Goal: Task Accomplishment & Management: Manage account settings

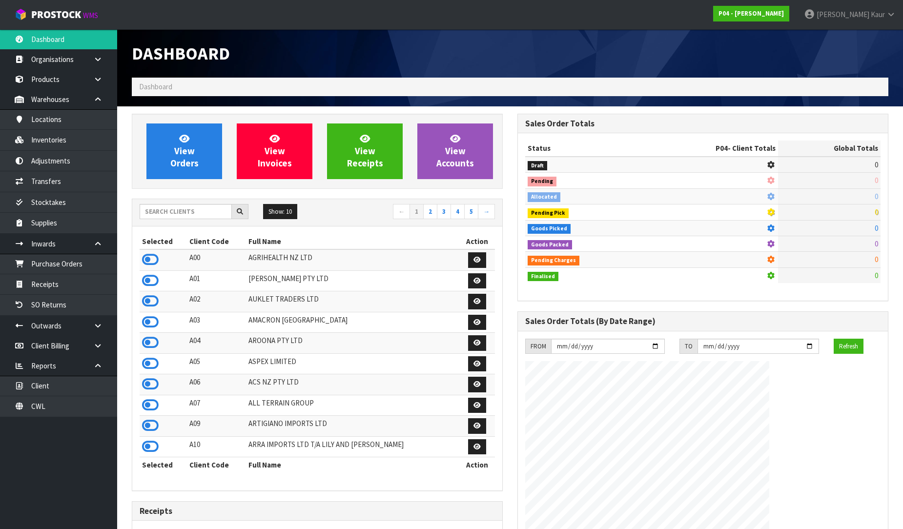
click at [183, 215] on input "text" at bounding box center [186, 211] width 92 height 15
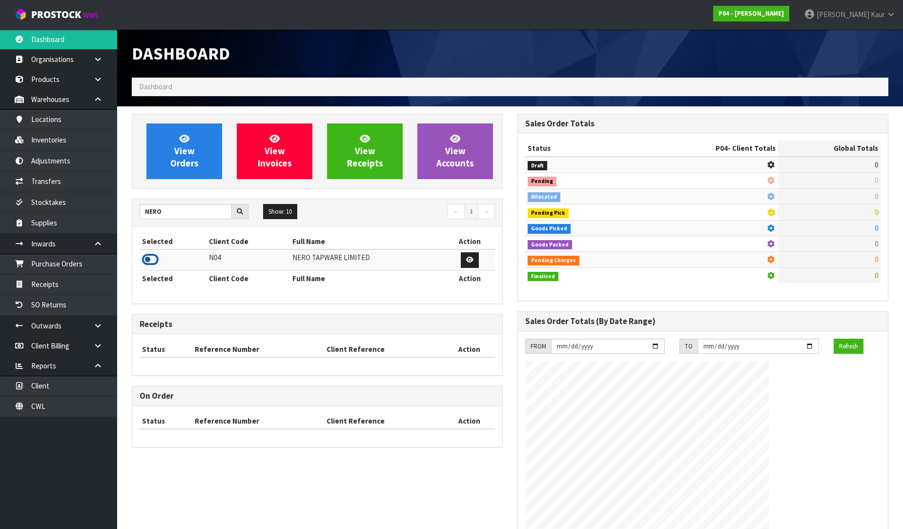
type input "NERO"
click at [144, 260] on icon at bounding box center [150, 259] width 17 height 15
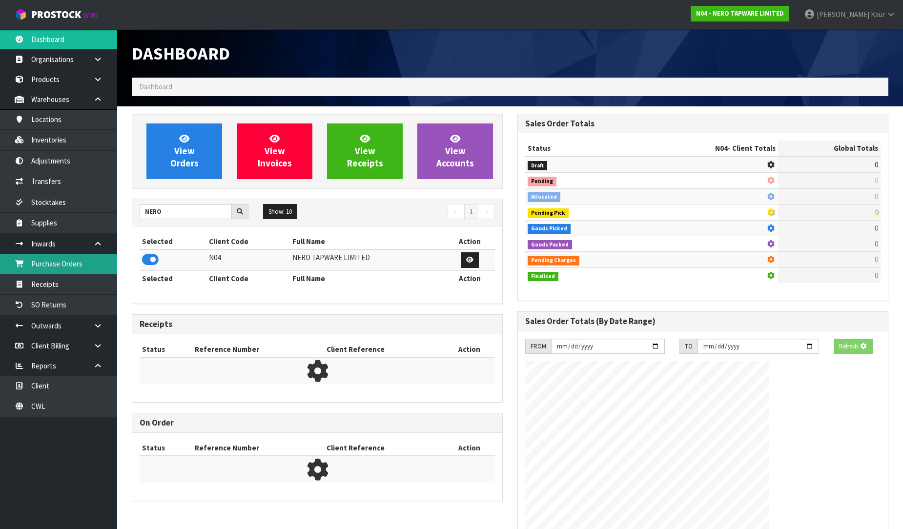
click at [101, 264] on link "Purchase Orders" at bounding box center [58, 264] width 117 height 20
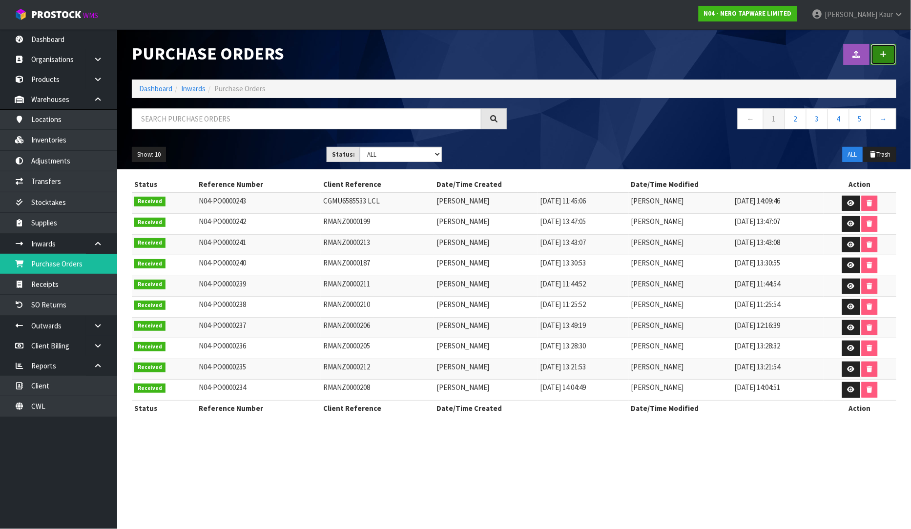
click at [884, 54] on icon at bounding box center [883, 54] width 7 height 7
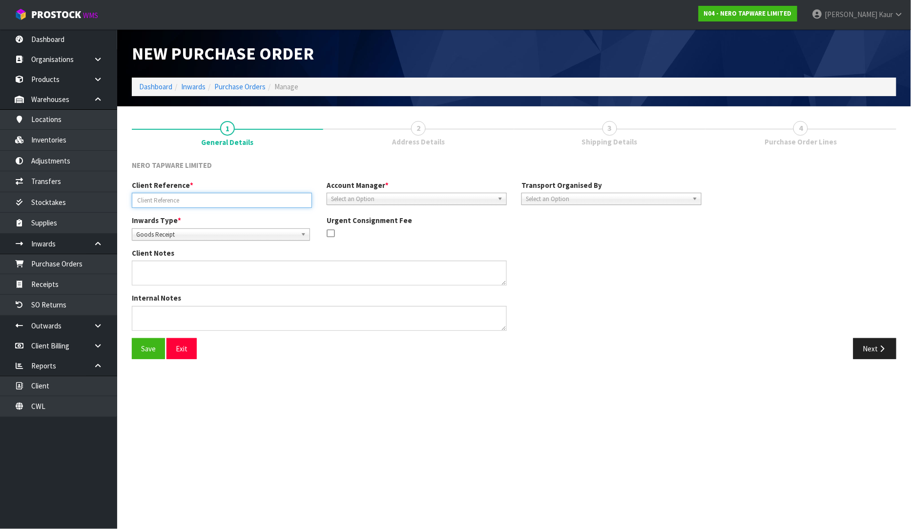
click at [146, 200] on input "text" at bounding box center [222, 200] width 180 height 15
type input "RMANZ0000216"
click at [166, 232] on span "Goods Receipt" at bounding box center [216, 235] width 161 height 12
click at [168, 276] on li "Goods Returned" at bounding box center [220, 274] width 173 height 12
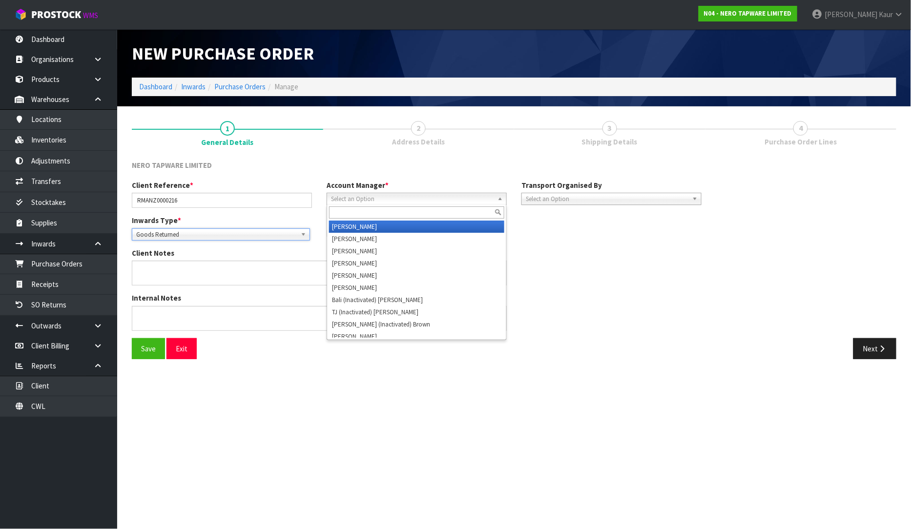
click at [382, 199] on span "Select an Option" at bounding box center [412, 199] width 162 height 12
type input "V"
click at [378, 221] on li "V [PERSON_NAME]" at bounding box center [416, 227] width 175 height 12
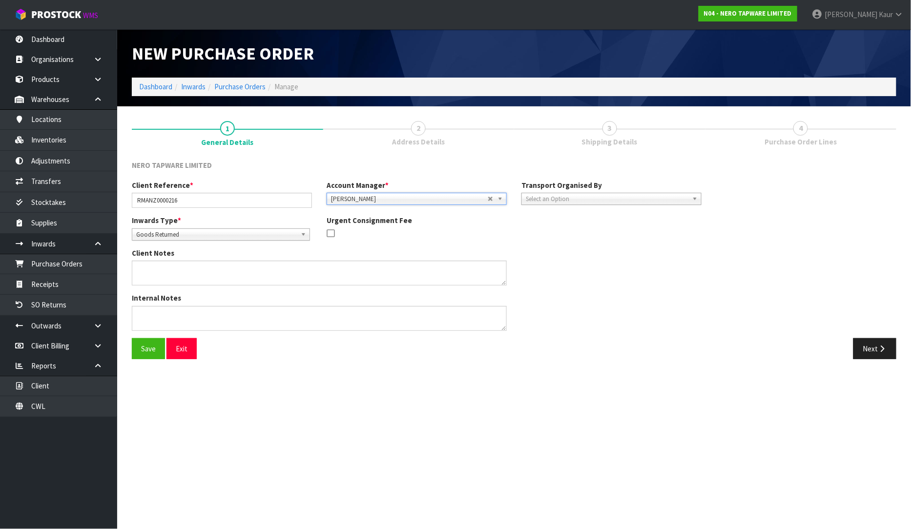
click at [546, 200] on span "Select an Option" at bounding box center [607, 199] width 162 height 12
click at [547, 247] on li "Client" at bounding box center [611, 251] width 175 height 12
click at [738, 225] on span "Select an Option" at bounding box center [787, 227] width 119 height 12
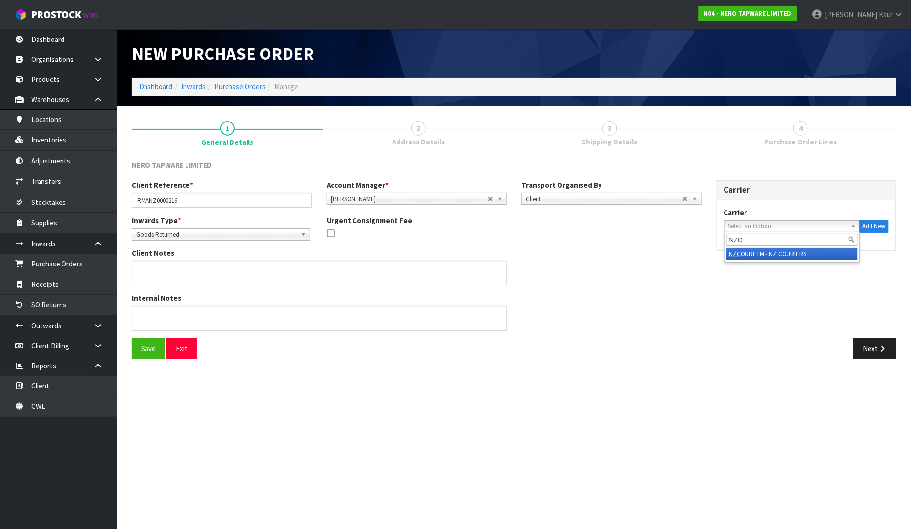
type input "NZC"
click at [777, 256] on li "NZC OURETM - NZ COURIERS" at bounding box center [791, 254] width 131 height 12
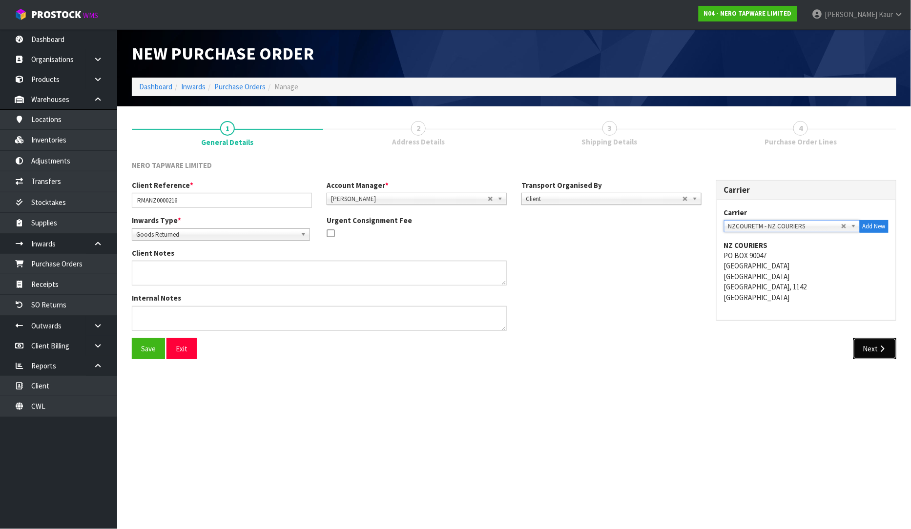
click at [869, 343] on button "Next" at bounding box center [874, 348] width 43 height 21
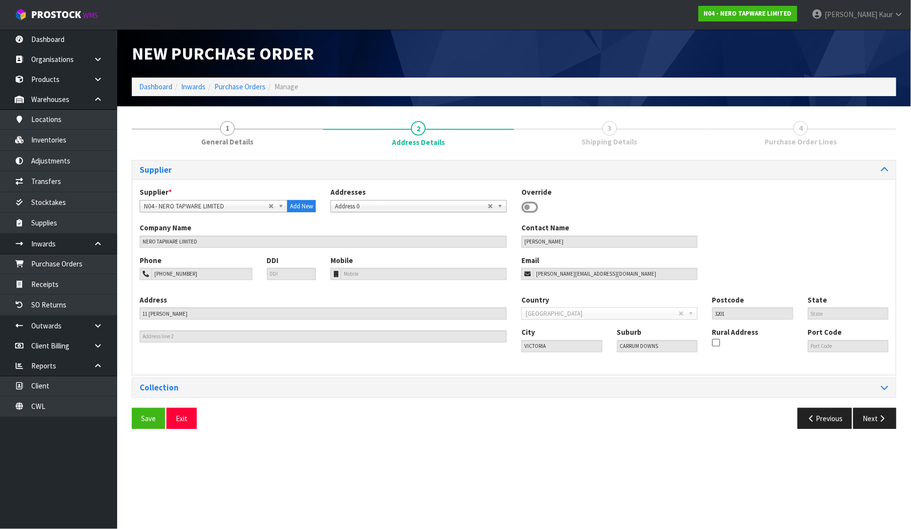
click at [887, 381] on div "Collection" at bounding box center [513, 387] width 763 height 19
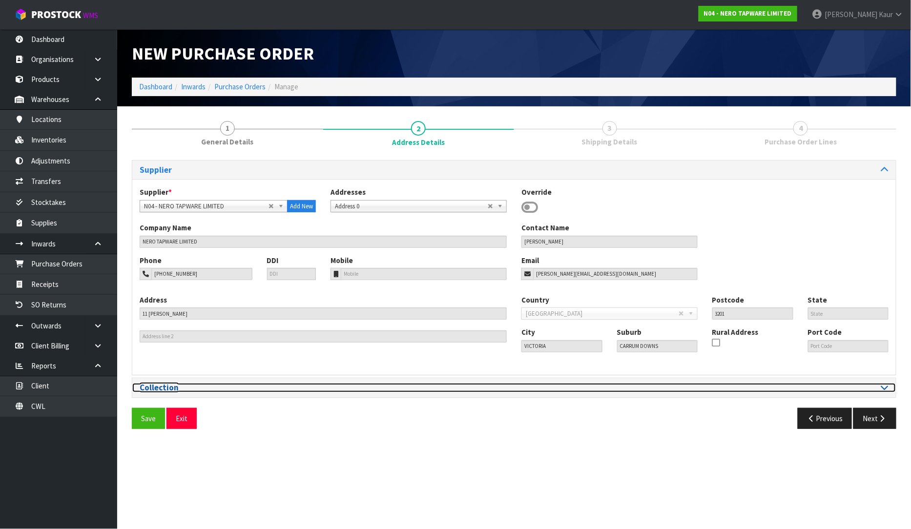
click at [889, 388] on div at bounding box center [705, 387] width 382 height 9
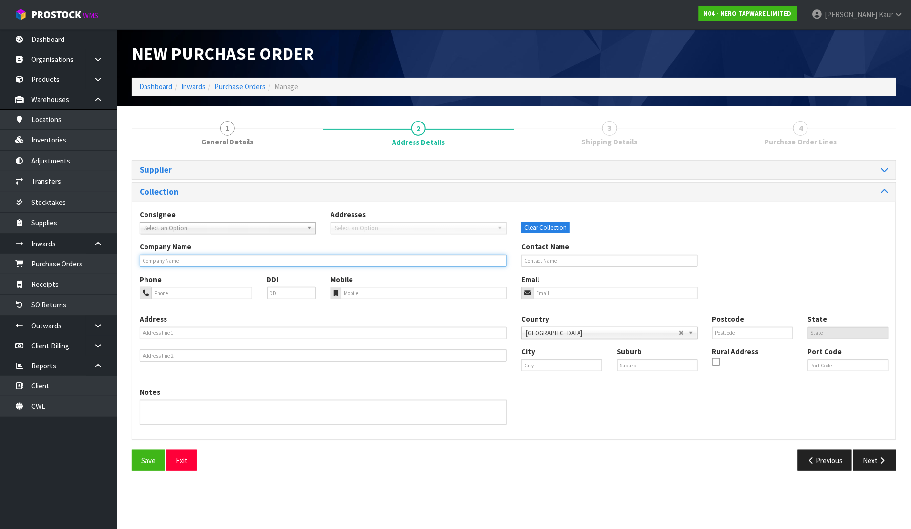
click at [163, 256] on input "text" at bounding box center [323, 261] width 367 height 12
type input "MICO CAMBRIDGE"
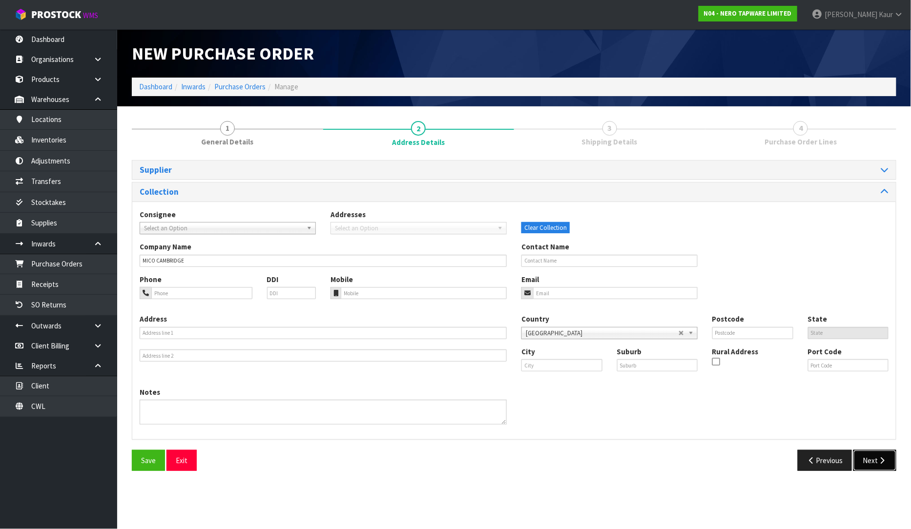
click at [884, 463] on icon "button" at bounding box center [881, 460] width 9 height 7
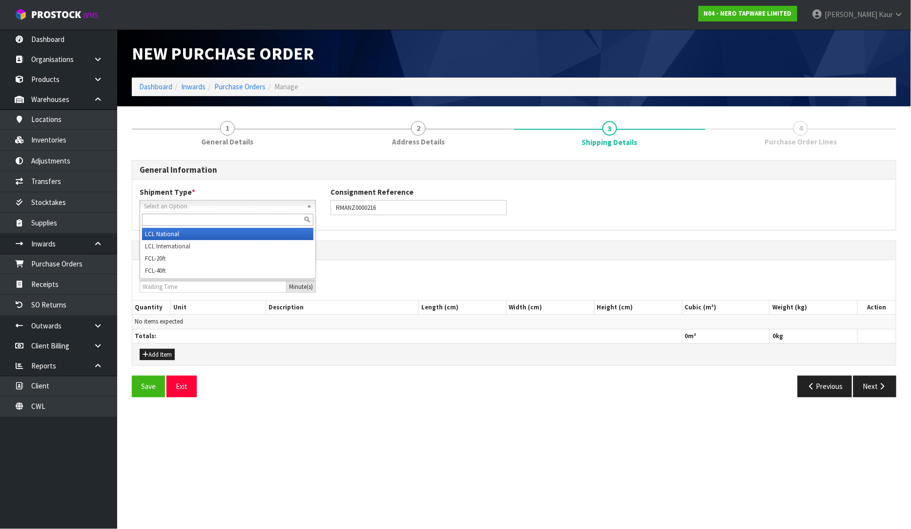
click at [194, 203] on span "Select an Option" at bounding box center [223, 207] width 159 height 12
click at [186, 237] on li "LCL National" at bounding box center [227, 234] width 171 height 12
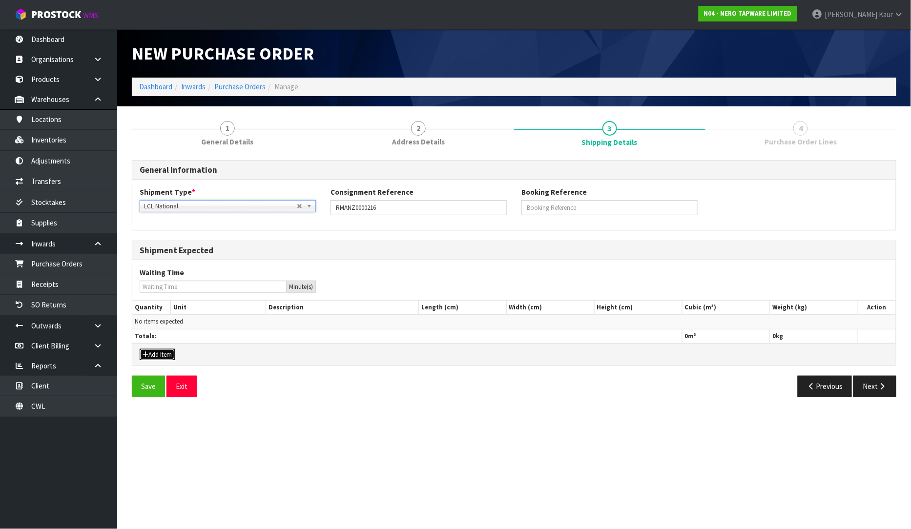
click at [157, 358] on button "Add Item" at bounding box center [157, 355] width 35 height 12
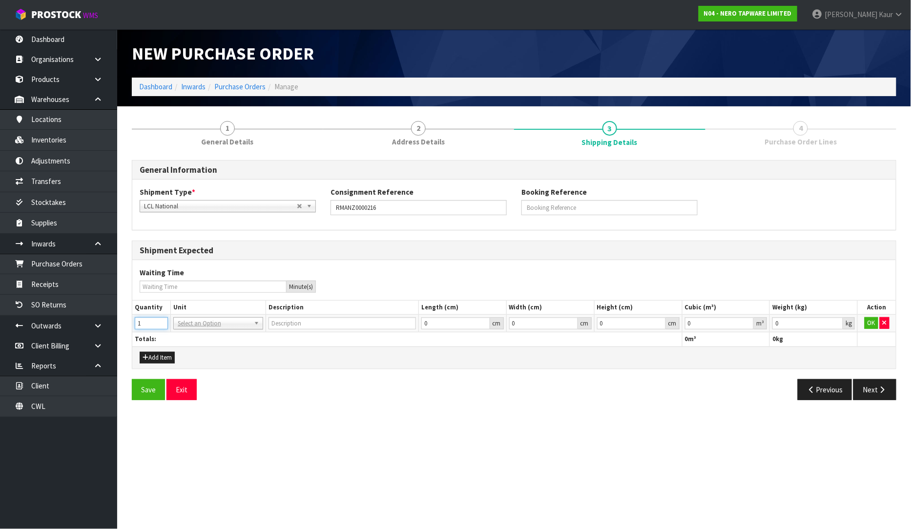
type input "1"
click at [163, 319] on input "1" at bounding box center [151, 323] width 33 height 12
click at [193, 333] on input "text" at bounding box center [218, 337] width 85 height 12
type input "CTN"
type input "CARTON"
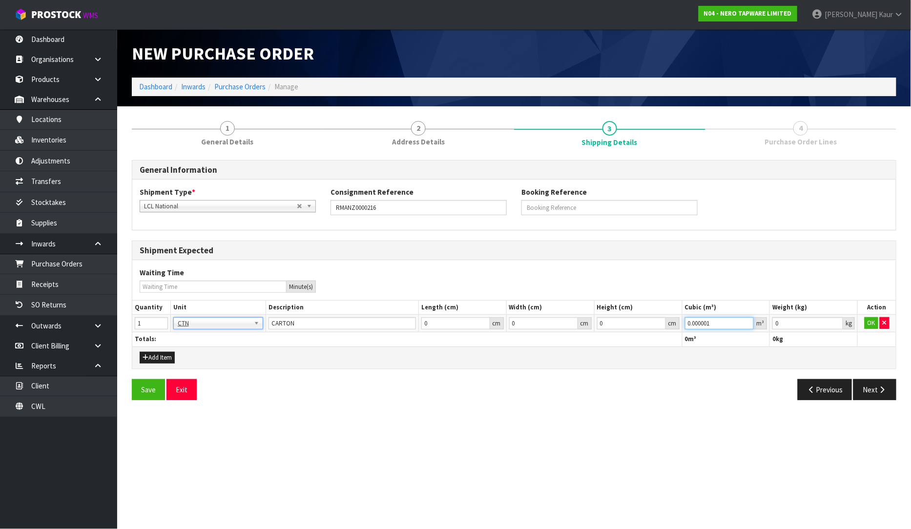
type input "0.000001"
click at [748, 319] on input "0.000001" at bounding box center [719, 323] width 69 height 12
type input "0.001"
click at [833, 321] on input "0.001" at bounding box center [807, 323] width 71 height 12
click at [865, 322] on button "OK" at bounding box center [871, 323] width 14 height 12
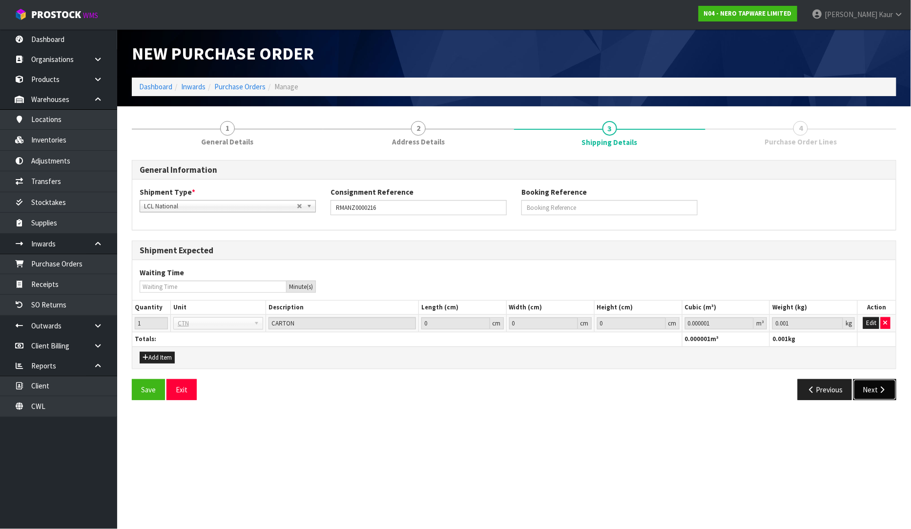
click at [874, 388] on button "Next" at bounding box center [874, 389] width 43 height 21
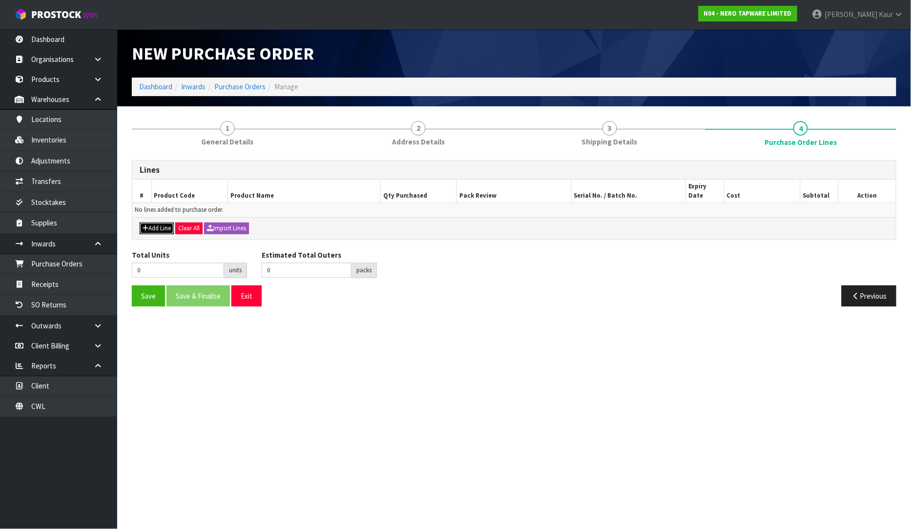
click at [153, 223] on button "Add Line" at bounding box center [157, 229] width 34 height 12
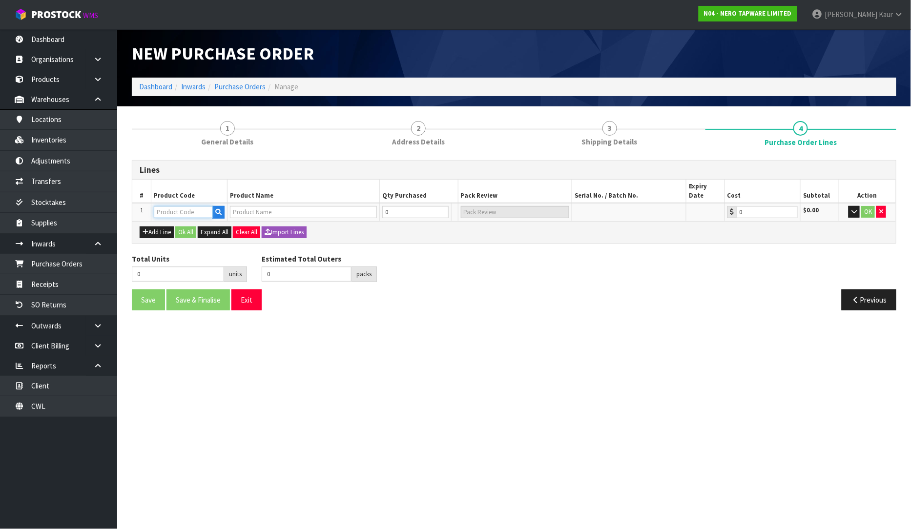
click at [176, 206] on input "text" at bounding box center [183, 212] width 59 height 12
type input "NRUB003"
click at [190, 220] on strong "NRUB003" at bounding box center [179, 218] width 30 height 9
type input "NRUB003"
type input "PROJECT 35MM UNIVERSAL SHOWER MIXER WITH DIVERTOR BODY ONLY"
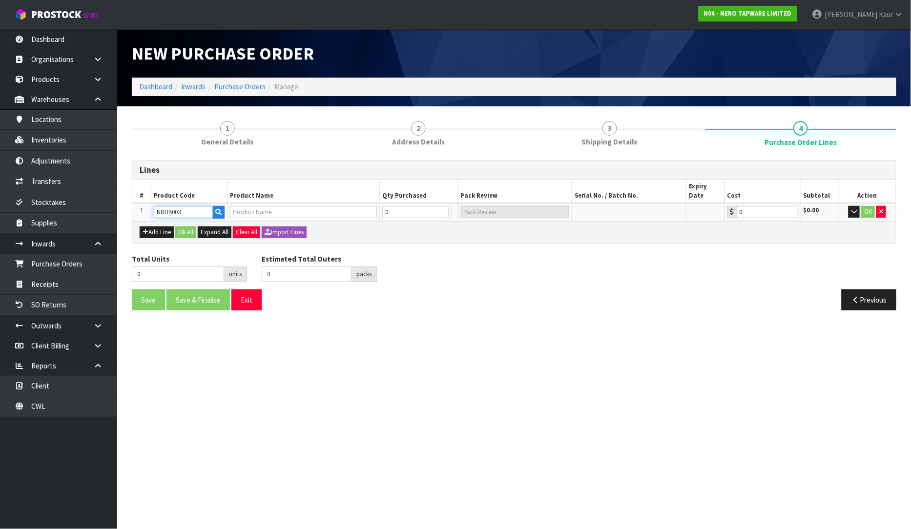
type input "0.00"
click at [391, 206] on input "0" at bounding box center [411, 212] width 60 height 12
type input "3"
type input "3 SCT"
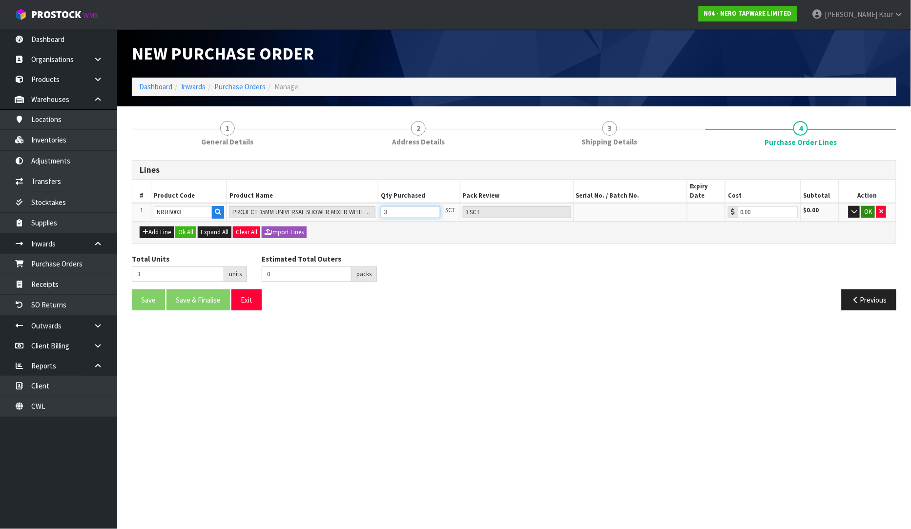
type input "3"
click at [865, 206] on button "OK" at bounding box center [868, 212] width 14 height 12
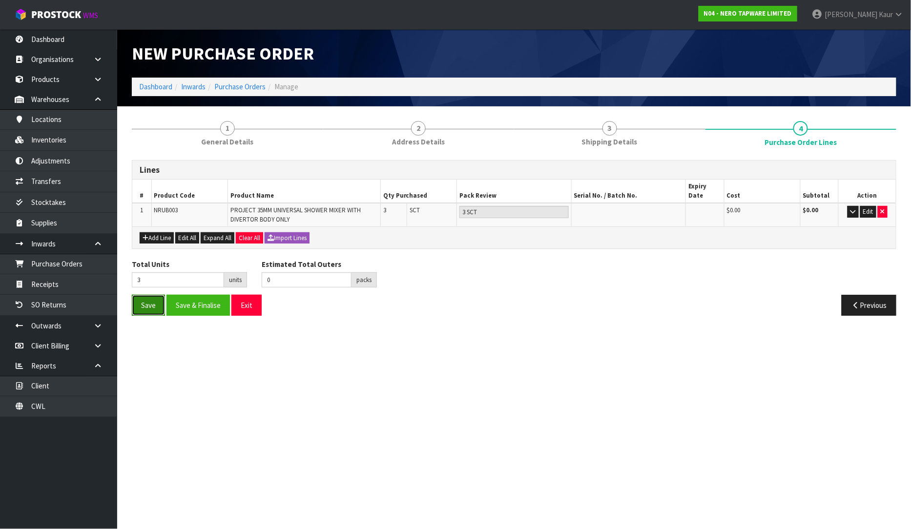
click at [147, 295] on button "Save" at bounding box center [148, 305] width 33 height 21
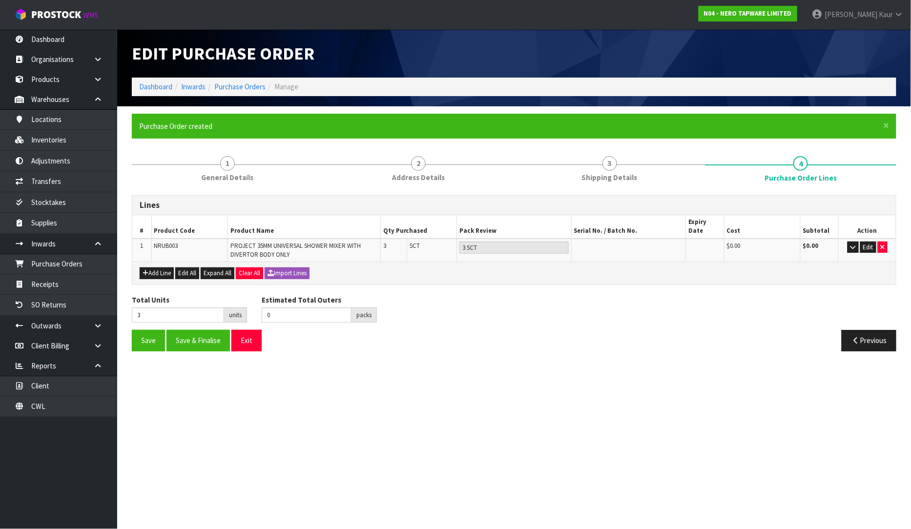
type input "0"
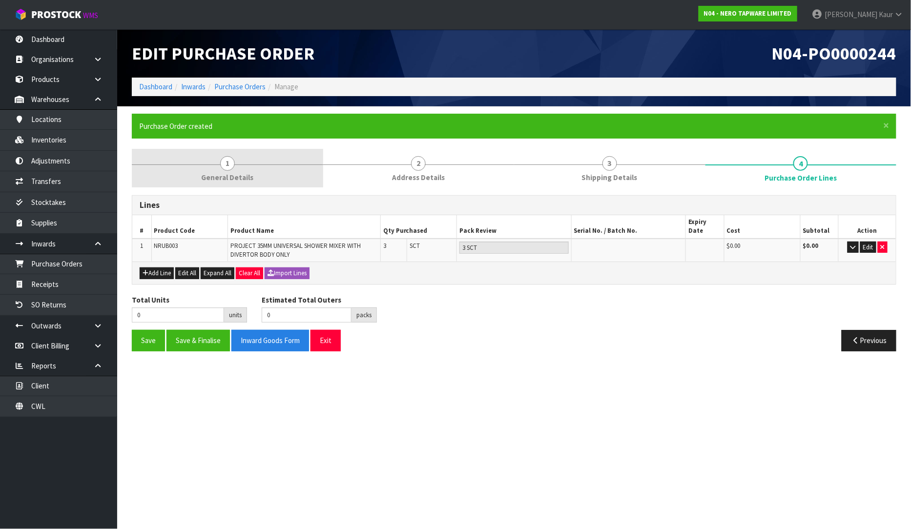
click at [202, 168] on link "1 General Details" at bounding box center [227, 168] width 191 height 39
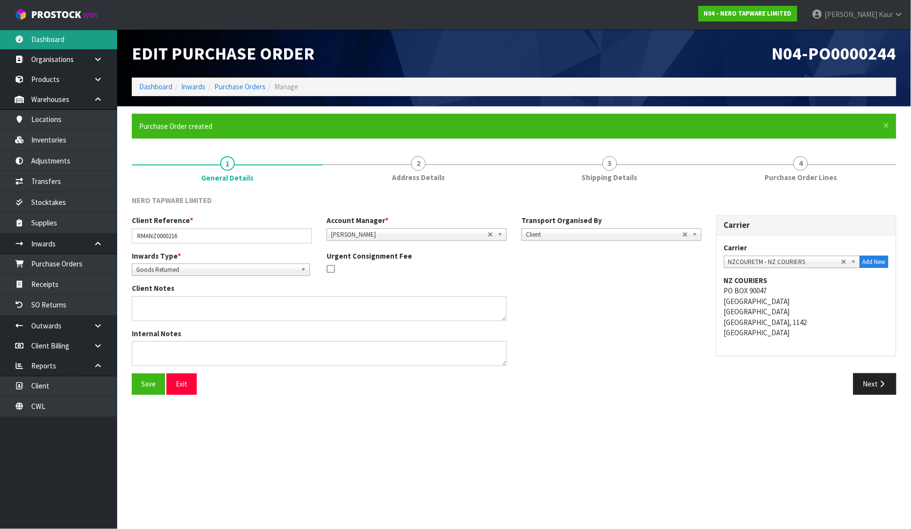
click at [66, 37] on link "Dashboard" at bounding box center [58, 39] width 117 height 20
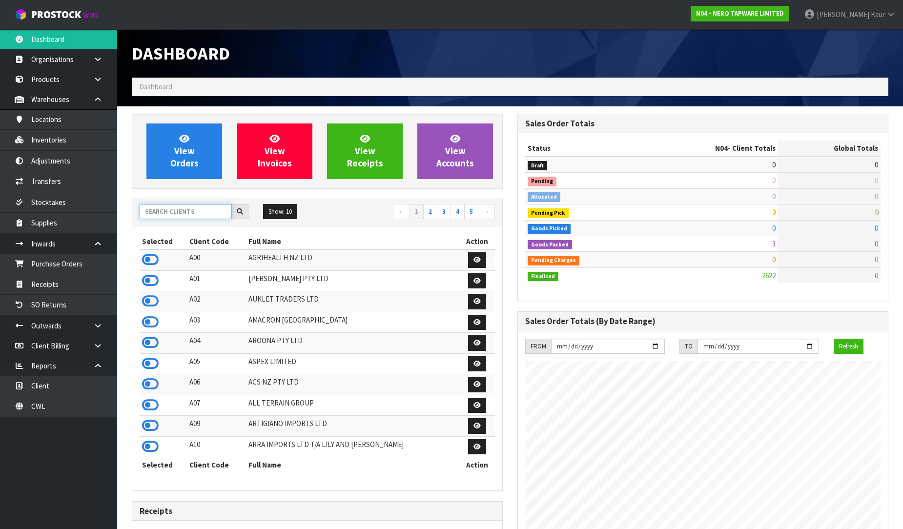
scroll to position [771, 385]
click at [166, 213] on input "text" at bounding box center [186, 211] width 92 height 15
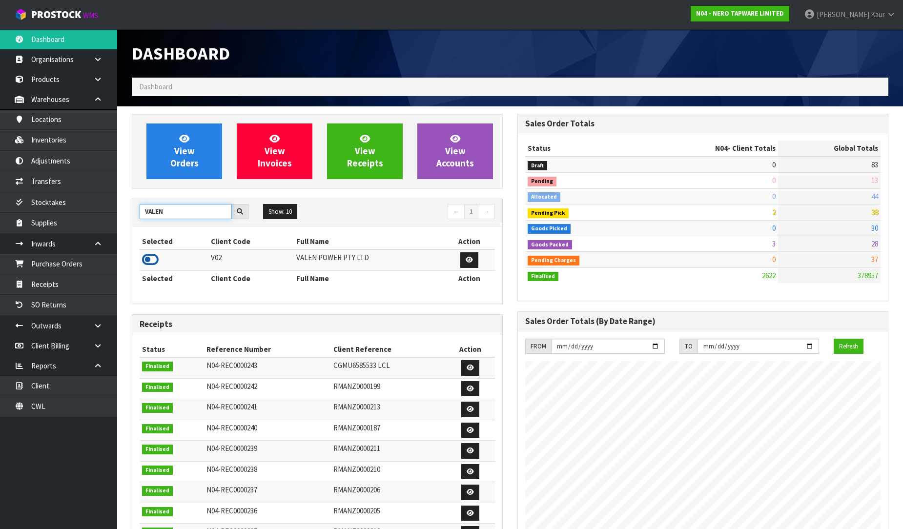
type input "VALEN"
click at [153, 262] on icon at bounding box center [150, 259] width 17 height 15
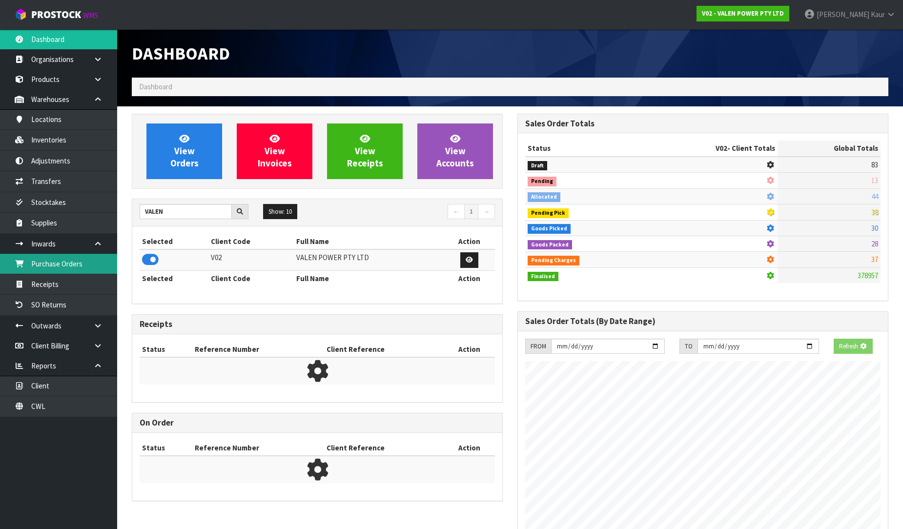
scroll to position [608, 385]
click at [100, 262] on link "Purchase Orders" at bounding box center [58, 264] width 117 height 20
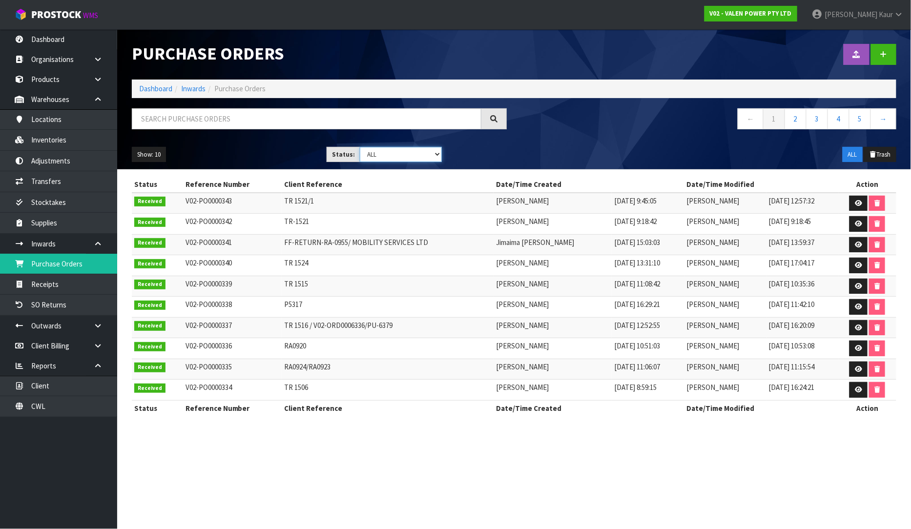
click at [436, 157] on select "Draft Pending Received Cancelled ALL" at bounding box center [401, 154] width 82 height 15
select select "string:0"
click at [360, 147] on select "Draft Pending Received Cancelled ALL" at bounding box center [401, 154] width 82 height 15
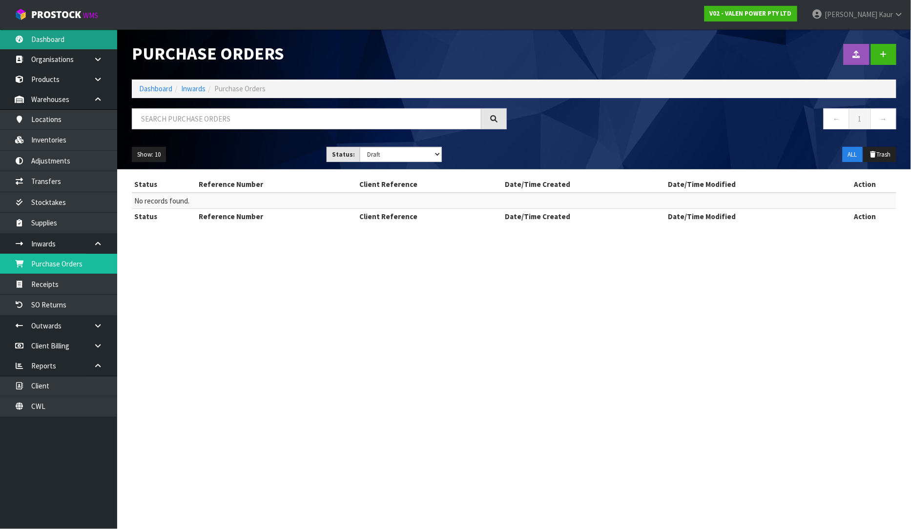
click at [64, 46] on link "Dashboard" at bounding box center [58, 39] width 117 height 20
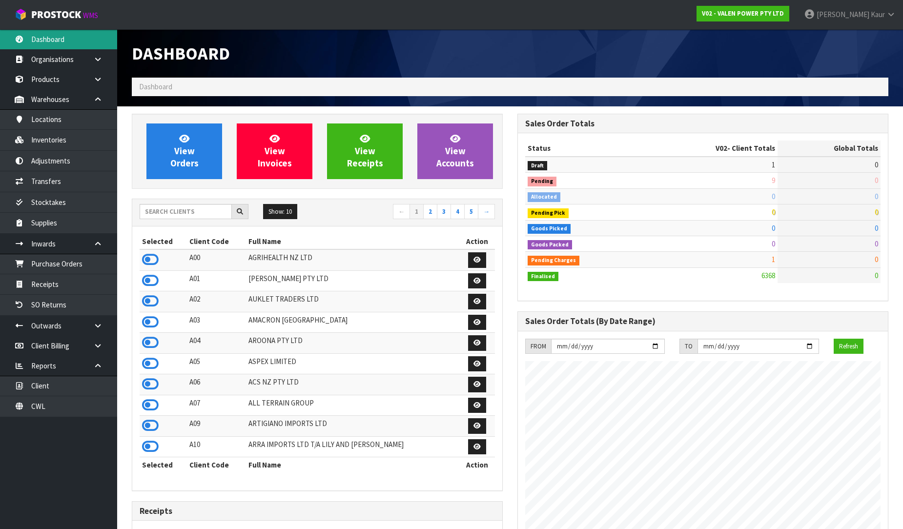
scroll to position [739, 385]
click at [166, 209] on input "text" at bounding box center [186, 211] width 92 height 15
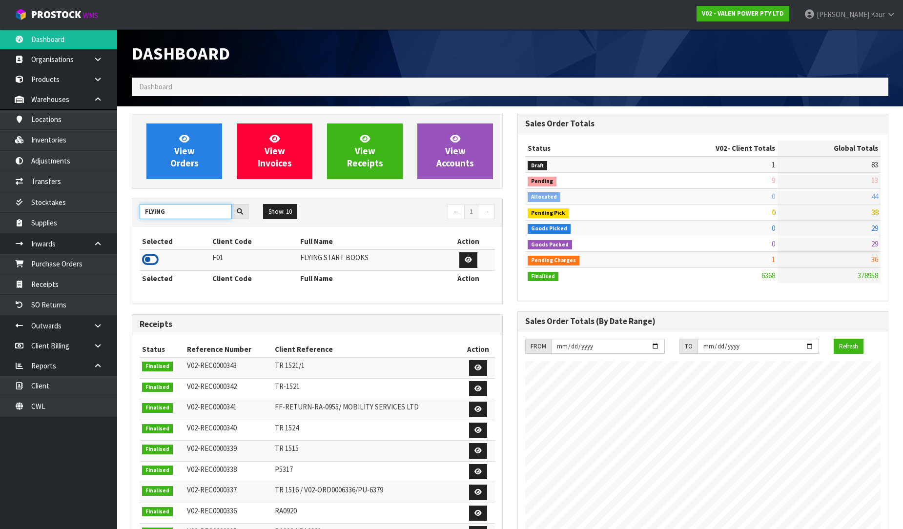
type input "FLYING"
click at [147, 257] on icon at bounding box center [150, 259] width 17 height 15
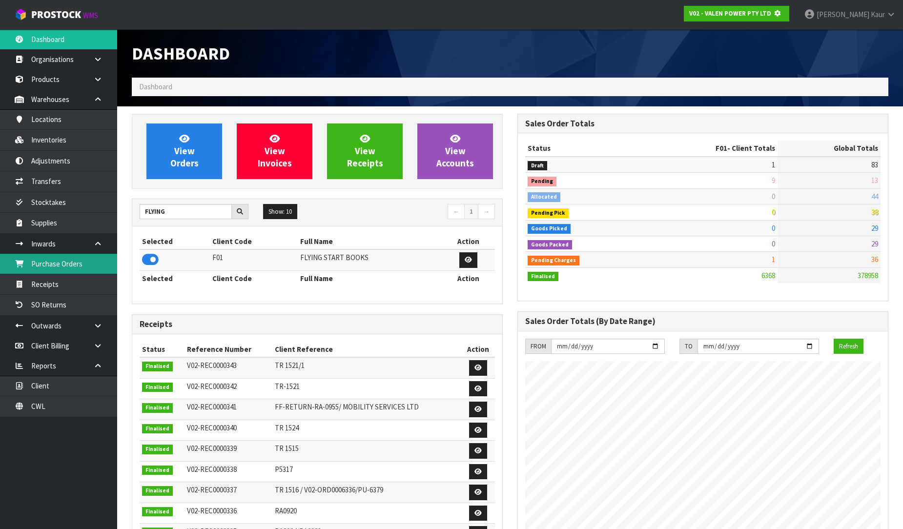
scroll to position [487343, 487566]
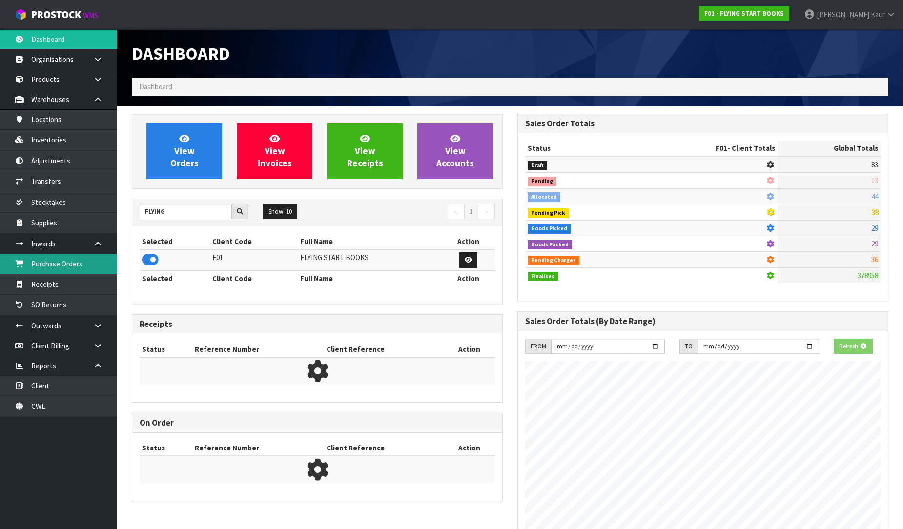
click at [62, 255] on link "Purchase Orders" at bounding box center [58, 264] width 117 height 20
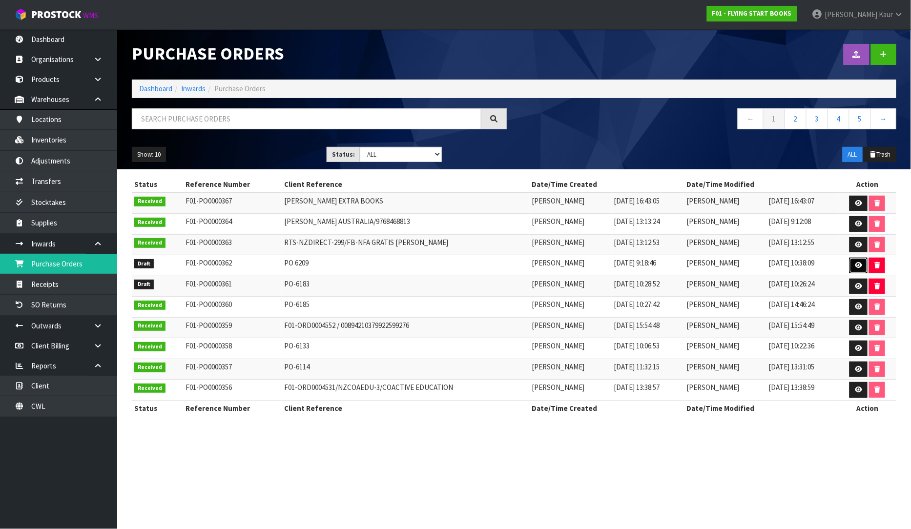
click at [864, 267] on link at bounding box center [858, 266] width 18 height 16
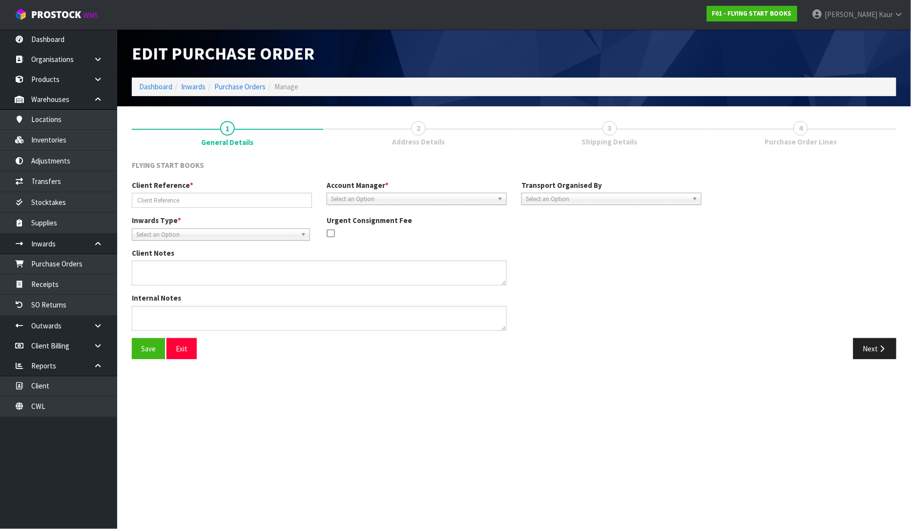
type input "PO 6209"
type textarea "THIS WILL BE EXPECTED IN APPROXIMATELY 3-4 WEEKS."
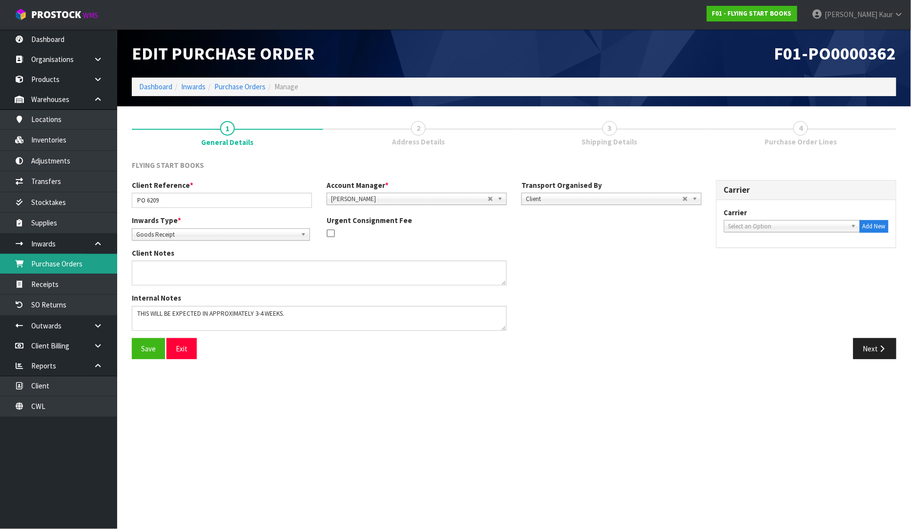
click at [78, 264] on link "Purchase Orders" at bounding box center [58, 264] width 117 height 20
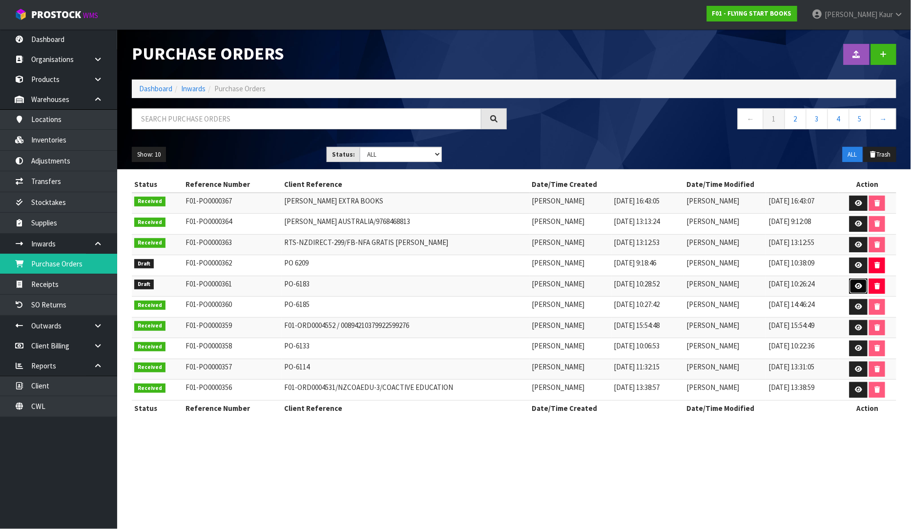
click at [860, 284] on icon at bounding box center [857, 286] width 7 height 6
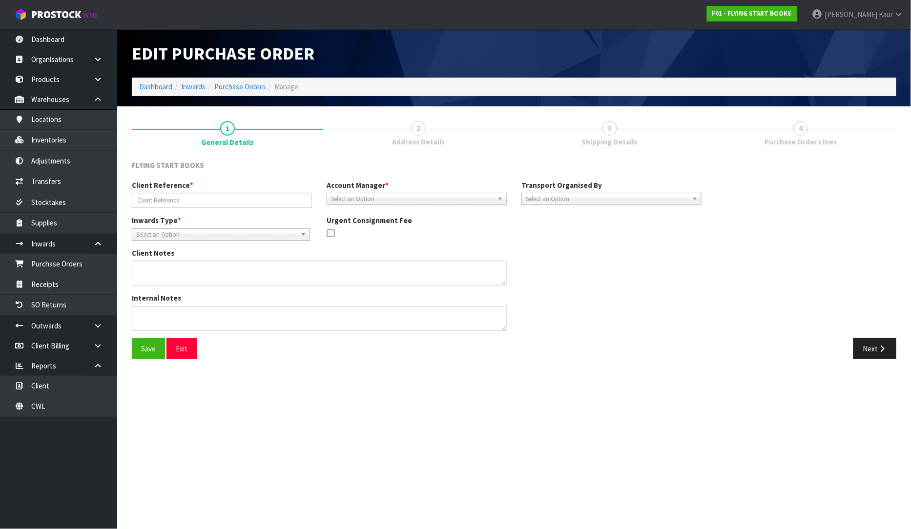
type input "PO-6183"
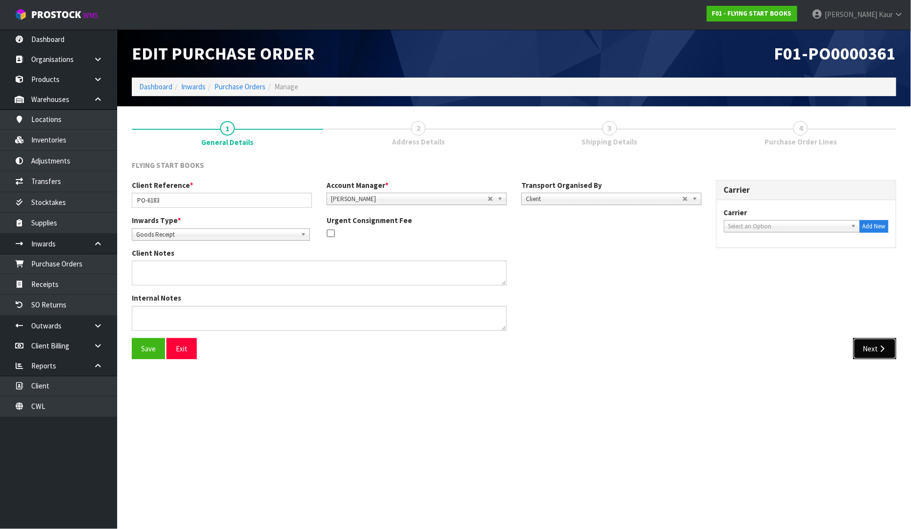
click at [871, 354] on button "Next" at bounding box center [874, 348] width 43 height 21
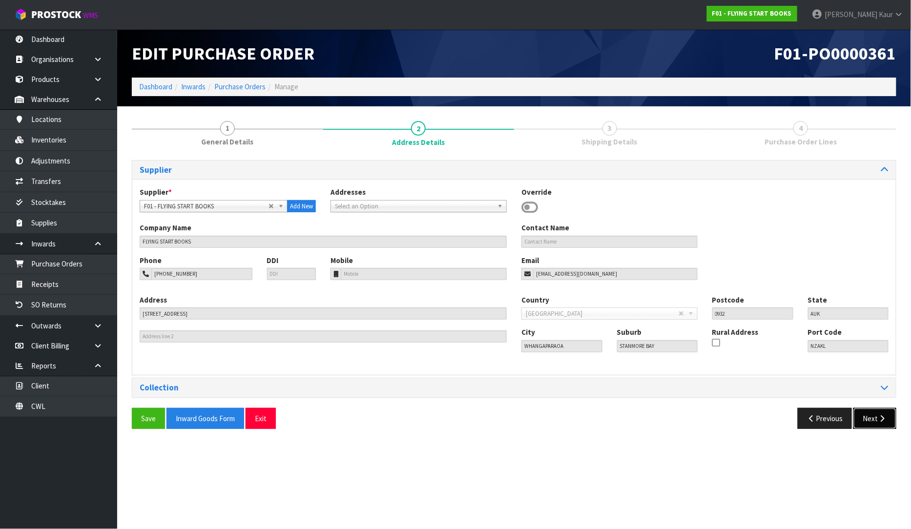
click at [869, 423] on button "Next" at bounding box center [874, 418] width 43 height 21
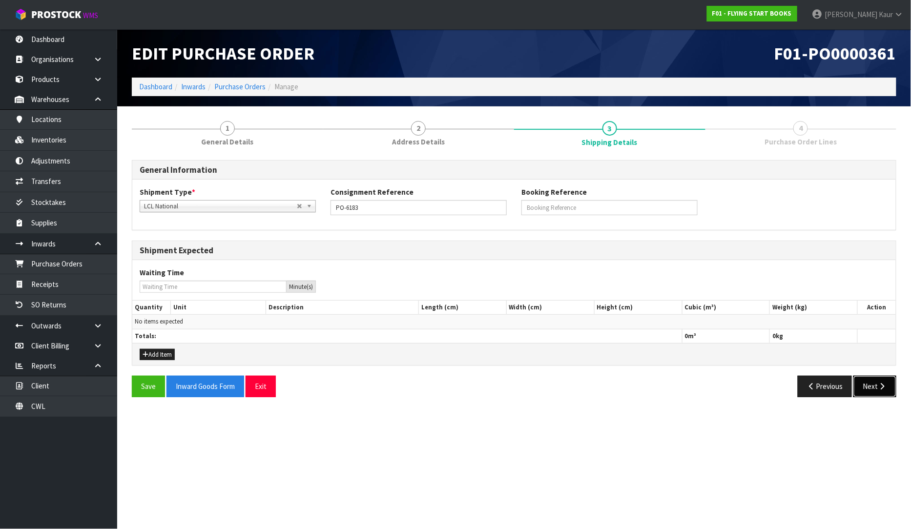
click at [870, 386] on button "Next" at bounding box center [874, 386] width 43 height 21
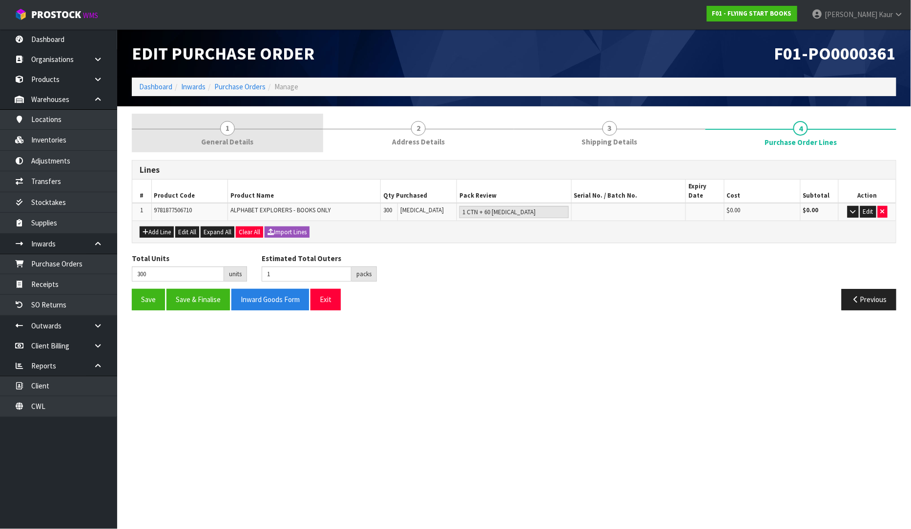
click at [229, 134] on span "1" at bounding box center [227, 128] width 15 height 15
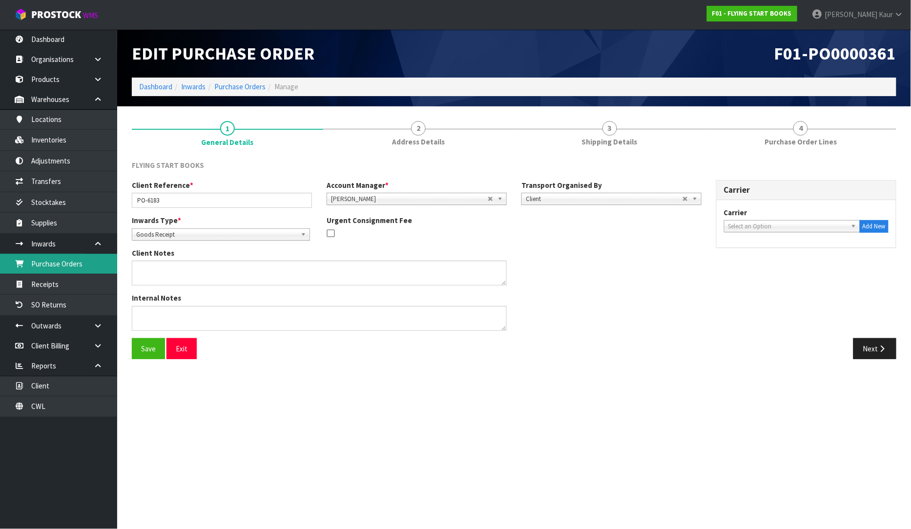
click at [89, 261] on link "Purchase Orders" at bounding box center [58, 264] width 117 height 20
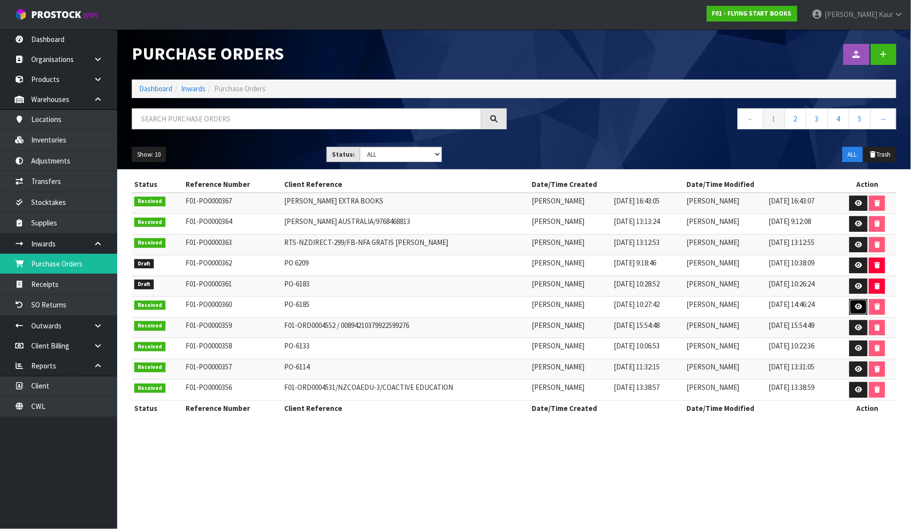
click at [857, 306] on icon at bounding box center [857, 307] width 7 height 6
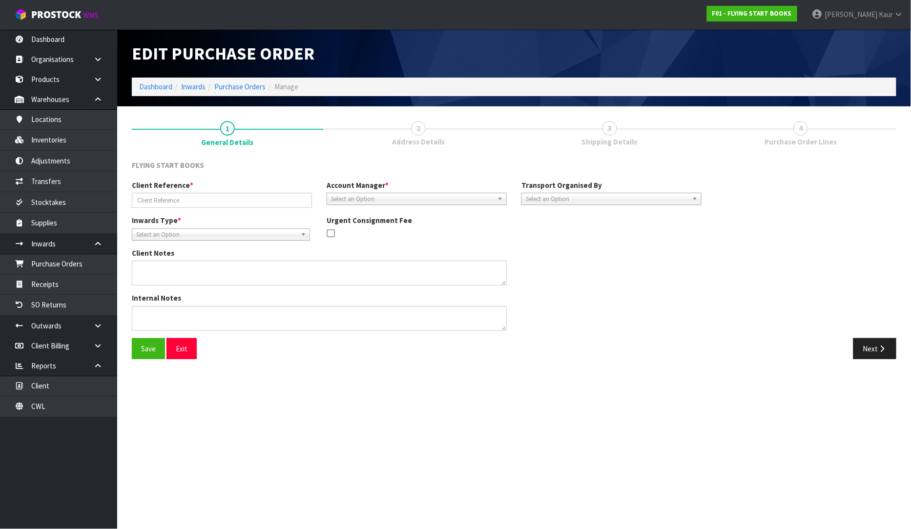
type input "PO-6185"
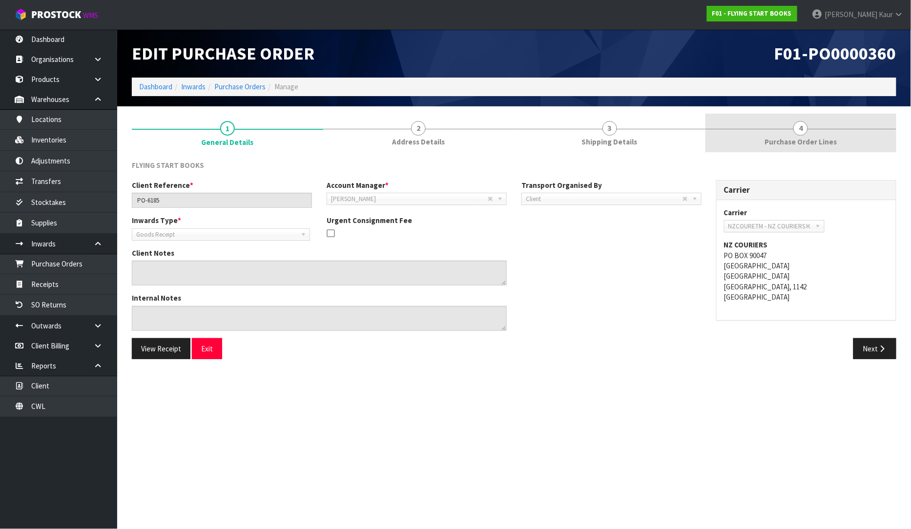
click at [808, 145] on span "Purchase Order Lines" at bounding box center [800, 142] width 72 height 10
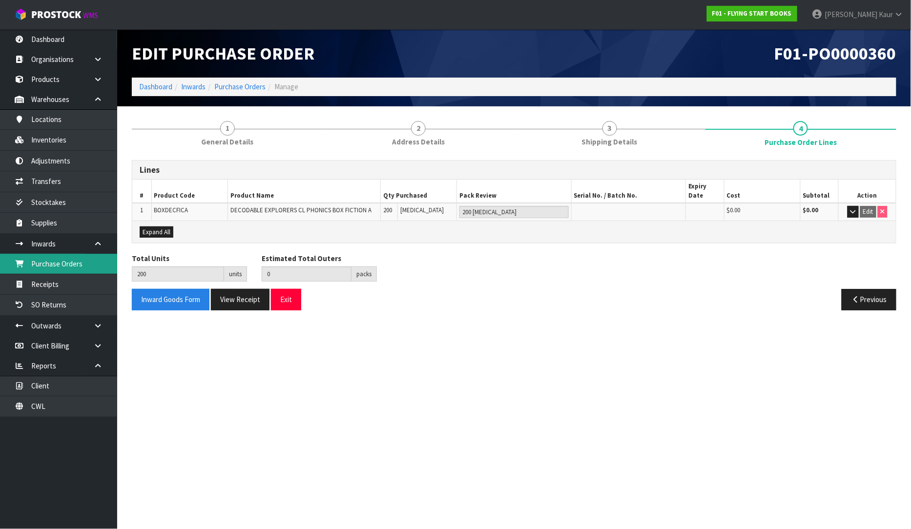
click at [69, 272] on link "Purchase Orders" at bounding box center [58, 264] width 117 height 20
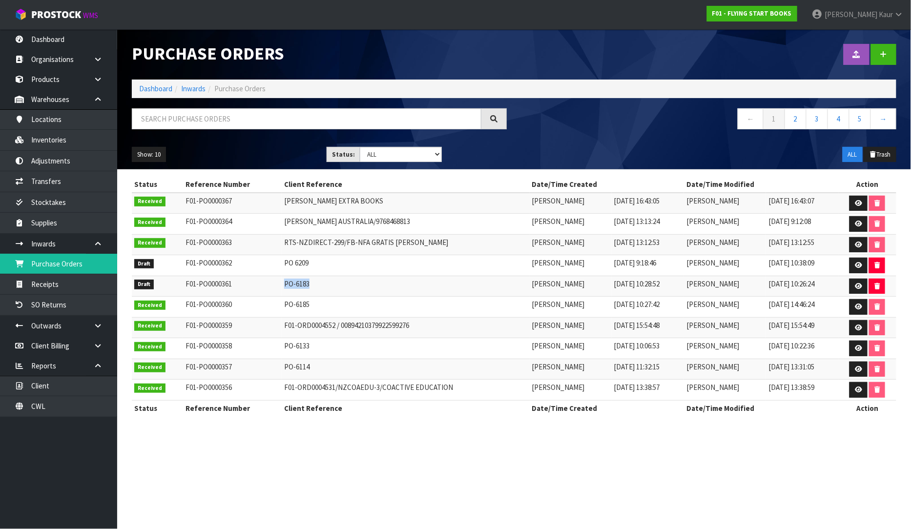
drag, startPoint x: 303, startPoint y: 284, endPoint x: 249, endPoint y: 283, distance: 53.7
click at [249, 283] on tr "Draft F01-PO0000361 PO-6183 [PERSON_NAME] [DATE] 10:28:52 [PERSON_NAME] [DATE] …" at bounding box center [514, 286] width 764 height 21
copy tr "PO-6183"
click at [180, 121] on input "text" at bounding box center [306, 118] width 349 height 21
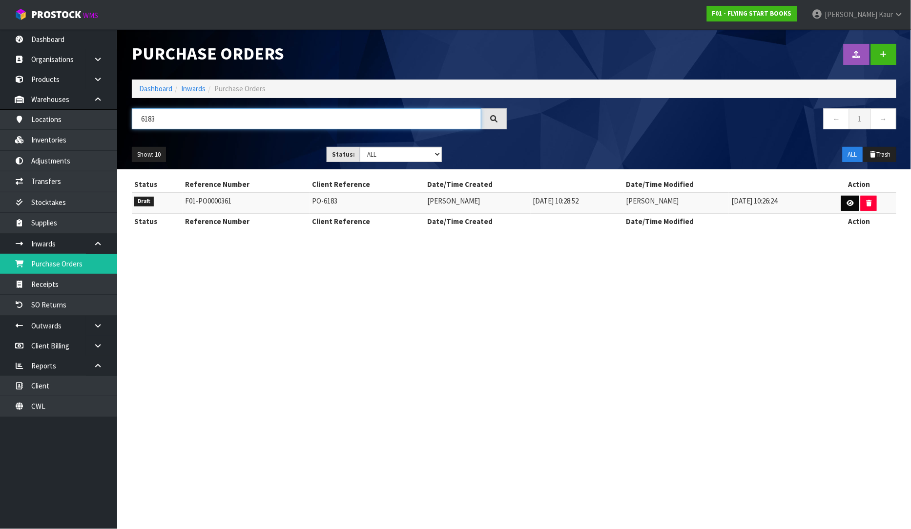
type input "6183"
click at [845, 202] on link at bounding box center [850, 204] width 18 height 16
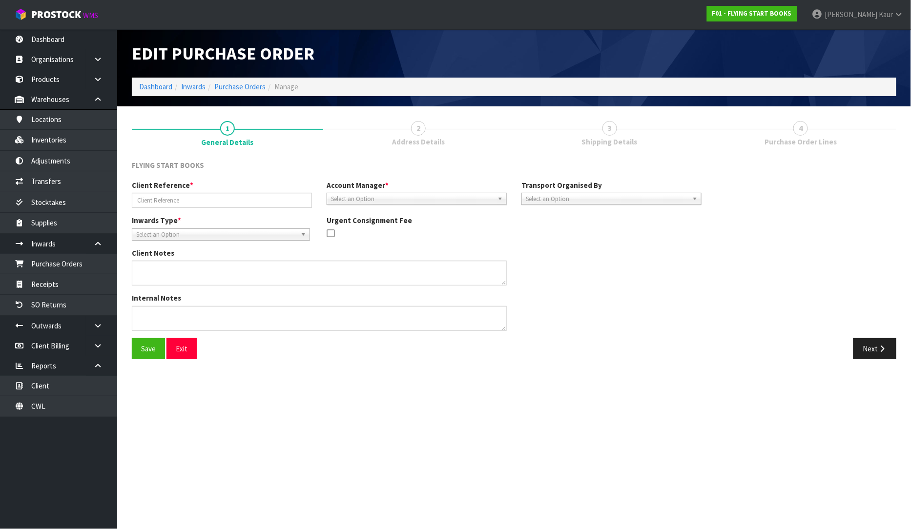
type input "PO-6183"
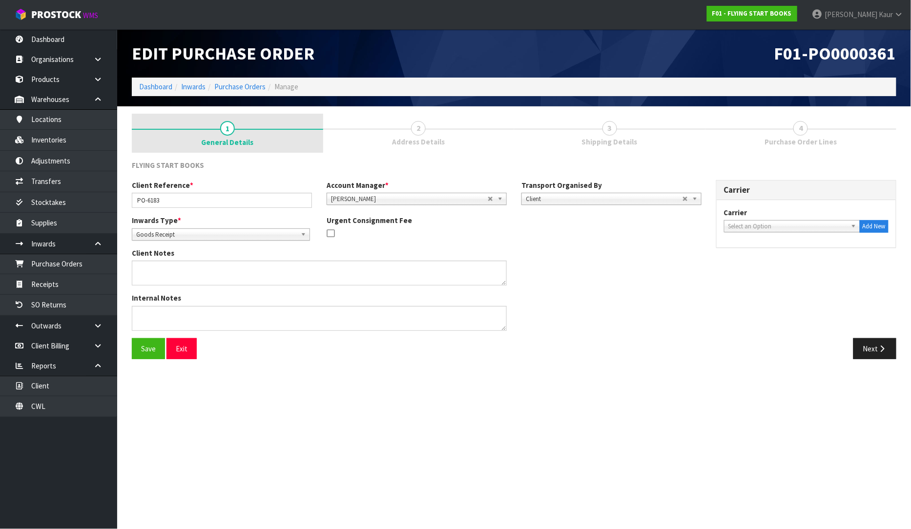
click at [201, 138] on link "1 General Details" at bounding box center [227, 133] width 191 height 39
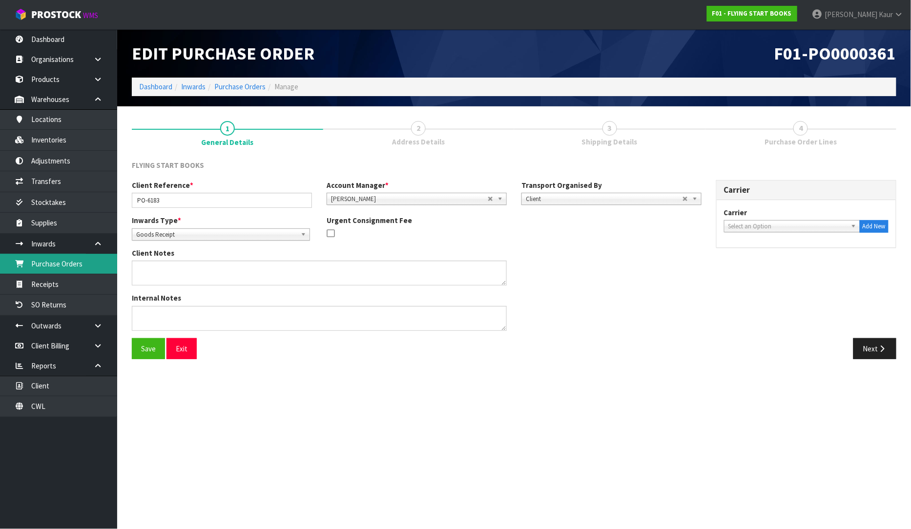
click at [86, 264] on link "Purchase Orders" at bounding box center [58, 264] width 117 height 20
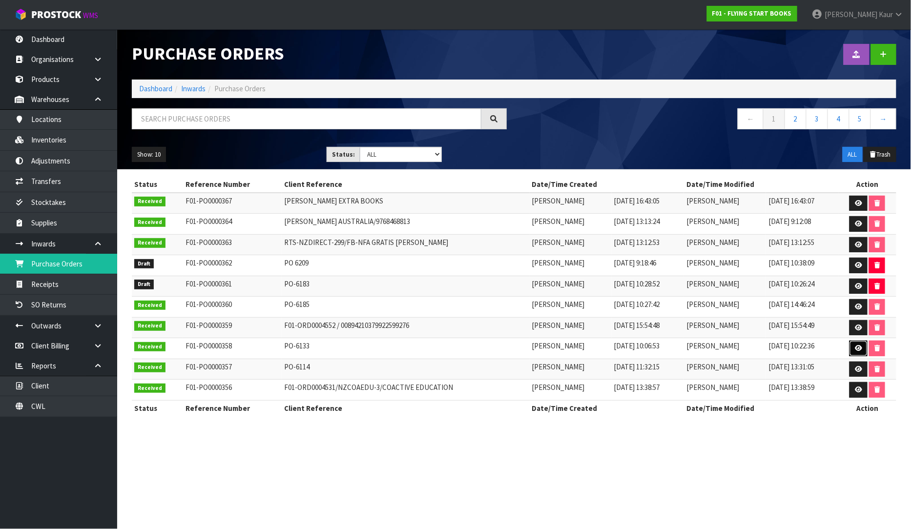
click at [858, 349] on icon at bounding box center [857, 348] width 7 height 6
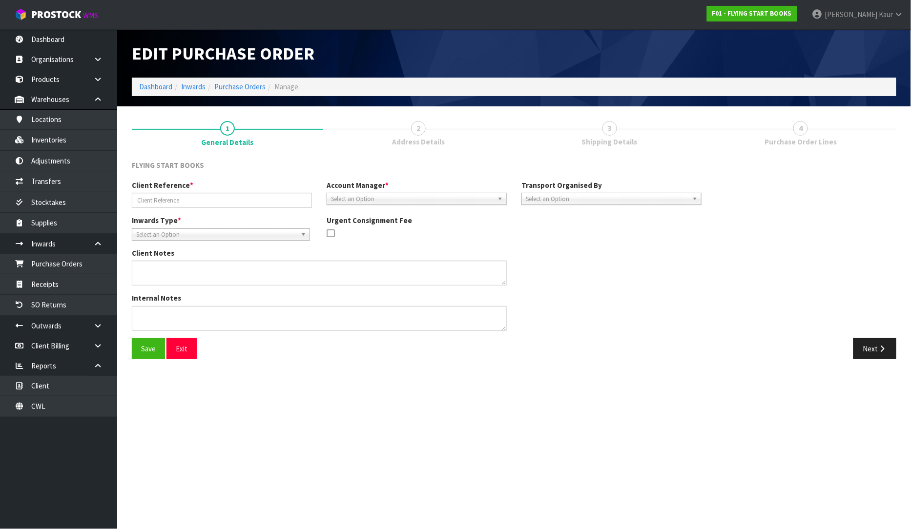
type input "PO-6133"
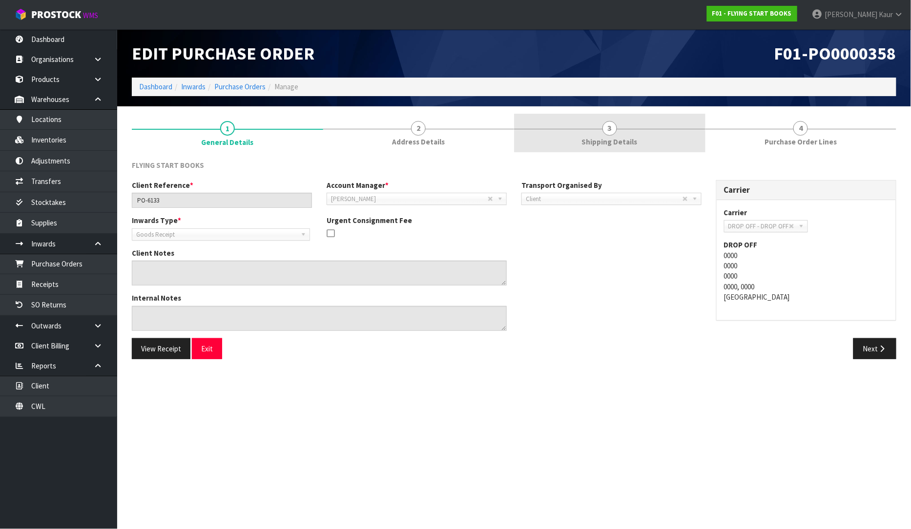
click at [602, 131] on link "3 Shipping Details" at bounding box center [609, 133] width 191 height 39
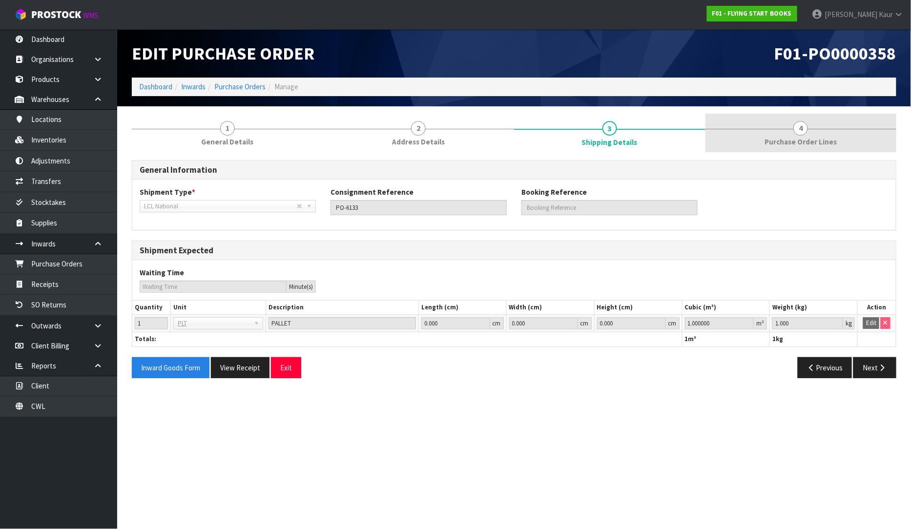
click at [816, 139] on span "Purchase Order Lines" at bounding box center [800, 142] width 72 height 10
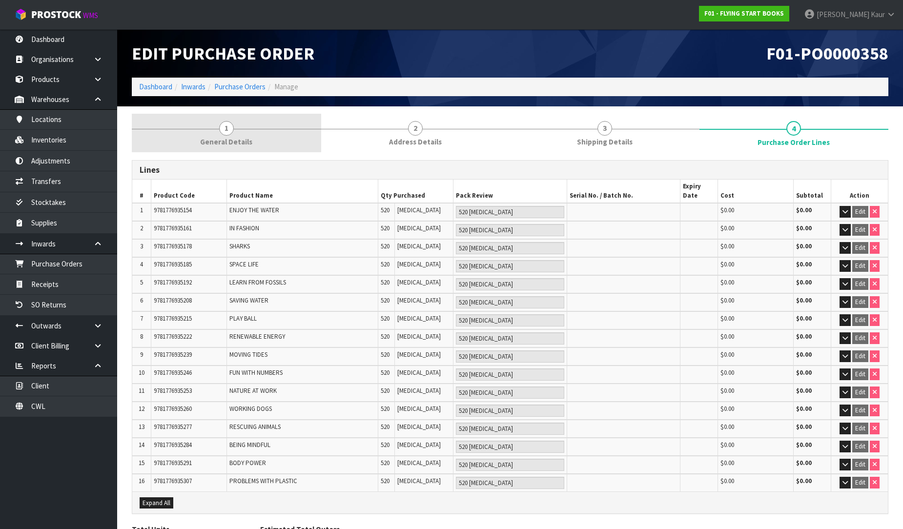
click at [234, 121] on link "1 General Details" at bounding box center [226, 133] width 189 height 39
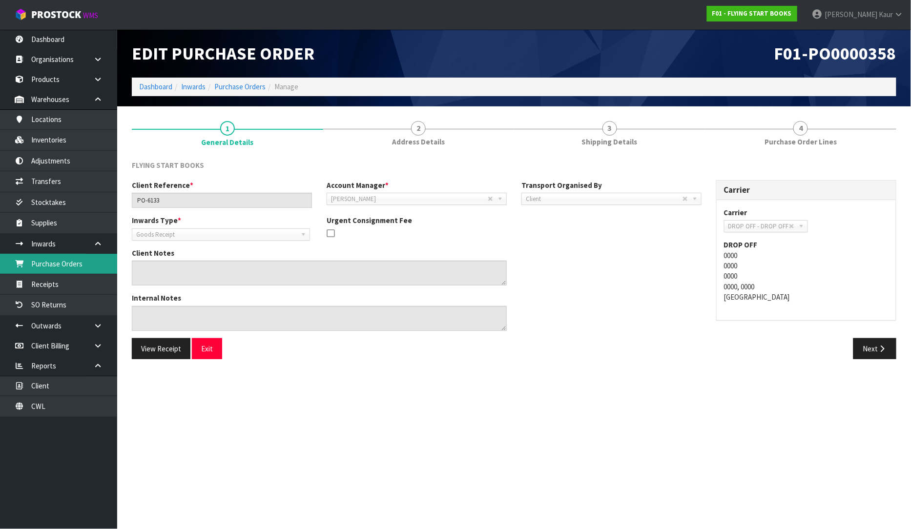
click at [86, 262] on link "Purchase Orders" at bounding box center [58, 264] width 117 height 20
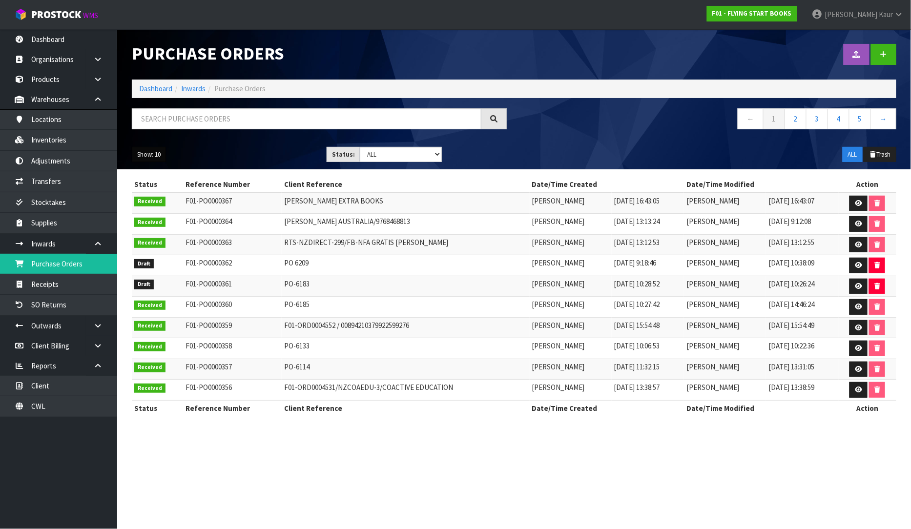
click at [155, 154] on button "Show: 10" at bounding box center [149, 155] width 34 height 16
click at [149, 198] on link "25" at bounding box center [170, 199] width 77 height 13
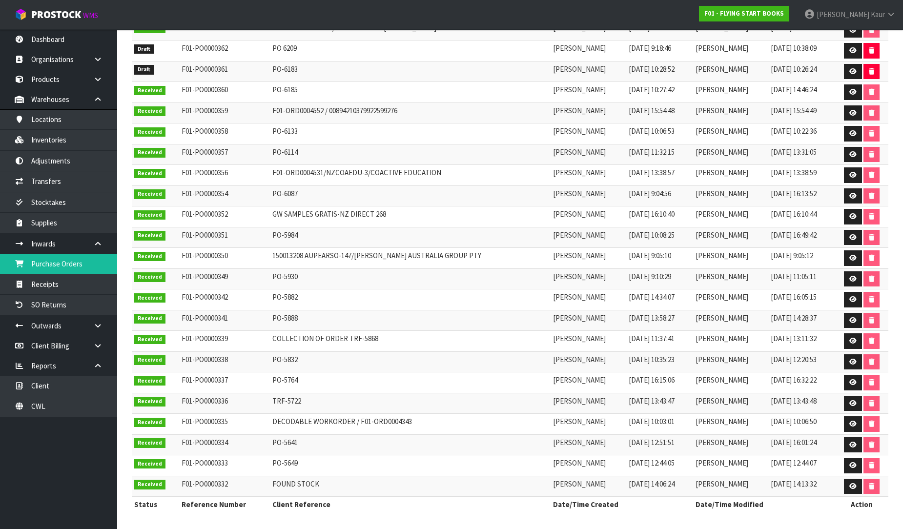
scroll to position [220, 0]
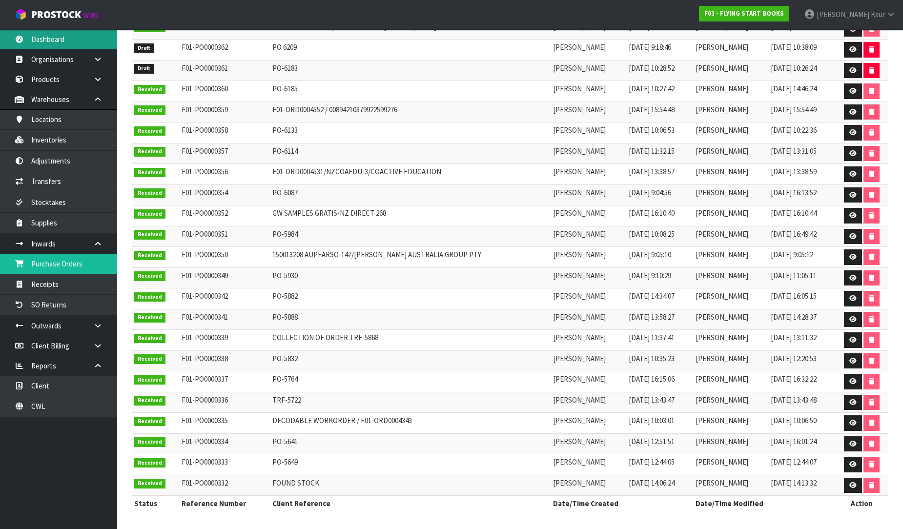
click at [81, 40] on link "Dashboard" at bounding box center [58, 39] width 117 height 20
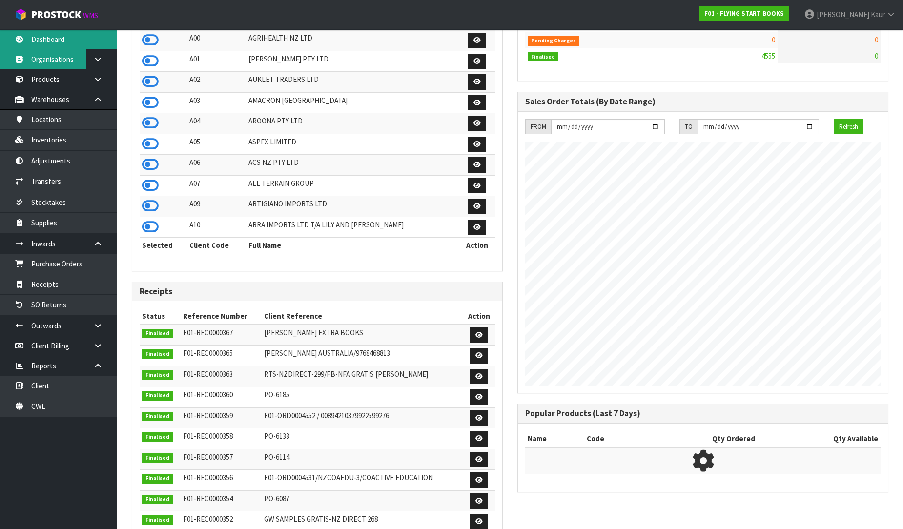
scroll to position [739, 385]
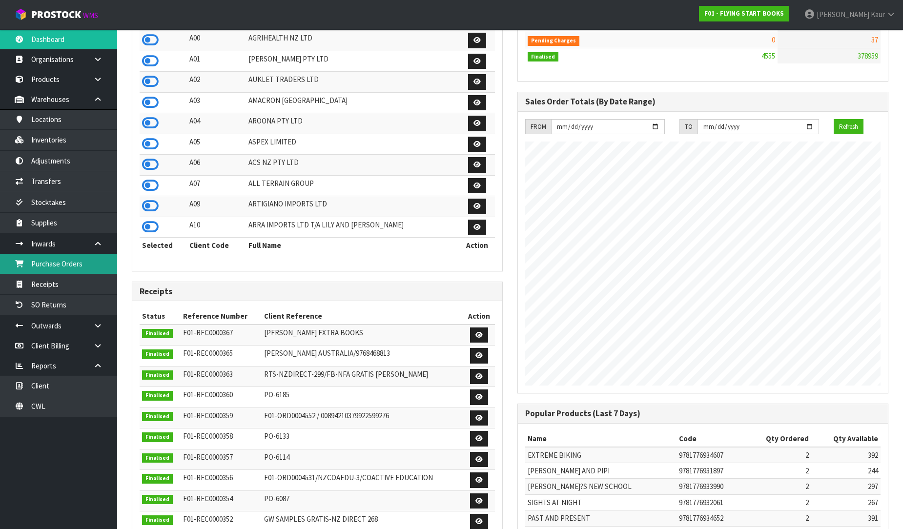
click at [83, 269] on link "Purchase Orders" at bounding box center [58, 264] width 117 height 20
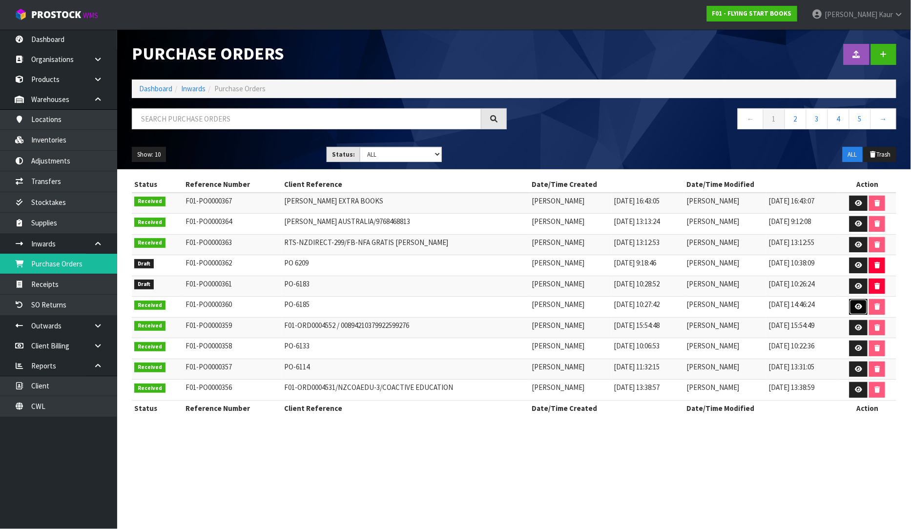
click at [854, 300] on link at bounding box center [858, 307] width 18 height 16
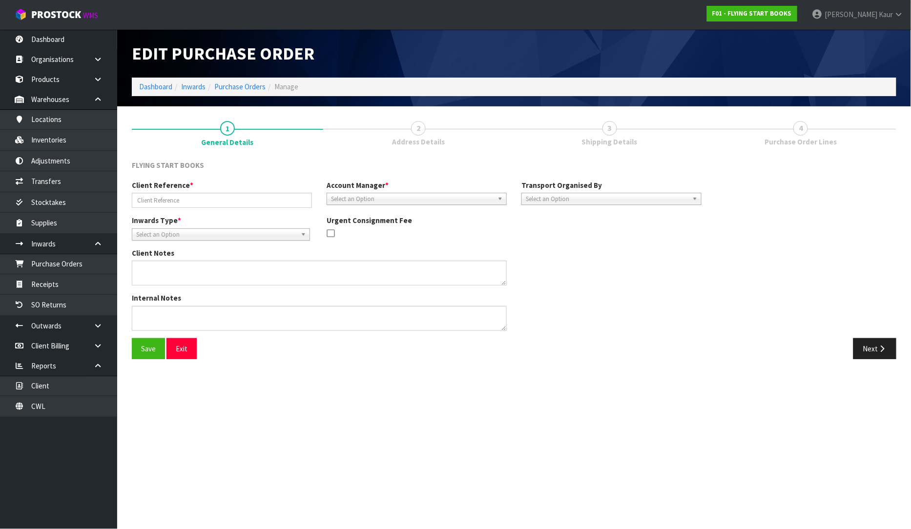
type input "PO-6185"
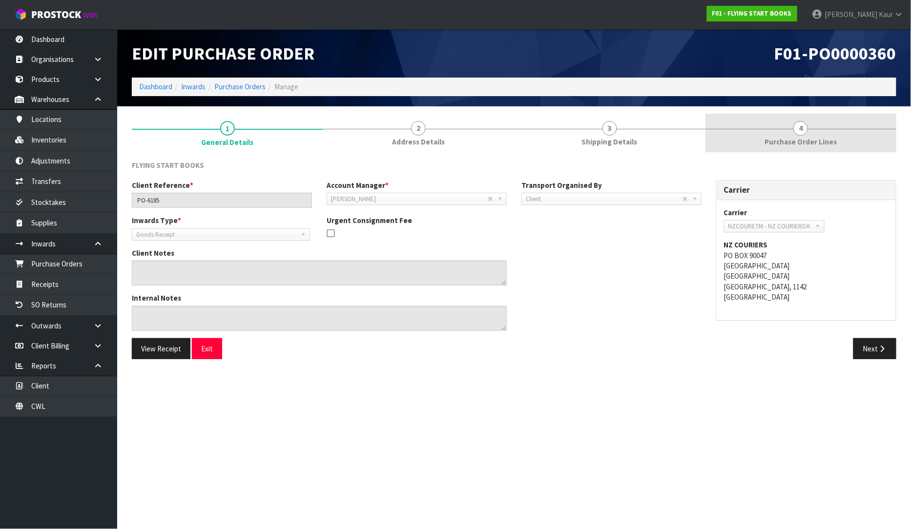
click at [793, 142] on span "Purchase Order Lines" at bounding box center [800, 142] width 72 height 10
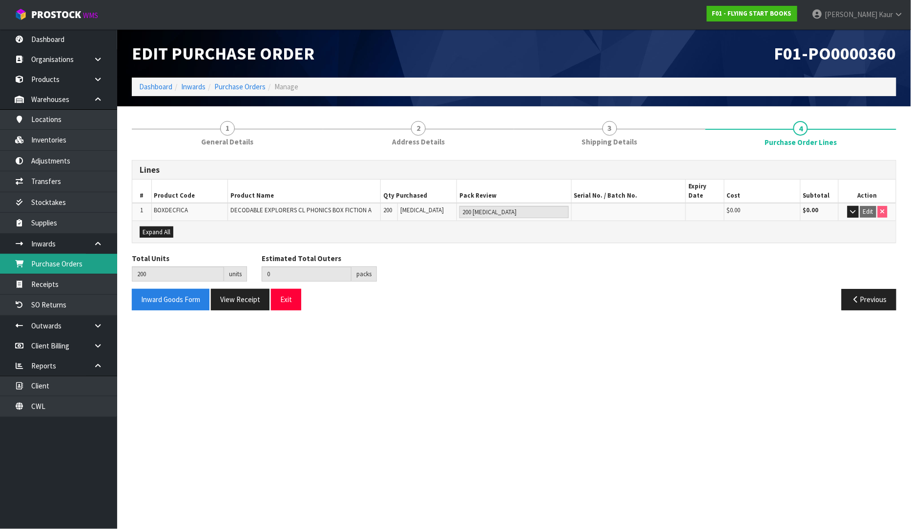
click at [73, 268] on link "Purchase Orders" at bounding box center [58, 264] width 117 height 20
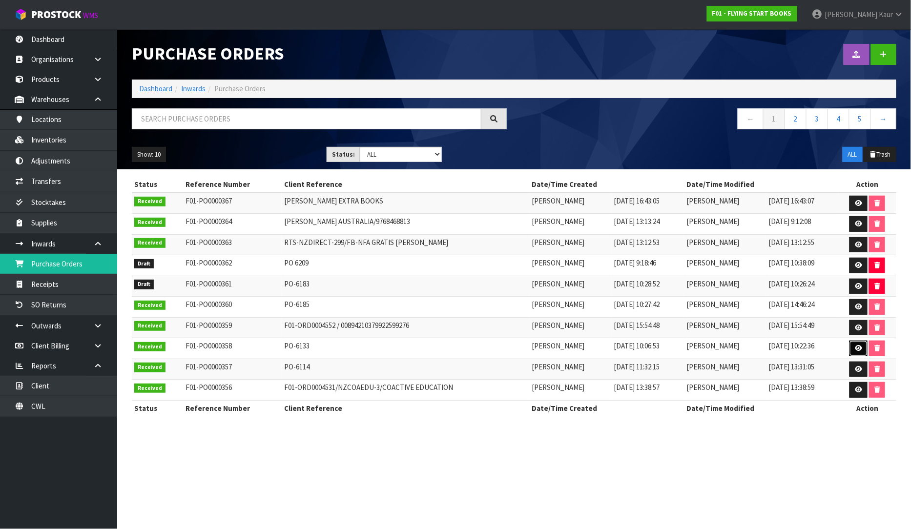
click at [857, 345] on link at bounding box center [858, 349] width 18 height 16
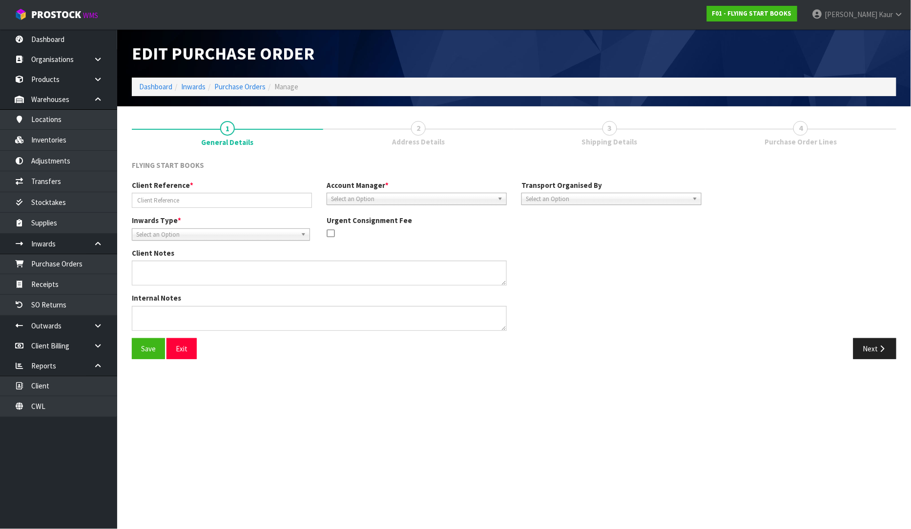
type input "PO-6133"
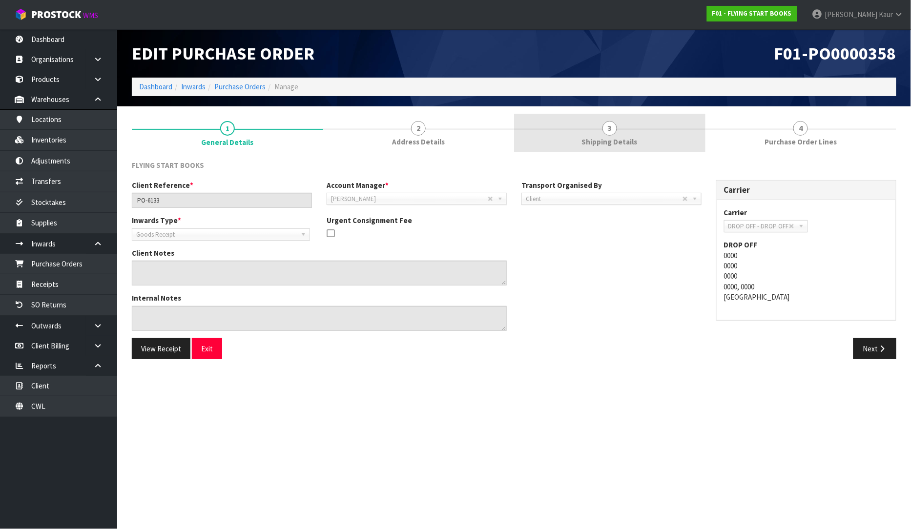
click at [607, 145] on span "Shipping Details" at bounding box center [610, 142] width 56 height 10
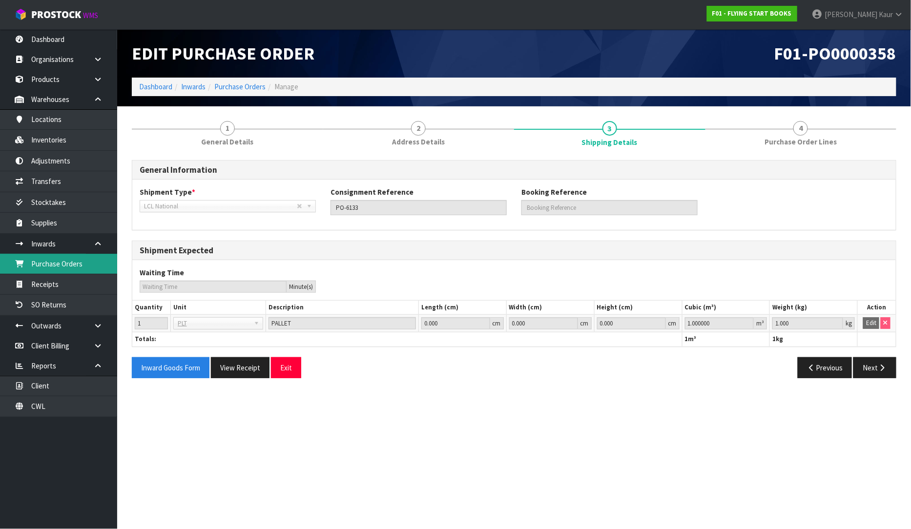
click at [71, 266] on link "Purchase Orders" at bounding box center [58, 264] width 117 height 20
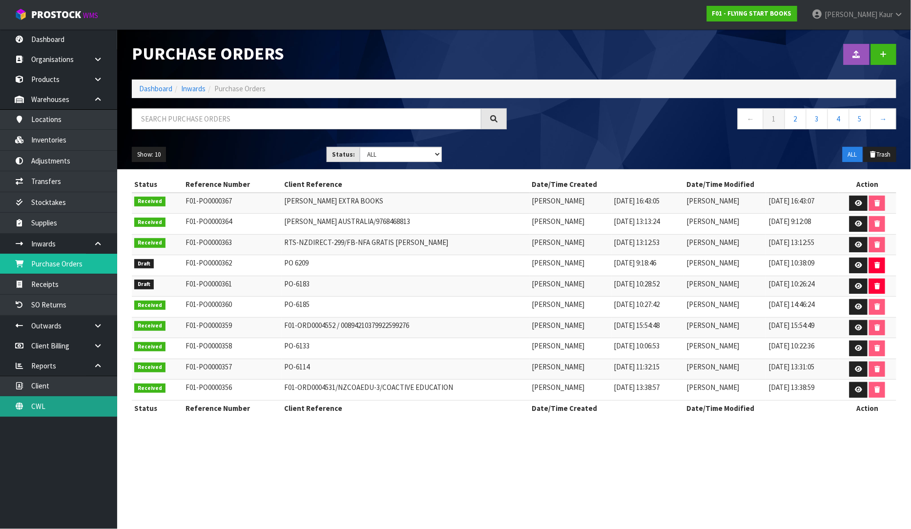
click at [26, 404] on link "CWL" at bounding box center [58, 406] width 117 height 20
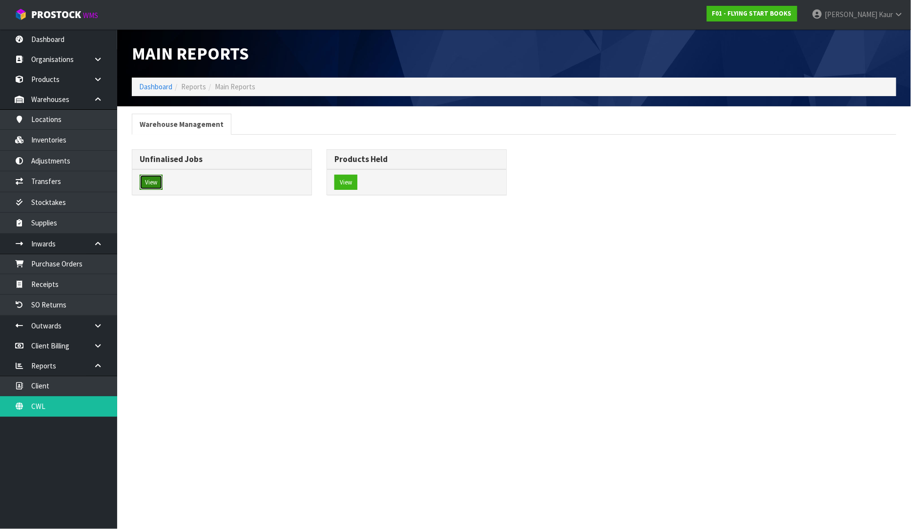
click at [143, 177] on button "View" at bounding box center [151, 183] width 23 height 16
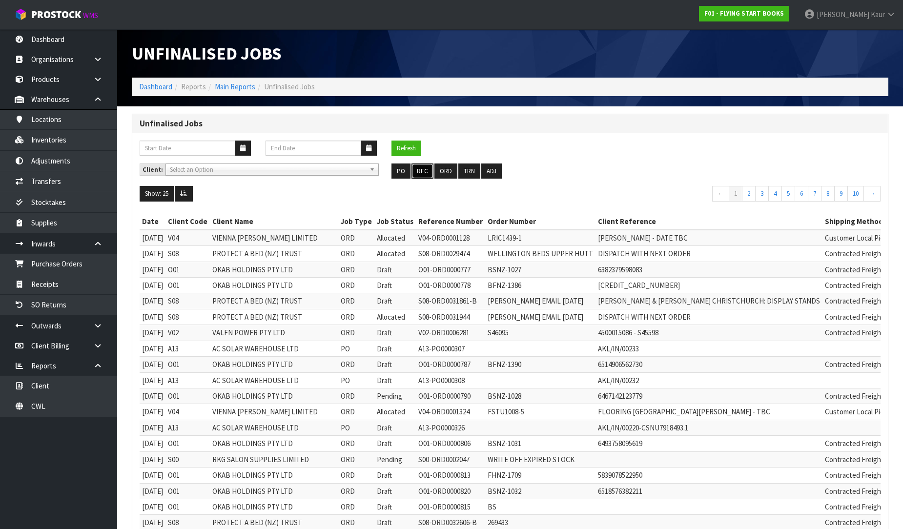
click at [412, 169] on button "REC" at bounding box center [422, 171] width 22 height 16
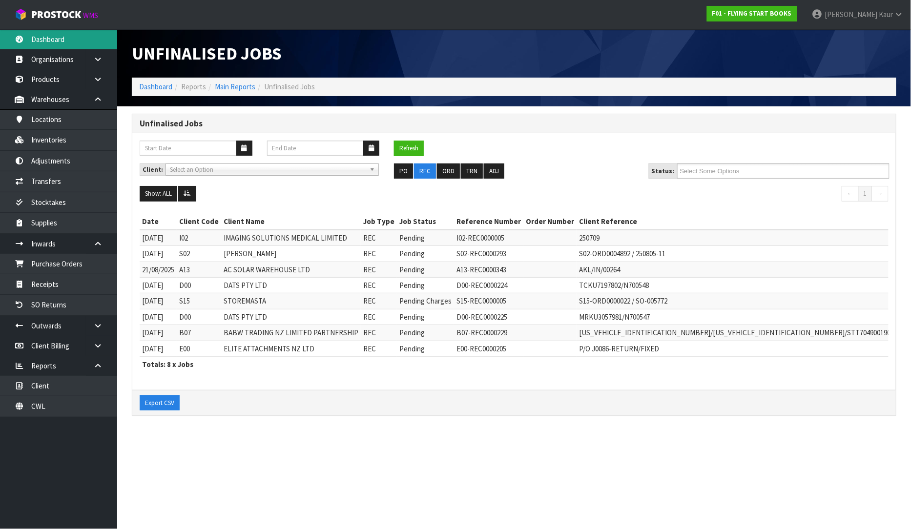
drag, startPoint x: 39, startPoint y: 36, endPoint x: 45, endPoint y: 44, distance: 10.2
click at [39, 36] on link "Dashboard" at bounding box center [58, 39] width 117 height 20
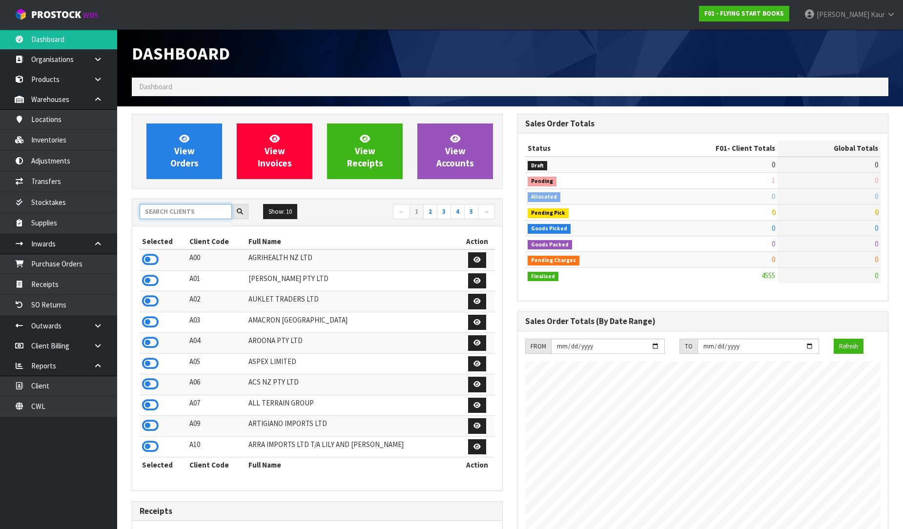
scroll to position [739, 385]
click at [166, 216] on input "text" at bounding box center [186, 211] width 92 height 15
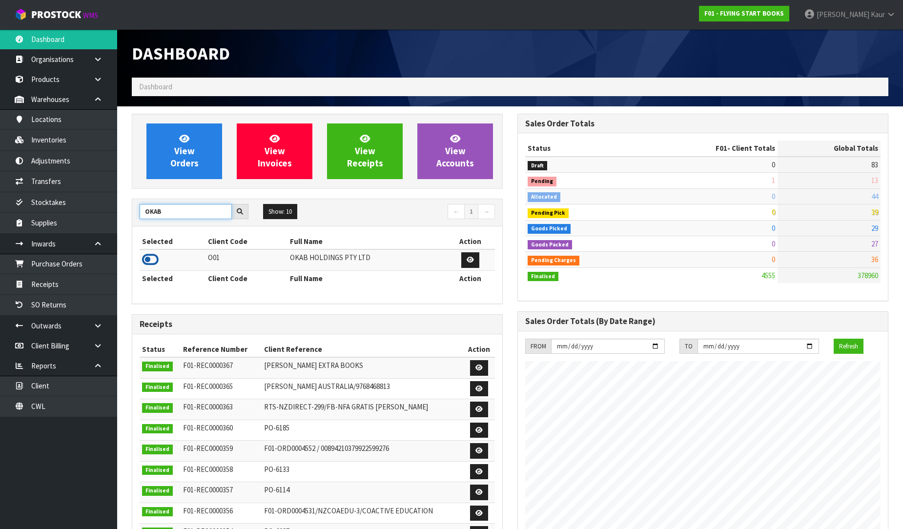
type input "OKAB"
click at [146, 257] on icon at bounding box center [150, 259] width 17 height 15
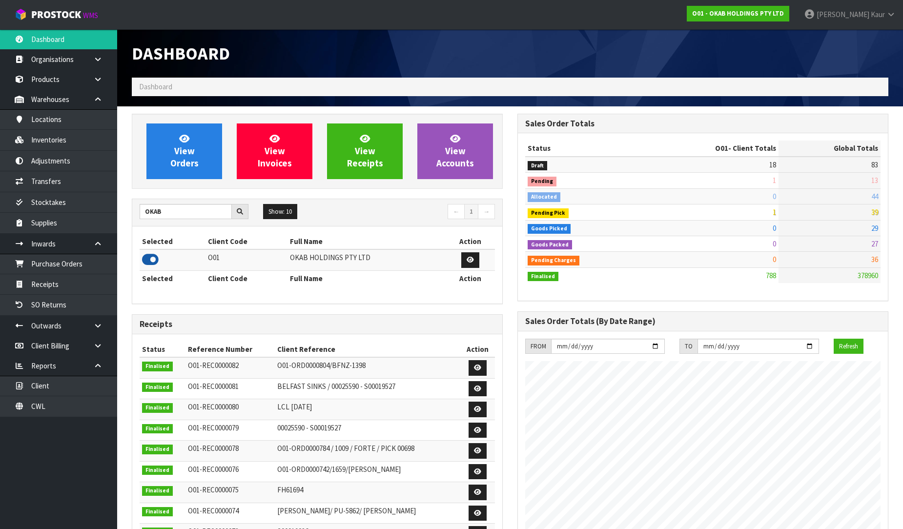
scroll to position [676, 385]
click at [109, 264] on link "Purchase Orders" at bounding box center [58, 264] width 117 height 20
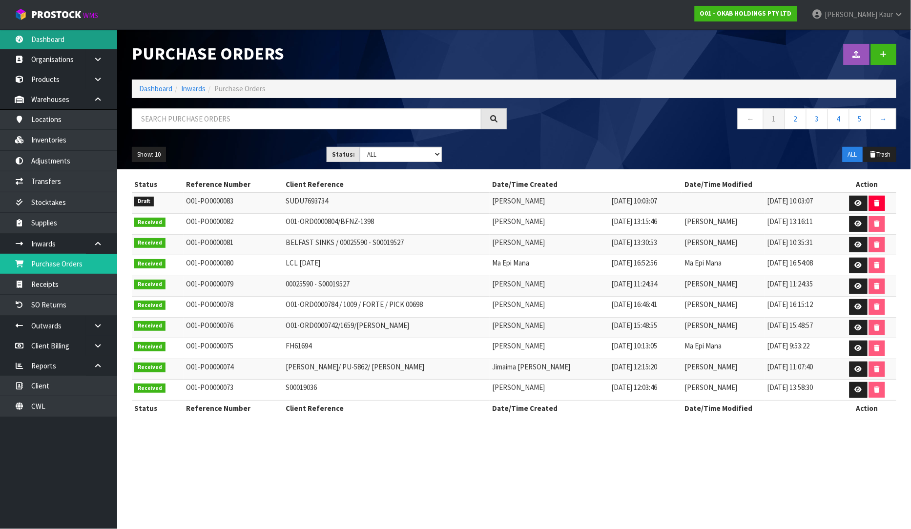
click at [47, 38] on link "Dashboard" at bounding box center [58, 39] width 117 height 20
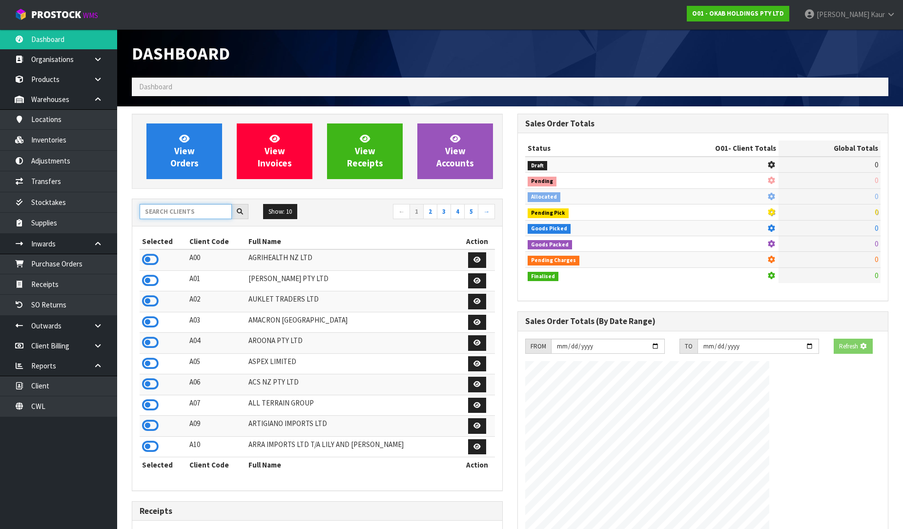
click at [150, 207] on input "text" at bounding box center [186, 211] width 92 height 15
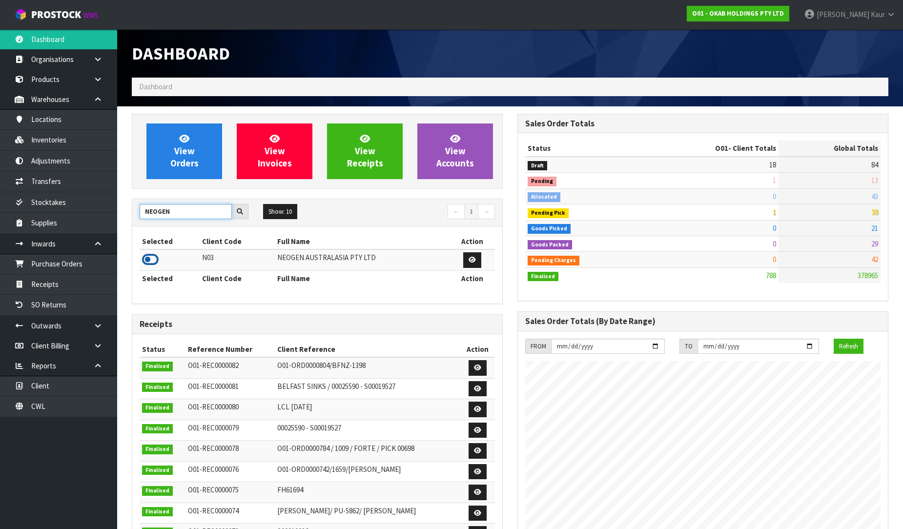
type input "NEOGEN"
click at [154, 255] on icon at bounding box center [150, 259] width 17 height 15
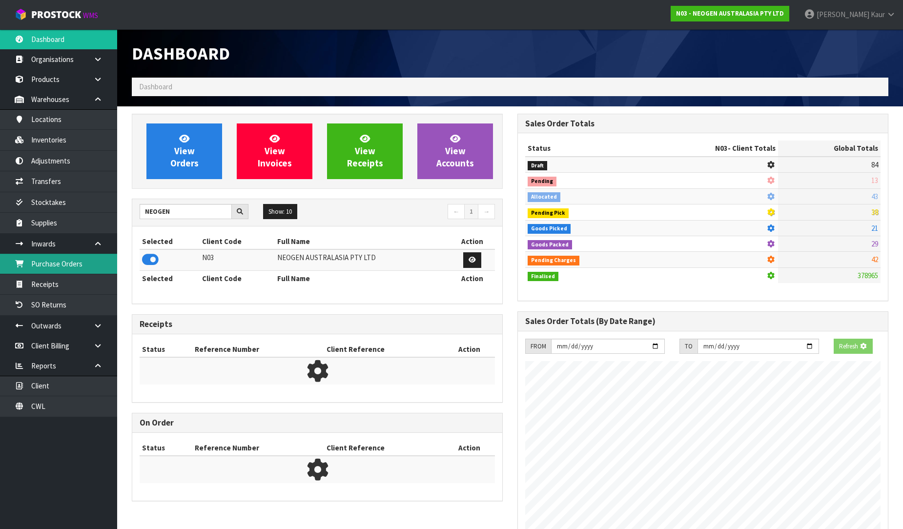
scroll to position [739, 385]
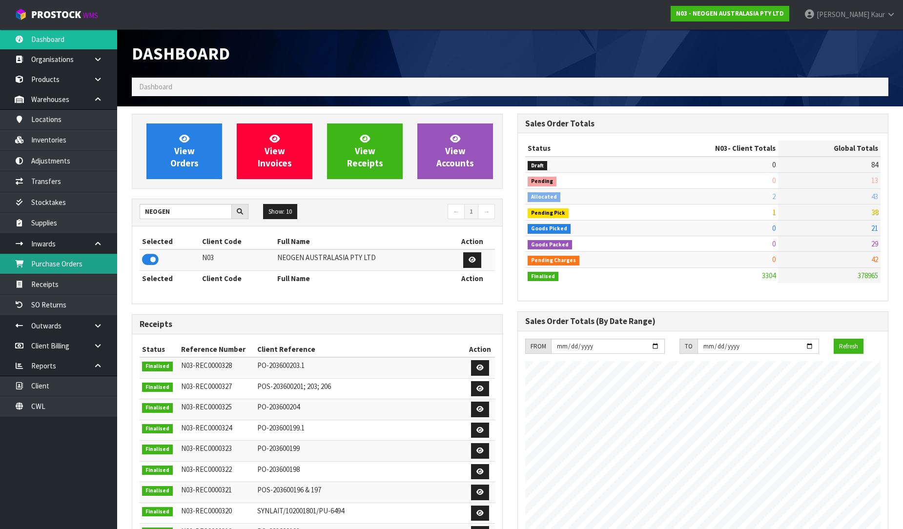
click at [84, 261] on link "Purchase Orders" at bounding box center [58, 264] width 117 height 20
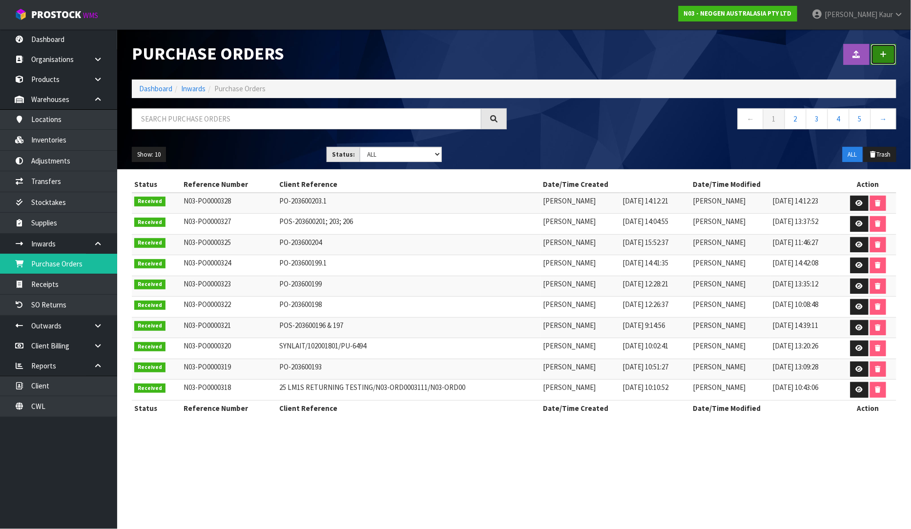
click at [879, 58] on link at bounding box center [883, 54] width 25 height 21
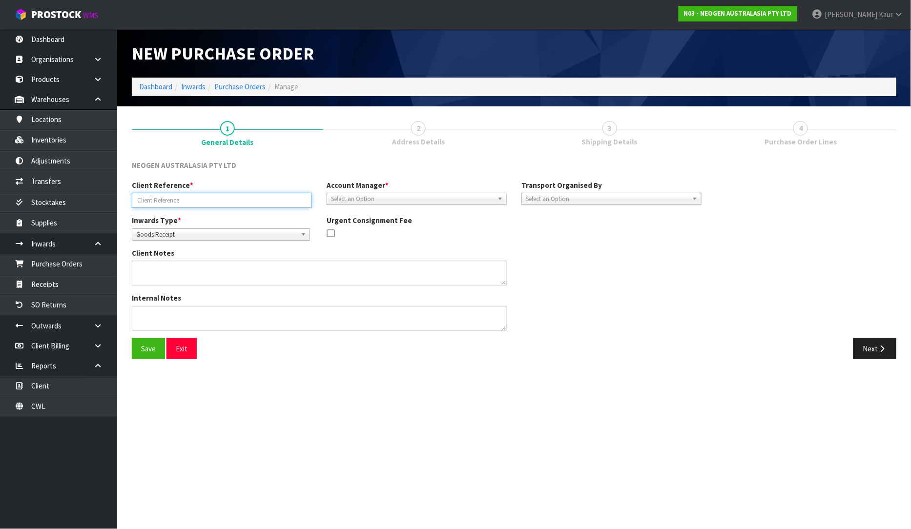
click at [147, 195] on input "text" at bounding box center [222, 200] width 180 height 15
paste input "203600202: 208: 209"
type input "203600202: 208: 209"
click at [376, 202] on span "Select an Option" at bounding box center [412, 199] width 162 height 12
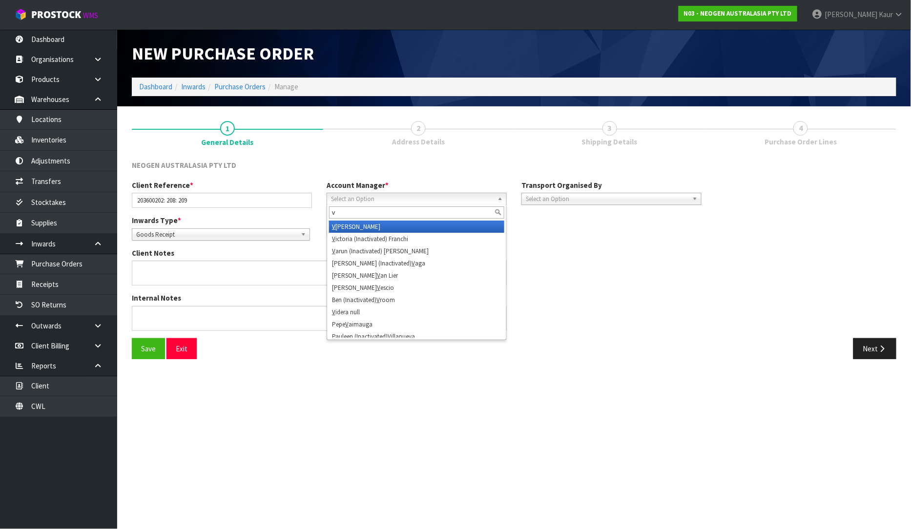
type input "v"
click at [371, 225] on li "V [PERSON_NAME]" at bounding box center [416, 227] width 175 height 12
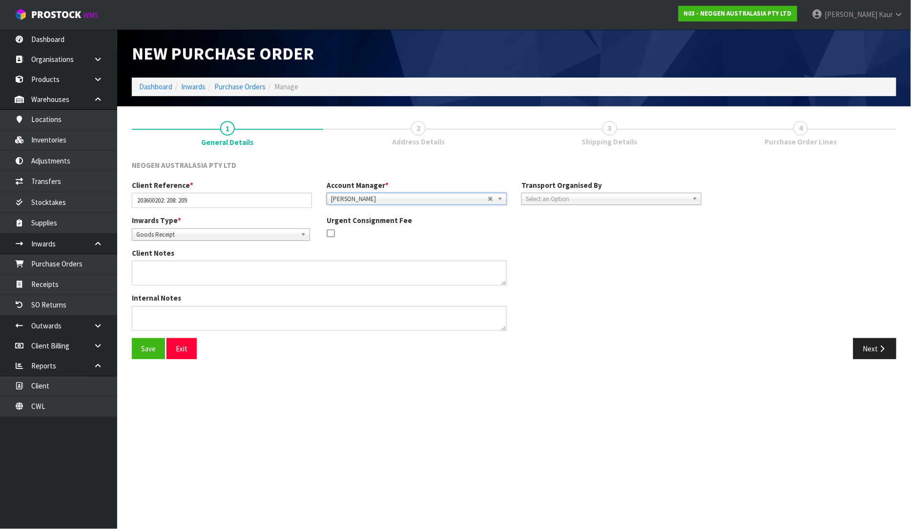
click at [550, 199] on span "Select an Option" at bounding box center [607, 199] width 162 height 12
click at [550, 251] on li "Client" at bounding box center [611, 251] width 175 height 12
click at [882, 345] on icon "button" at bounding box center [881, 348] width 9 height 7
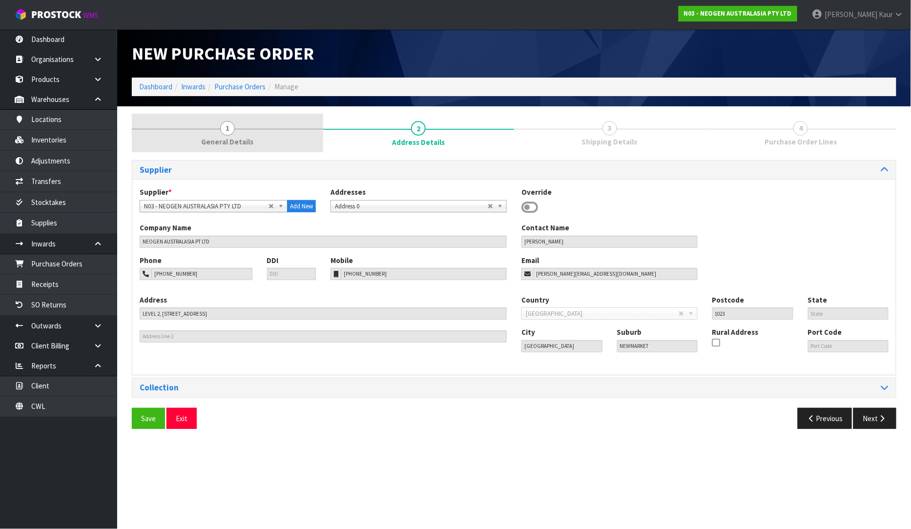
click at [222, 139] on span "General Details" at bounding box center [227, 142] width 52 height 10
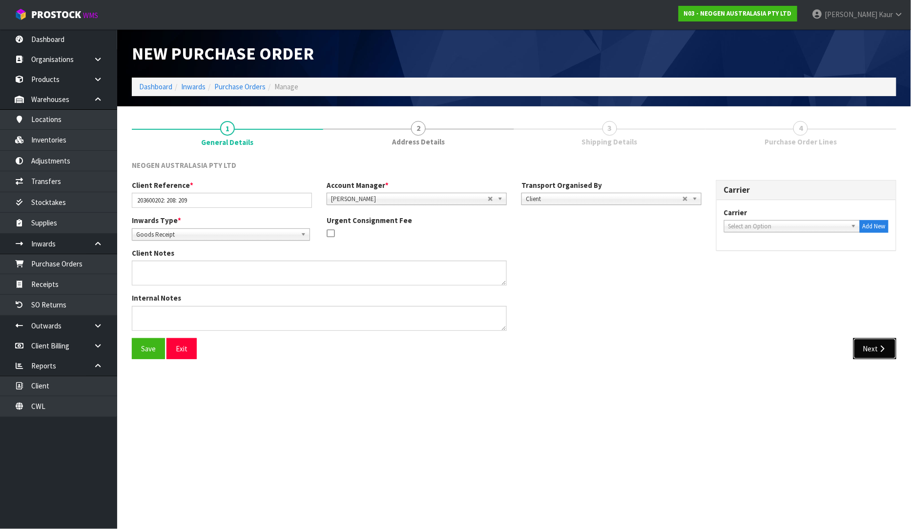
click at [869, 338] on button "Next" at bounding box center [874, 348] width 43 height 21
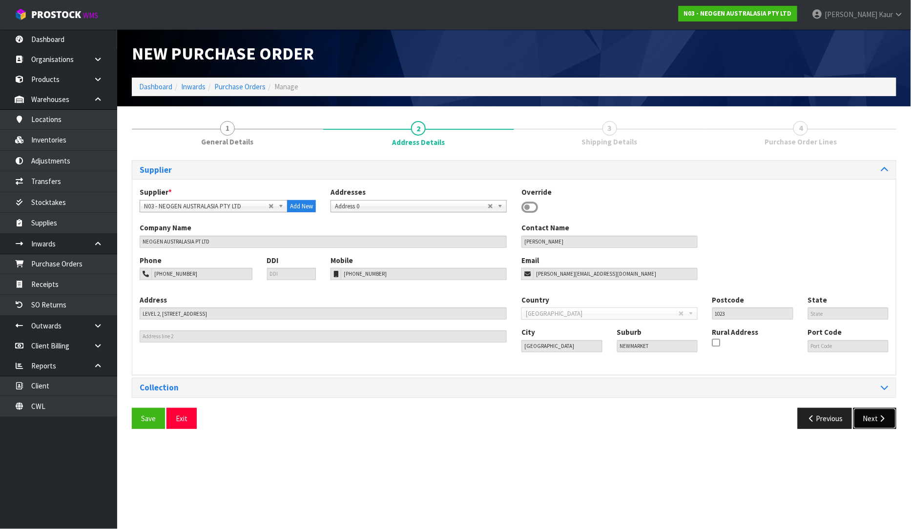
click at [875, 412] on button "Next" at bounding box center [874, 418] width 43 height 21
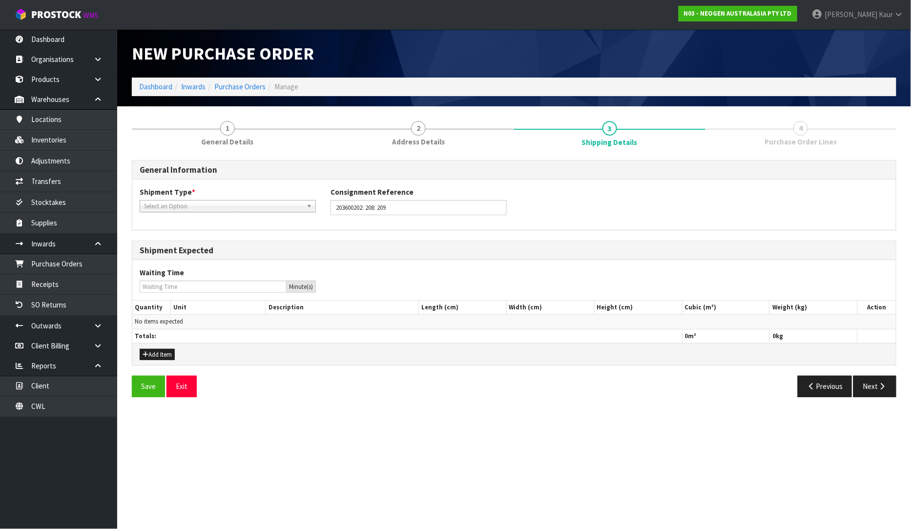
click at [233, 207] on span "Select an Option" at bounding box center [223, 207] width 159 height 12
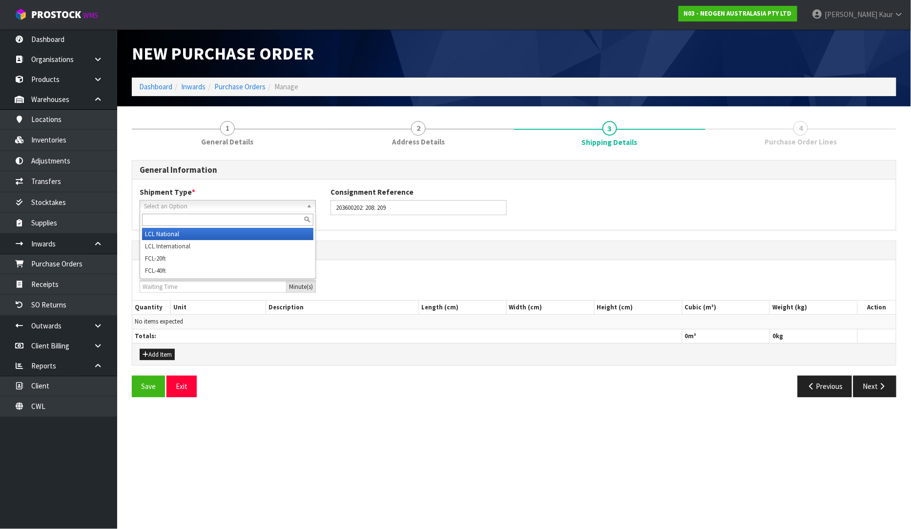
click at [211, 235] on li "LCL National" at bounding box center [227, 234] width 171 height 12
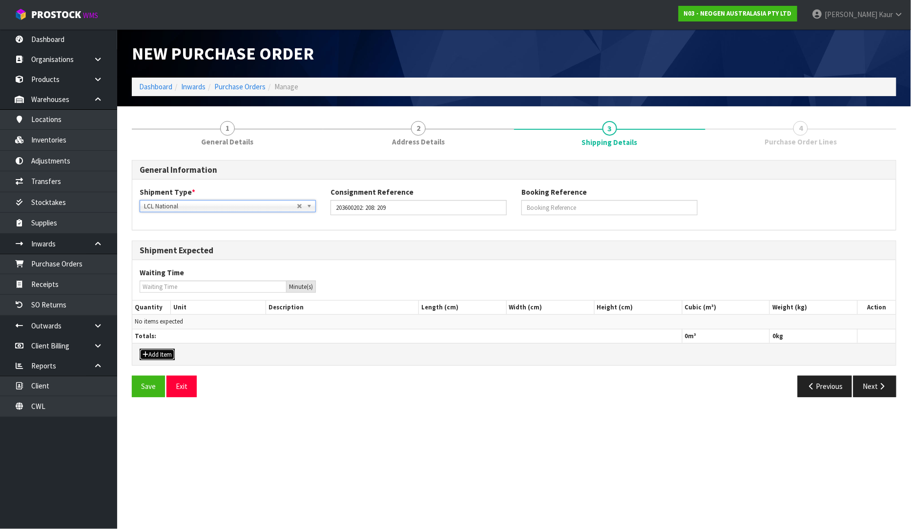
click at [162, 353] on button "Add Item" at bounding box center [157, 355] width 35 height 12
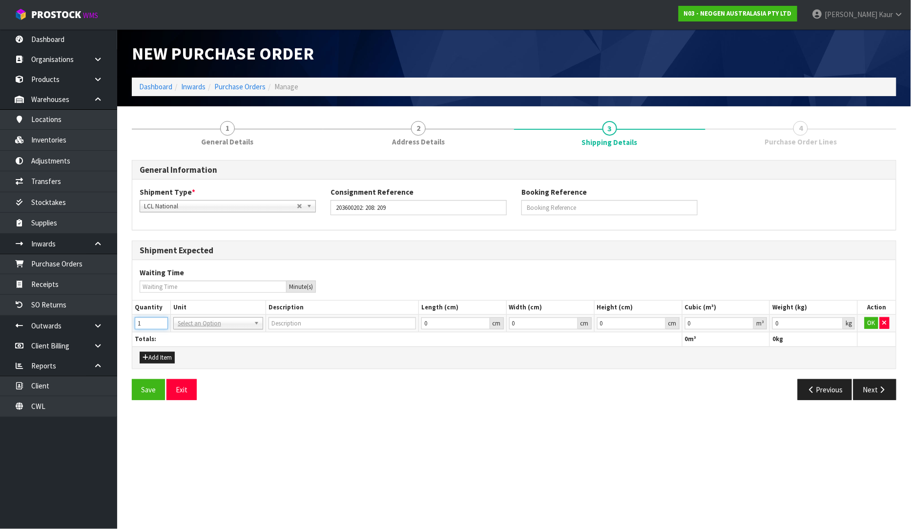
type input "1"
click at [162, 323] on input "1" at bounding box center [151, 323] width 33 height 12
click at [190, 334] on input "text" at bounding box center [218, 337] width 85 height 12
type input "plt"
type input "PALLET"
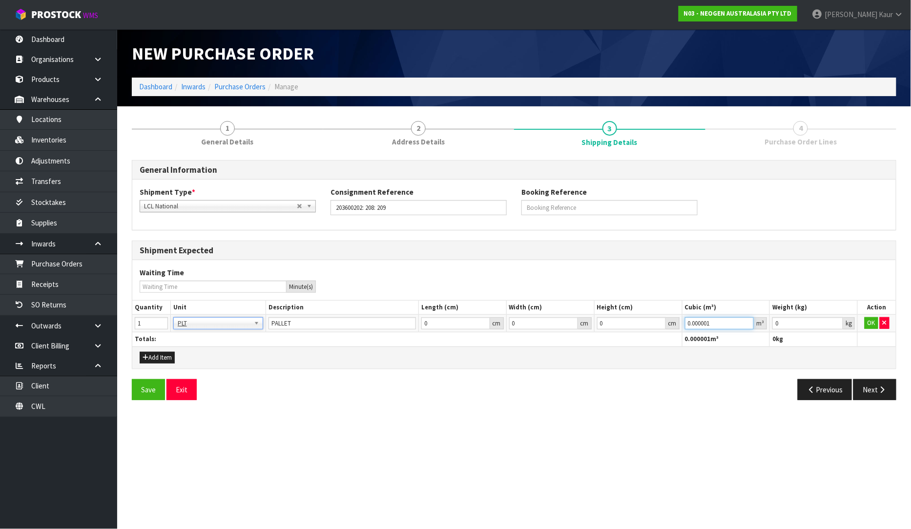
type input "0.000001"
click at [749, 320] on input "0.000001" at bounding box center [719, 323] width 69 height 12
type input "0.001"
click at [836, 321] on input "0.001" at bounding box center [807, 323] width 71 height 12
click at [869, 324] on button "OK" at bounding box center [871, 323] width 14 height 12
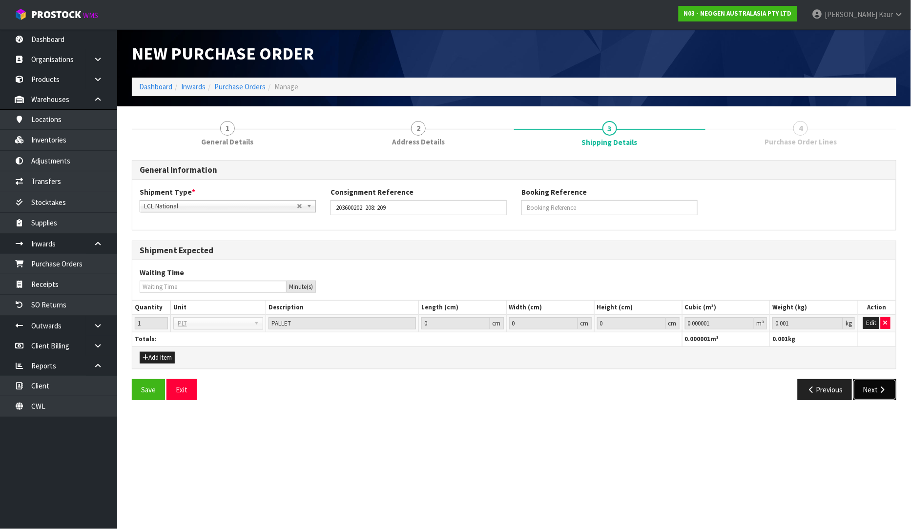
click at [862, 390] on button "Next" at bounding box center [874, 389] width 43 height 21
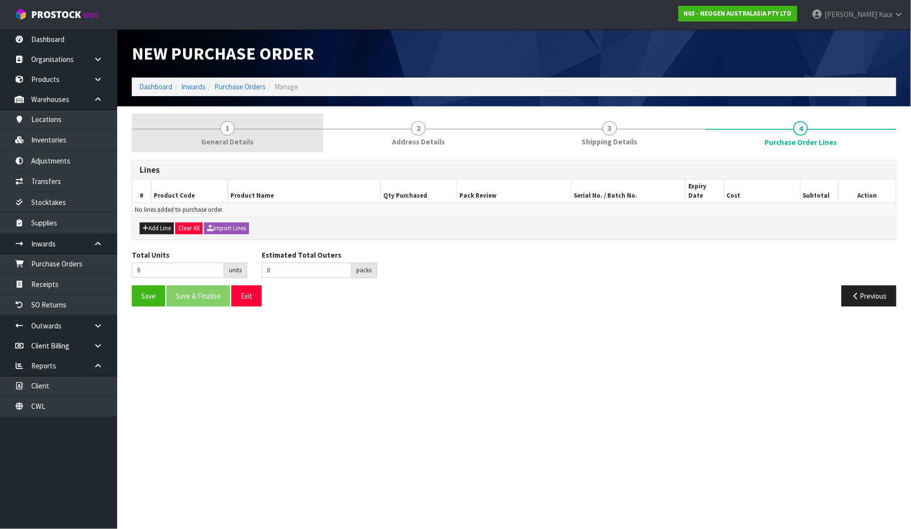
click at [215, 139] on span "General Details" at bounding box center [227, 142] width 52 height 10
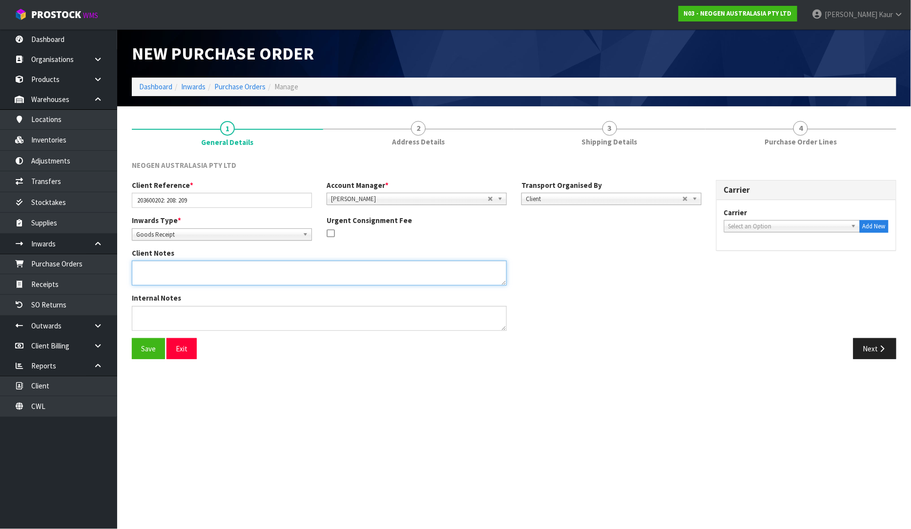
click at [182, 269] on textarea at bounding box center [319, 273] width 375 height 25
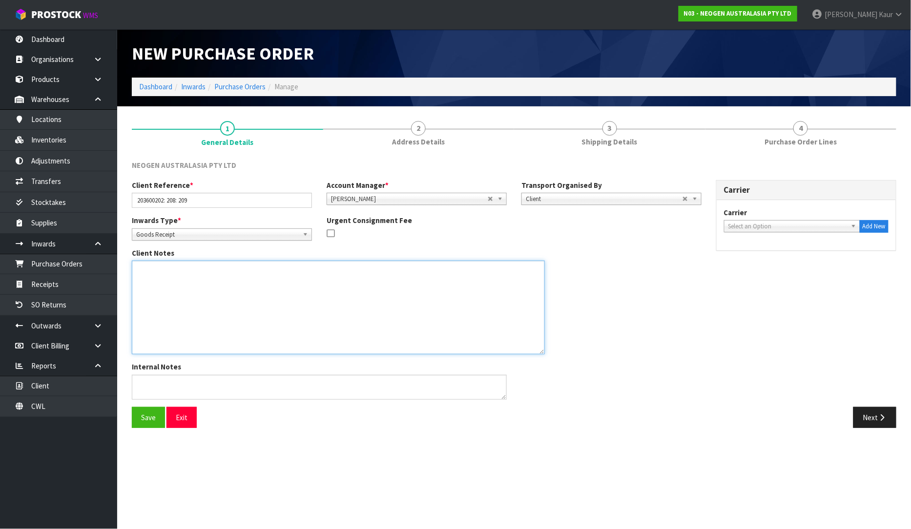
drag, startPoint x: 502, startPoint y: 283, endPoint x: 540, endPoint y: 353, distance: 79.7
click at [540, 353] on textarea at bounding box center [338, 308] width 413 height 94
click at [186, 279] on textarea at bounding box center [338, 308] width 413 height 95
click at [169, 275] on textarea at bounding box center [338, 308] width 413 height 95
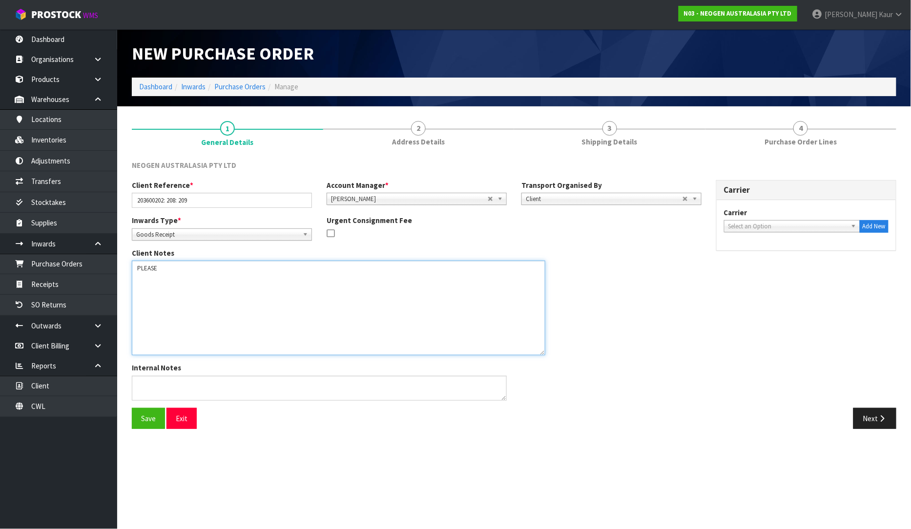
type textarea "PLEASE"
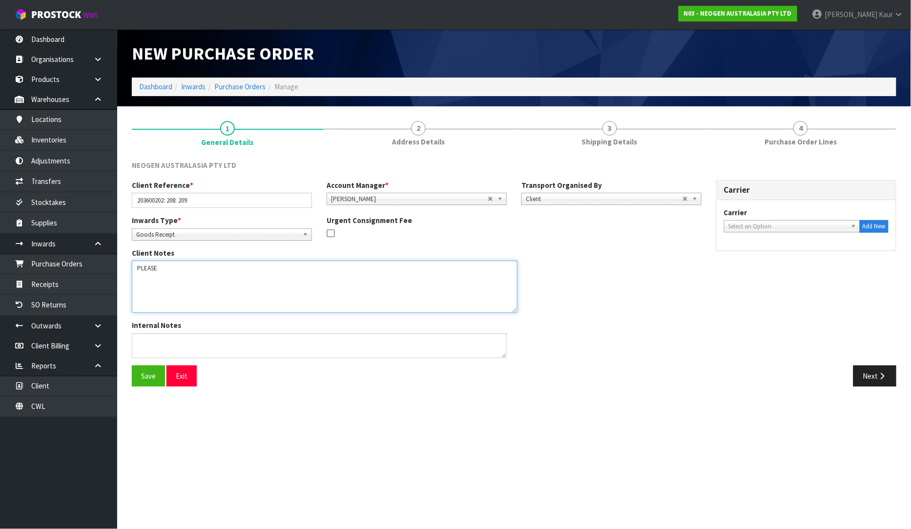
drag, startPoint x: 543, startPoint y: 353, endPoint x: 515, endPoint y: 311, distance: 50.3
click at [515, 311] on textarea at bounding box center [324, 287] width 385 height 52
drag, startPoint x: 160, startPoint y: 265, endPoint x: 110, endPoint y: 271, distance: 50.1
click at [110, 271] on body "Toggle navigation ProStock WMS N03 - NEOGEN AUSTRALASIA PTY LTD [PERSON_NAME] L…" at bounding box center [455, 264] width 911 height 529
type textarea "P"
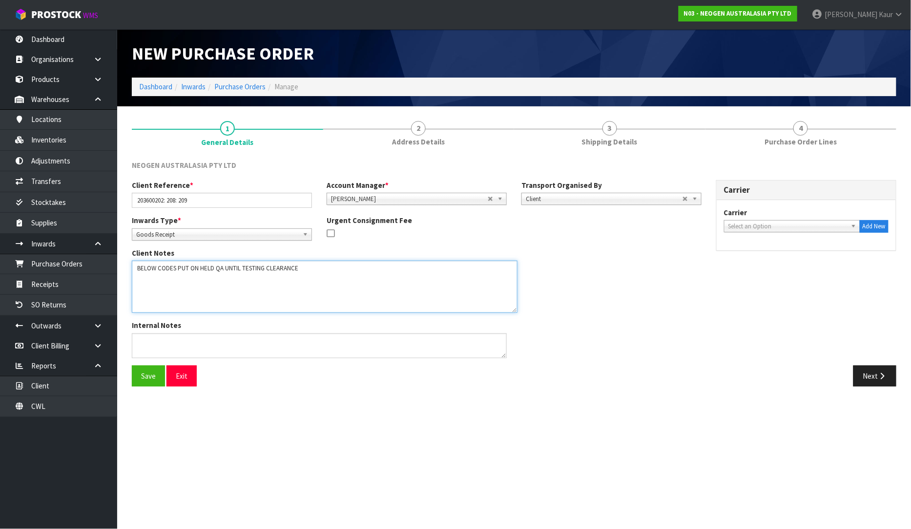
click at [154, 287] on textarea at bounding box center [324, 287] width 385 height 52
click at [308, 271] on textarea at bounding box center [324, 287] width 385 height 52
paste textarea "700002120"
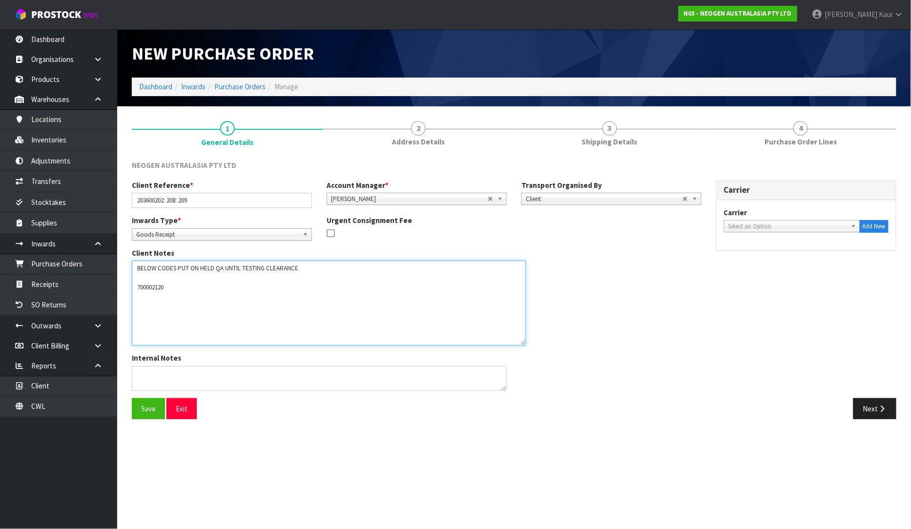
drag, startPoint x: 512, startPoint y: 308, endPoint x: 521, endPoint y: 342, distance: 34.2
click at [521, 342] on textarea at bounding box center [329, 303] width 394 height 85
click at [169, 289] on textarea at bounding box center [329, 303] width 394 height 85
paste textarea "700002138"
click at [215, 290] on textarea at bounding box center [329, 303] width 394 height 85
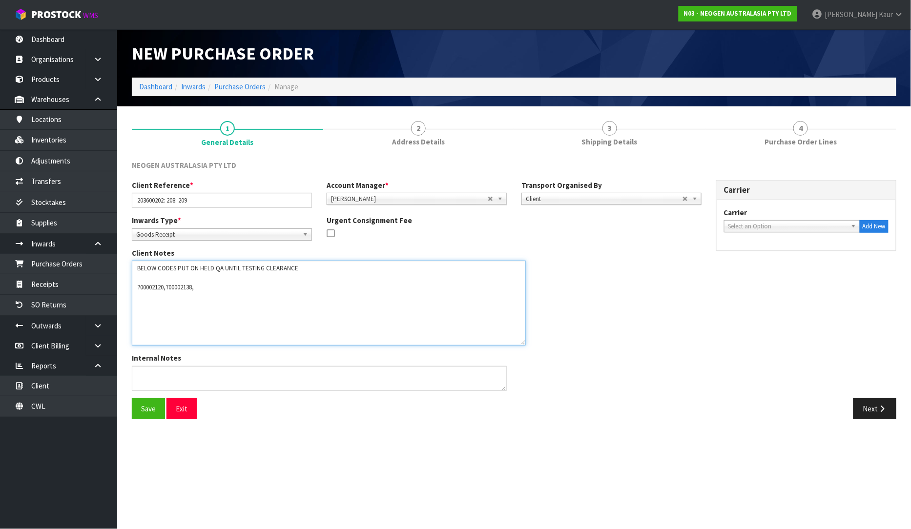
paste textarea "700002148"
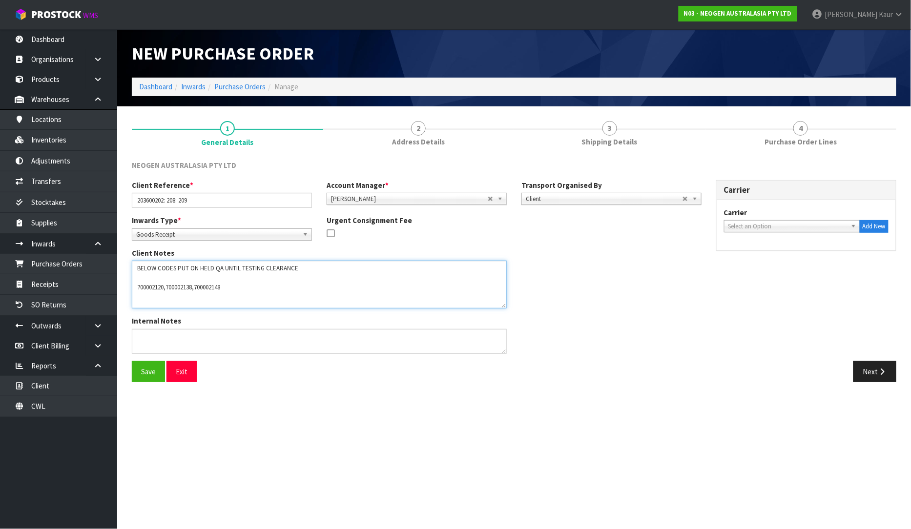
drag, startPoint x: 523, startPoint y: 342, endPoint x: 504, endPoint y: 305, distance: 41.0
click at [504, 305] on textarea at bounding box center [319, 285] width 375 height 48
type textarea "BELOW CODES PUT ON HELD QA UNTIL TESTING CLEARANCE 700002120,700002138,700002148"
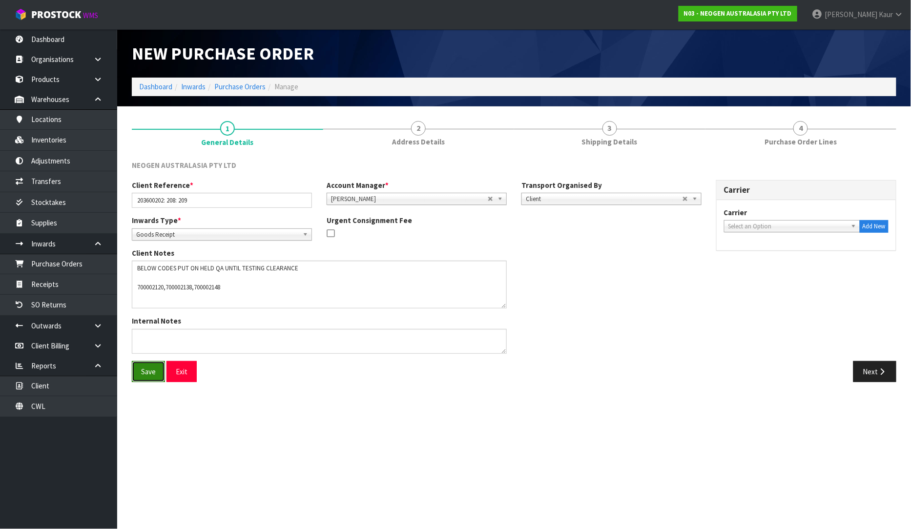
click at [139, 372] on button "Save" at bounding box center [148, 371] width 33 height 21
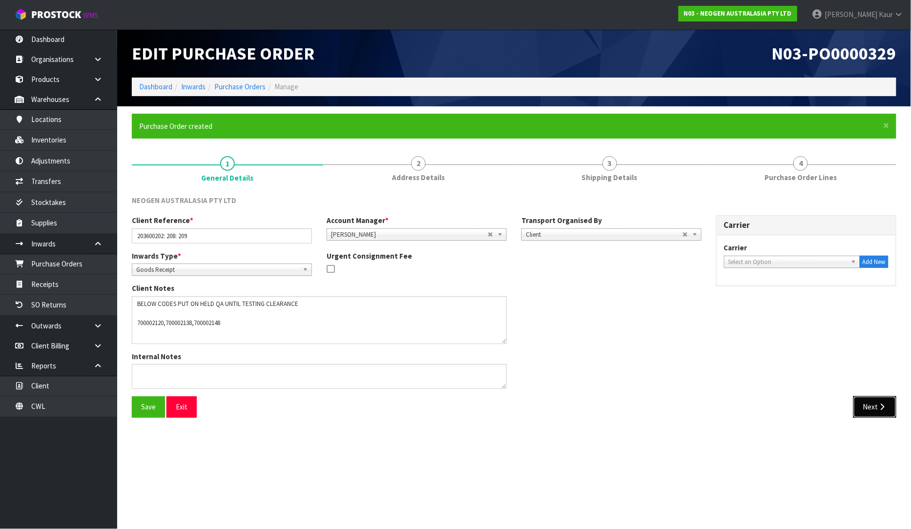
click at [879, 408] on icon "button" at bounding box center [881, 406] width 9 height 7
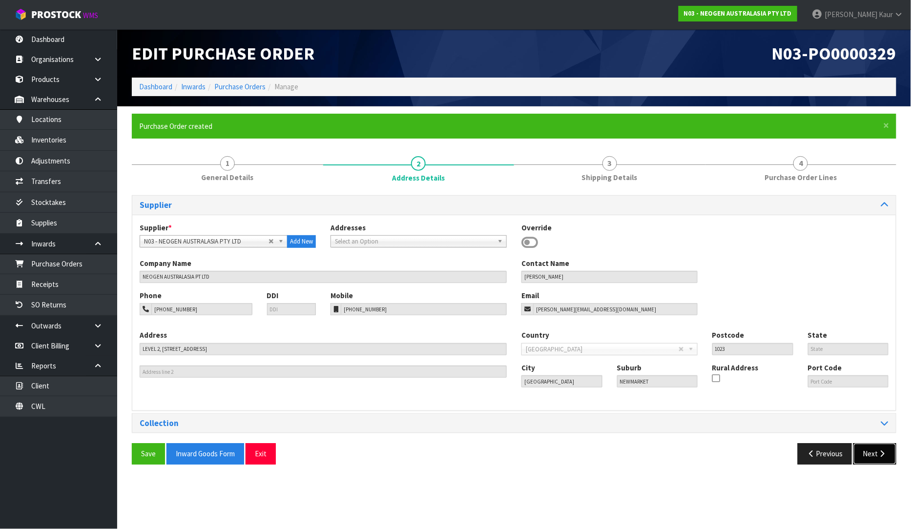
click at [871, 461] on button "Next" at bounding box center [874, 453] width 43 height 21
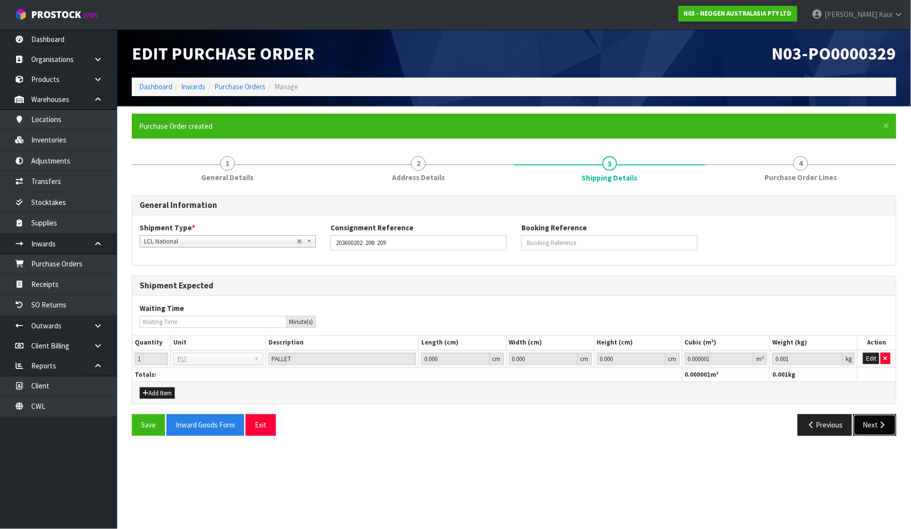
click at [876, 417] on button "Next" at bounding box center [874, 424] width 43 height 21
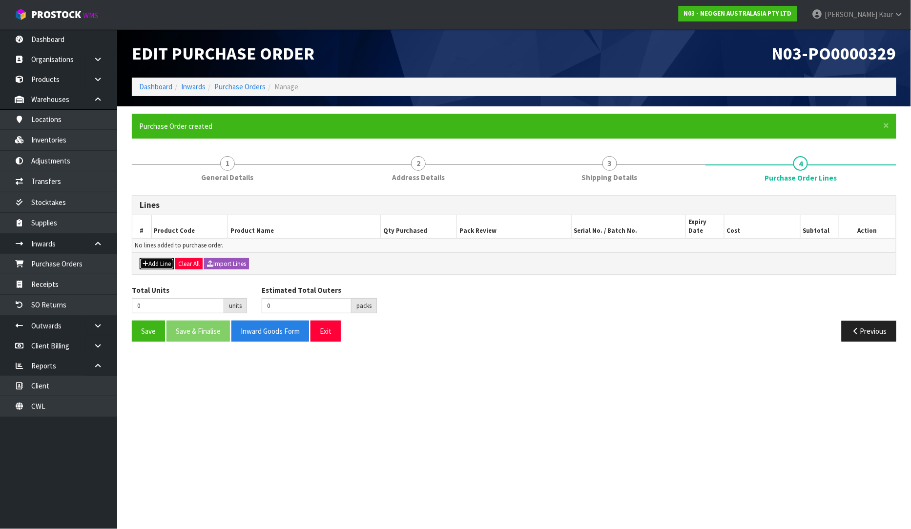
click at [147, 261] on icon "button" at bounding box center [145, 264] width 6 height 6
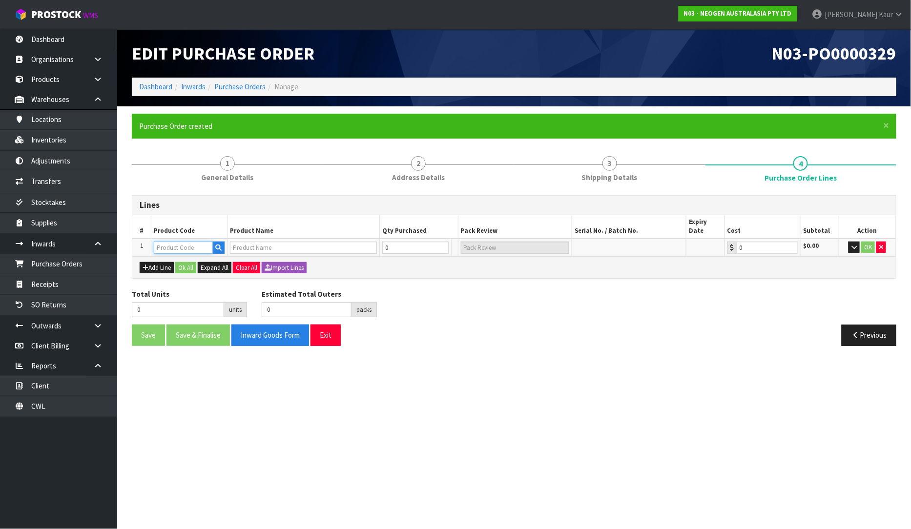
click at [189, 242] on input "text" at bounding box center [183, 248] width 59 height 12
paste input "700002120"
type input "700002120"
type input "7100039374 - 6406 PETRIFILM AEROBIC CT PLT 1000EA/CS"
type input "0.00"
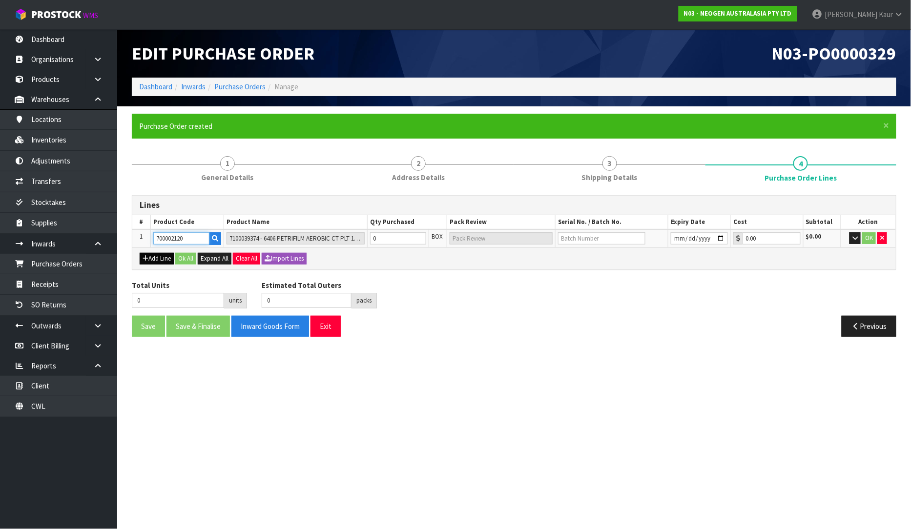
type input "700002120"
click at [150, 261] on button "Add Line" at bounding box center [157, 259] width 34 height 12
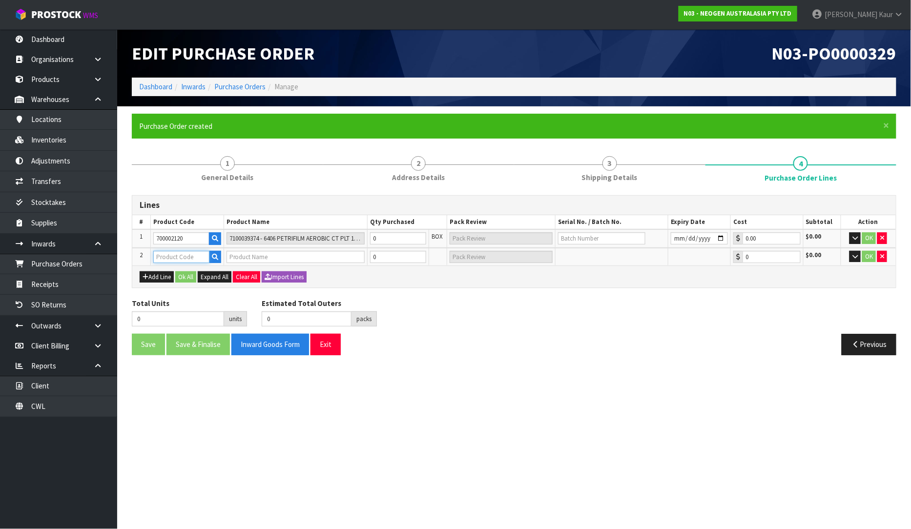
click at [162, 252] on input "text" at bounding box center [181, 257] width 56 height 12
paste input "700002120"
type input "700002120"
type input "7100039374 - 6406 PETRIFILM AEROBIC CT PLT 1000EA/CS"
type input "0.00"
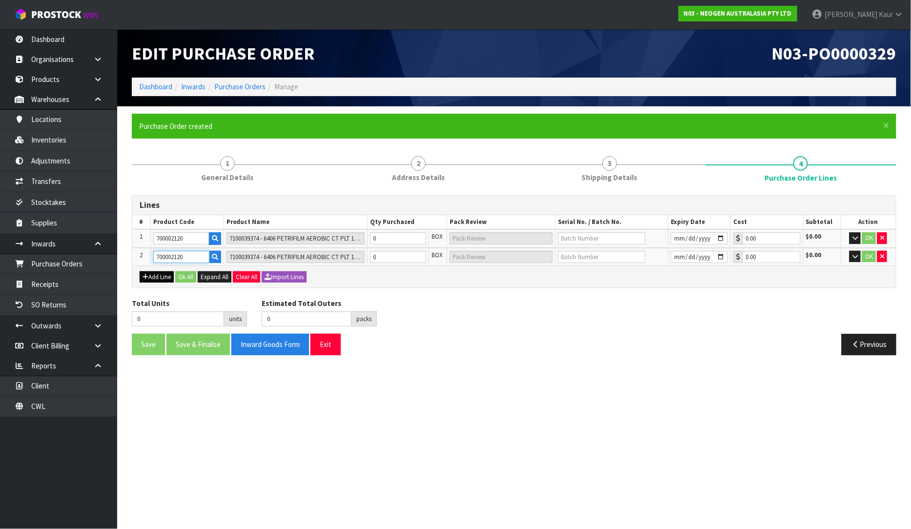
type input "700002120"
click at [157, 274] on button "Add Line" at bounding box center [157, 277] width 34 height 12
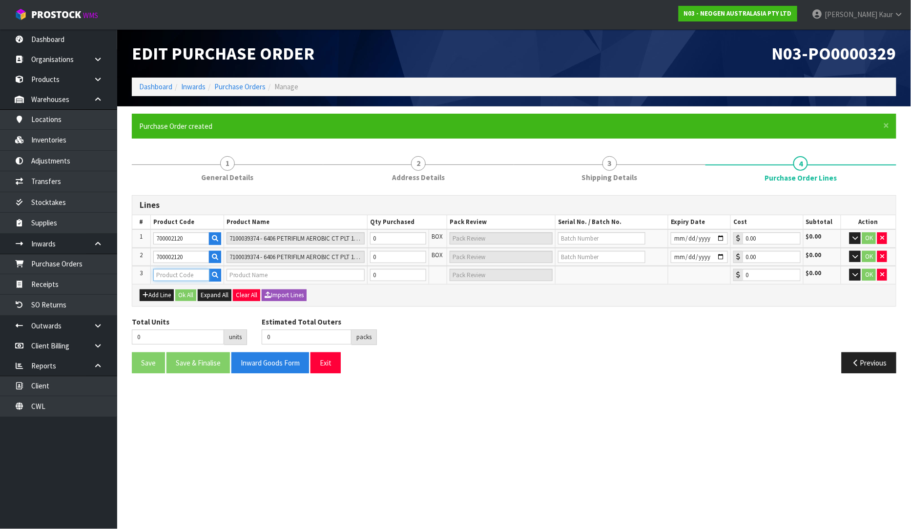
click at [185, 275] on input "text" at bounding box center [181, 275] width 56 height 12
paste input "700002138"
type input "700002138"
type input "7100039447 - 6475 PETRIFILM RAPID YNM CT PLT 50EA/CS"
type input "0.00"
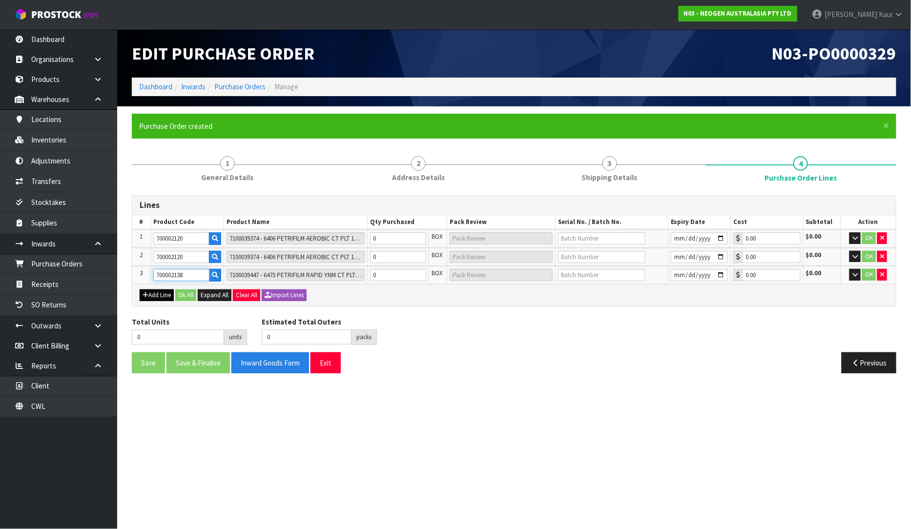
type input "700002138"
click at [168, 292] on button "Add Line" at bounding box center [157, 295] width 34 height 12
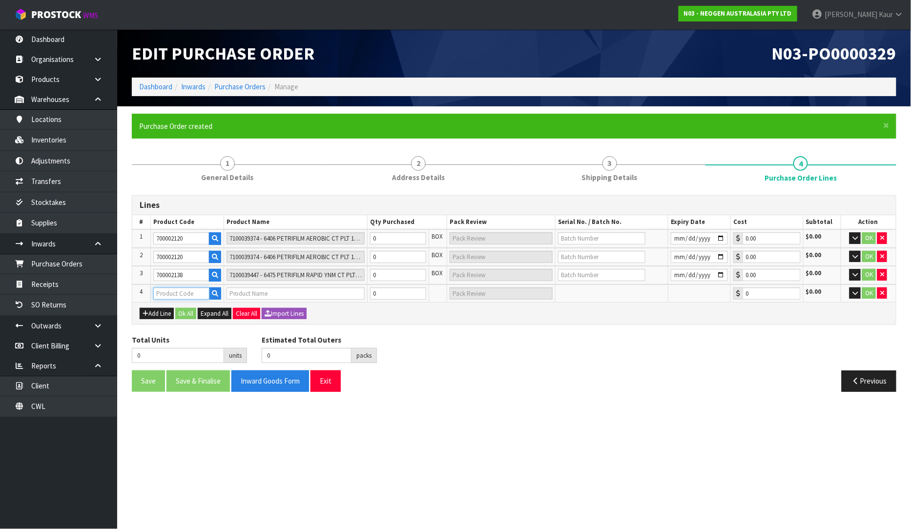
click at [171, 290] on input "text" at bounding box center [181, 293] width 56 height 12
paste input "700002148"
type input "700002148"
type input "7100040141 - 6477 PETRIFILM RAPD YNM CT PLT 500EA/CS"
type input "0.00"
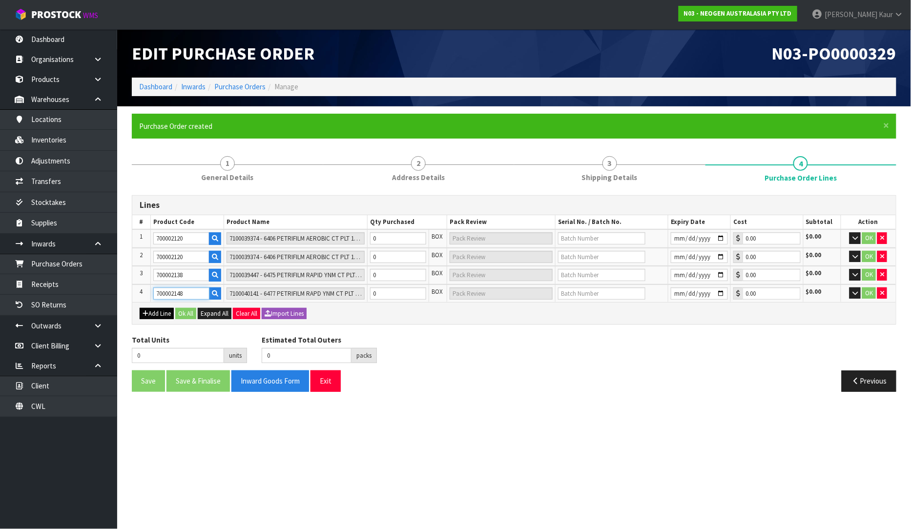
type input "700002148"
click at [150, 313] on button "Add Line" at bounding box center [157, 314] width 34 height 12
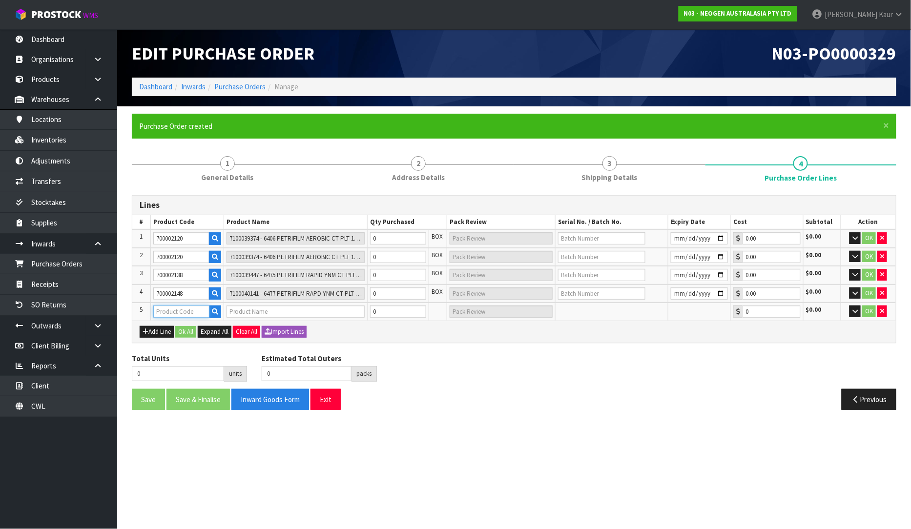
click at [157, 311] on input "text" at bounding box center [181, 311] width 56 height 12
paste input "700002148"
type input "700002148"
type input "7100040141 - 6477 PETRIFILM RAPD YNM CT PLT 500EA/CS"
type input "0.00"
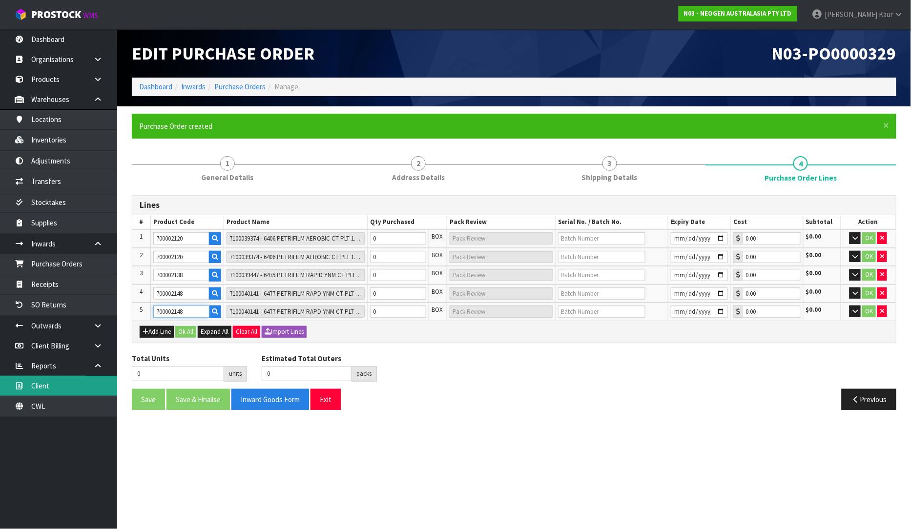
type input "700002148"
click at [160, 332] on button "Add Line" at bounding box center [157, 332] width 34 height 12
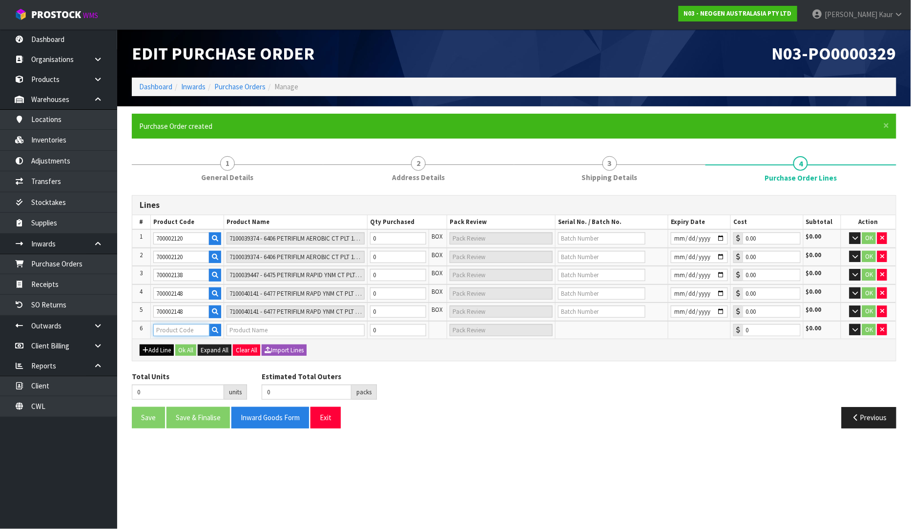
click at [163, 326] on input "text" at bounding box center [181, 330] width 56 height 12
paste input "700002200"
type input "700002200"
type input "7100067455 - 6432 QUICK SWAB 50/CS"
type input "0.00"
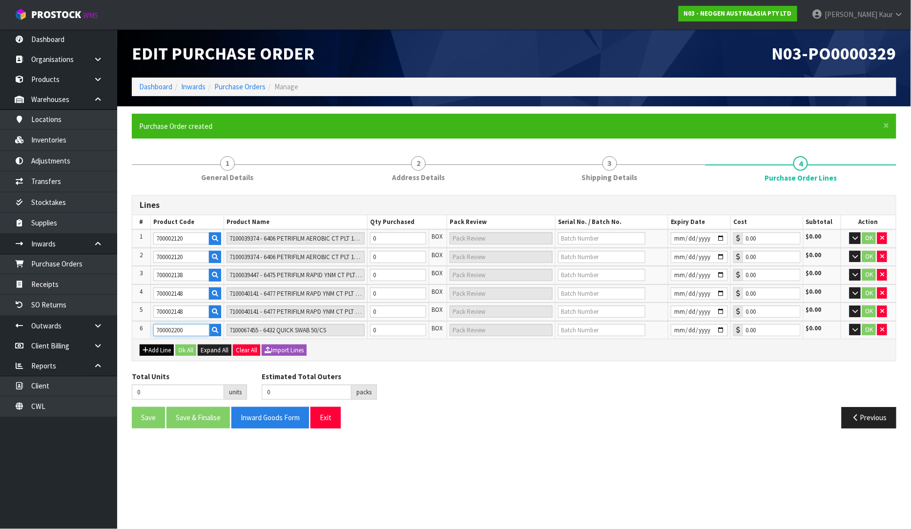
type input "700002200"
click at [147, 349] on icon "button" at bounding box center [145, 350] width 6 height 6
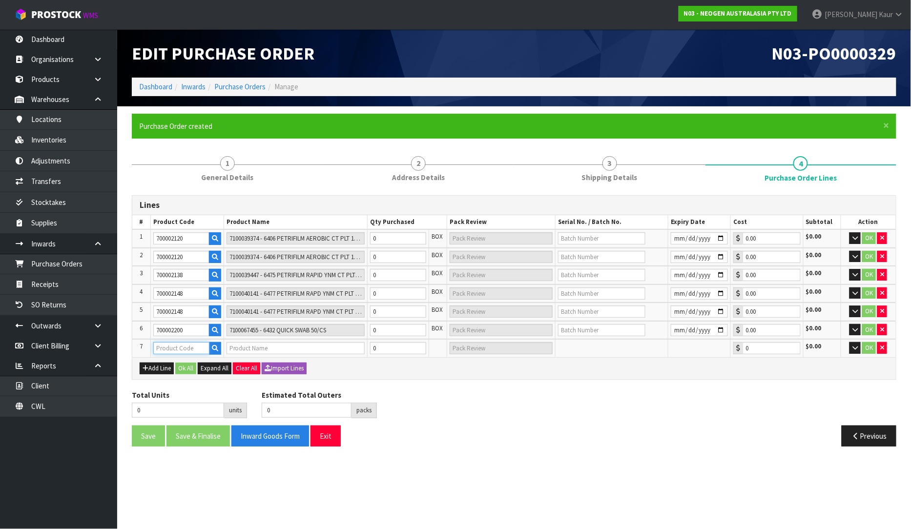
click at [160, 349] on input "text" at bounding box center [181, 348] width 56 height 12
paste input "700002227"
type input "700002227"
type input "7100088604 - 6462 PETRIFILM LAB CT PLT 500EA/CS"
type input "0.00"
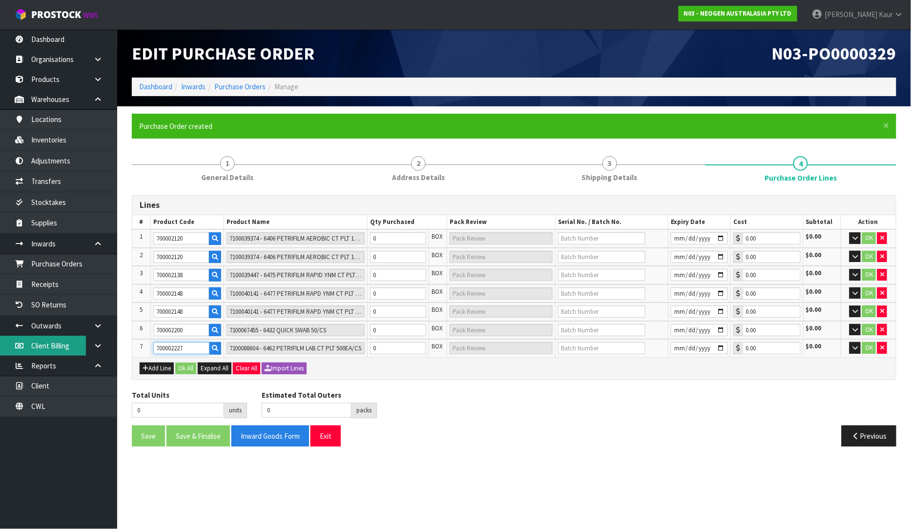
type input "700002227"
click at [150, 363] on button "Add Line" at bounding box center [157, 369] width 34 height 12
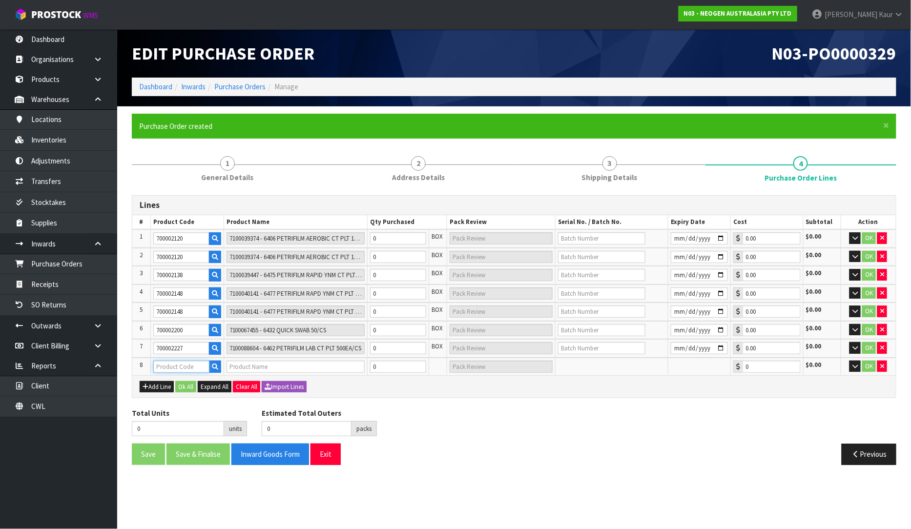
click at [157, 362] on input "text" at bounding box center [181, 367] width 56 height 12
paste input "700002257"
type input "700002257"
type input "7100104558 - MDA2CRO96 MDA2 CRONOBACTER 96 TESTS/KIT"
type input "0.00"
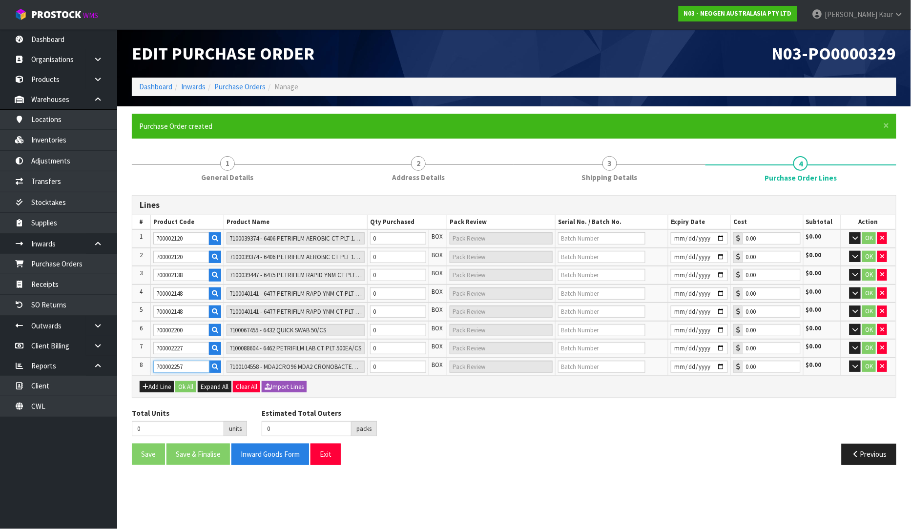
type input "700002257"
click at [381, 238] on input "0" at bounding box center [398, 238] width 56 height 12
type input "3"
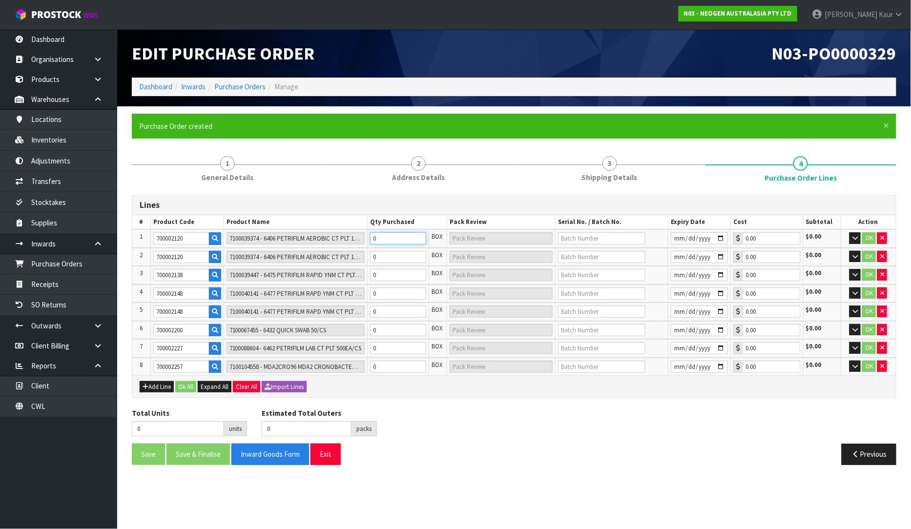
type input "3 CTN"
type input "30"
type input "30 CTN"
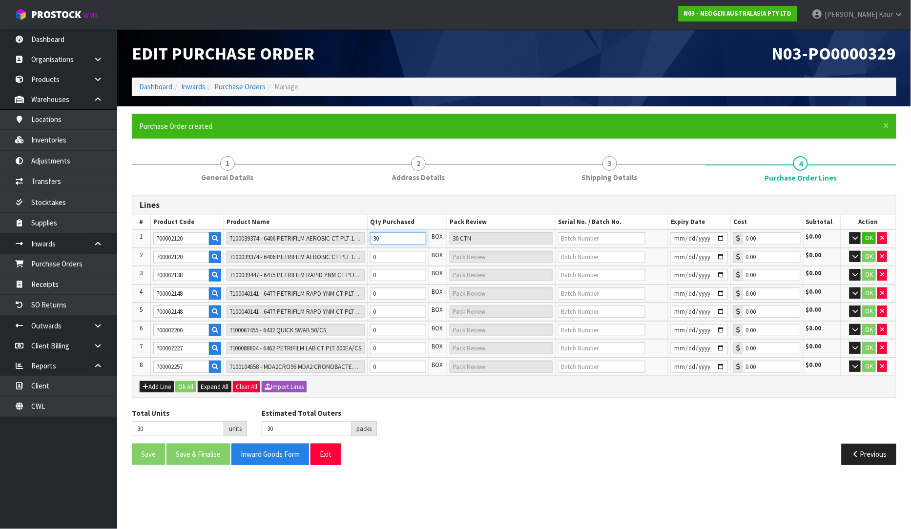
type input "30"
click at [383, 260] on input "0" at bounding box center [398, 257] width 56 height 12
type input "34"
type input "4"
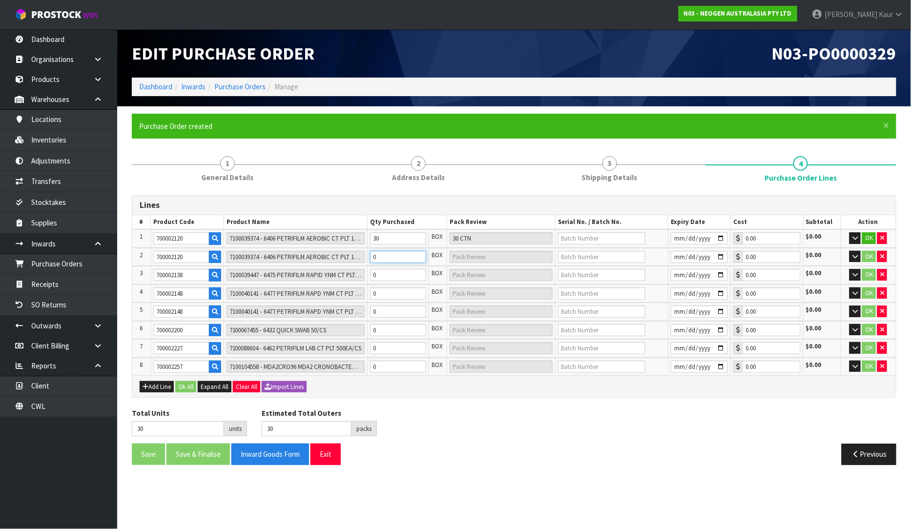
type input "4 CTN"
type input "75"
type input "45"
type input "45 CTN"
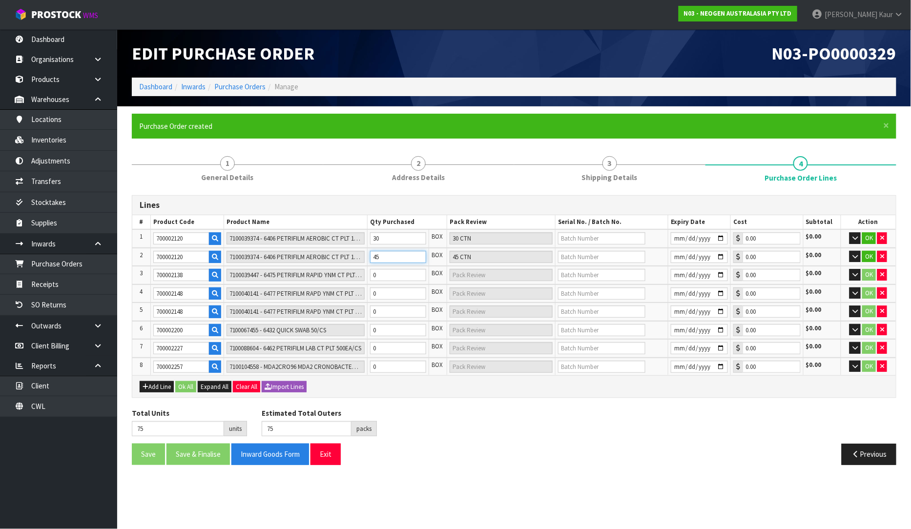
type input "45"
click at [382, 277] on input "0" at bounding box center [398, 275] width 56 height 12
type input "80"
type input "5"
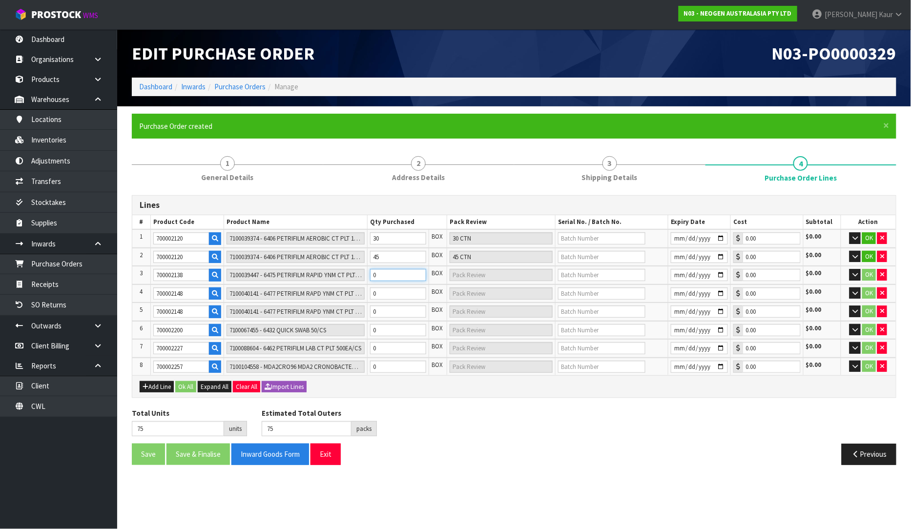
type input "5 CTN"
type input "5"
click at [387, 294] on input "0" at bounding box center [398, 293] width 56 height 12
type input "85"
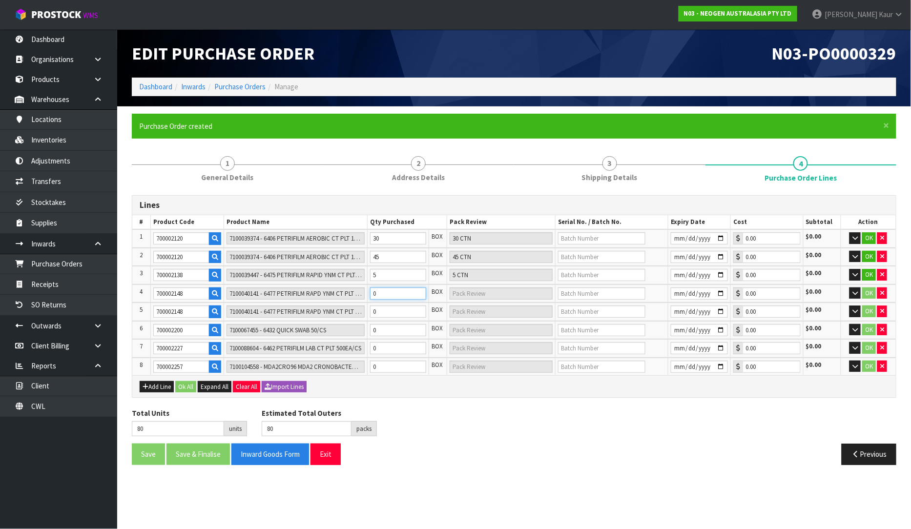
type input "5"
type input "5 CTN"
type input "5"
click at [377, 309] on input "0" at bounding box center [398, 311] width 56 height 12
type input "86"
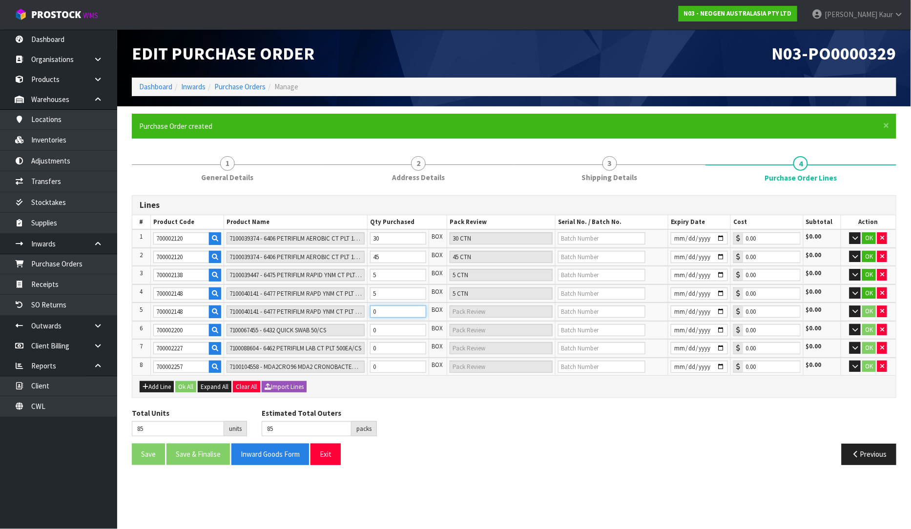
type input "86"
type input "1"
type input "1 CTN"
type input "1"
click at [382, 325] on input "0" at bounding box center [398, 330] width 56 height 12
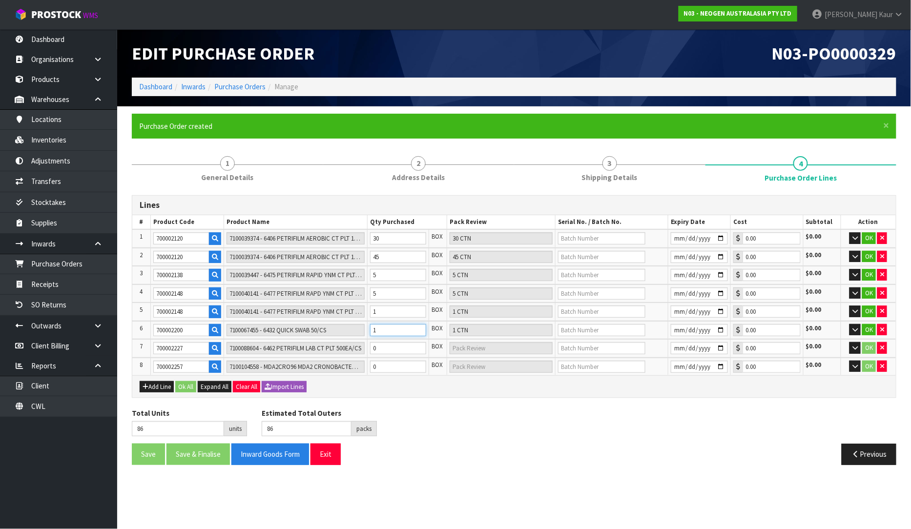
type input "87"
type input "1"
type input "1 CTN"
type input "96"
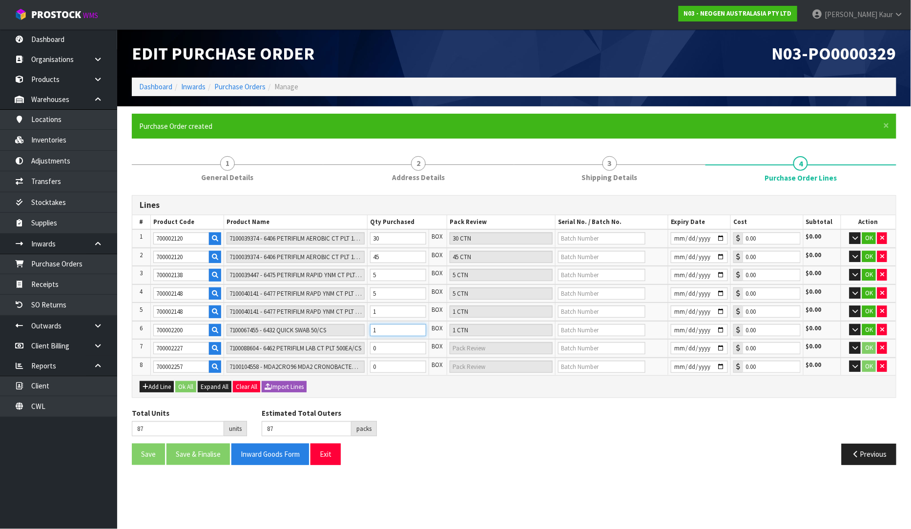
type input "96"
type input "10"
type input "10 CTN"
type input "10"
click at [384, 342] on input "0" at bounding box center [398, 348] width 56 height 12
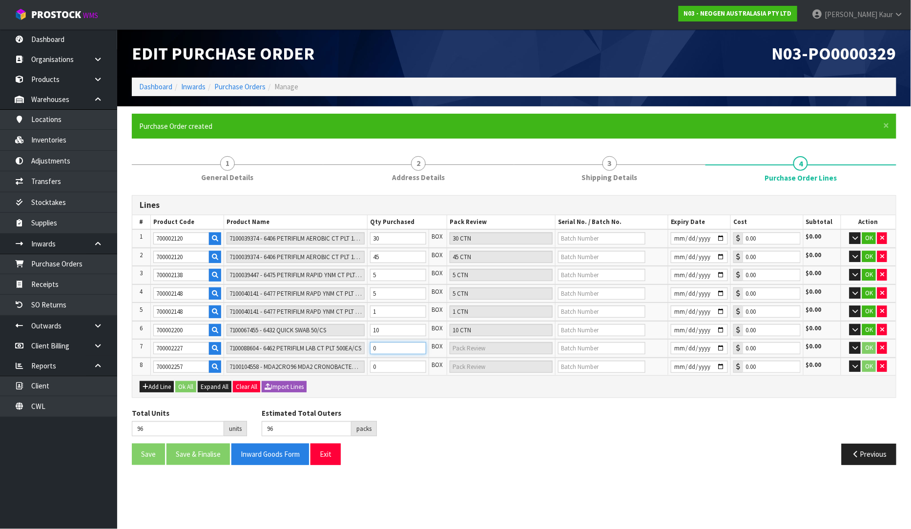
type input "101"
type input "5"
type input "5 CTN"
type input "5"
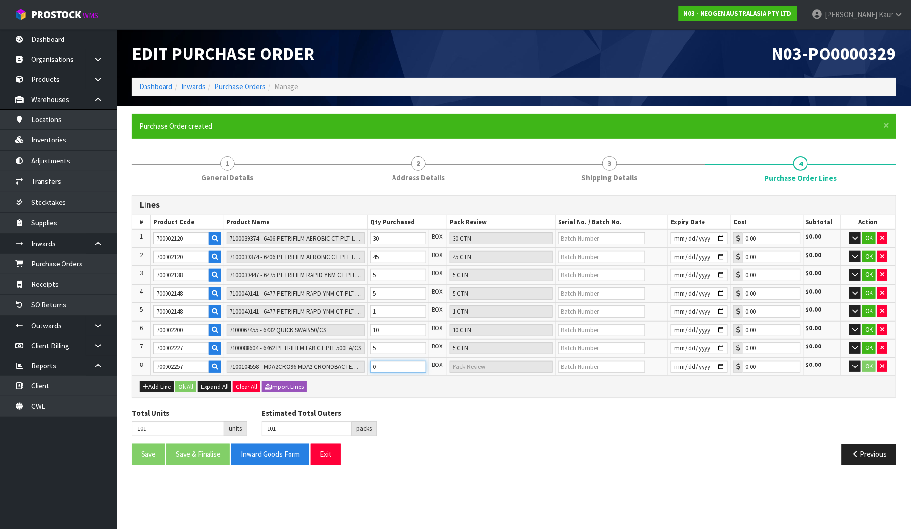
click at [380, 361] on input "0" at bounding box center [398, 367] width 56 height 12
type input "102"
type input "1"
type input "1 CTN"
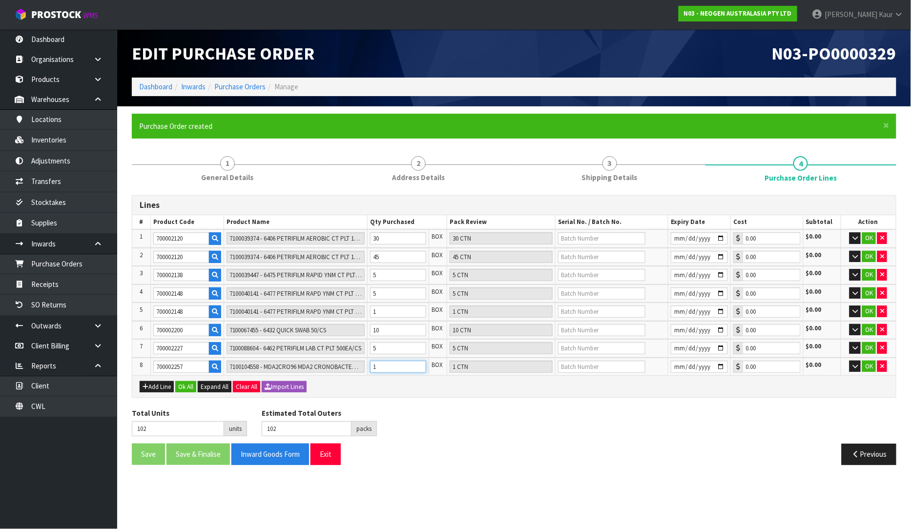
type input "119"
type input "18"
type input "18 CTN"
type input "18"
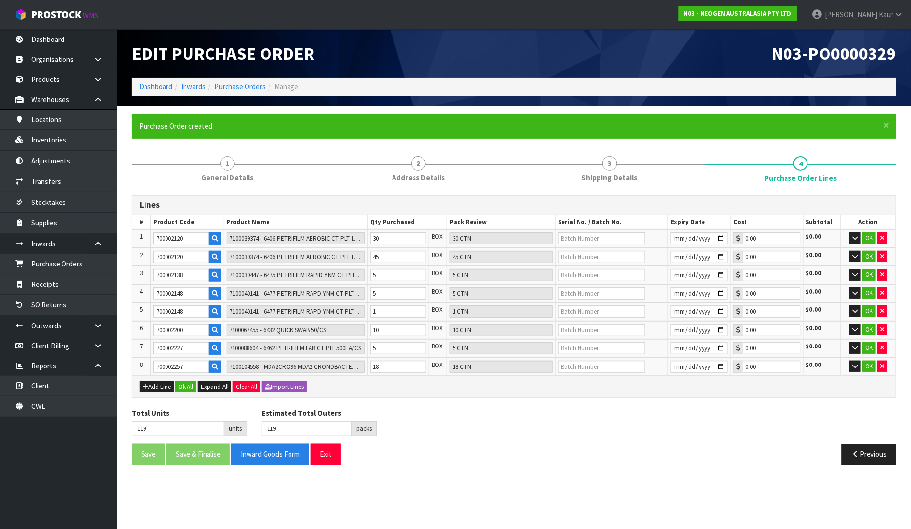
click at [382, 408] on div "Estimated Total Outers 119 packs" at bounding box center [319, 422] width 130 height 28
click at [569, 241] on input "text" at bounding box center [601, 238] width 87 height 12
paste input "345N7D"
type input "345N7D"
click at [592, 259] on input "text" at bounding box center [601, 257] width 87 height 12
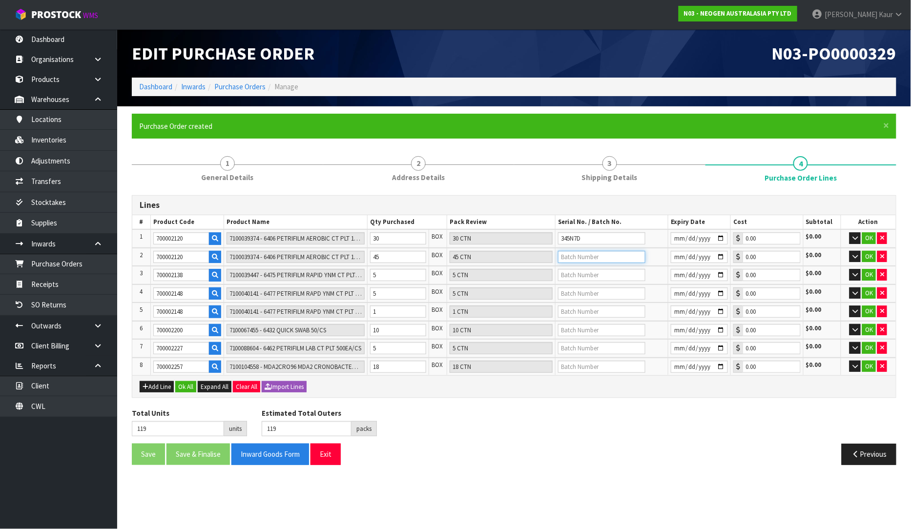
paste input "345NFK"
type input "345NFK"
click at [575, 271] on input "text" at bounding box center [601, 275] width 87 height 12
paste input "345589"
type input "345589"
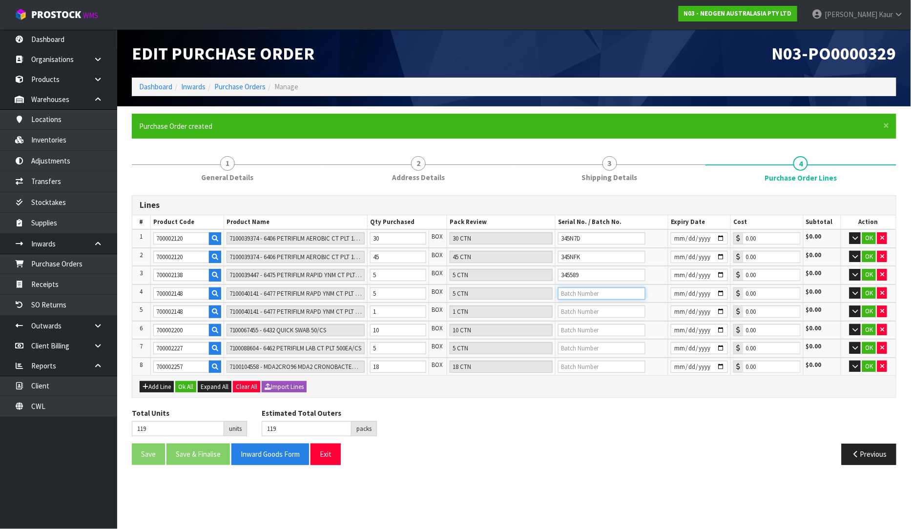
click at [563, 294] on input "text" at bounding box center [601, 293] width 87 height 12
paste input "3465H7"
type input "3465H7"
click at [591, 309] on input "text" at bounding box center [601, 311] width 87 height 12
paste input "3466ER"
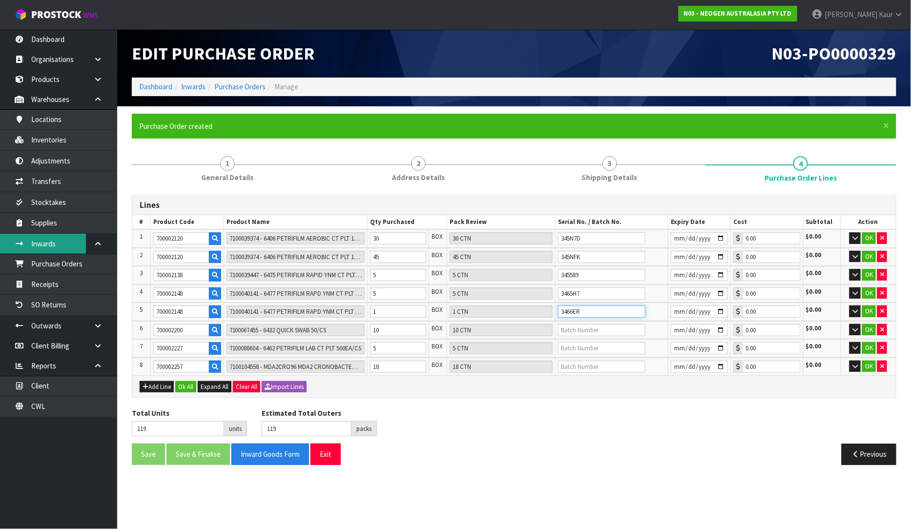
type input "3466ER"
click at [568, 325] on input "text" at bounding box center [601, 330] width 87 height 12
paste input "10225"
type input "10225"
click at [581, 343] on input "text" at bounding box center [601, 348] width 87 height 12
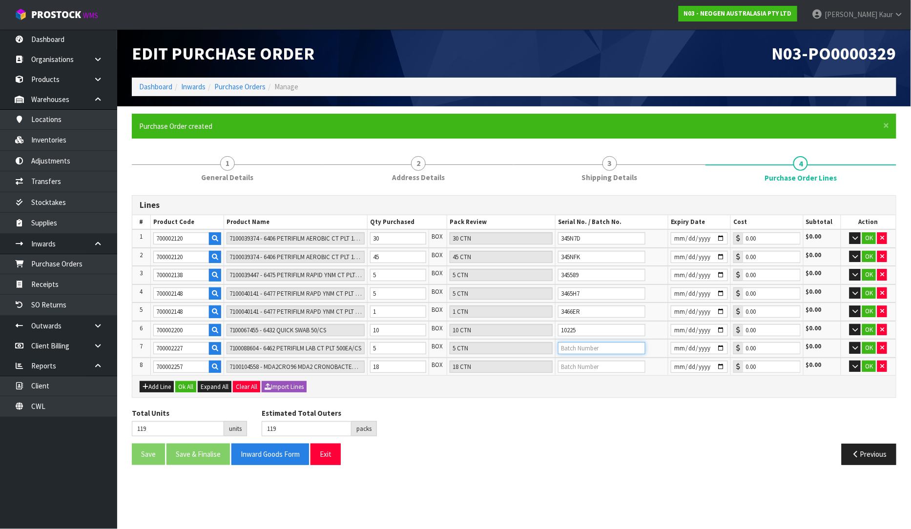
paste input "345RRH"
type input "345RRH"
click at [589, 361] on input "text" at bounding box center [601, 367] width 87 height 12
paste input "3000029750"
type input "3000029750"
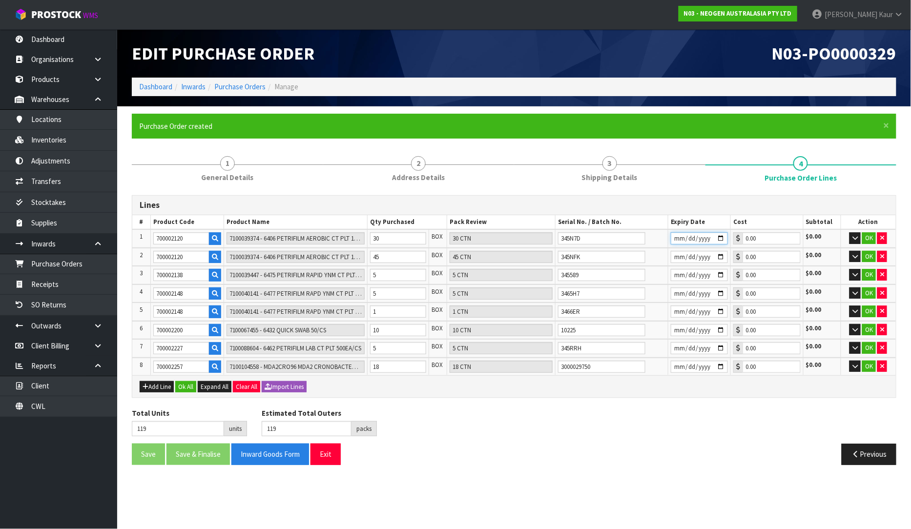
click at [677, 238] on input "date" at bounding box center [698, 238] width 57 height 12
type input "[DATE]"
click at [679, 257] on input "date" at bounding box center [698, 257] width 57 height 12
type input "[DATE]"
click at [674, 274] on input "date" at bounding box center [698, 275] width 57 height 12
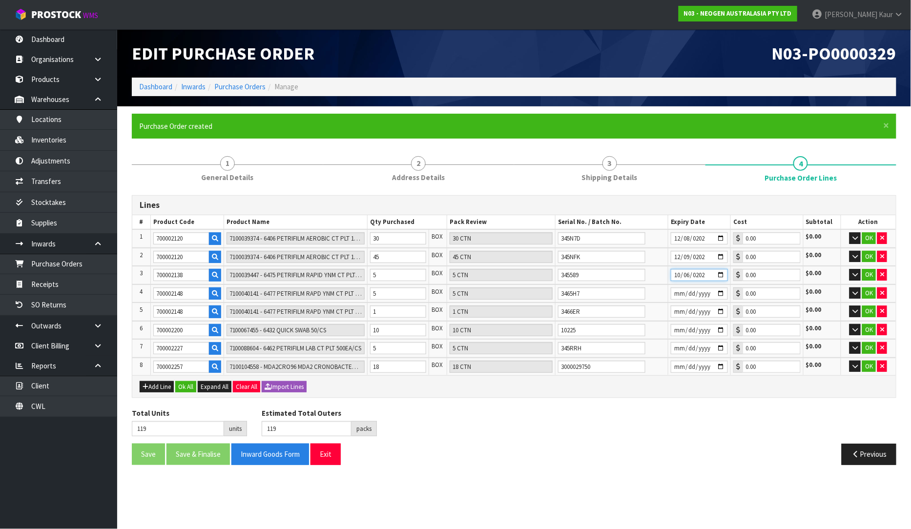
type input "[DATE]"
click at [678, 294] on input "date" at bounding box center [698, 293] width 57 height 12
type input "[DATE]"
click at [680, 309] on input "date" at bounding box center [698, 311] width 57 height 12
type input "[DATE]"
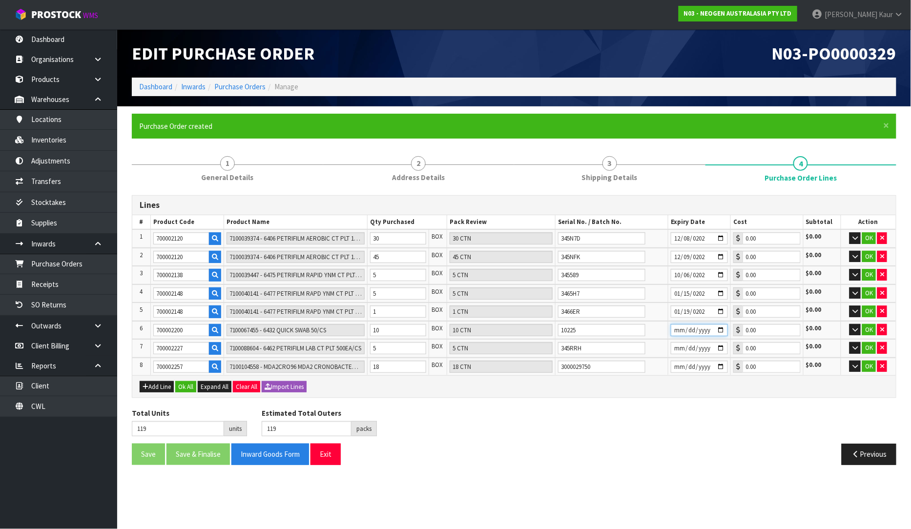
click at [675, 329] on input "date" at bounding box center [698, 330] width 57 height 12
type input "[DATE]"
click at [674, 345] on input "date" at bounding box center [698, 348] width 57 height 12
type input "[DATE]"
click at [677, 361] on input "date" at bounding box center [698, 367] width 57 height 12
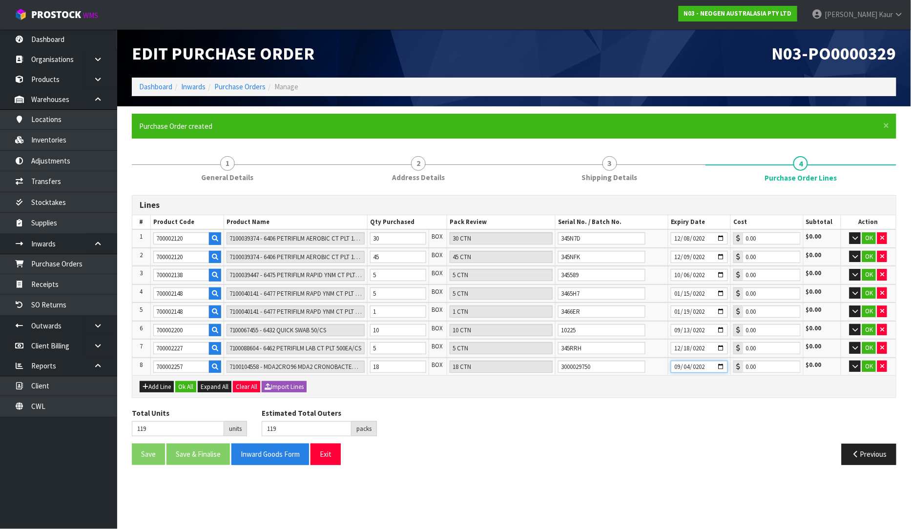
type input "[DATE]"
click at [672, 402] on div "Lines # Product Code Product Name Qty Purchased Pack Review Serial No. / Batch …" at bounding box center [514, 333] width 764 height 277
click at [188, 381] on button "Ok All" at bounding box center [185, 387] width 21 height 12
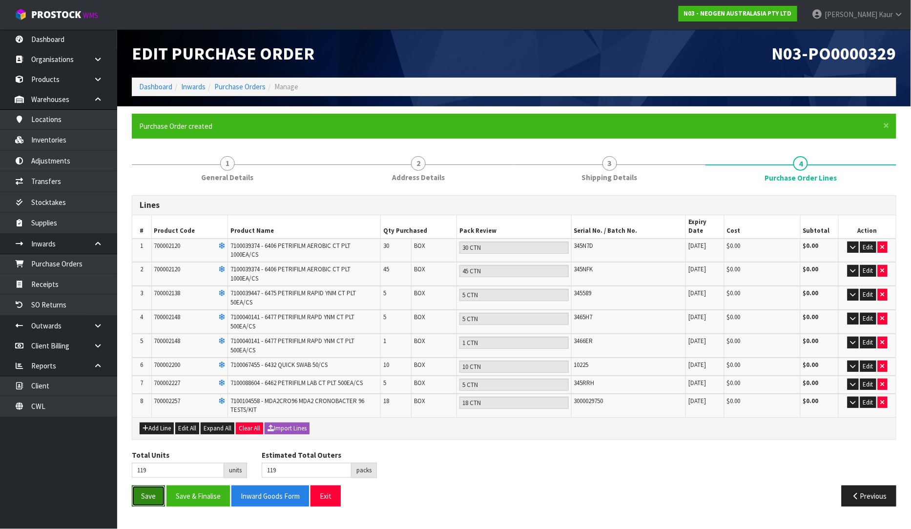
drag, startPoint x: 145, startPoint y: 487, endPoint x: 147, endPoint y: 470, distance: 17.1
click at [147, 486] on button "Save" at bounding box center [148, 496] width 33 height 21
click at [69, 262] on link "Purchase Orders" at bounding box center [58, 264] width 117 height 20
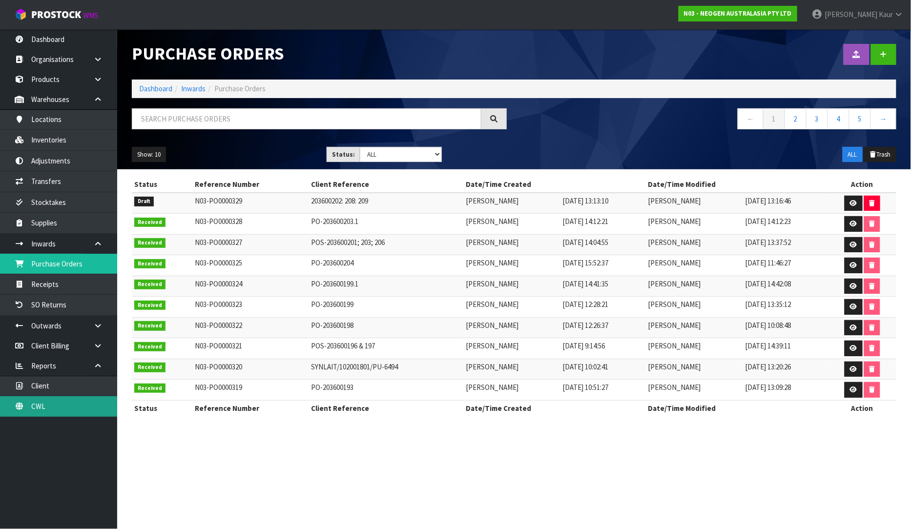
click at [45, 406] on link "CWL" at bounding box center [58, 406] width 117 height 20
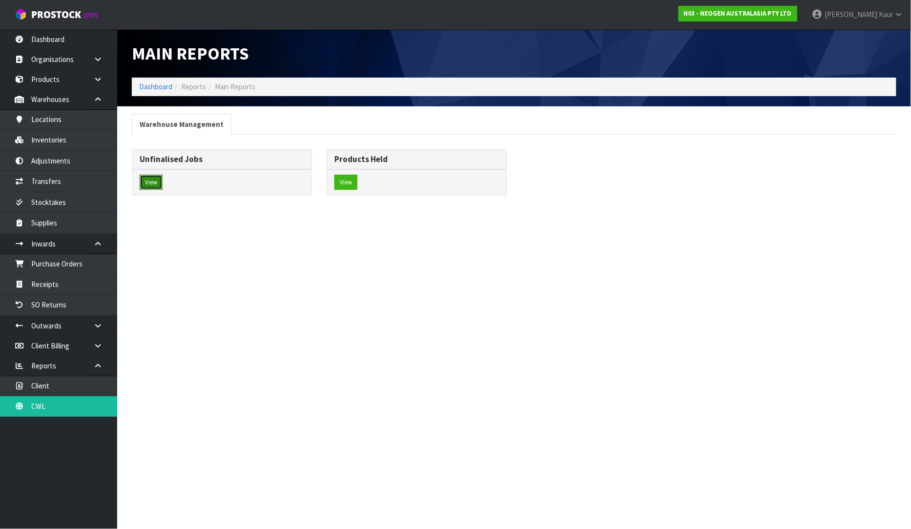
click at [142, 183] on button "View" at bounding box center [151, 183] width 23 height 16
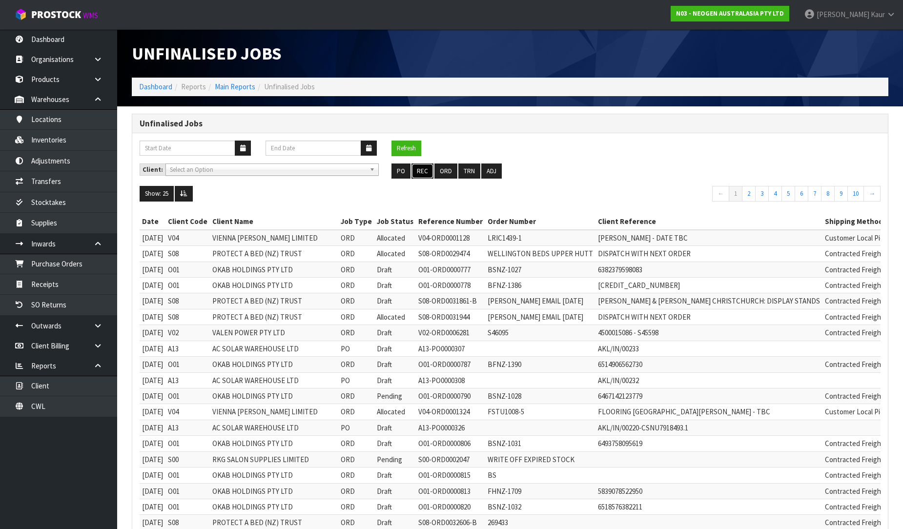
click at [425, 170] on button "REC" at bounding box center [422, 171] width 22 height 16
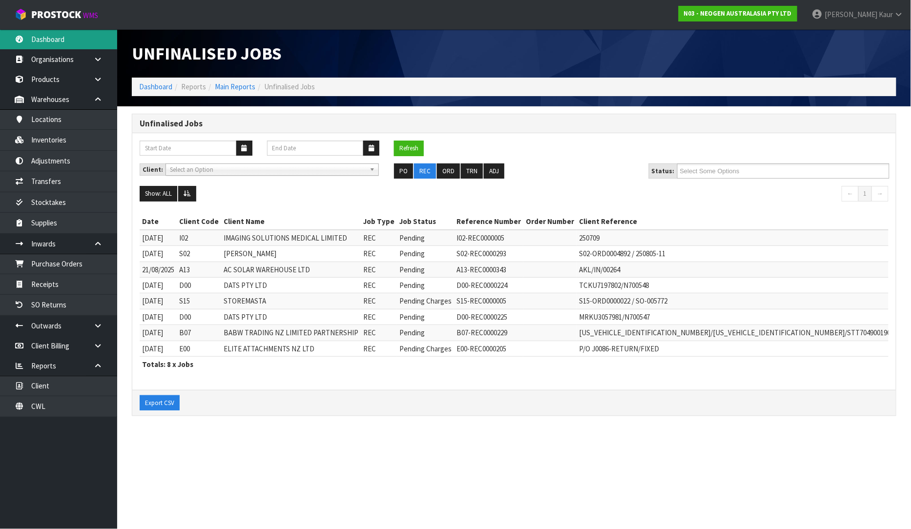
click at [56, 40] on link "Dashboard" at bounding box center [58, 39] width 117 height 20
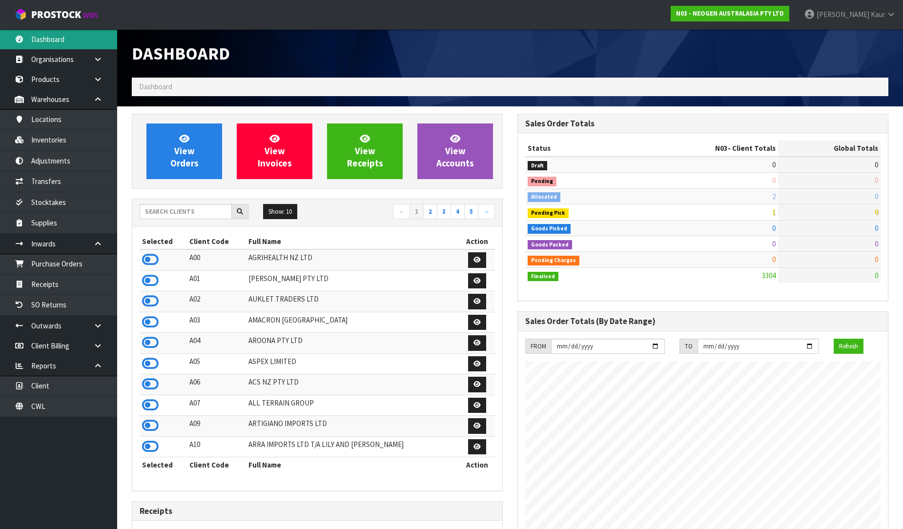
scroll to position [739, 385]
click at [145, 215] on input "text" at bounding box center [186, 211] width 92 height 15
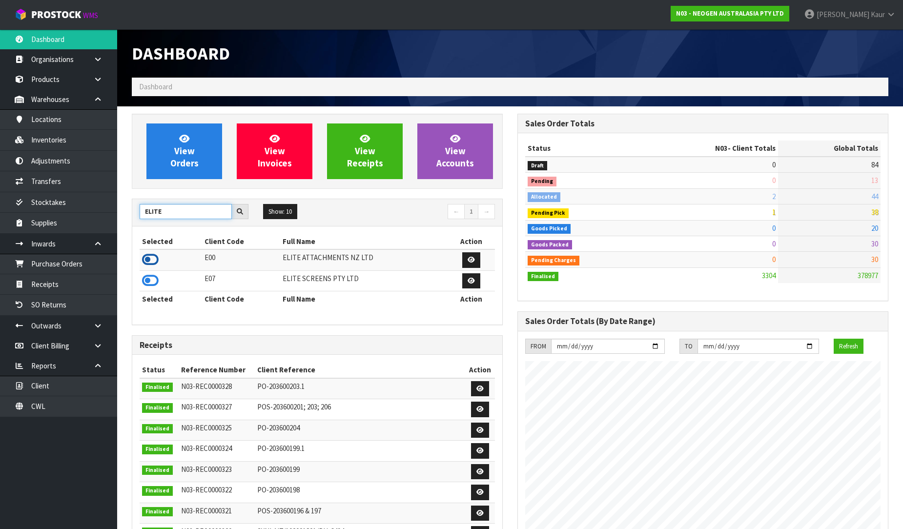
type input "ELITE"
click at [151, 259] on icon at bounding box center [150, 259] width 17 height 15
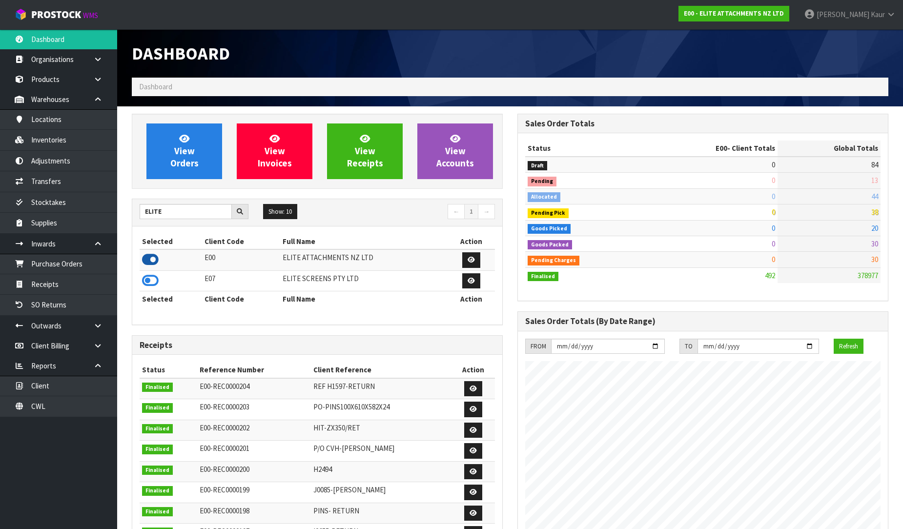
scroll to position [487354, 487566]
click at [72, 274] on link "Purchase Orders" at bounding box center [58, 264] width 117 height 20
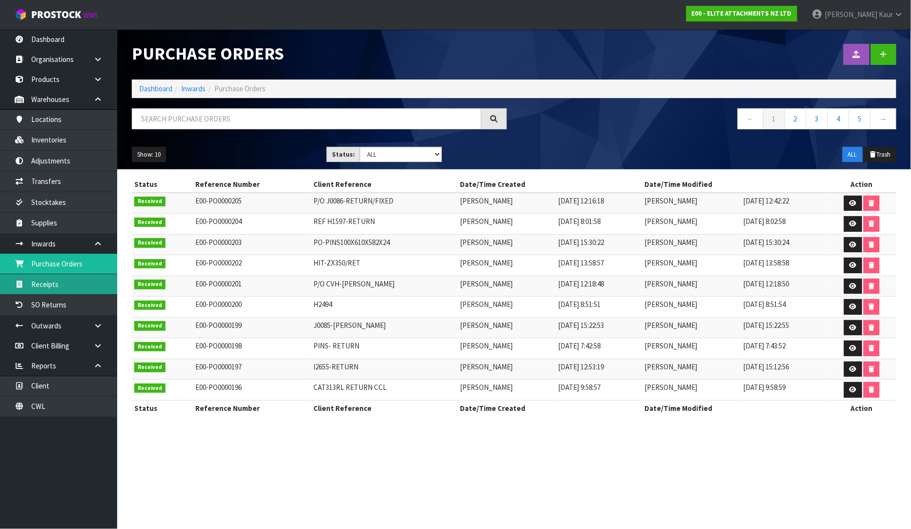
click at [58, 283] on link "Receipts" at bounding box center [58, 284] width 117 height 20
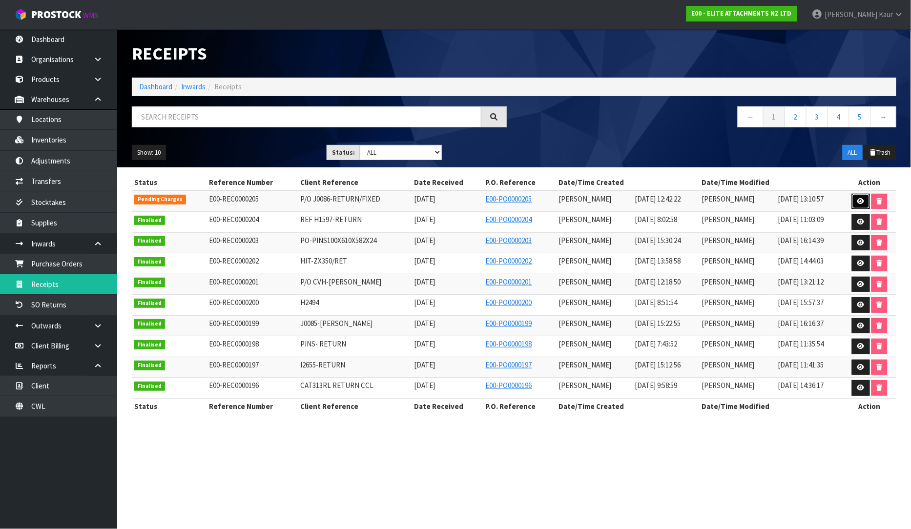
click at [856, 199] on link at bounding box center [860, 202] width 18 height 16
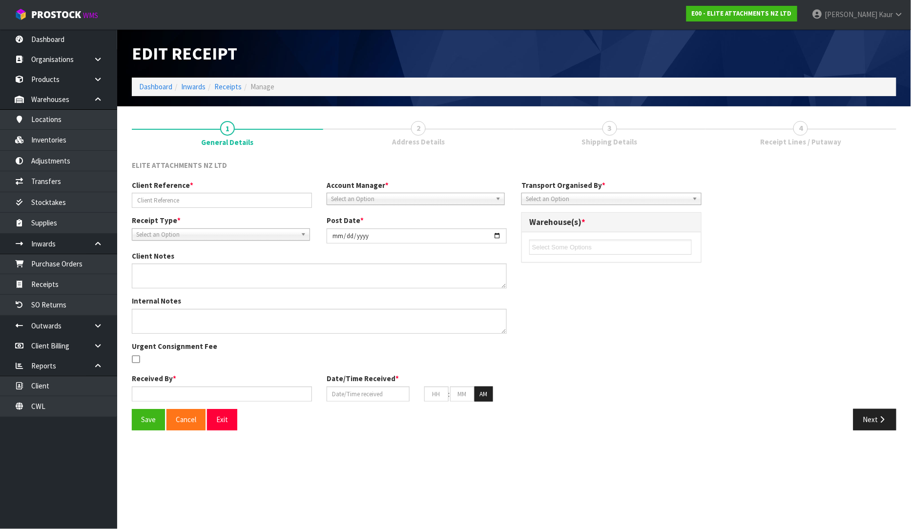
type input "P/O J0086-RETURN/FIXED"
type input "[DATE]"
type input "[PERSON_NAME]"
type input "[DATE]"
type input "12"
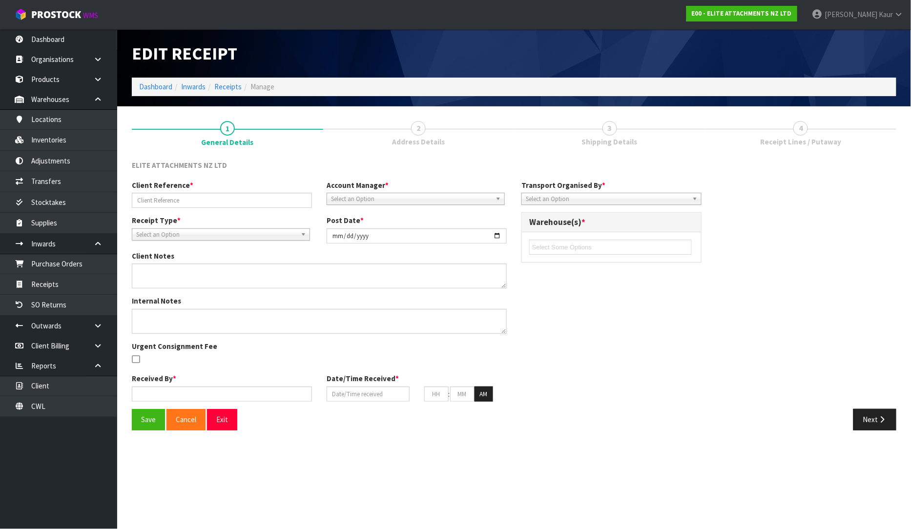
type input "30"
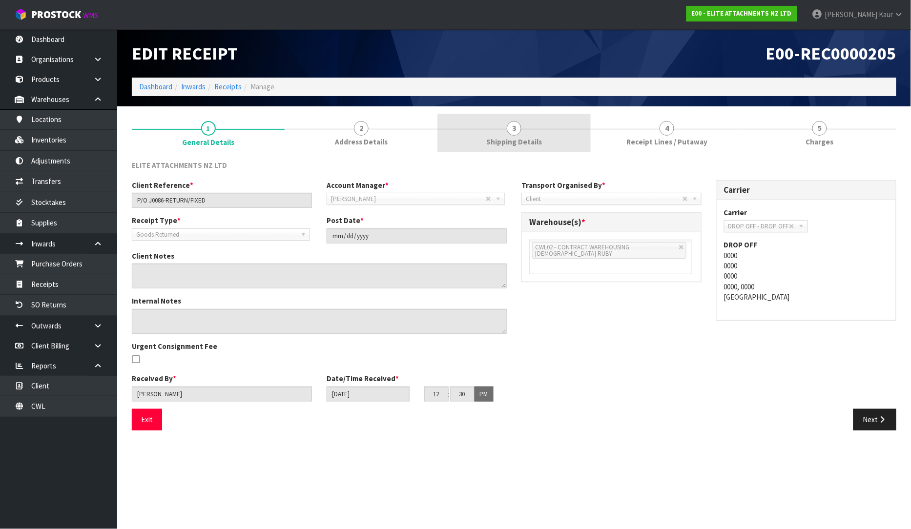
click at [521, 120] on link "3 Shipping Details" at bounding box center [513, 133] width 153 height 39
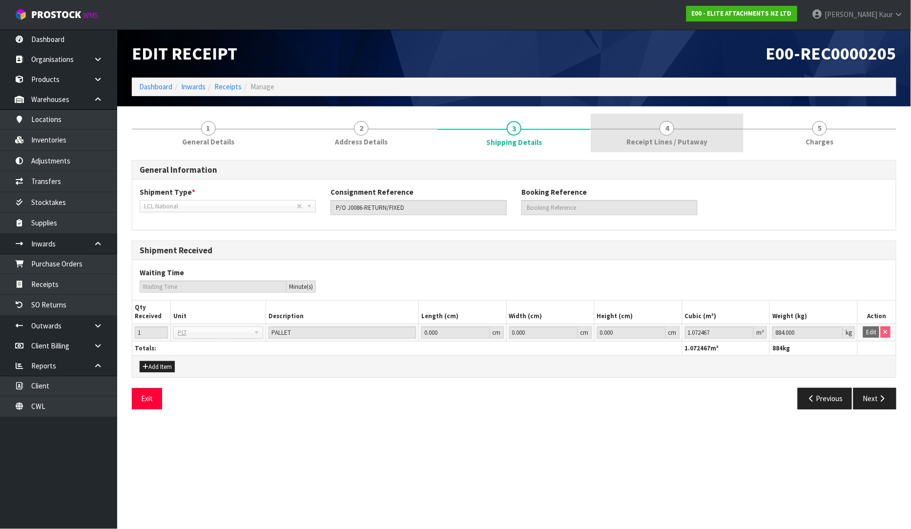
click at [674, 138] on span "Receipt Lines / Putaway" at bounding box center [666, 142] width 81 height 10
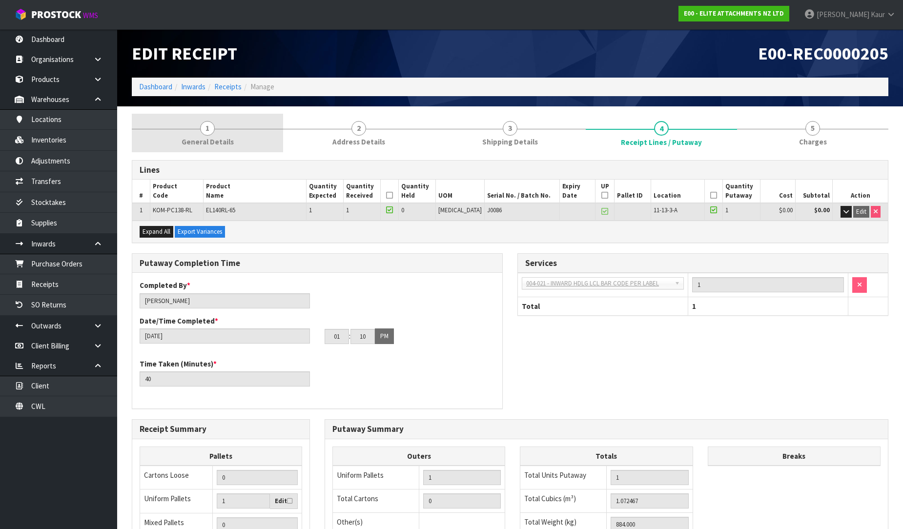
click at [179, 125] on link "1 General Details" at bounding box center [207, 133] width 151 height 39
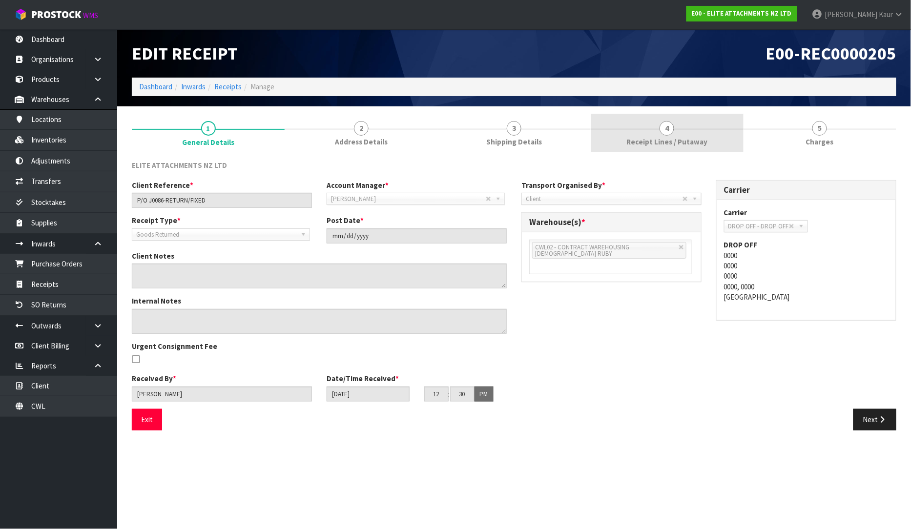
click at [684, 137] on span "Receipt Lines / Putaway" at bounding box center [666, 142] width 81 height 10
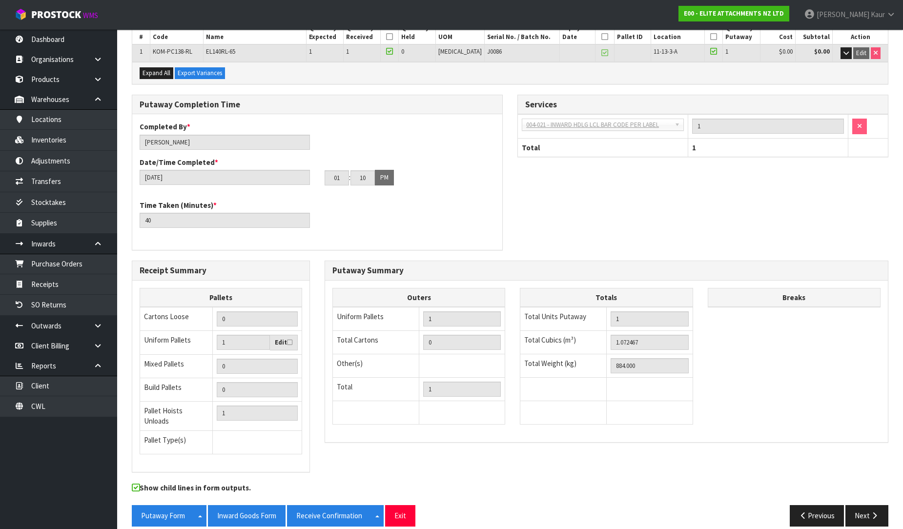
scroll to position [164, 0]
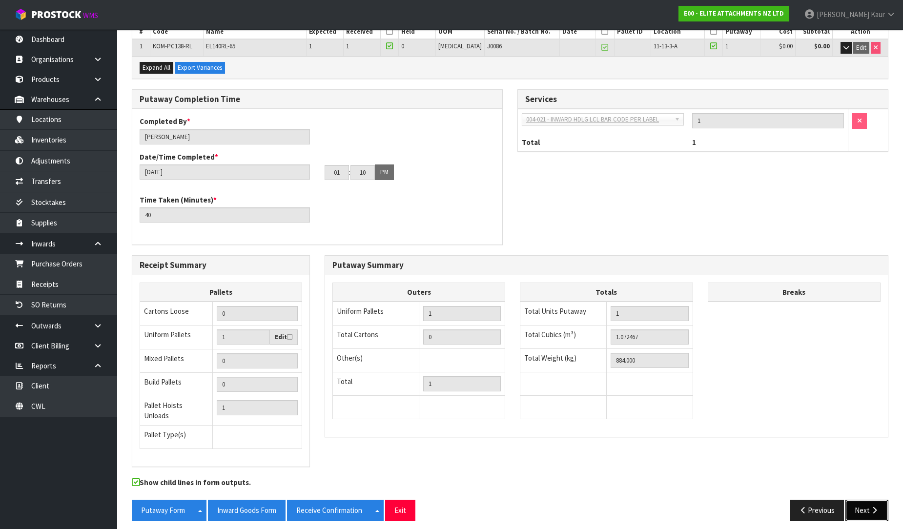
click at [871, 506] on icon "button" at bounding box center [874, 509] width 9 height 7
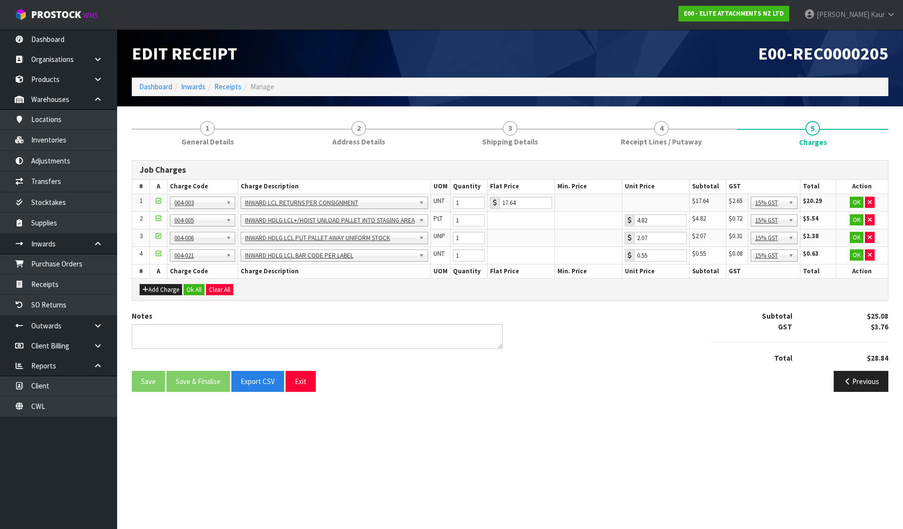
scroll to position [0, 0]
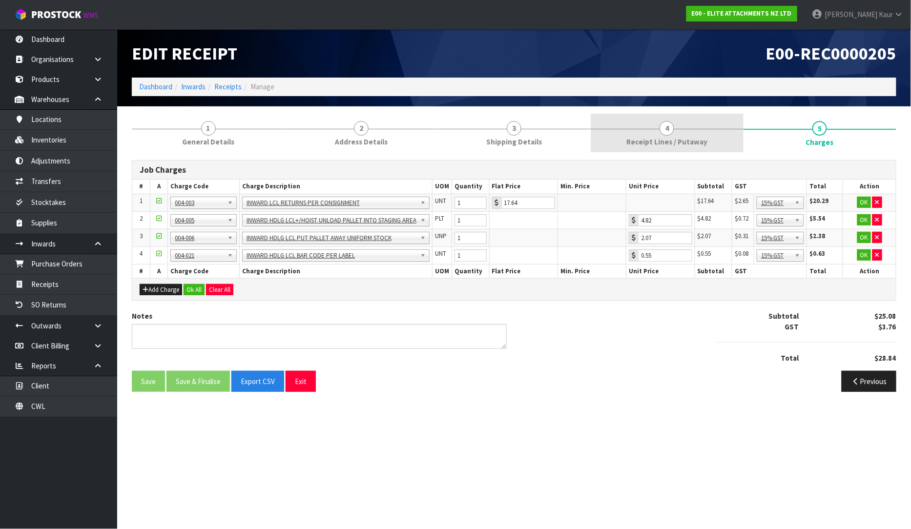
click at [696, 143] on span "Receipt Lines / Putaway" at bounding box center [666, 142] width 81 height 10
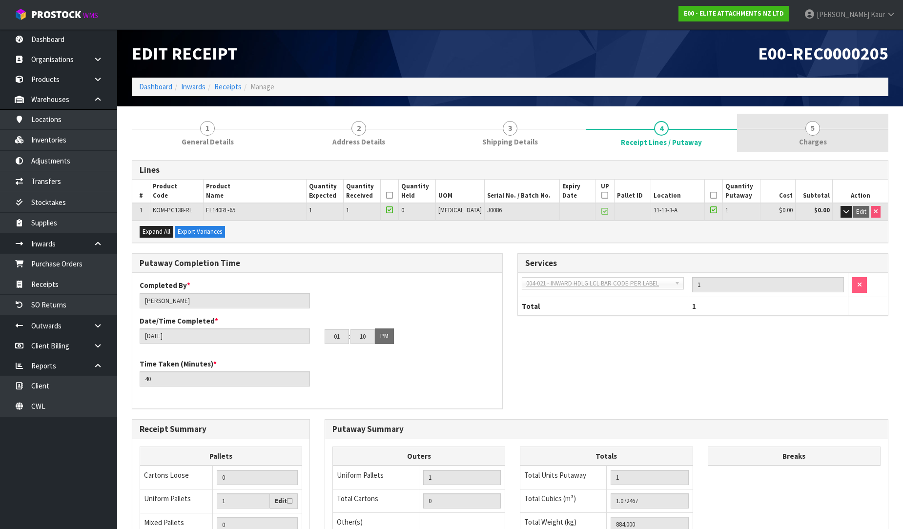
click at [812, 148] on link "5 [GEOGRAPHIC_DATA]" at bounding box center [812, 133] width 151 height 39
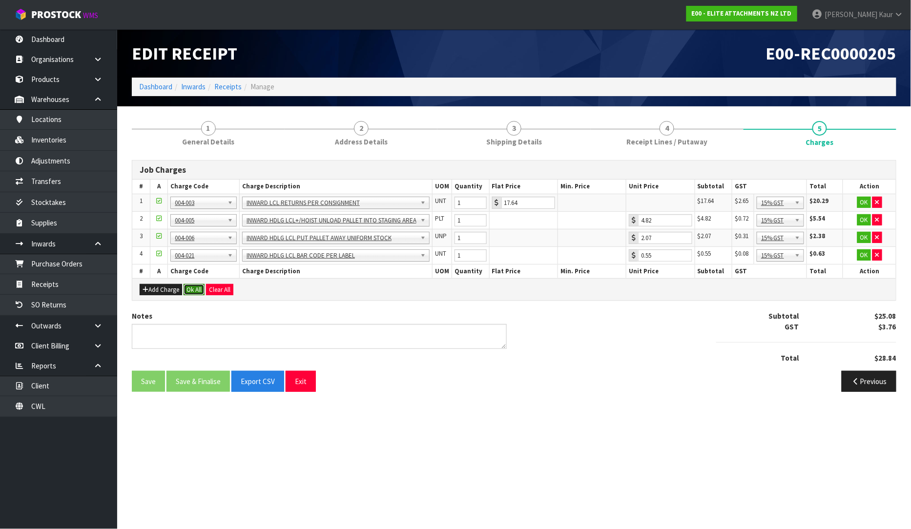
click at [188, 290] on button "Ok All" at bounding box center [193, 290] width 21 height 12
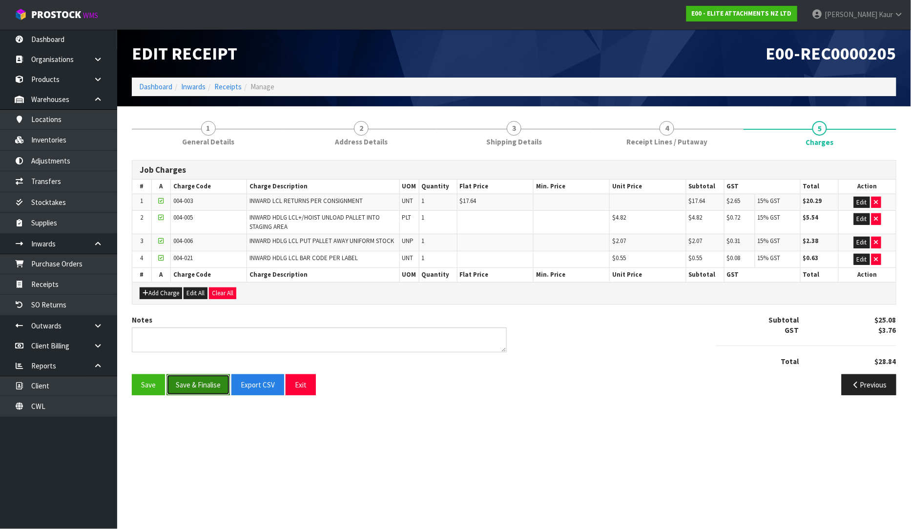
click at [186, 389] on button "Save & Finalise" at bounding box center [197, 384] width 63 height 21
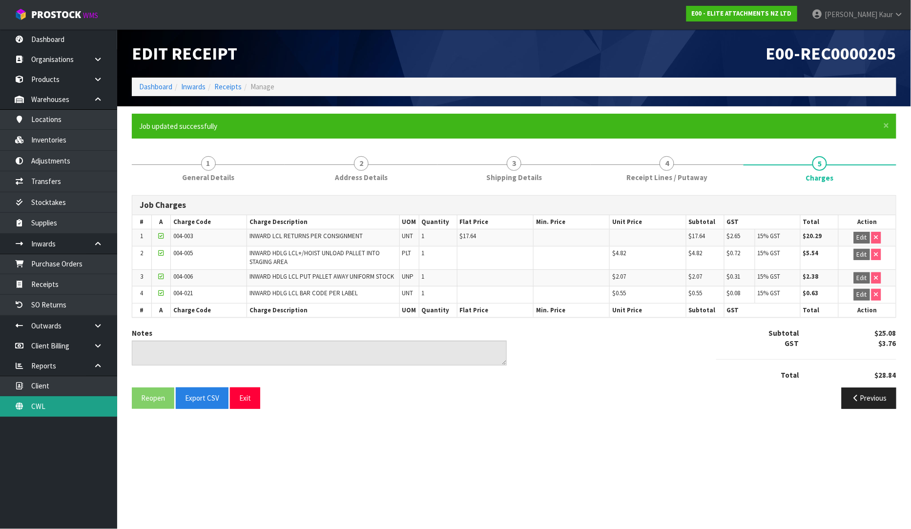
click at [37, 409] on link "CWL" at bounding box center [58, 406] width 117 height 20
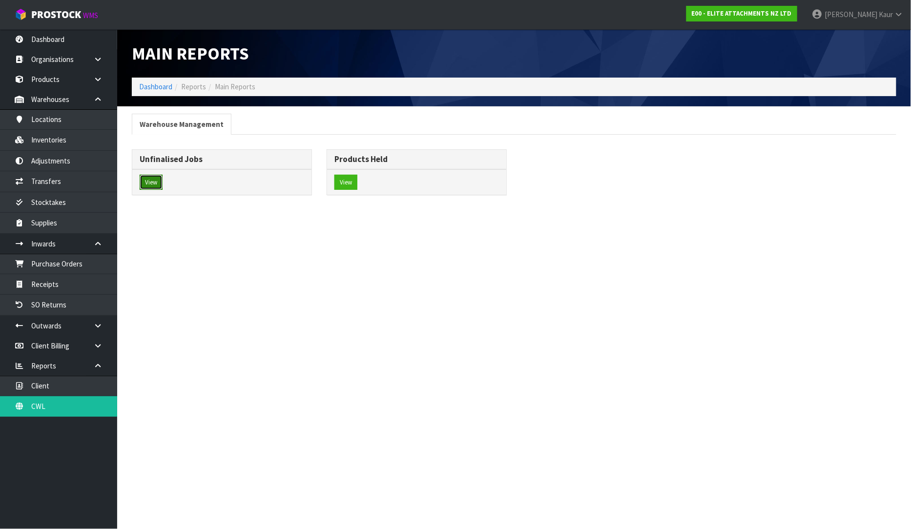
click at [142, 182] on button "View" at bounding box center [151, 183] width 23 height 16
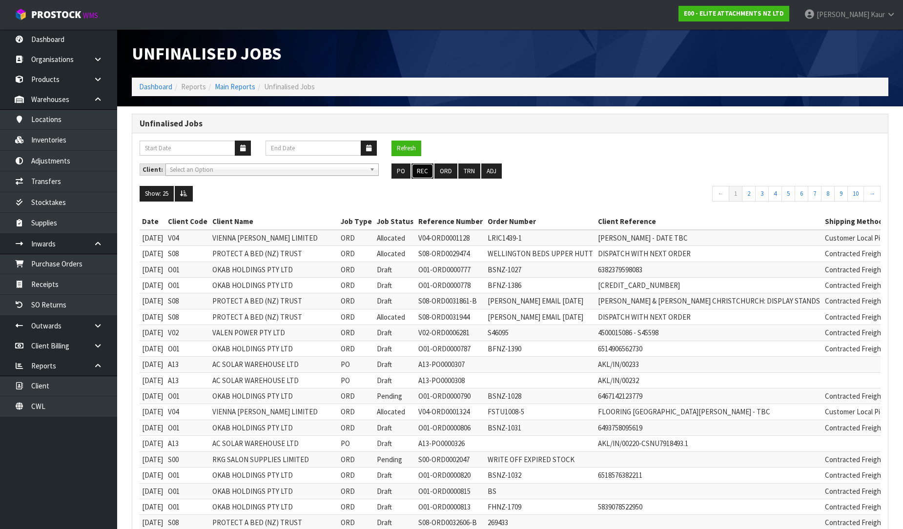
click at [421, 167] on button "REC" at bounding box center [422, 171] width 22 height 16
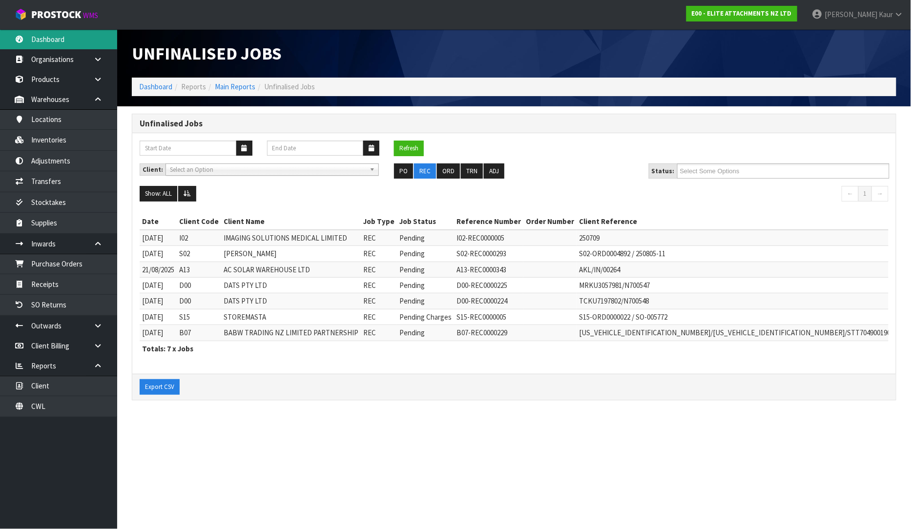
click at [52, 40] on link "Dashboard" at bounding box center [58, 39] width 117 height 20
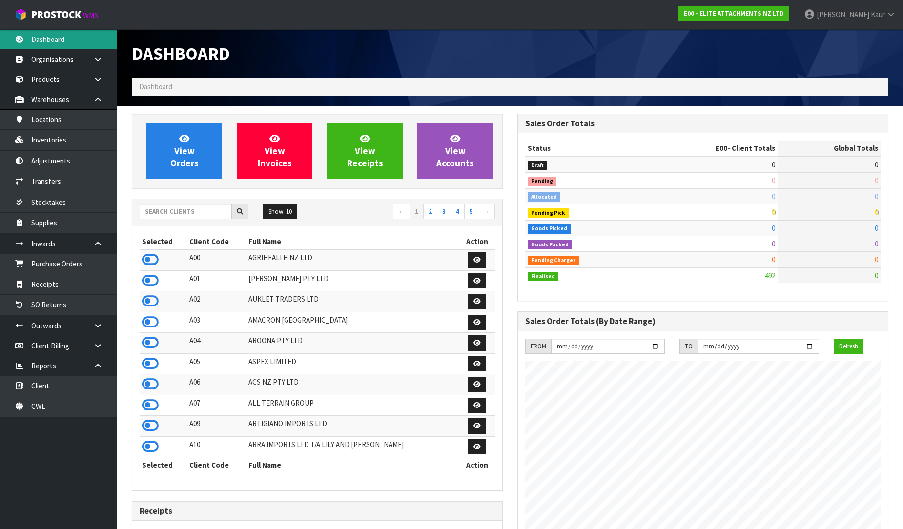
scroll to position [597, 385]
click at [179, 218] on input "text" at bounding box center [186, 211] width 92 height 15
click at [174, 212] on input "text" at bounding box center [186, 211] width 92 height 15
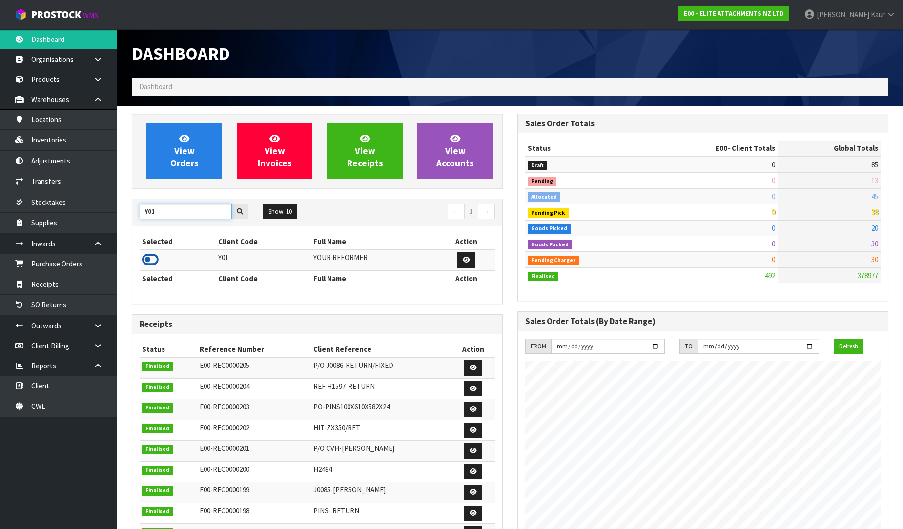
type input "Y01"
click at [152, 262] on icon at bounding box center [150, 259] width 17 height 15
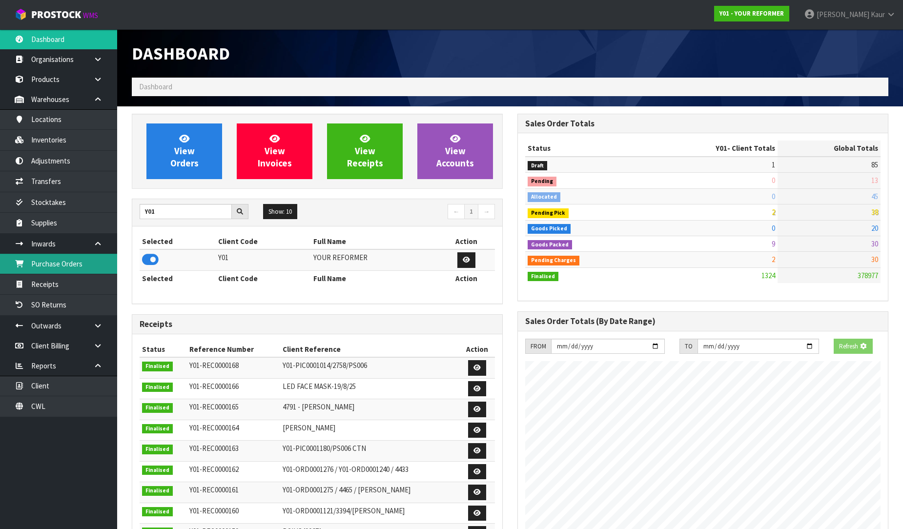
scroll to position [739, 385]
click at [92, 267] on link "Purchase Orders" at bounding box center [58, 264] width 117 height 20
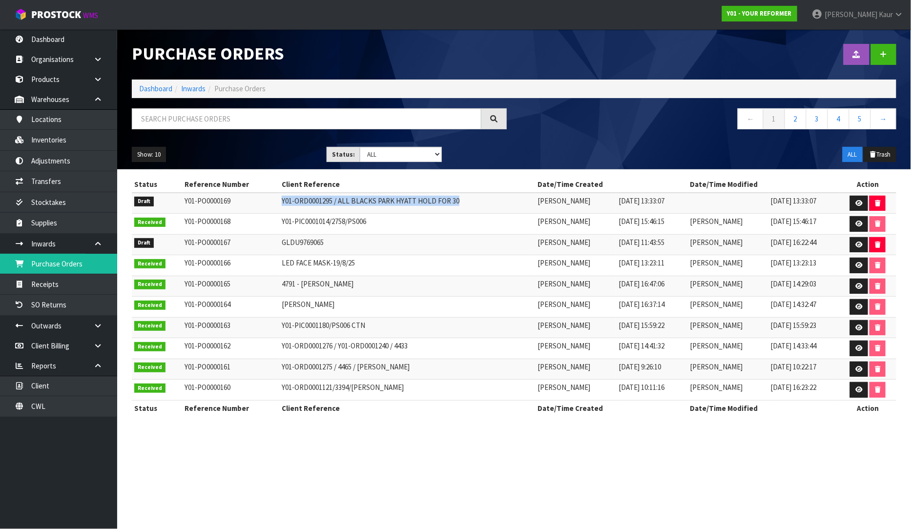
drag, startPoint x: 450, startPoint y: 205, endPoint x: 269, endPoint y: 206, distance: 181.0
click at [279, 206] on td "Y01-ORD0001295 / ALL BLACKS PARK HYATT HOLD FOR 30" at bounding box center [407, 203] width 256 height 21
copy td "Y01-ORD0001295 / ALL BLACKS PARK HYATT HOLD FOR 30"
click at [860, 202] on icon at bounding box center [858, 203] width 7 height 6
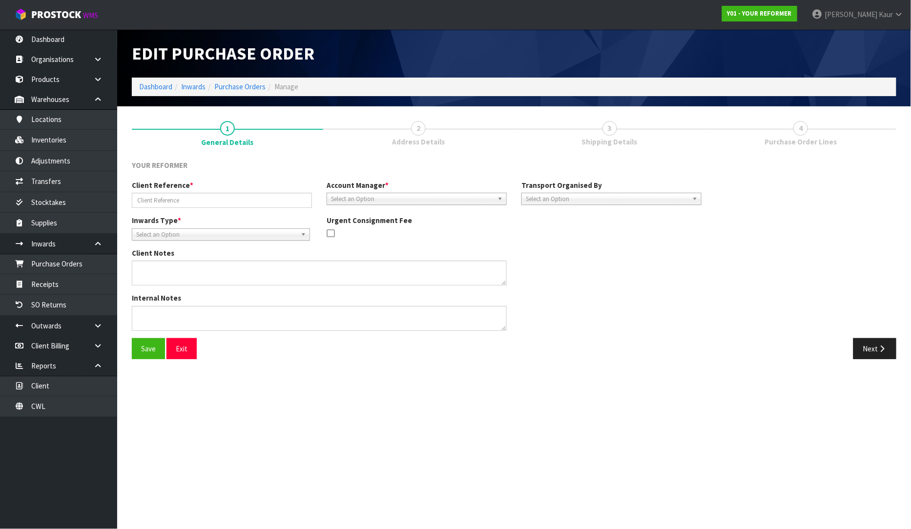
type input "Y01-ORD0001295 / ALL BLACKS PARK HYATT HOLD FOR 30"
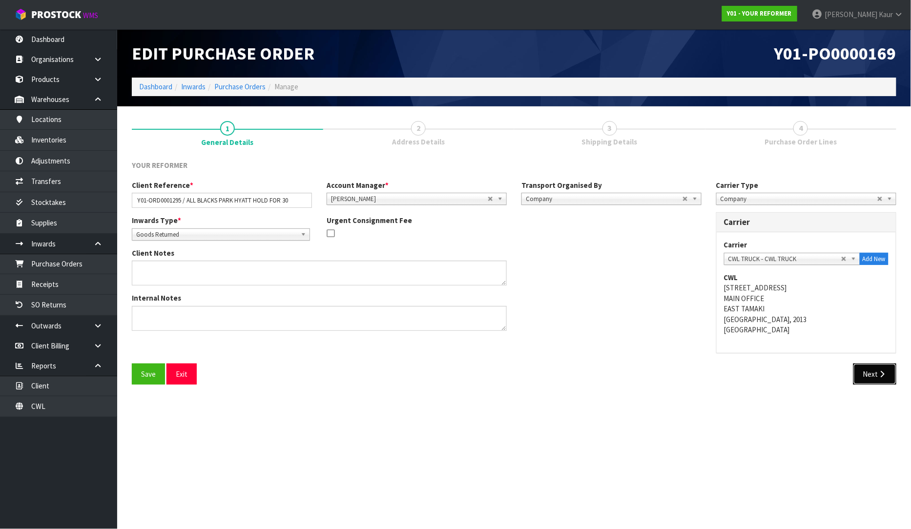
click at [867, 376] on button "Next" at bounding box center [874, 374] width 43 height 21
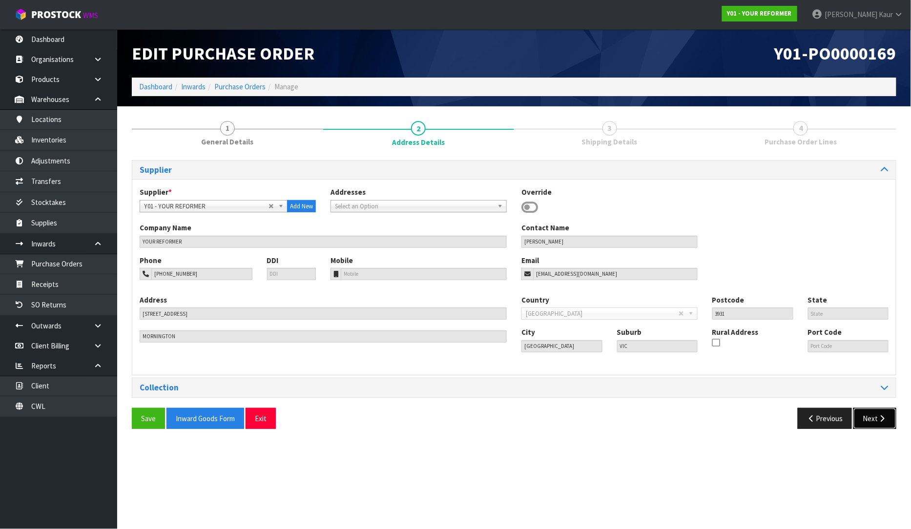
click at [860, 421] on button "Next" at bounding box center [874, 418] width 43 height 21
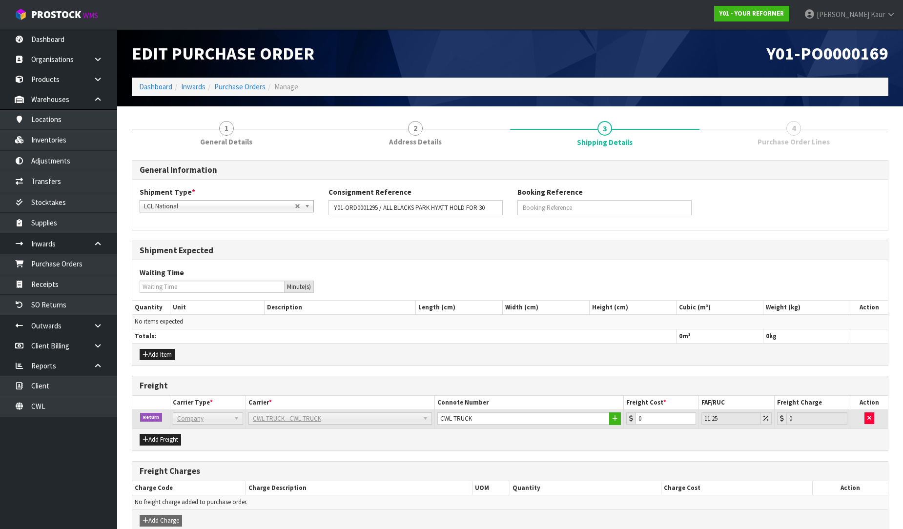
scroll to position [49, 0]
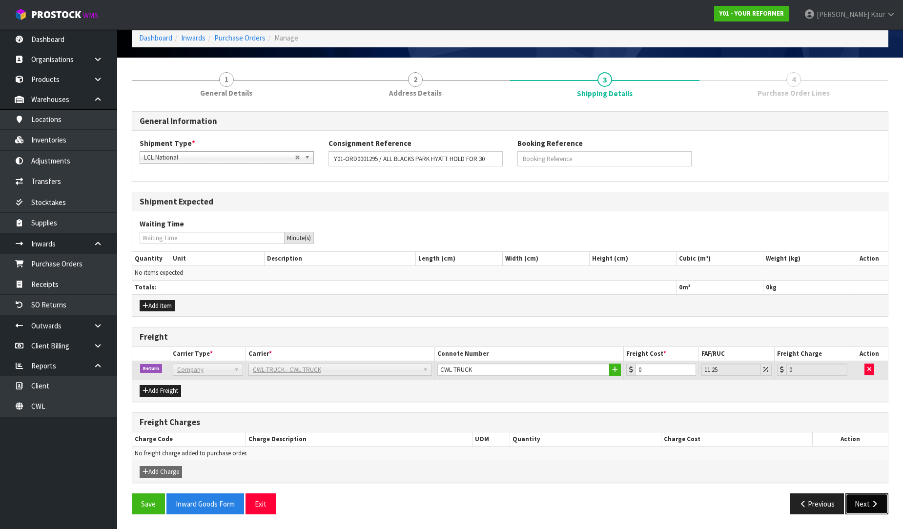
click at [874, 508] on button "Next" at bounding box center [866, 503] width 43 height 21
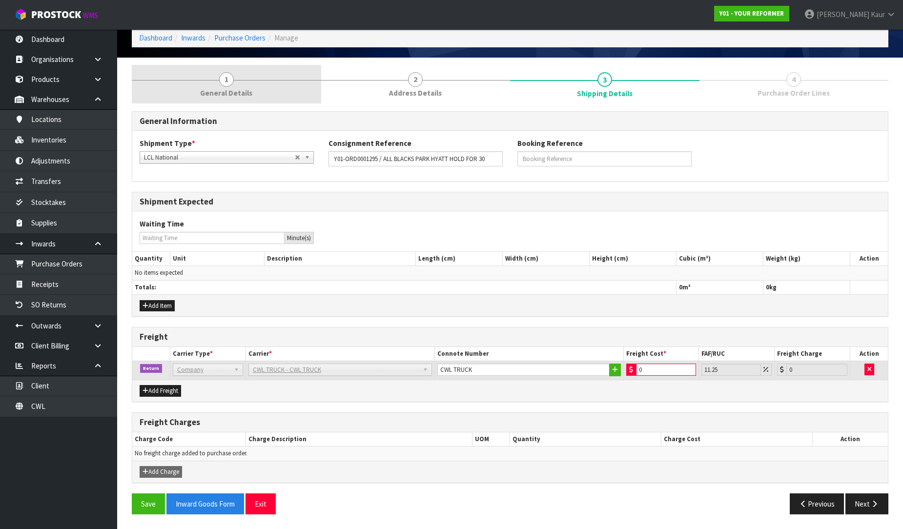
click at [229, 99] on link "1 General Details" at bounding box center [226, 84] width 189 height 39
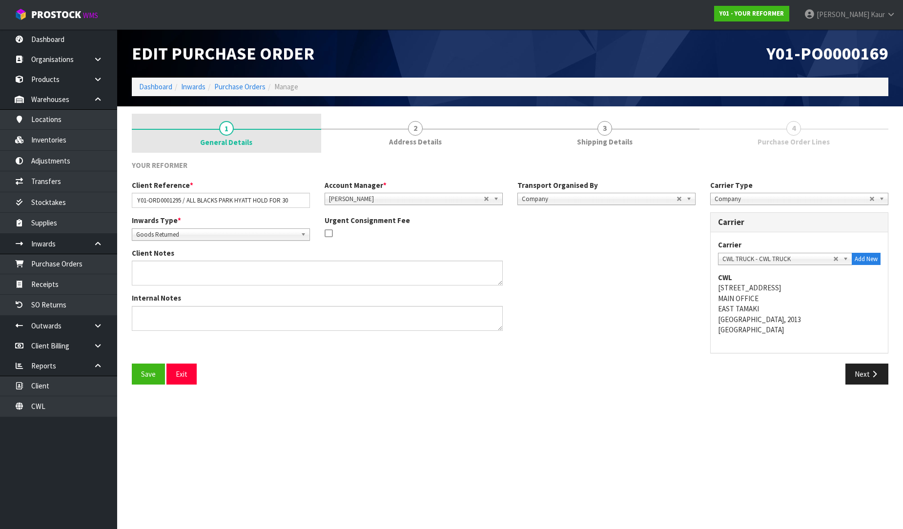
scroll to position [0, 0]
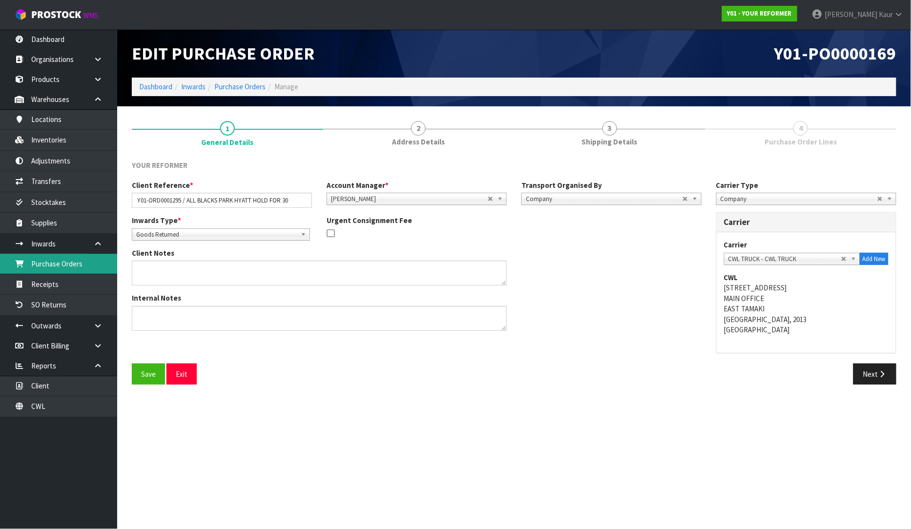
click at [55, 266] on link "Purchase Orders" at bounding box center [58, 264] width 117 height 20
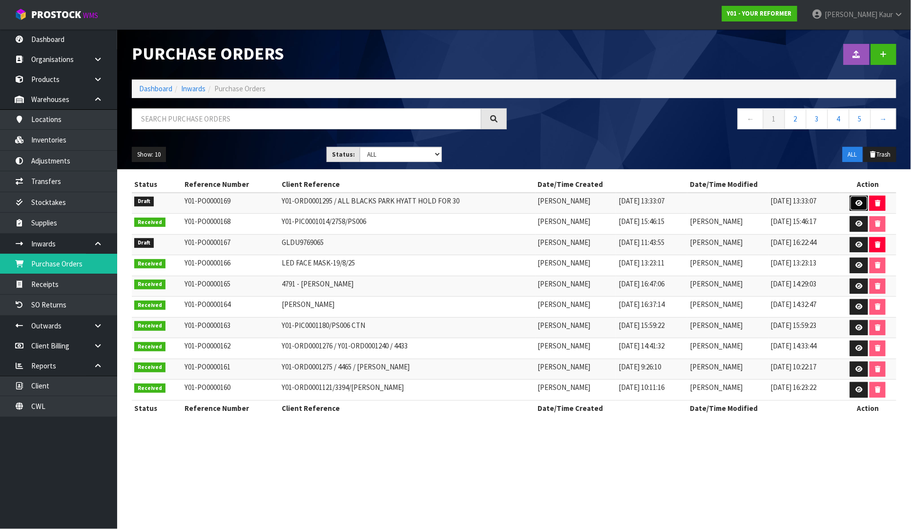
click at [857, 202] on icon at bounding box center [858, 203] width 7 height 6
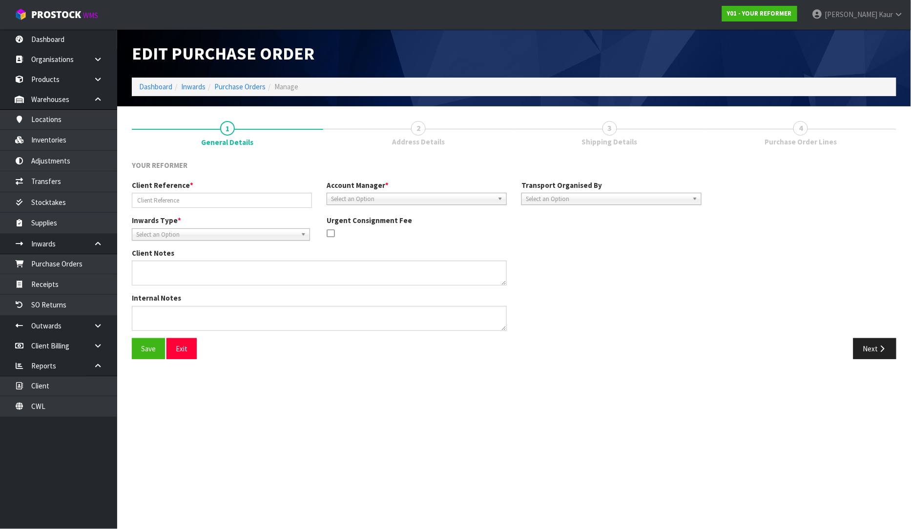
type input "Y01-ORD0001295 / ALL BLACKS PARK HYATT HOLD FOR 30"
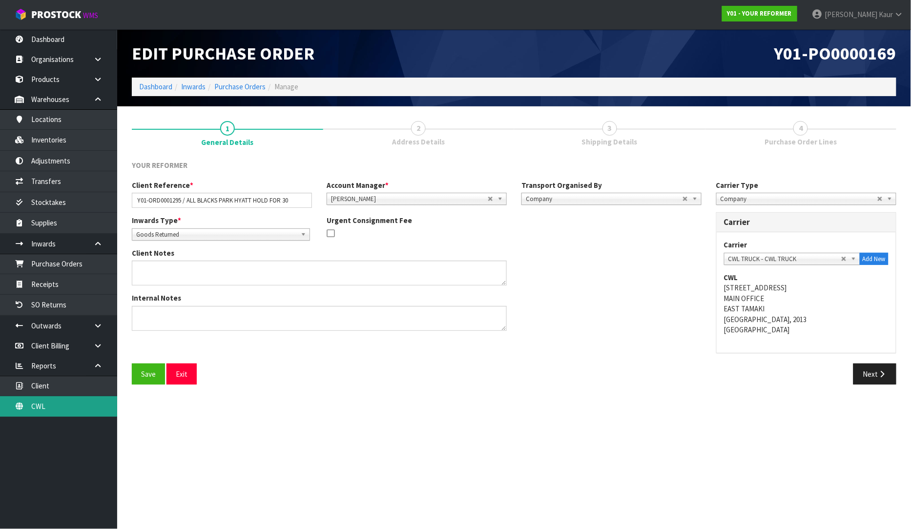
click at [38, 410] on link "CWL" at bounding box center [58, 406] width 117 height 20
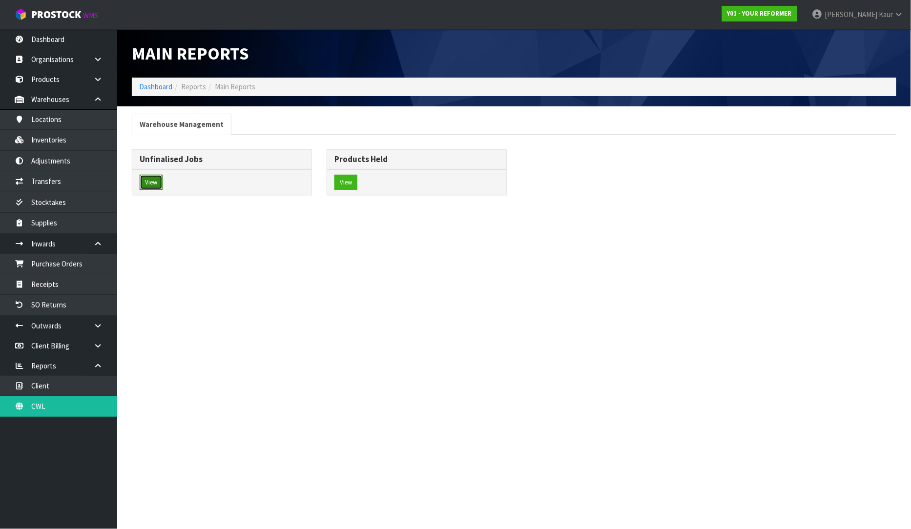
drag, startPoint x: 147, startPoint y: 189, endPoint x: 153, endPoint y: 183, distance: 8.3
click at [152, 184] on button "View" at bounding box center [151, 183] width 23 height 16
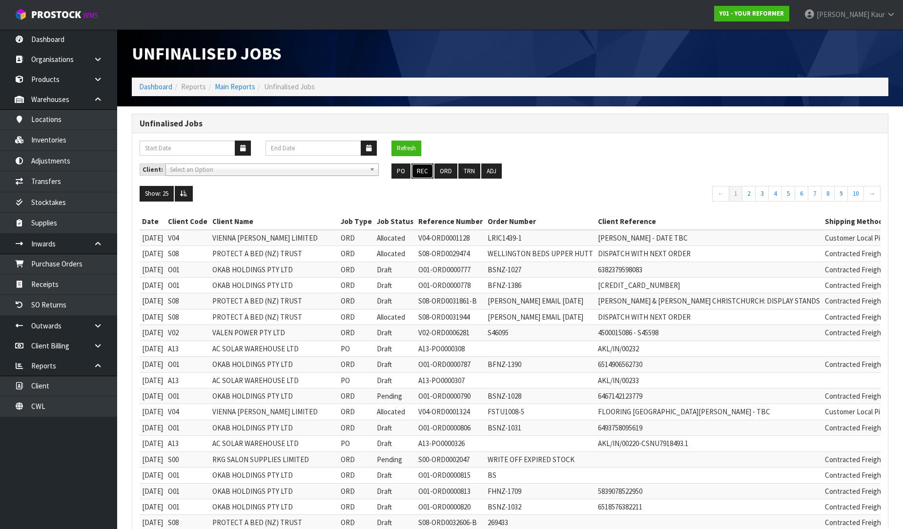
click at [423, 177] on button "REC" at bounding box center [422, 171] width 22 height 16
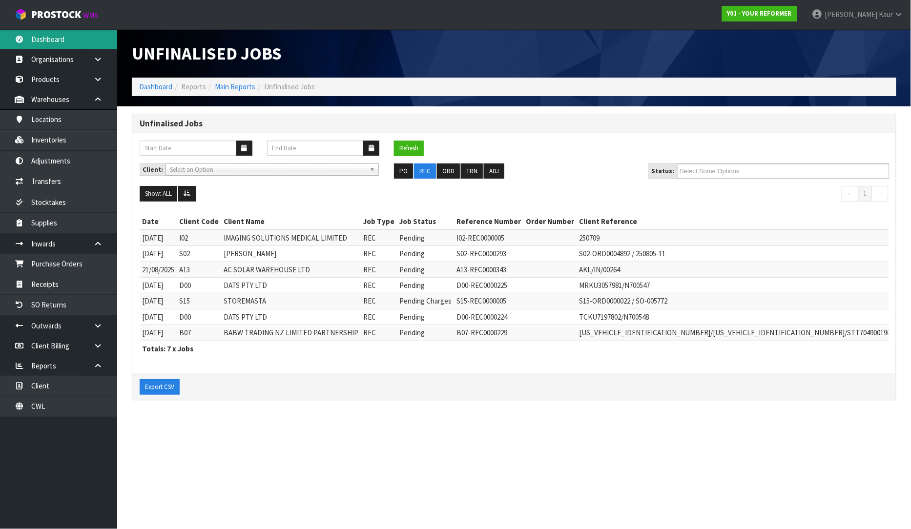
click at [66, 36] on link "Dashboard" at bounding box center [58, 39] width 117 height 20
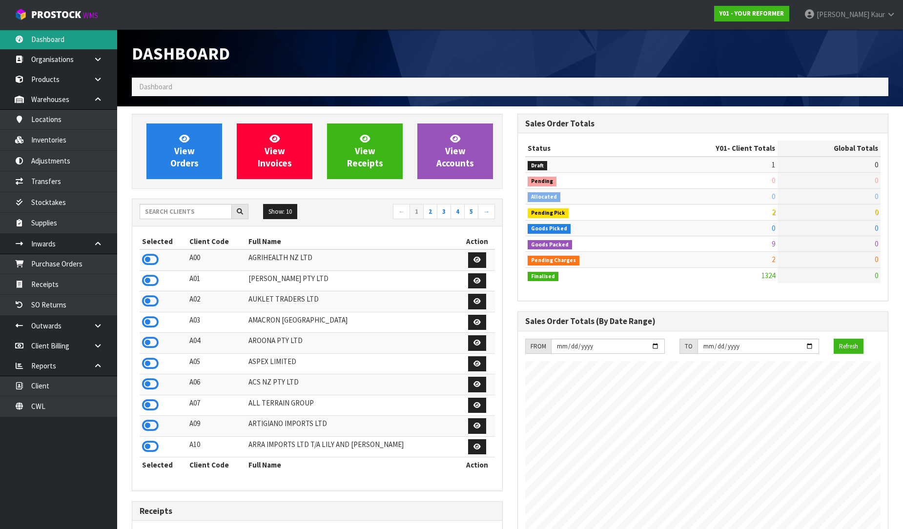
scroll to position [739, 385]
click at [191, 211] on input "text" at bounding box center [186, 211] width 92 height 15
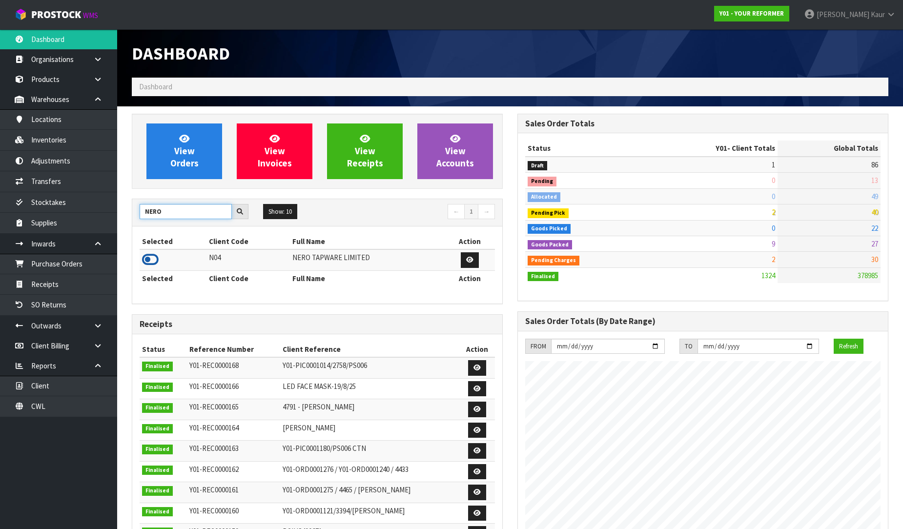
type input "NERO"
click at [150, 258] on icon at bounding box center [150, 259] width 17 height 15
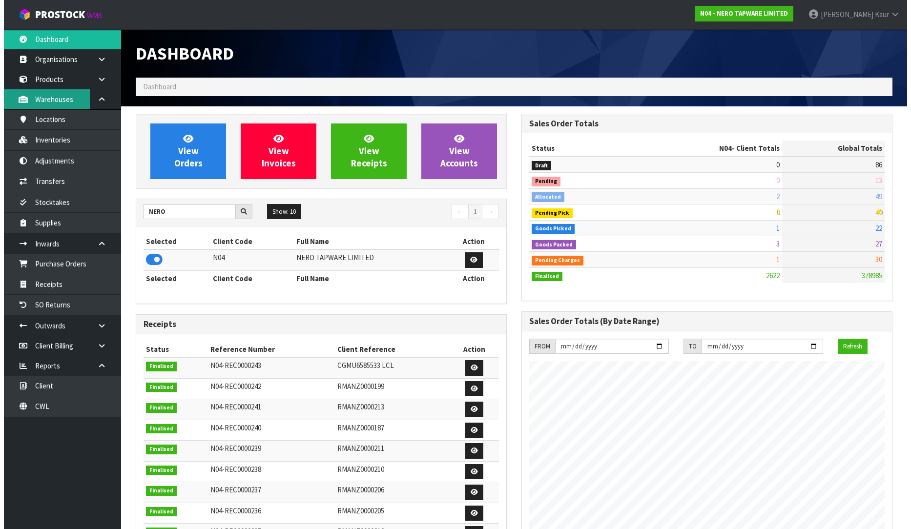
scroll to position [771, 385]
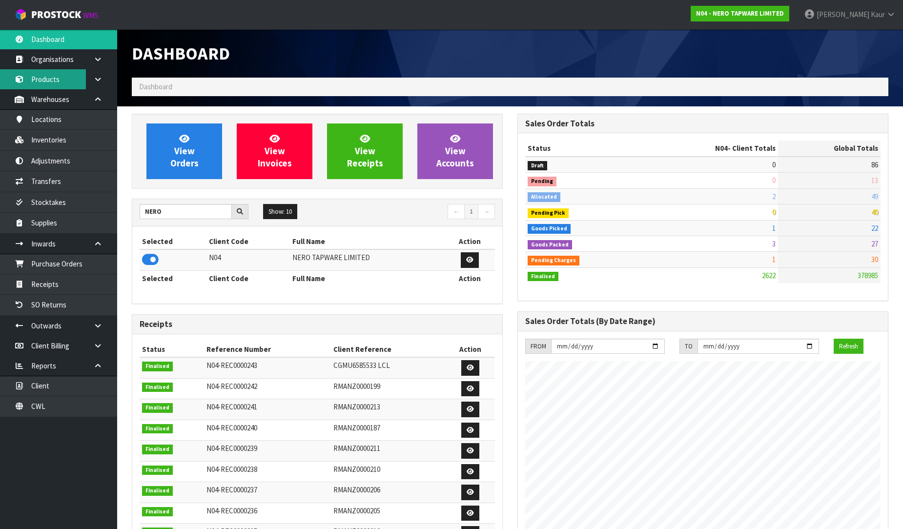
click at [71, 83] on link "Products" at bounding box center [58, 79] width 117 height 20
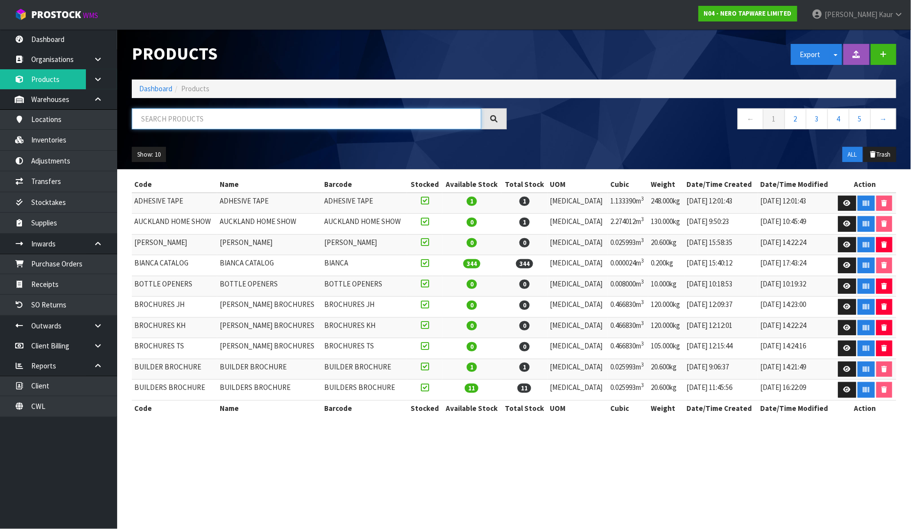
click at [178, 122] on input "text" at bounding box center [306, 118] width 349 height 21
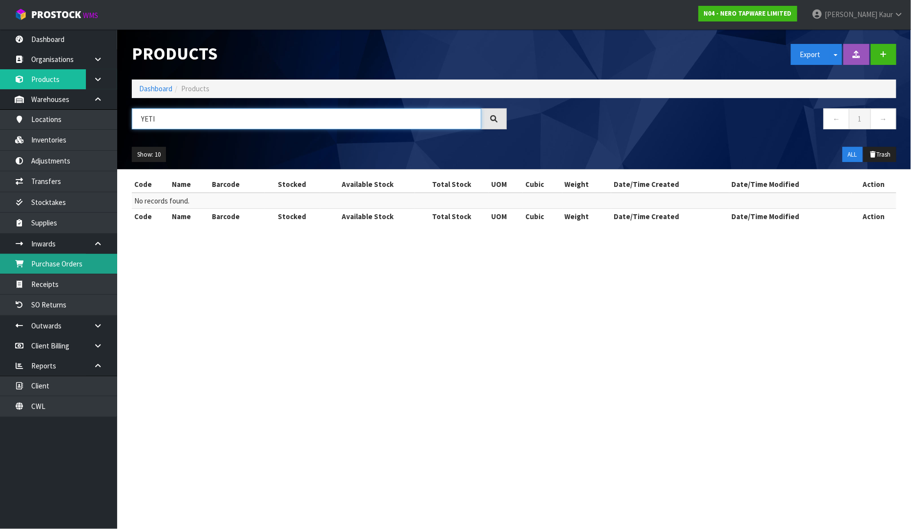
type input "YETI"
click at [85, 263] on link "Purchase Orders" at bounding box center [58, 264] width 117 height 20
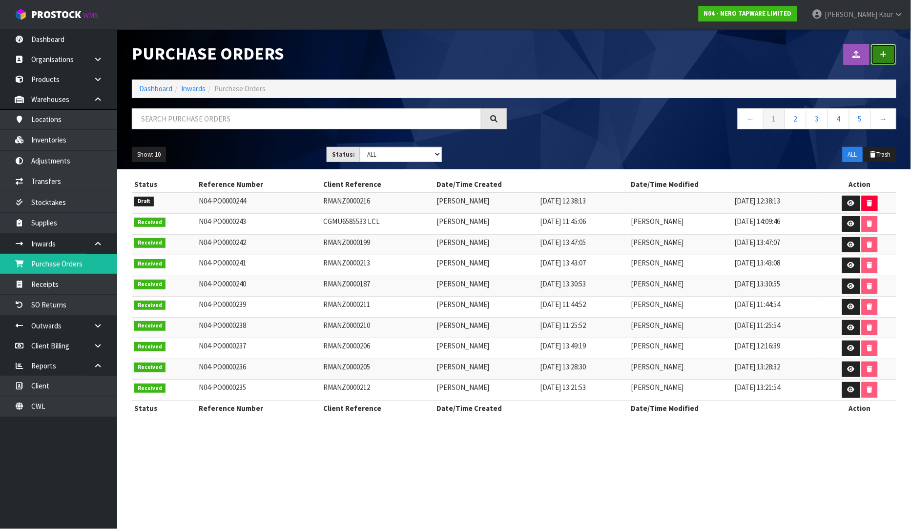
click at [885, 59] on link at bounding box center [883, 54] width 25 height 21
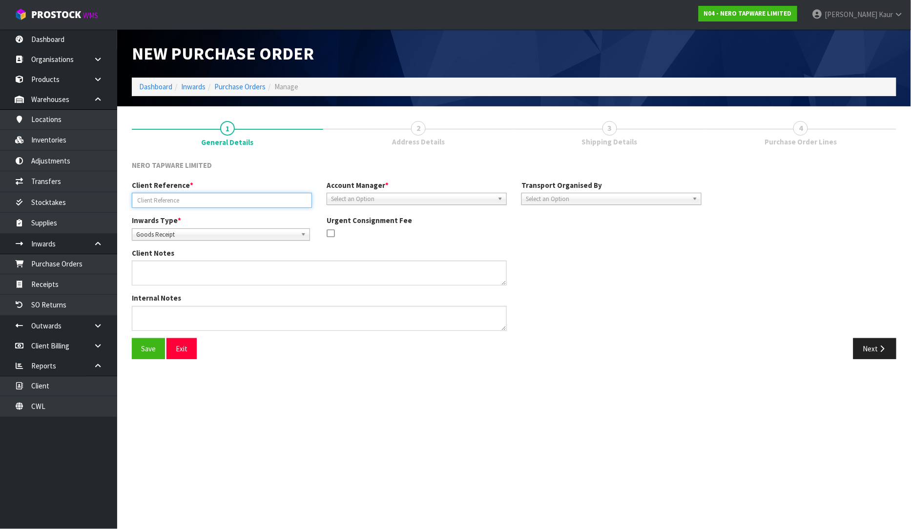
click at [137, 197] on input "text" at bounding box center [222, 200] width 180 height 15
click at [197, 197] on input "SONZ-89430/" at bounding box center [222, 200] width 180 height 15
type input "SONZ-89430/YETI COOLERS"
click at [426, 201] on span "Select an Option" at bounding box center [412, 199] width 162 height 12
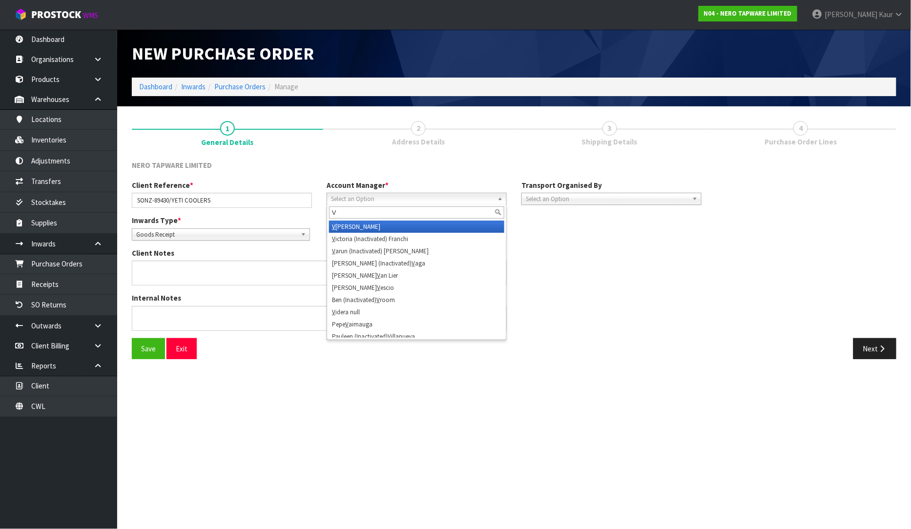
type input "V"
click at [415, 229] on li "V [PERSON_NAME]" at bounding box center [416, 227] width 175 height 12
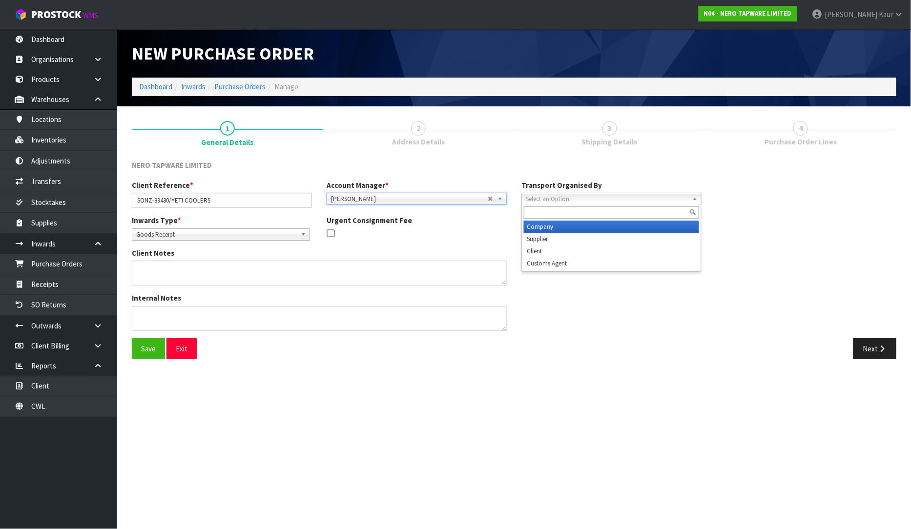
click at [606, 193] on span "Select an Option" at bounding box center [607, 199] width 162 height 12
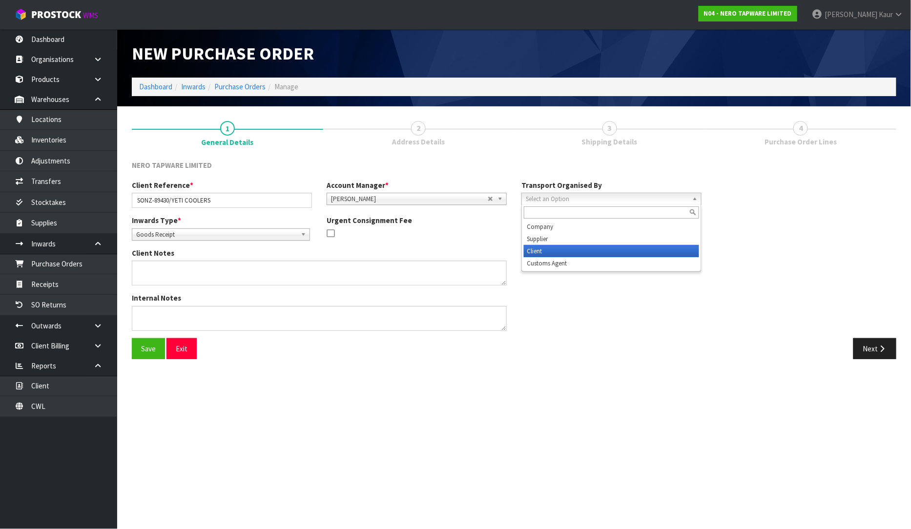
click at [583, 255] on li "Client" at bounding box center [611, 251] width 175 height 12
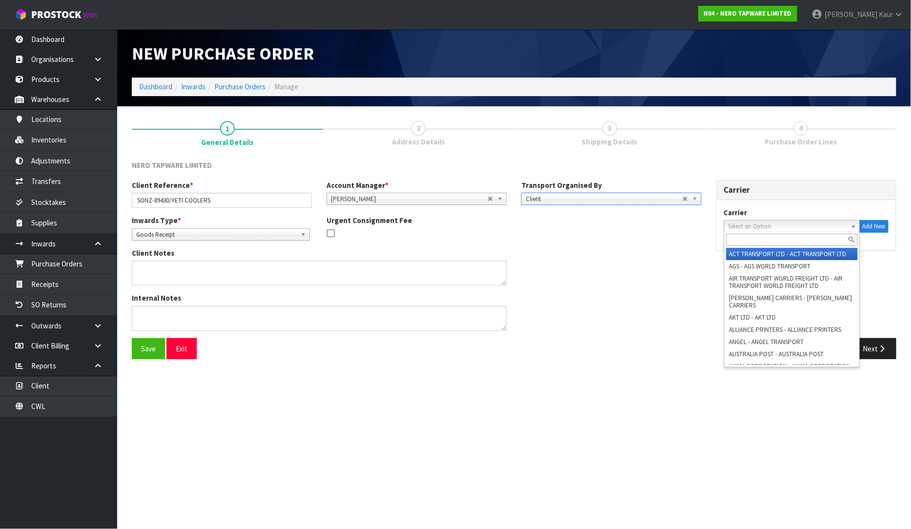
click at [759, 230] on span "Select an Option" at bounding box center [787, 227] width 119 height 12
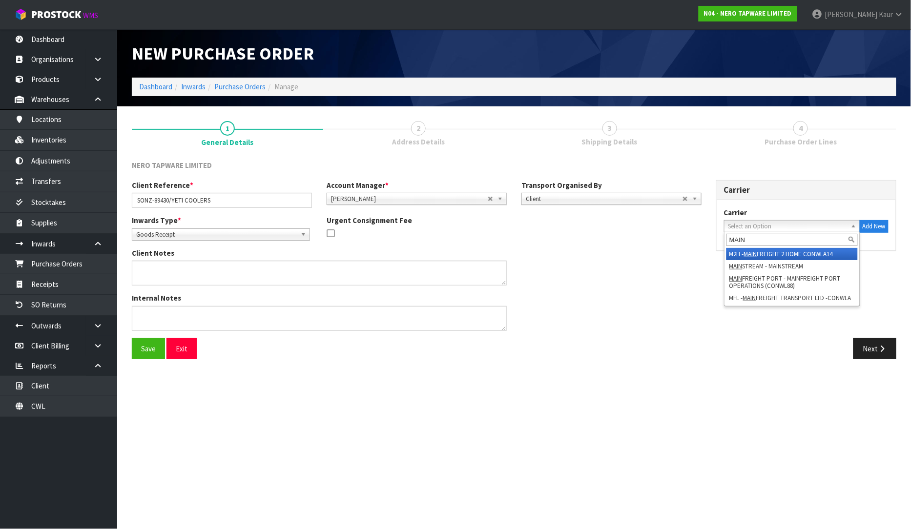
type input "MAIN"
click at [759, 255] on li "M2H - MAIN FREIGHT 2 HOME CONWLA14" at bounding box center [791, 254] width 131 height 12
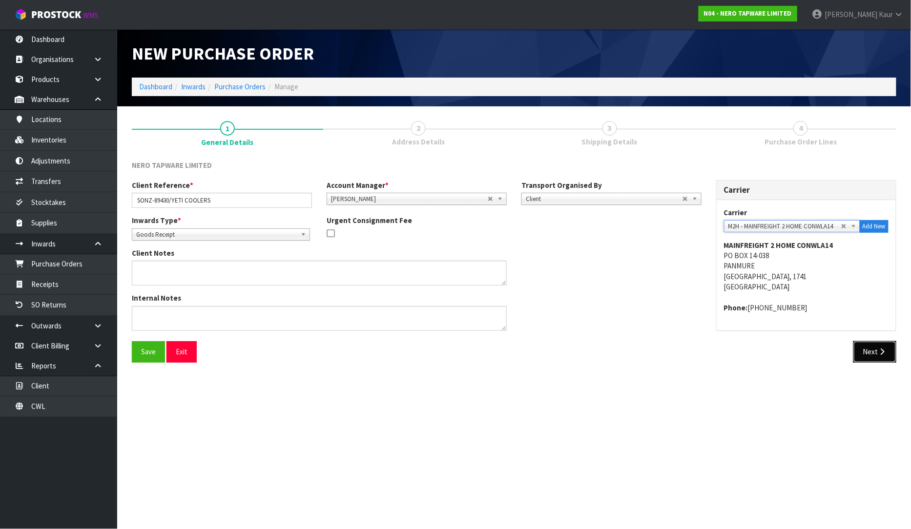
click at [872, 354] on button "Next" at bounding box center [874, 351] width 43 height 21
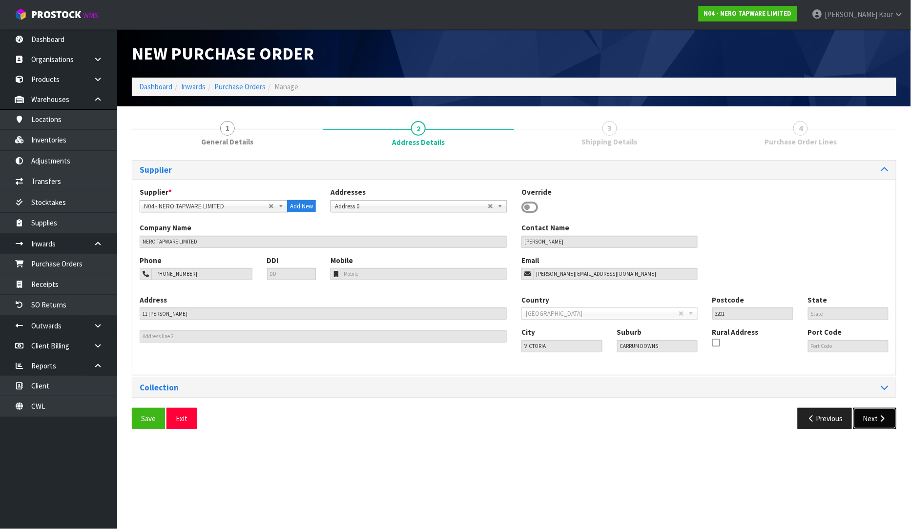
click at [866, 417] on button "Next" at bounding box center [874, 418] width 43 height 21
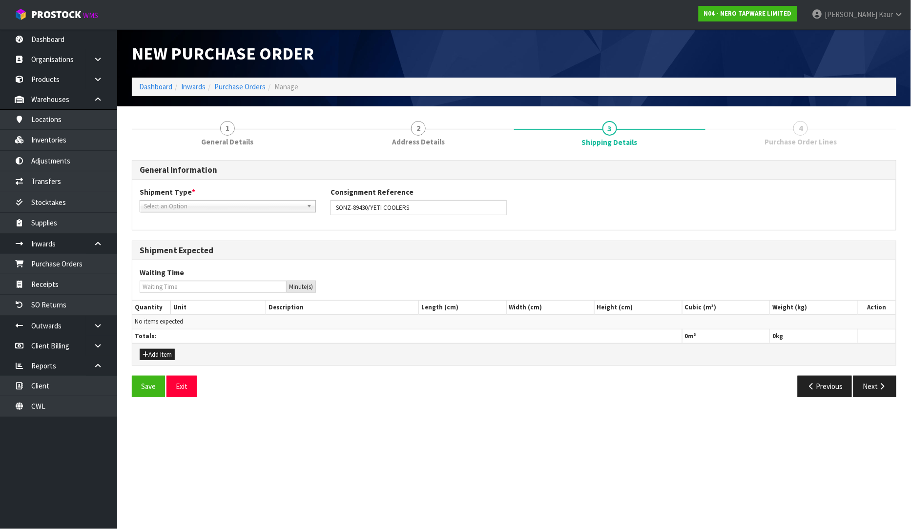
click at [170, 209] on span "Select an Option" at bounding box center [223, 207] width 159 height 12
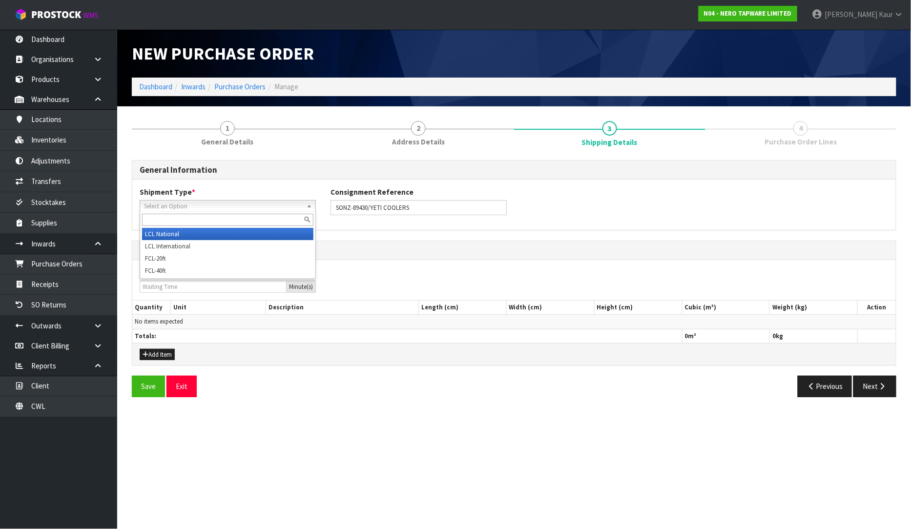
click at [167, 231] on li "LCL National" at bounding box center [227, 234] width 171 height 12
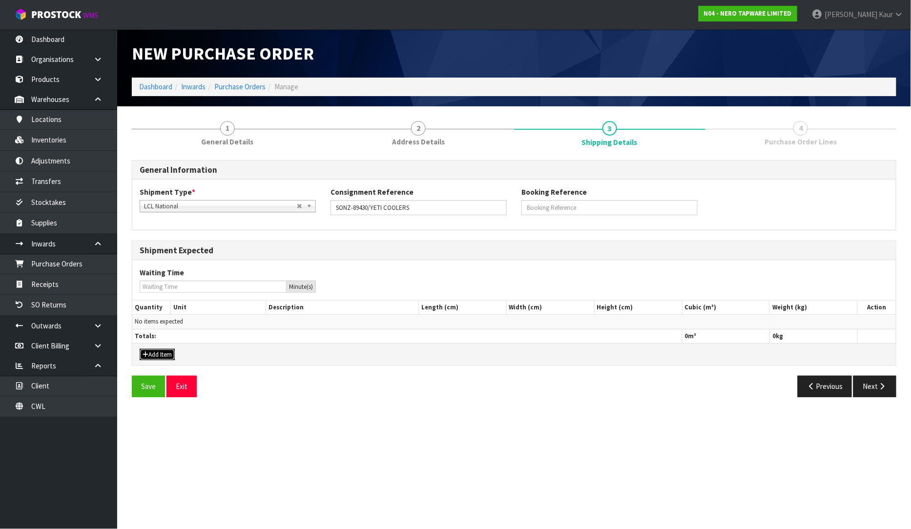
click at [148, 353] on button "Add Item" at bounding box center [157, 355] width 35 height 12
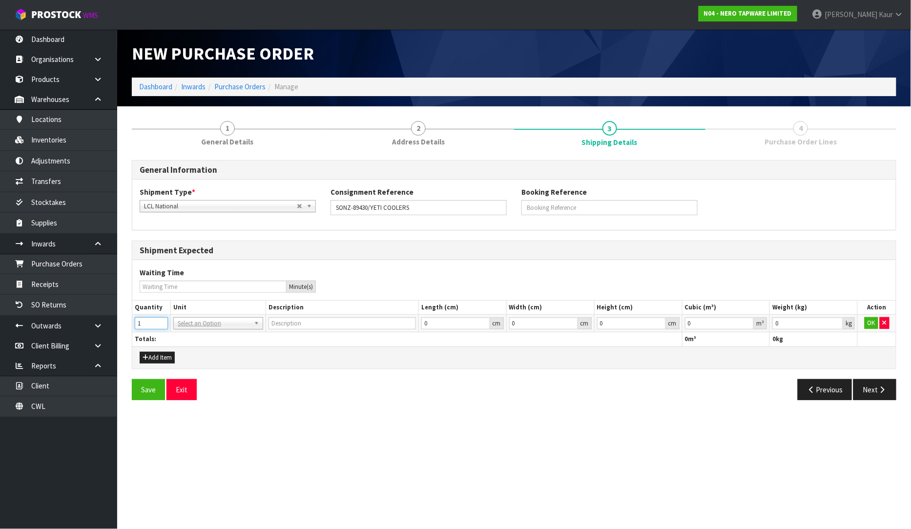
click at [161, 320] on input "1" at bounding box center [151, 323] width 33 height 12
click at [161, 320] on input "2" at bounding box center [151, 323] width 33 height 12
click at [161, 320] on input "3" at bounding box center [151, 323] width 33 height 12
click at [161, 320] on input "4" at bounding box center [151, 323] width 33 height 12
type input "5"
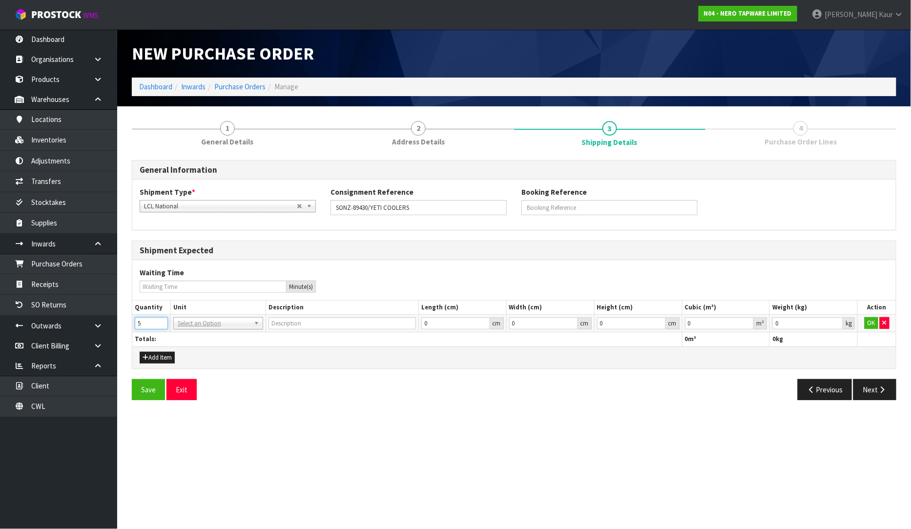
click at [161, 320] on input "5" at bounding box center [151, 323] width 33 height 12
drag, startPoint x: 178, startPoint y: 323, endPoint x: 177, endPoint y: 333, distance: 10.7
click at [177, 333] on input "text" at bounding box center [218, 337] width 85 height 12
type input "PLT"
type input "PALLET"
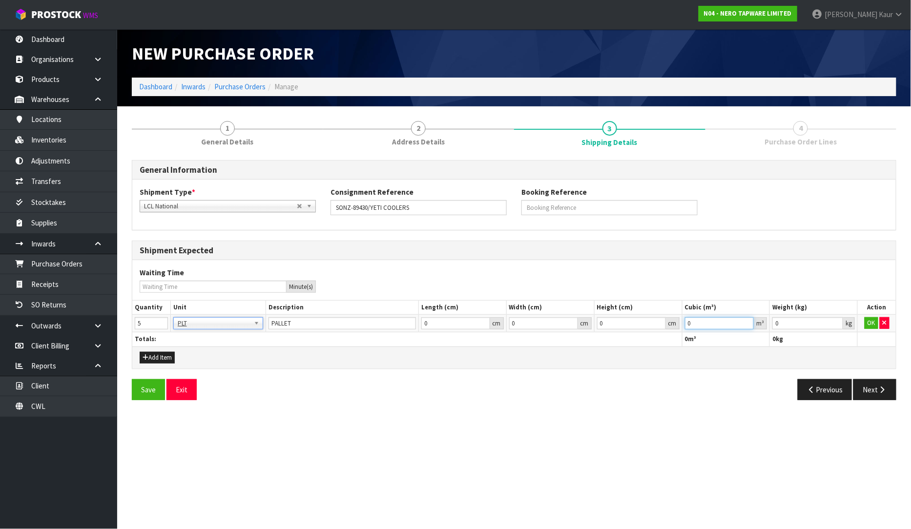
drag, startPoint x: 703, startPoint y: 321, endPoint x: 689, endPoint y: 317, distance: 13.7
click at [689, 317] on input "0" at bounding box center [719, 323] width 69 height 12
type input "8.58"
drag, startPoint x: 793, startPoint y: 320, endPoint x: 763, endPoint y: 324, distance: 30.9
click at [763, 324] on tr "5 BAG BAR BSK BIN BTL BOX BDL CAB CGE CTN CSE COI CRA CRT CBE CYL DRM JAR MTR P…" at bounding box center [513, 324] width 763 height 18
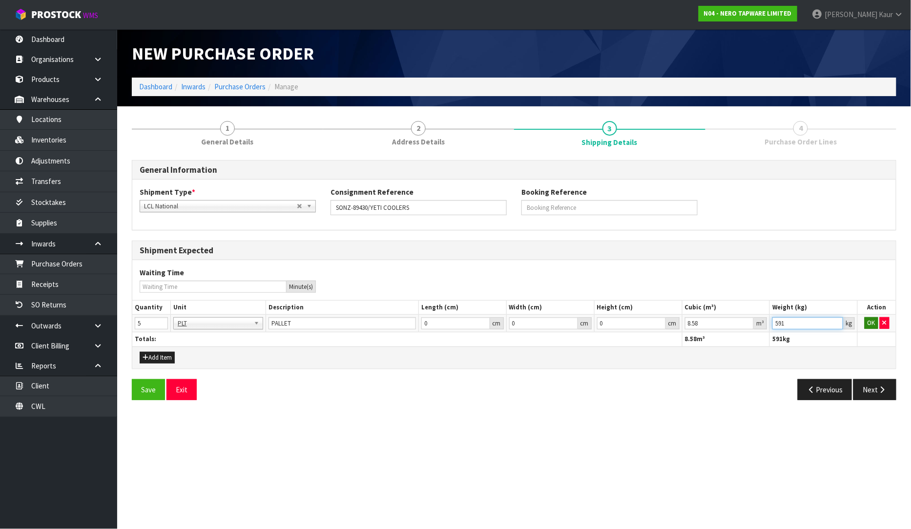
type input "591"
click at [871, 324] on button "OK" at bounding box center [871, 323] width 14 height 12
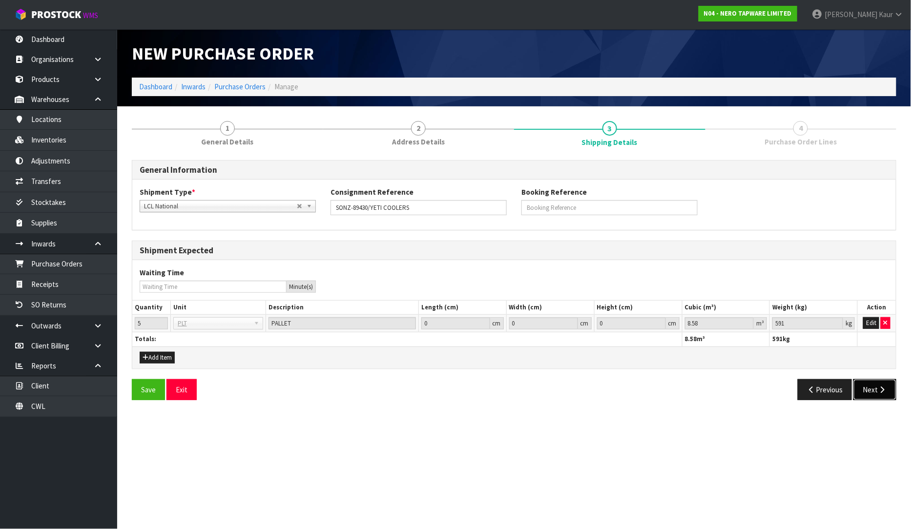
click at [873, 392] on button "Next" at bounding box center [874, 389] width 43 height 21
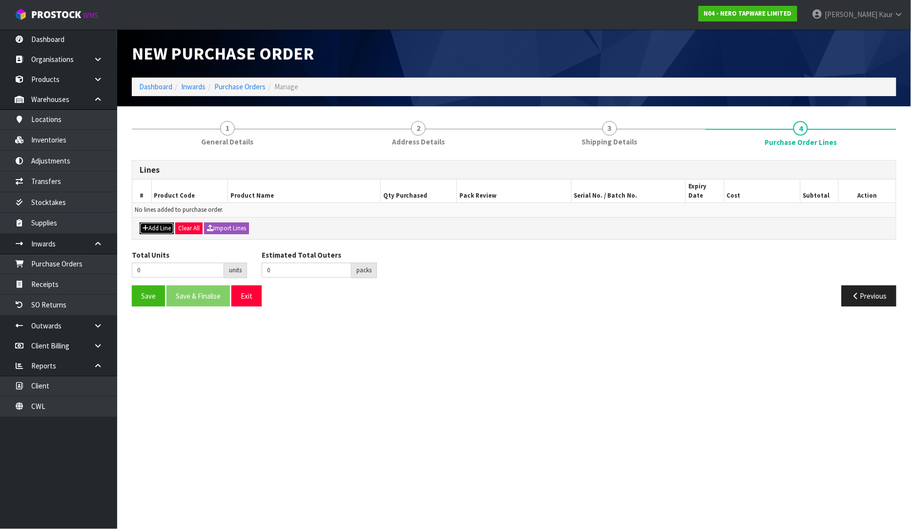
click at [152, 223] on button "Add Line" at bounding box center [157, 229] width 34 height 12
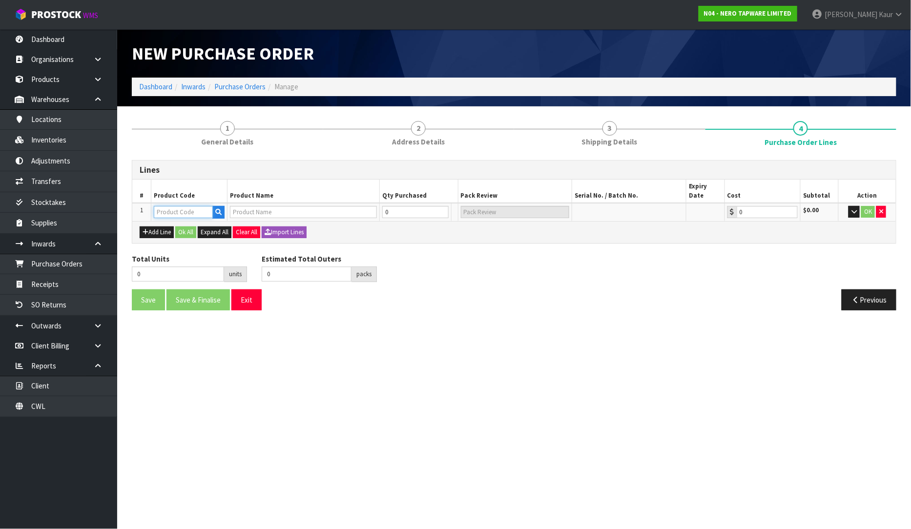
click at [185, 206] on input "text" at bounding box center [183, 212] width 59 height 12
type input "YET"
click at [222, 209] on icon "button" at bounding box center [218, 212] width 6 height 6
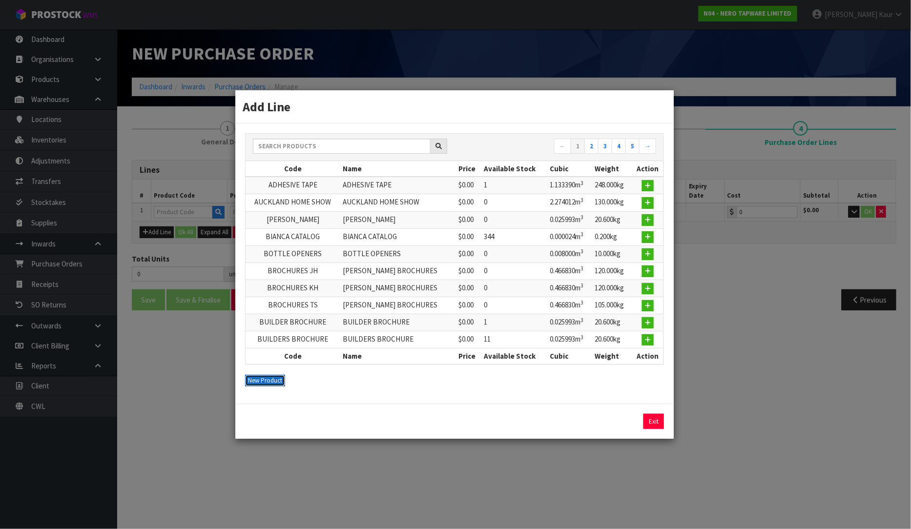
click at [268, 375] on button "New Product" at bounding box center [265, 381] width 40 height 12
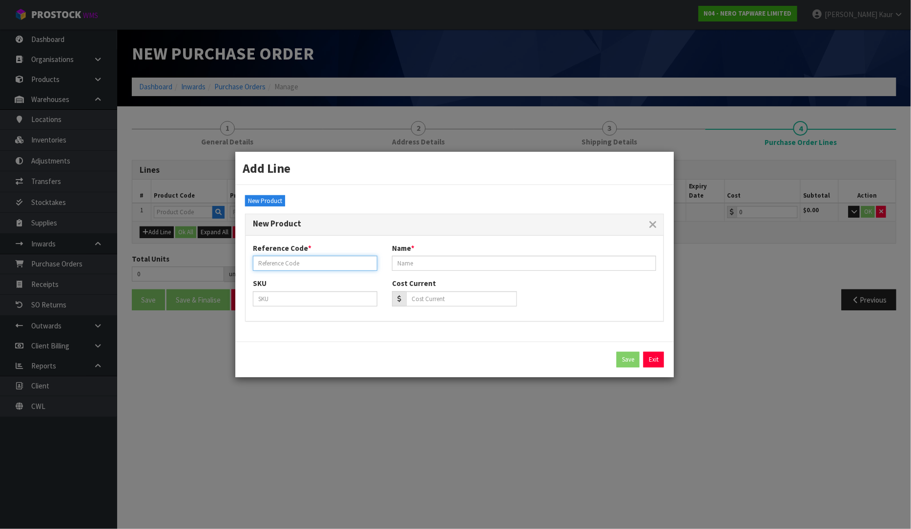
click at [283, 261] on input "text" at bounding box center [315, 263] width 124 height 15
type input "YETI COOLERS"
click at [449, 267] on input "text" at bounding box center [524, 263] width 264 height 15
type input "CHARCOAL/MARKETING ITEM"
click at [633, 357] on button "Save" at bounding box center [627, 360] width 23 height 16
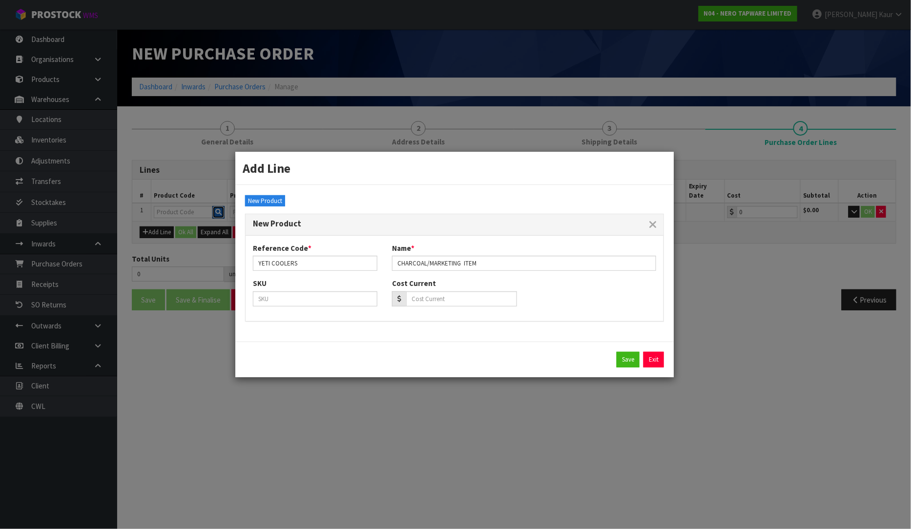
type input "YETI COOLERS"
type input "CHARCOAL/MARKETING ITEM"
type input "0.00"
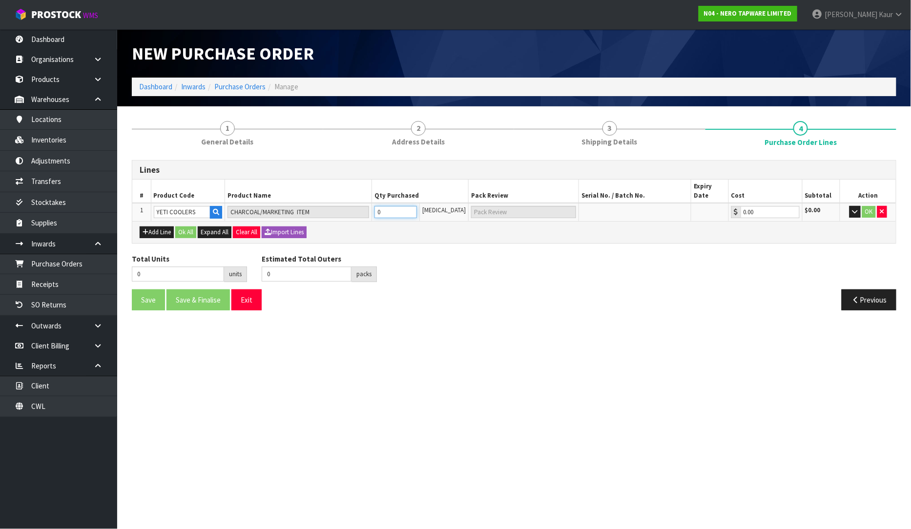
click at [392, 206] on input "0" at bounding box center [395, 212] width 43 height 12
type input "8"
type input "8 [MEDICAL_DATA]"
type input "80"
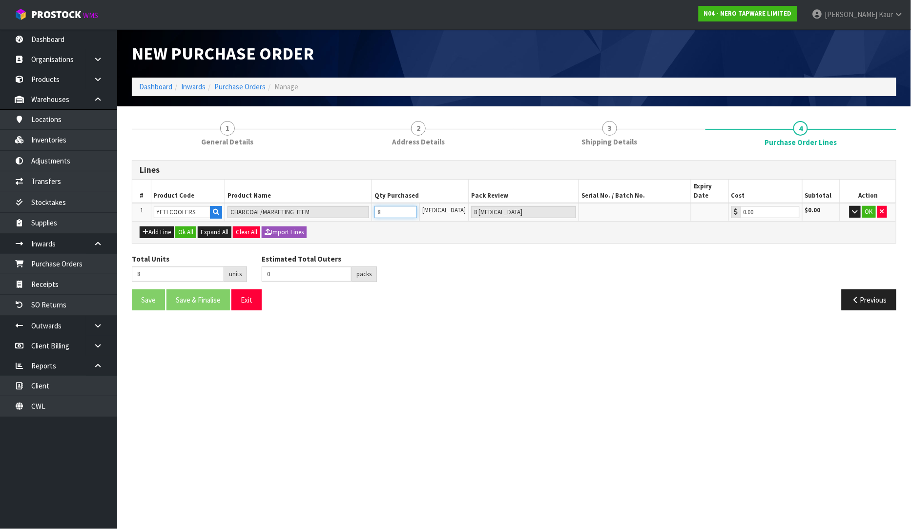
type input "80"
type input "80 [MEDICAL_DATA]"
type input "80"
click at [852, 206] on button "button" at bounding box center [854, 212] width 11 height 12
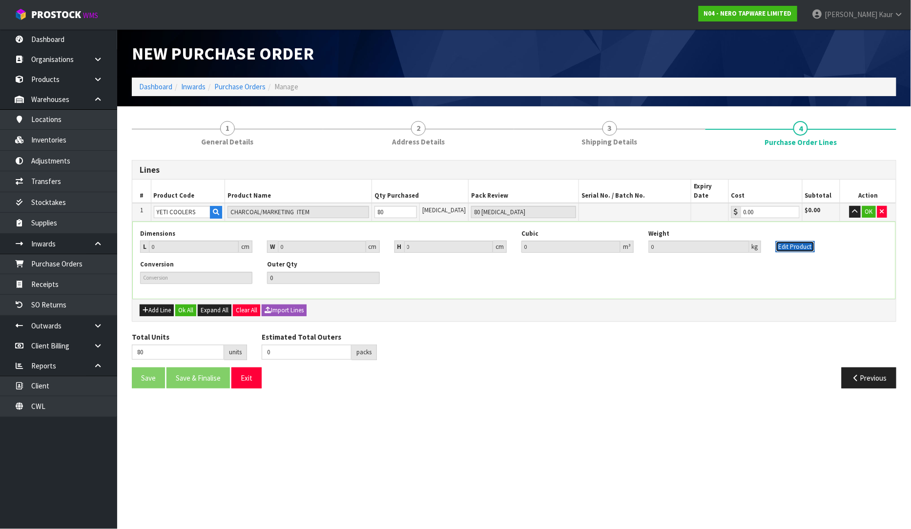
click at [809, 241] on button "Edit Product" at bounding box center [794, 247] width 39 height 12
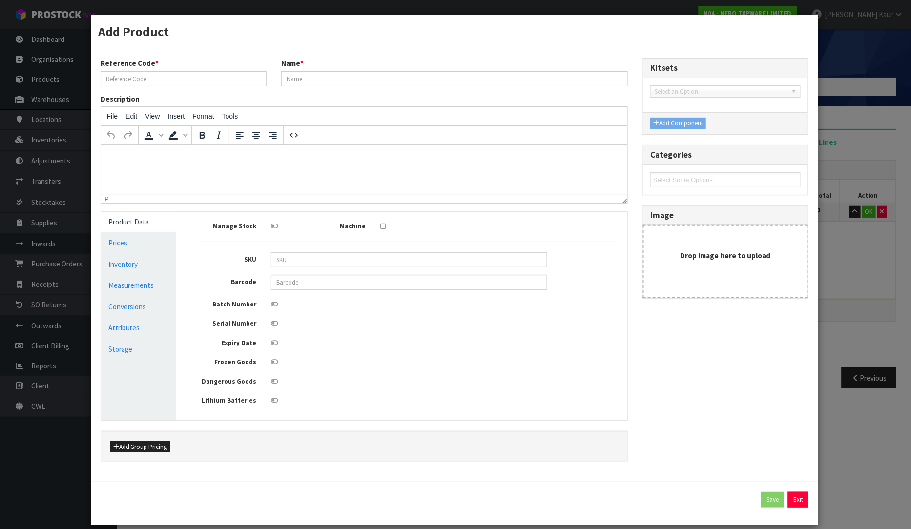
type input "YETI COOLERS"
type input "CHARCOAL/MARKETING ITEM"
type input "0"
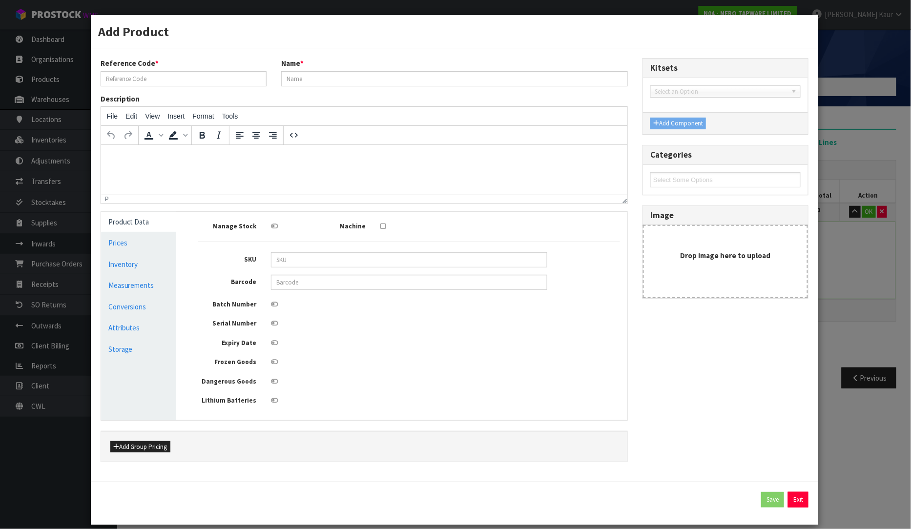
type input "0"
click at [140, 286] on link "Measurements" at bounding box center [139, 285] width 76 height 20
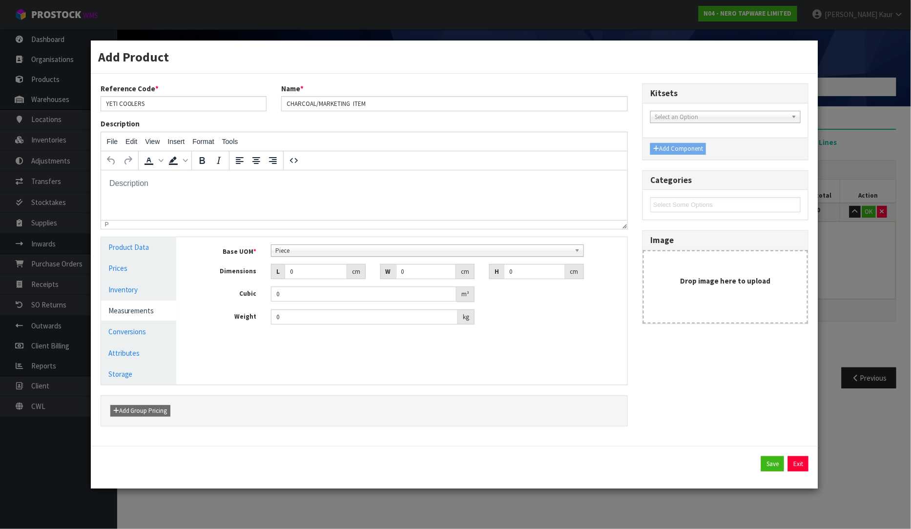
scroll to position [188, 0]
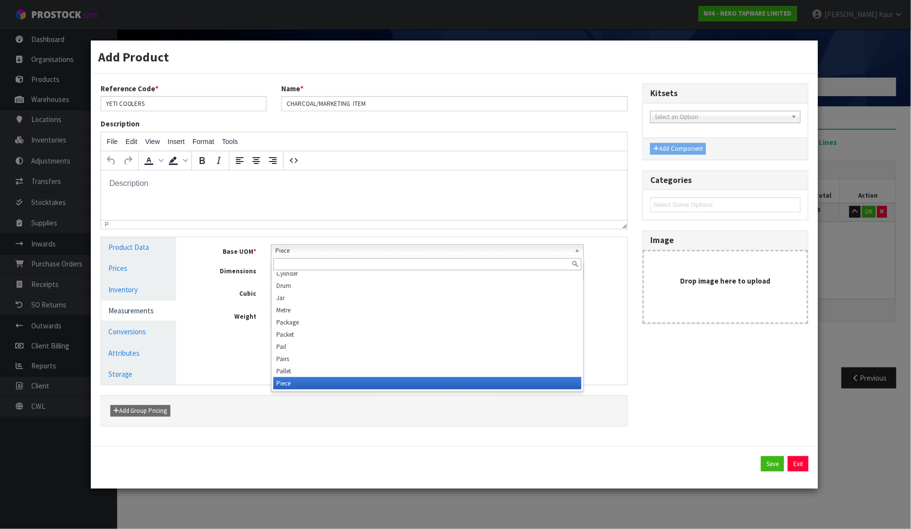
click at [332, 256] on div "Piece Bag Bar Basket Bin Bottle Box Bundle Cabinet Cage Carton Case Coil Cradle…" at bounding box center [427, 250] width 312 height 12
click at [310, 265] on input "text" at bounding box center [426, 264] width 307 height 12
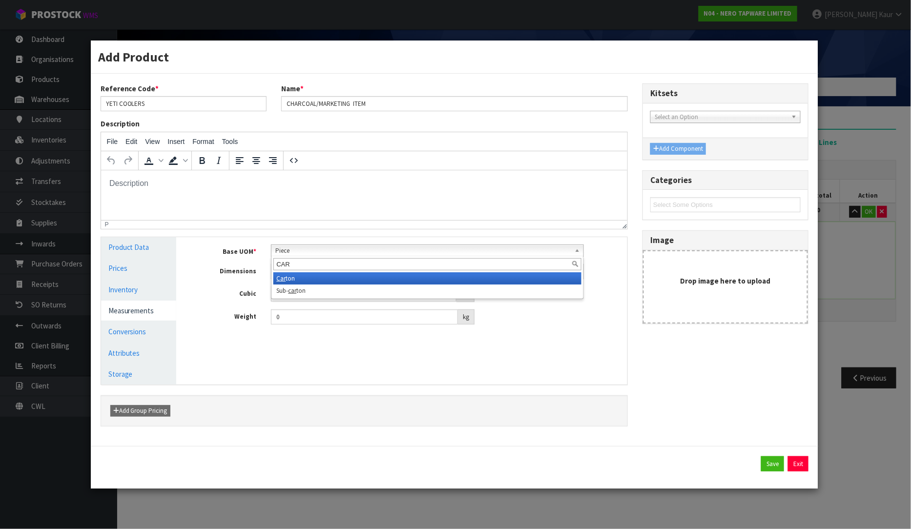
type input "CAR"
click at [299, 282] on li "Car ton" at bounding box center [426, 278] width 307 height 12
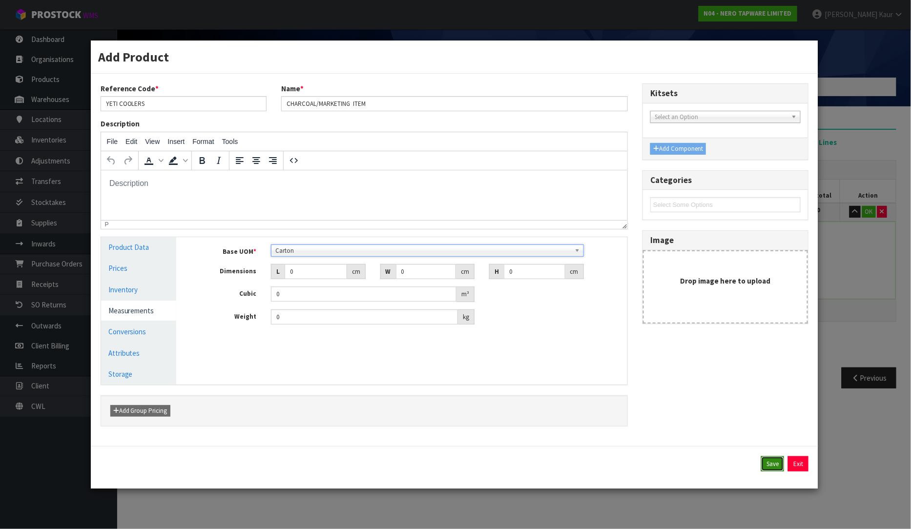
click at [765, 464] on button "Save" at bounding box center [772, 464] width 23 height 16
type input "80"
type input "80 CTN"
type input "1 [MEDICAL_DATA] x CTN"
type input "80"
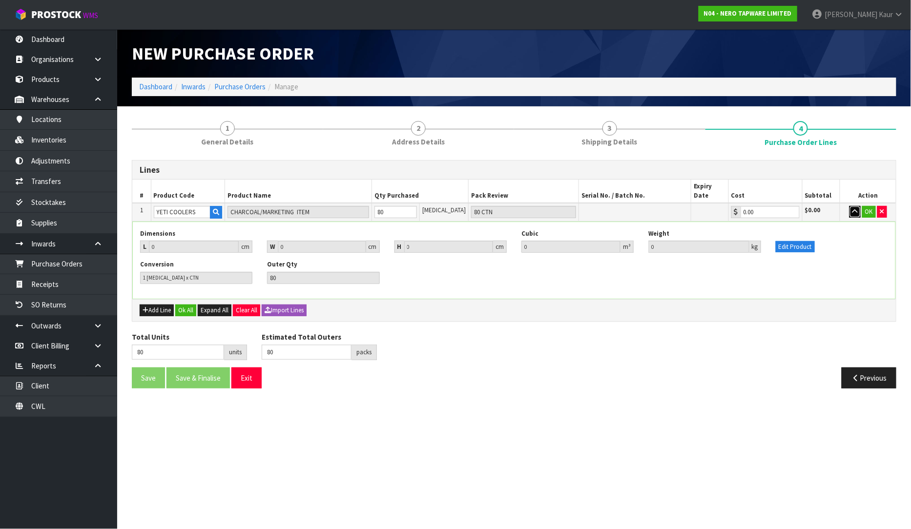
click at [852, 208] on icon "button" at bounding box center [854, 211] width 5 height 6
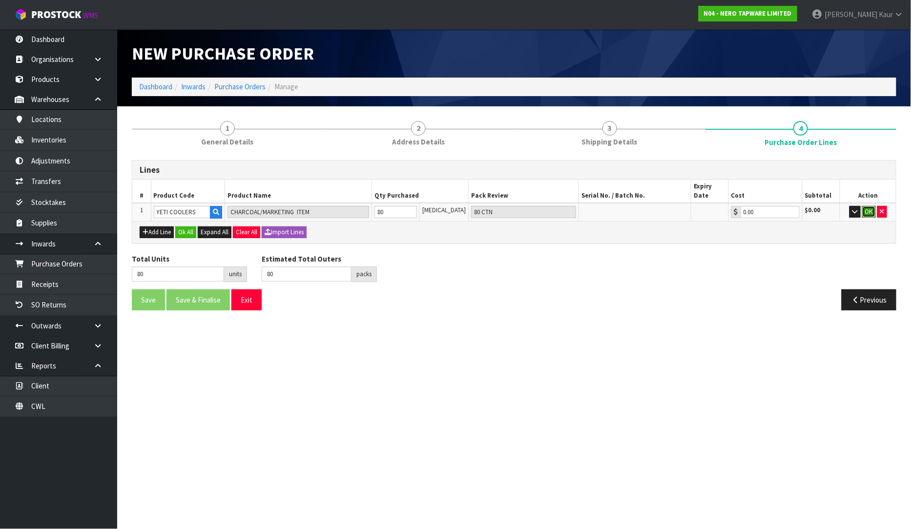
click at [870, 206] on button "OK" at bounding box center [869, 212] width 14 height 12
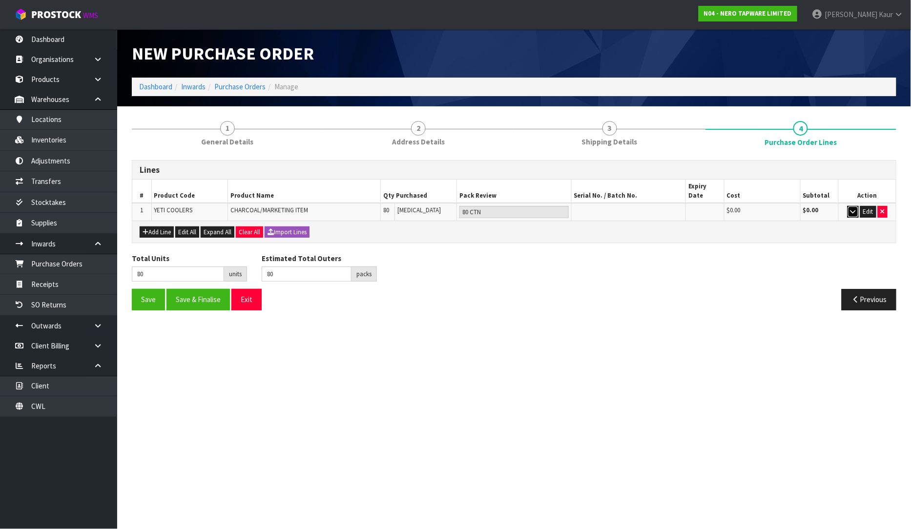
click at [852, 206] on button "button" at bounding box center [852, 212] width 11 height 12
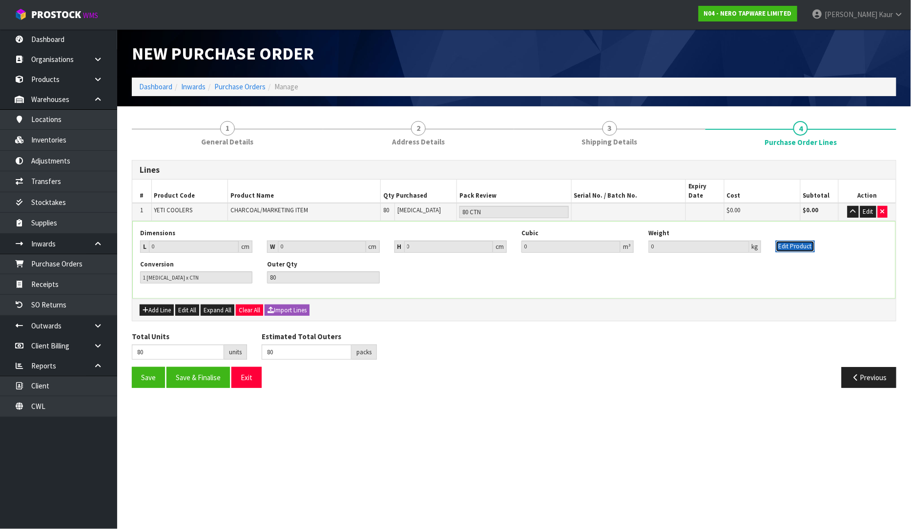
click at [799, 241] on button "Edit Product" at bounding box center [794, 247] width 39 height 12
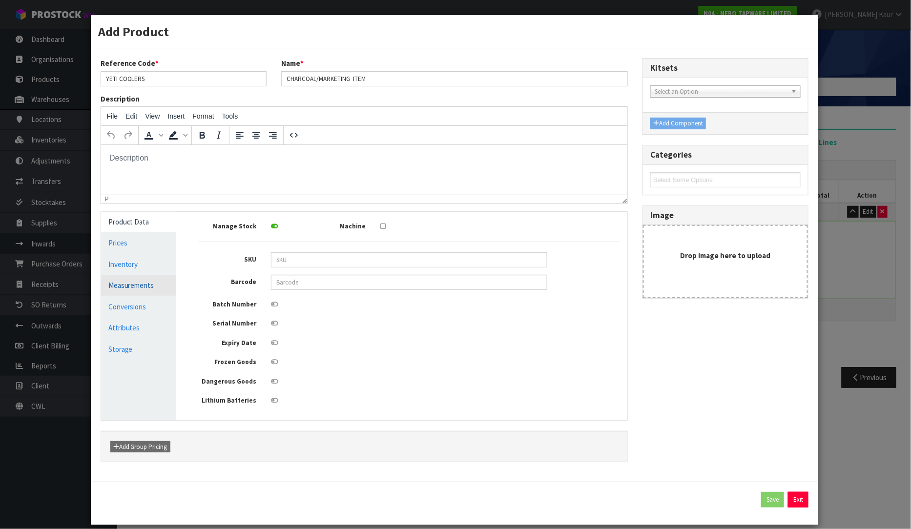
click at [138, 287] on link "Measurements" at bounding box center [139, 285] width 76 height 20
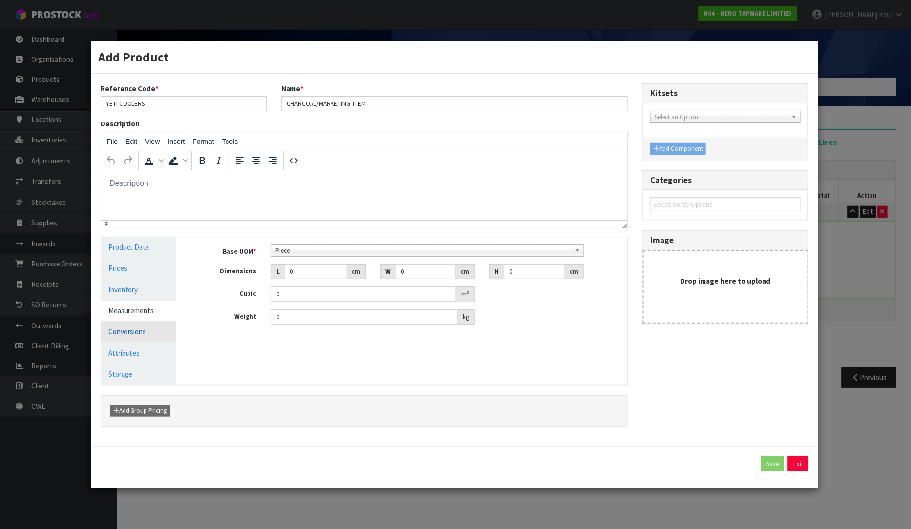
click at [137, 329] on link "Conversions" at bounding box center [139, 332] width 76 height 20
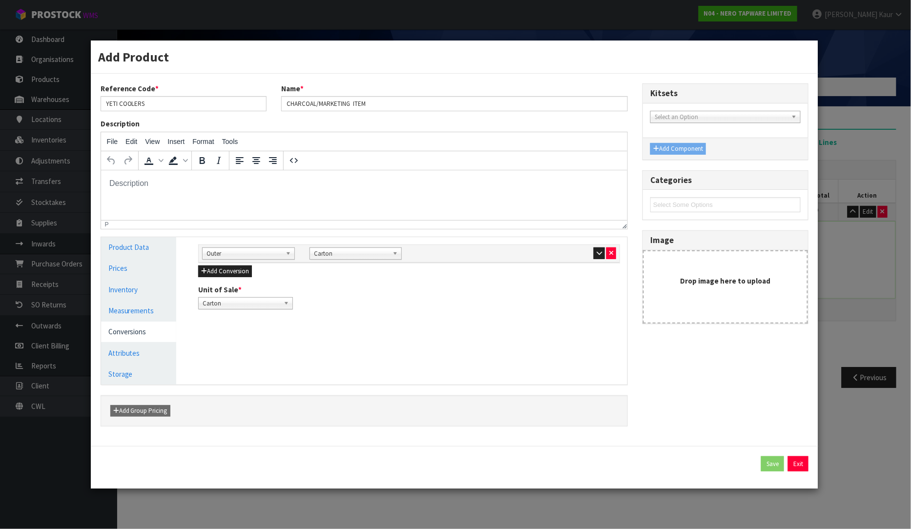
click at [276, 254] on span "Outer" at bounding box center [243, 254] width 75 height 12
click at [427, 288] on div "Unit of Sale * Piece Carton Carton" at bounding box center [409, 296] width 436 height 25
click at [793, 461] on button "Exit" at bounding box center [798, 464] width 20 height 16
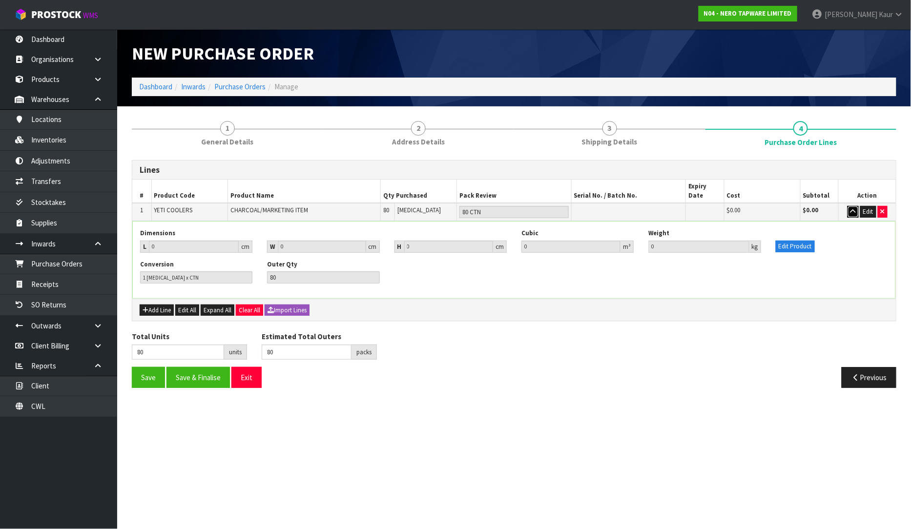
click at [855, 206] on button "button" at bounding box center [852, 212] width 11 height 12
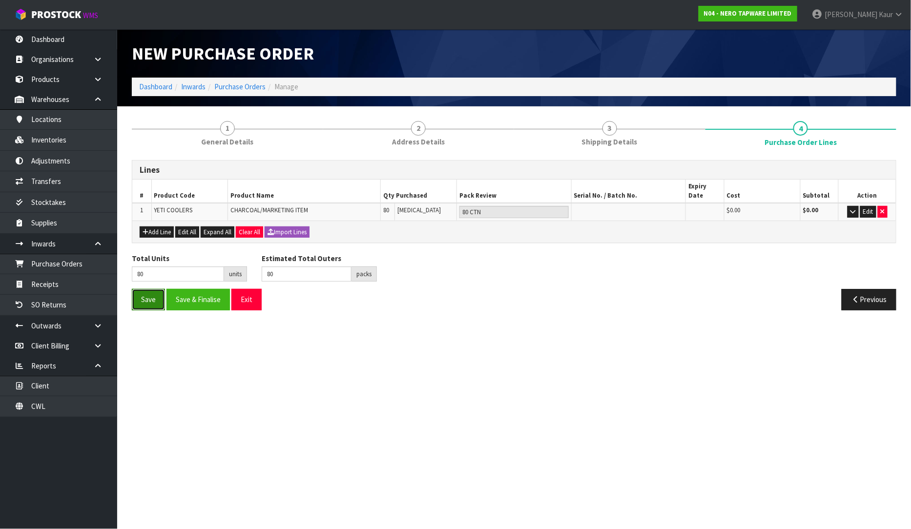
click at [144, 289] on button "Save" at bounding box center [148, 299] width 33 height 21
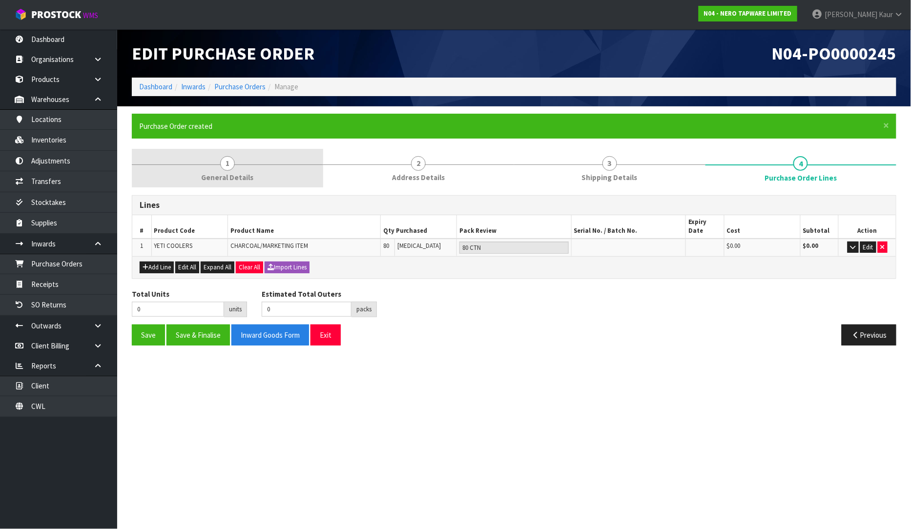
click at [198, 172] on link "1 General Details" at bounding box center [227, 168] width 191 height 39
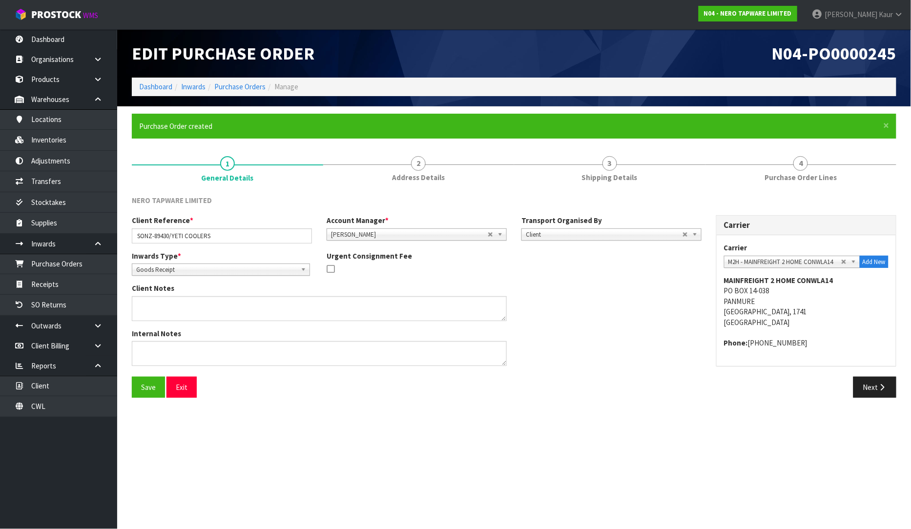
click at [415, 443] on section "Edit Purchase Order N04-PO0000245 Dashboard Inwards Purchase Orders Manage × Cl…" at bounding box center [455, 264] width 911 height 529
drag, startPoint x: 36, startPoint y: 413, endPoint x: 67, endPoint y: 408, distance: 31.2
click at [36, 413] on link "CWL" at bounding box center [58, 406] width 117 height 20
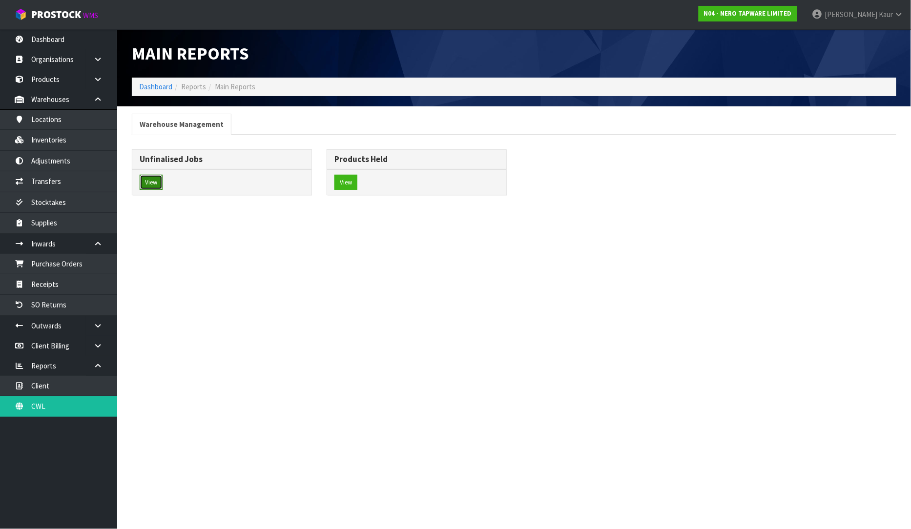
click at [162, 183] on button "View" at bounding box center [151, 183] width 23 height 16
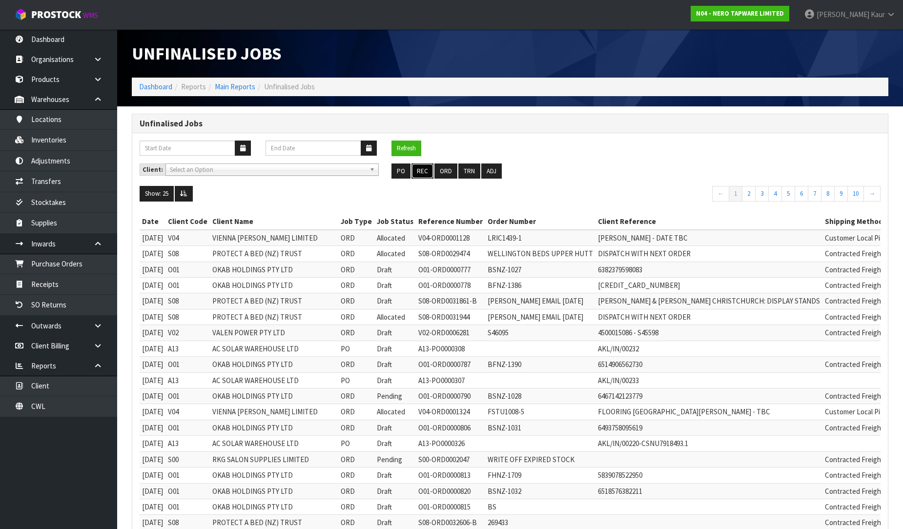
click at [425, 171] on button "REC" at bounding box center [422, 171] width 22 height 16
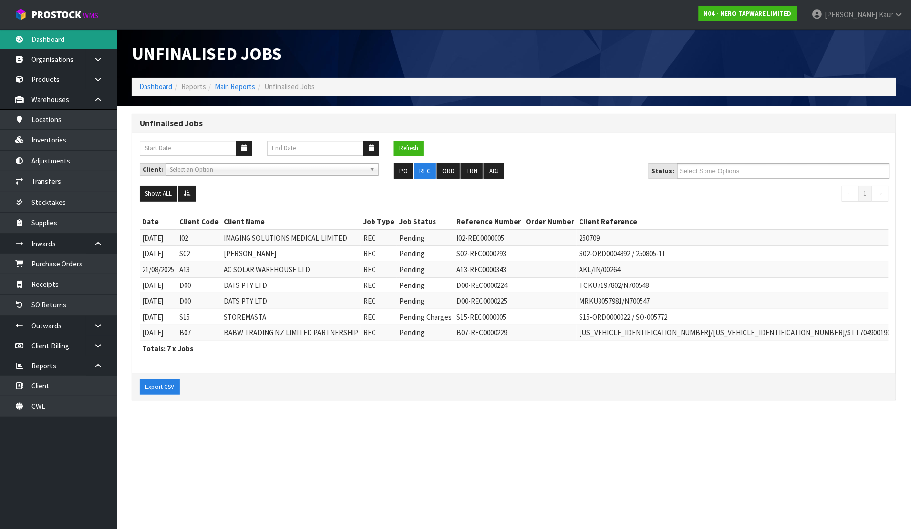
click at [50, 35] on link "Dashboard" at bounding box center [58, 39] width 117 height 20
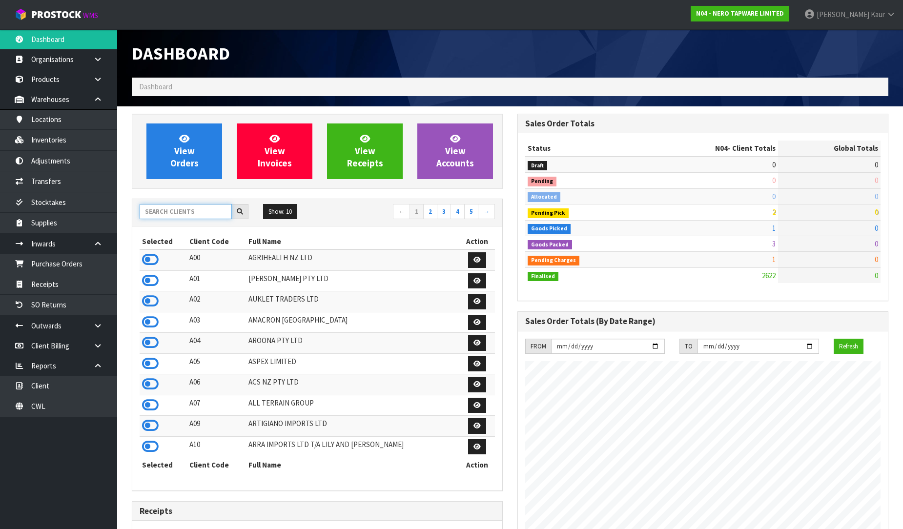
scroll to position [771, 385]
click at [157, 209] on input "text" at bounding box center [186, 211] width 92 height 15
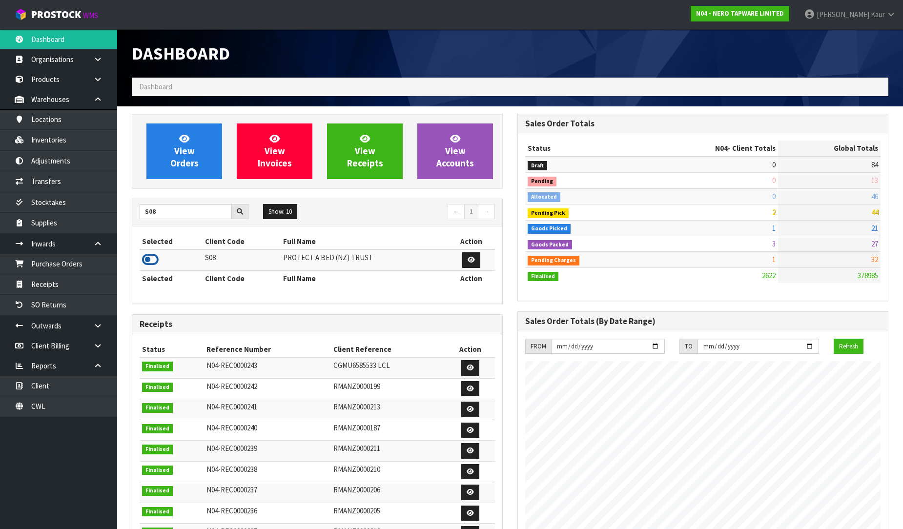
click at [149, 259] on icon at bounding box center [150, 259] width 17 height 15
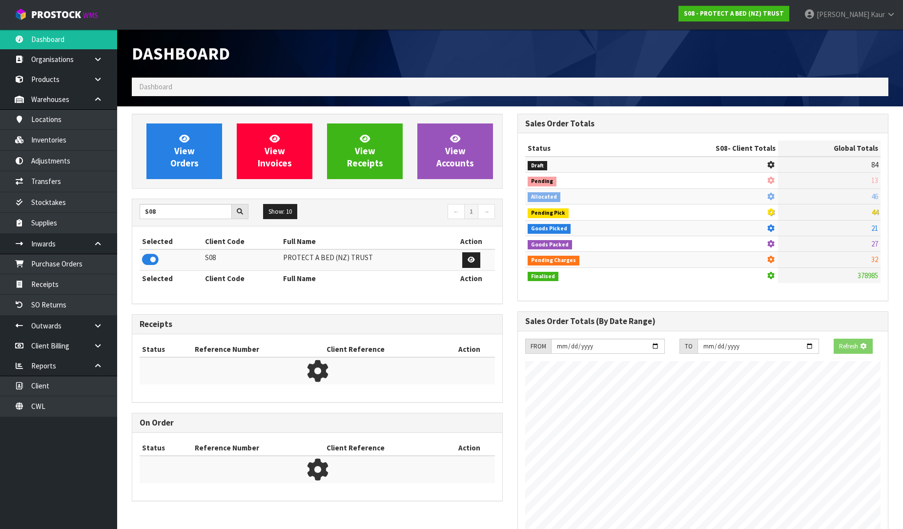
scroll to position [487343, 487566]
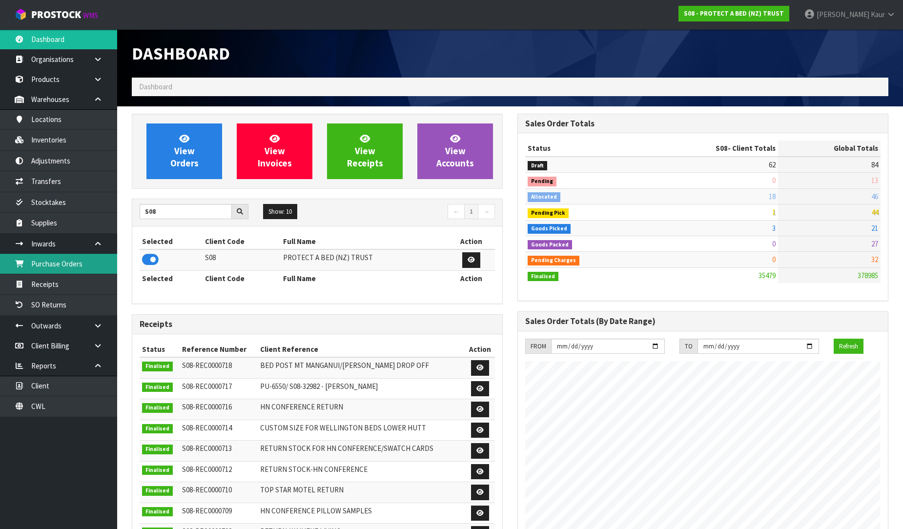
click at [68, 272] on link "Purchase Orders" at bounding box center [58, 264] width 117 height 20
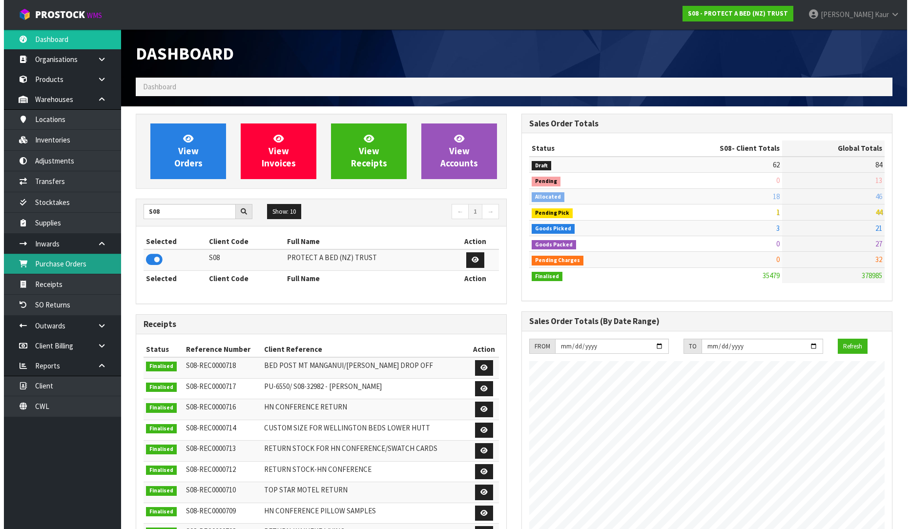
scroll to position [739, 385]
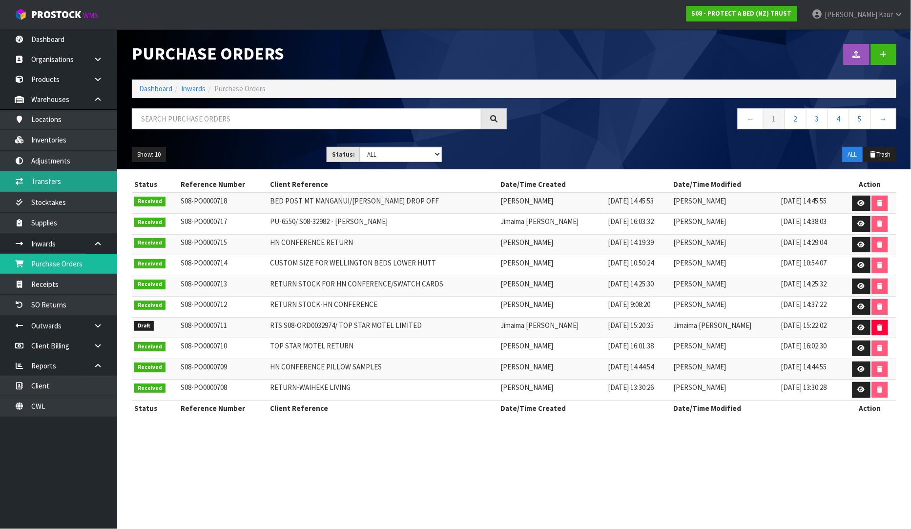
click at [67, 183] on link "Transfers" at bounding box center [58, 181] width 117 height 20
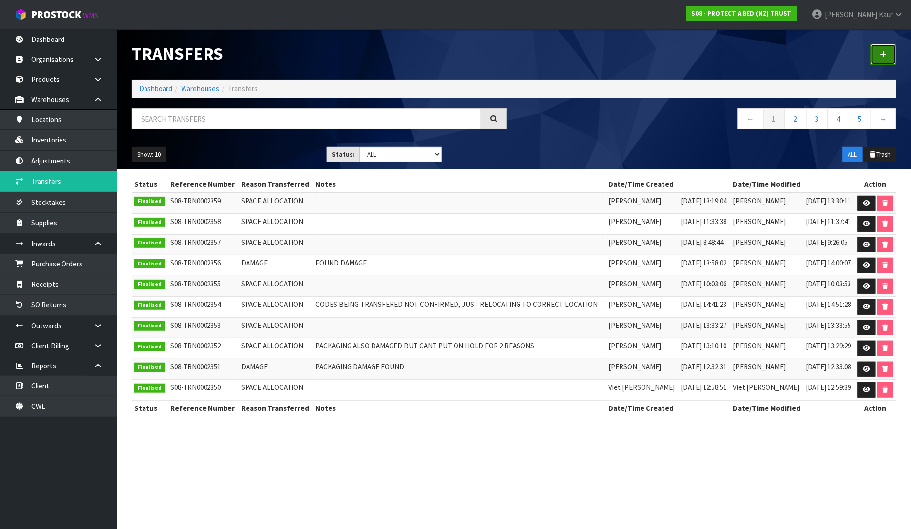
click at [890, 55] on link at bounding box center [883, 54] width 25 height 21
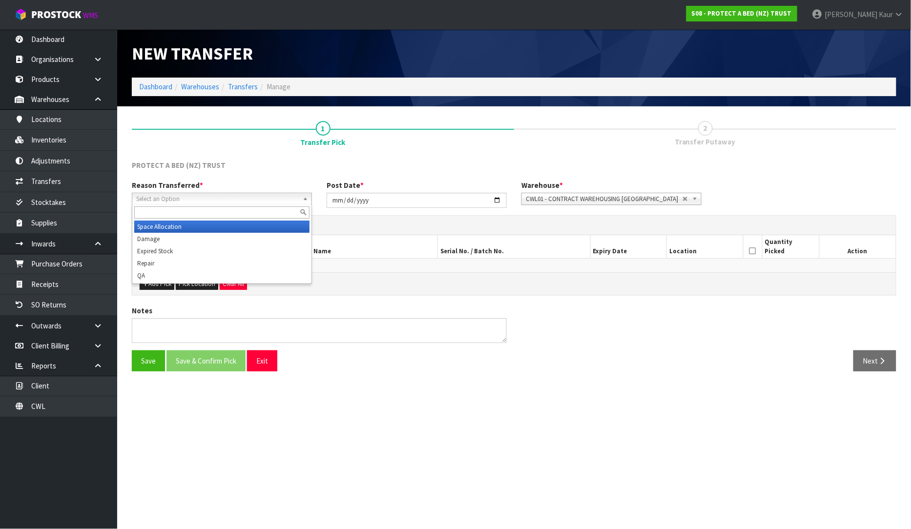
click at [165, 193] on span "Select an Option" at bounding box center [217, 199] width 162 height 12
click at [172, 237] on li "Damage" at bounding box center [221, 239] width 175 height 12
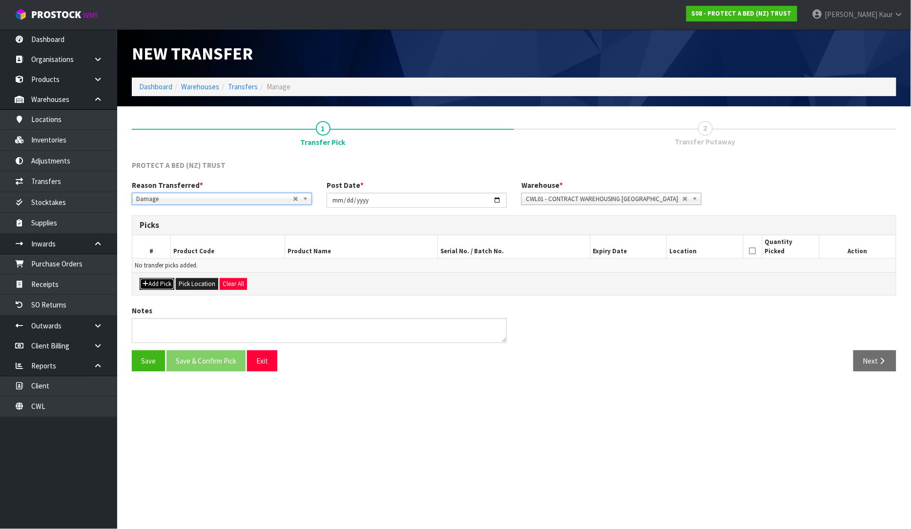
click at [158, 283] on button "Add Pick" at bounding box center [157, 284] width 35 height 12
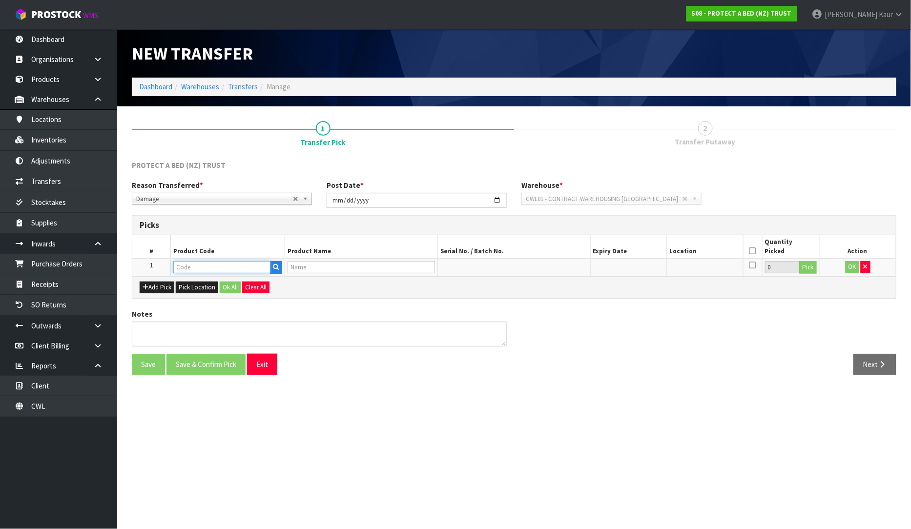
click at [189, 264] on input "text" at bounding box center [222, 267] width 98 height 12
click at [210, 284] on strong "F0600KG" at bounding box center [197, 283] width 29 height 9
click at [807, 269] on button "Pick" at bounding box center [807, 267] width 17 height 13
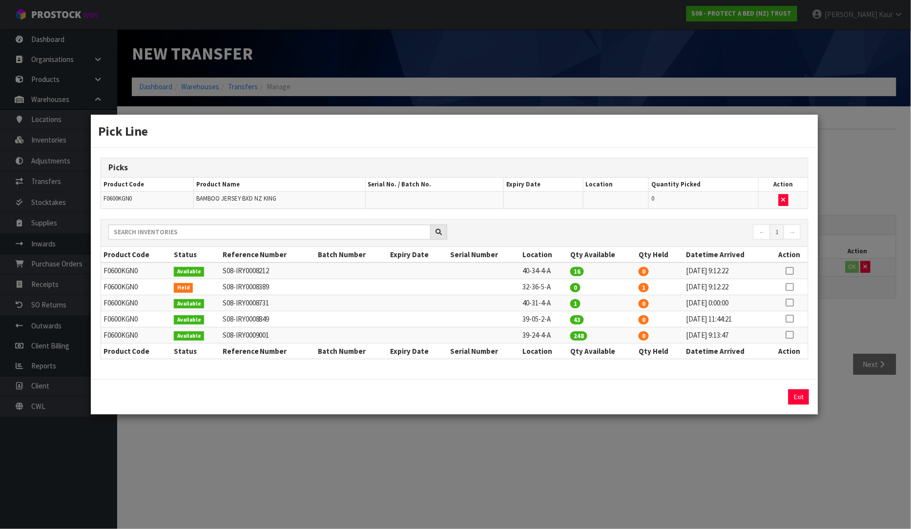
click at [787, 271] on icon at bounding box center [790, 271] width 8 height 0
drag, startPoint x: 660, startPoint y: 397, endPoint x: 640, endPoint y: 399, distance: 20.6
click at [640, 399] on div "16 Assign Pick Exit" at bounding box center [725, 396] width 181 height 15
click at [779, 404] on button "Assign Pick" at bounding box center [765, 396] width 40 height 15
click at [748, 448] on div "Pick Line Picks Product Code Product Name Serial No. / Batch No. Expiry Date Lo…" at bounding box center [455, 264] width 911 height 529
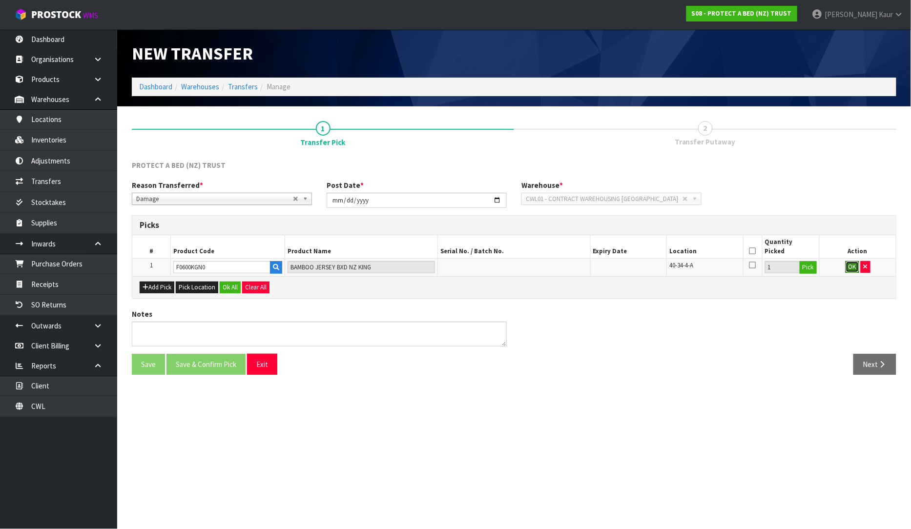
click at [848, 267] on button "OK" at bounding box center [852, 267] width 14 height 12
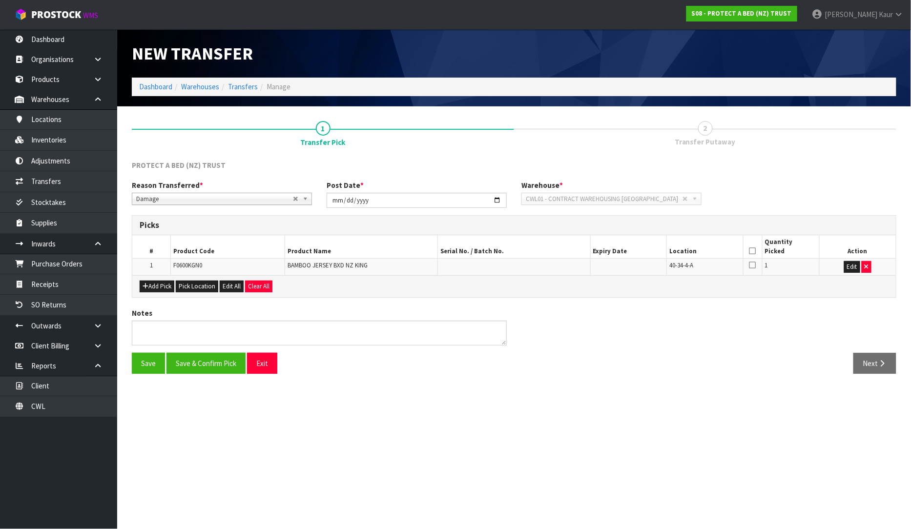
click at [750, 251] on icon at bounding box center [752, 251] width 7 height 0
click at [169, 342] on textarea at bounding box center [319, 333] width 375 height 25
click at [216, 364] on button "Save & Confirm Pick" at bounding box center [205, 363] width 79 height 21
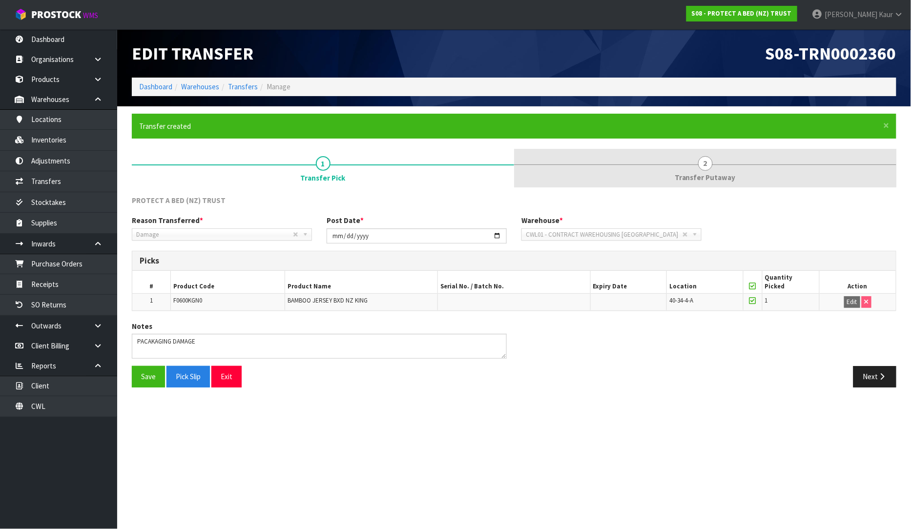
click at [706, 171] on link "2 Transfer Putaway" at bounding box center [705, 168] width 382 height 39
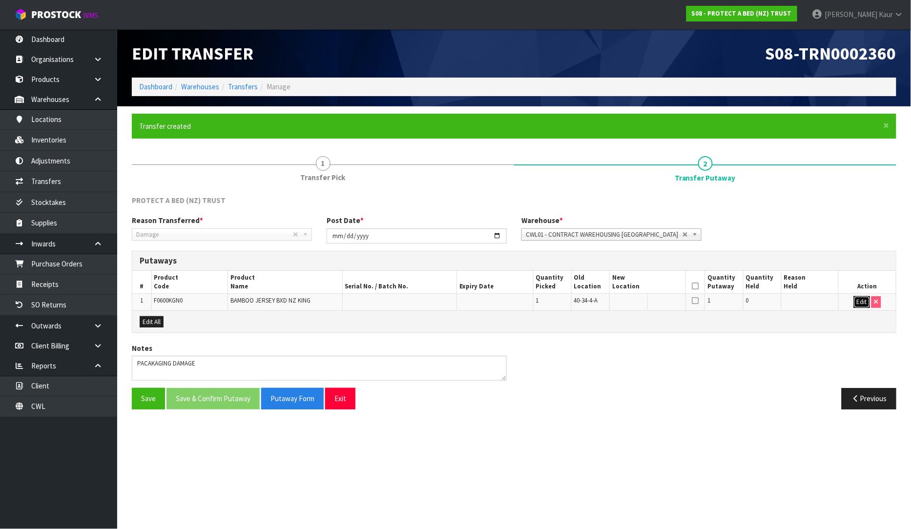
click at [862, 303] on button "Edit" at bounding box center [861, 302] width 16 height 12
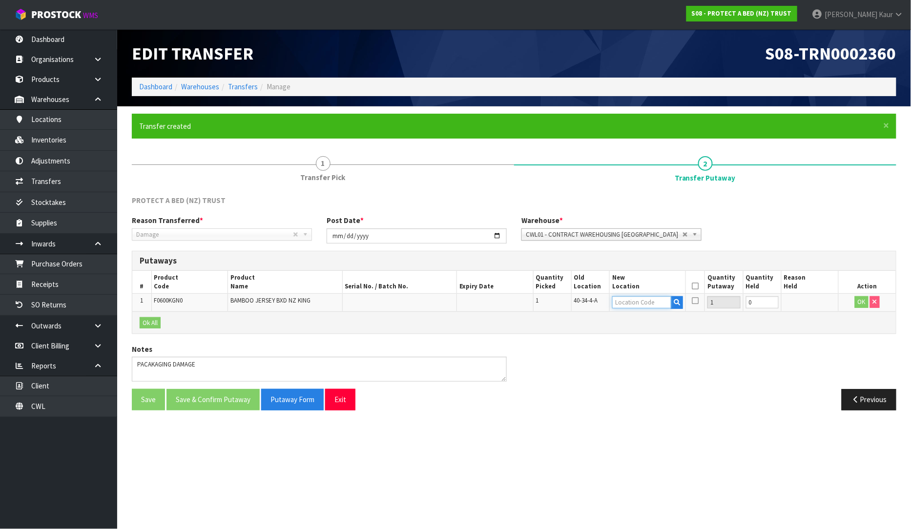
click at [630, 303] on input "text" at bounding box center [641, 302] width 59 height 12
click at [646, 335] on link "32-34-4 -B" at bounding box center [650, 331] width 77 height 13
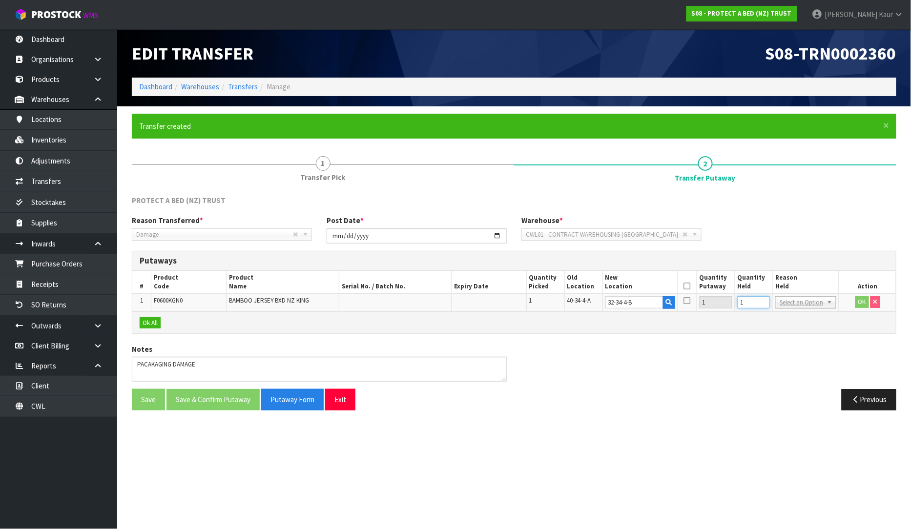
click at [770, 299] on input "1" at bounding box center [753, 302] width 33 height 12
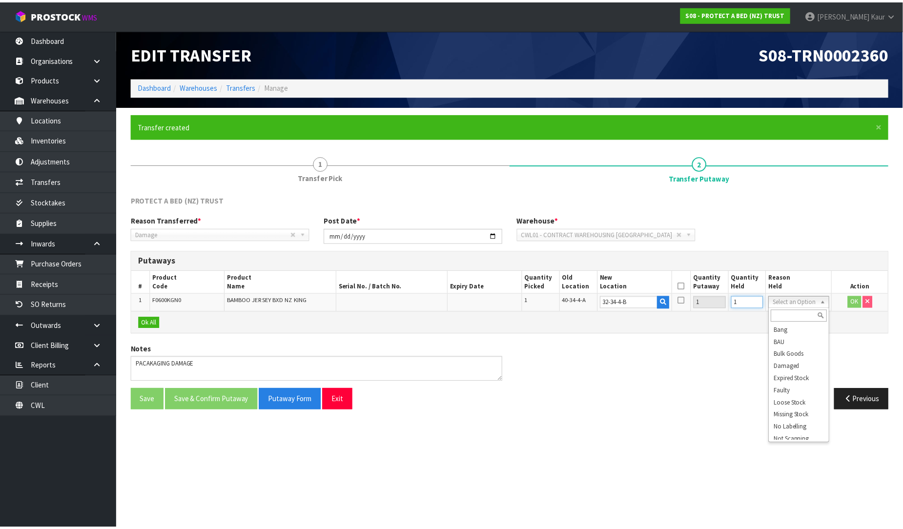
scroll to position [54, 0]
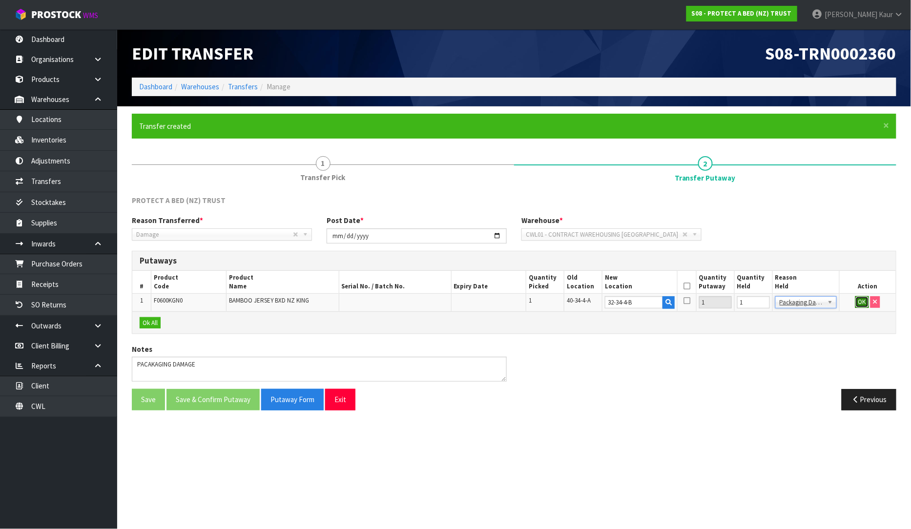
click at [862, 303] on button "OK" at bounding box center [862, 302] width 14 height 12
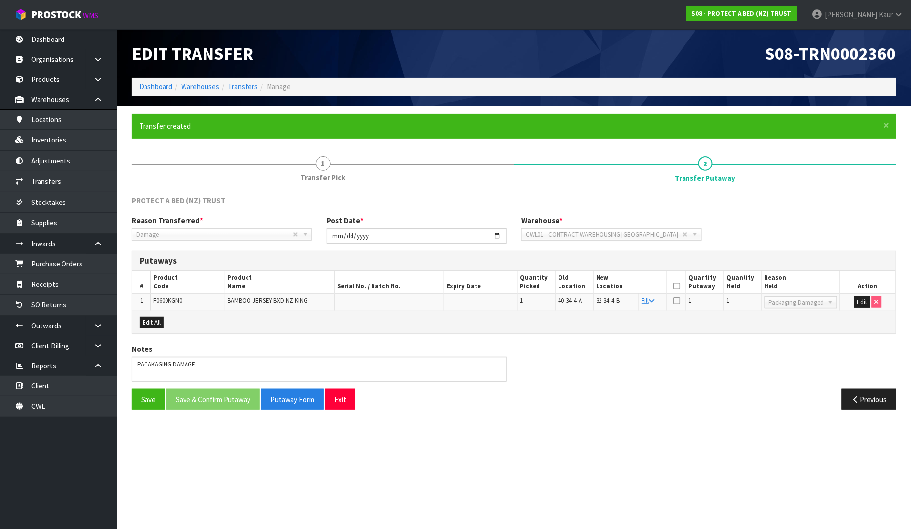
click at [679, 286] on icon at bounding box center [676, 286] width 7 height 0
click at [202, 397] on button "Save & Confirm Putaway" at bounding box center [212, 399] width 93 height 21
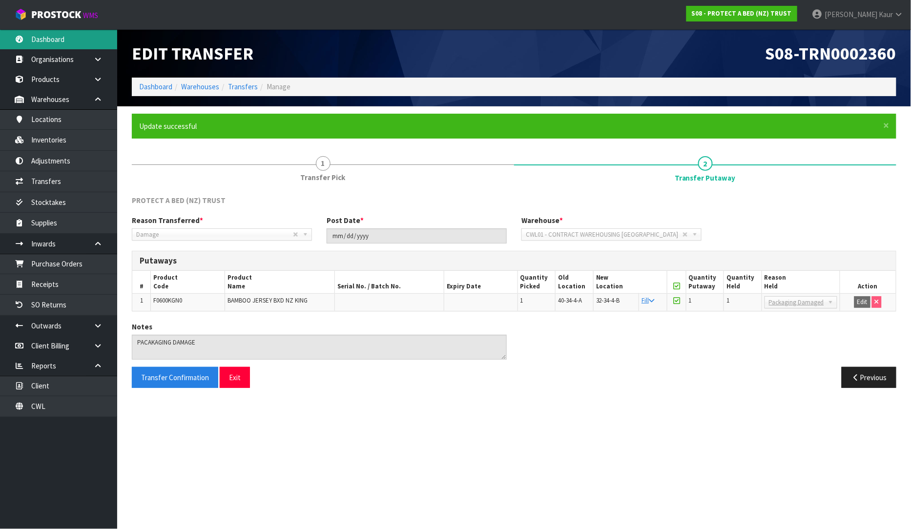
click at [61, 46] on link "Dashboard" at bounding box center [58, 39] width 117 height 20
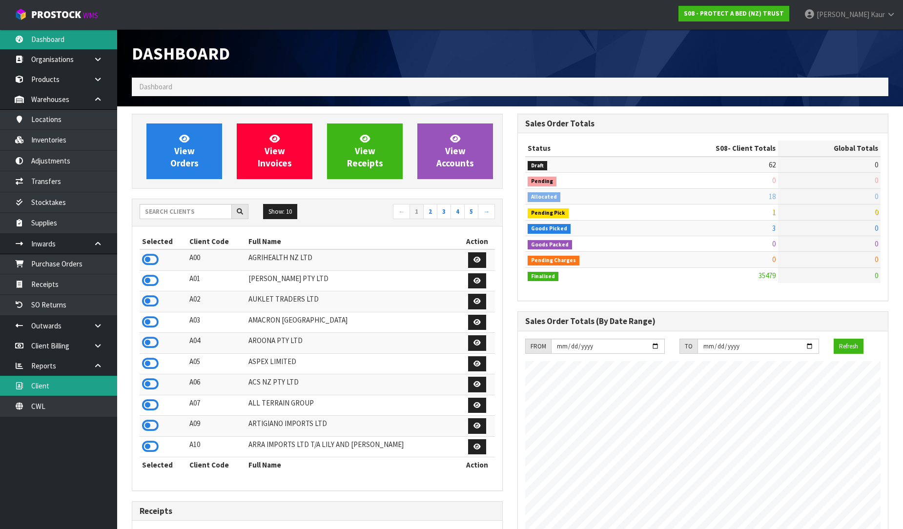
scroll to position [739, 385]
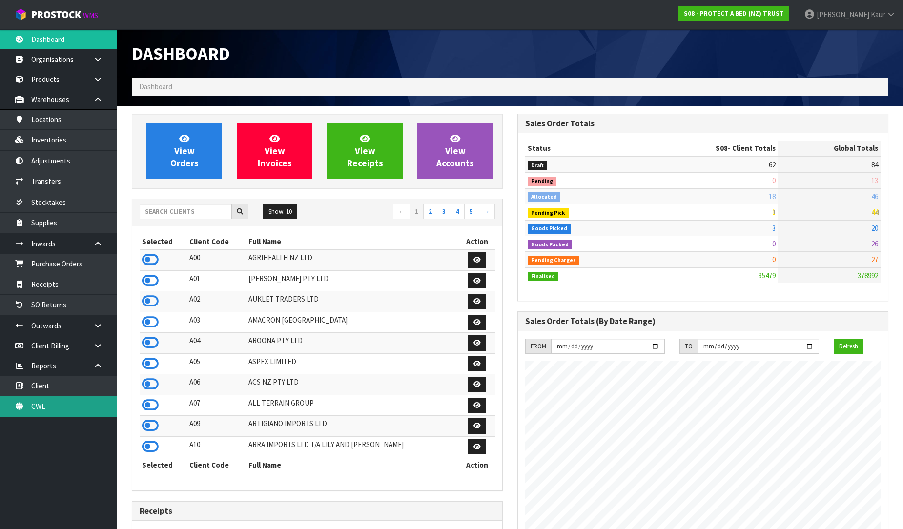
click at [50, 402] on link "CWL" at bounding box center [58, 406] width 117 height 20
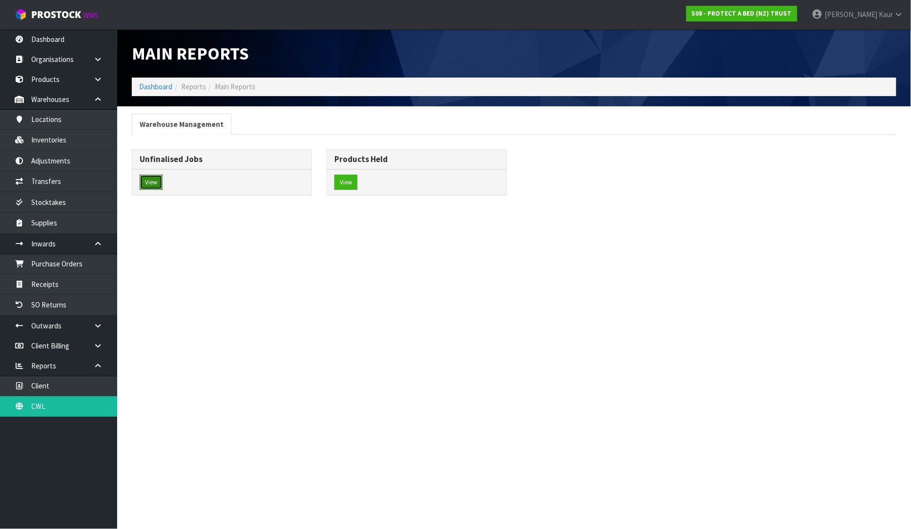
click at [152, 182] on button "View" at bounding box center [151, 183] width 23 height 16
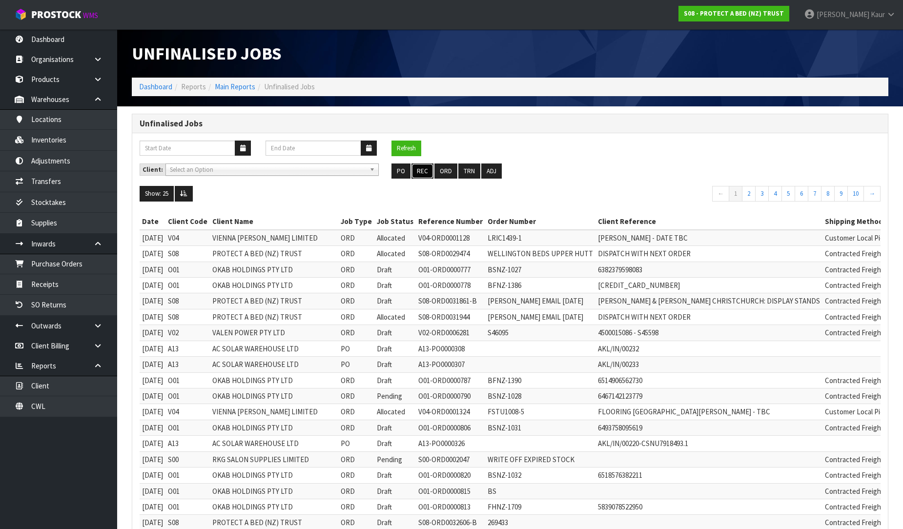
click at [425, 173] on button "REC" at bounding box center [422, 171] width 22 height 16
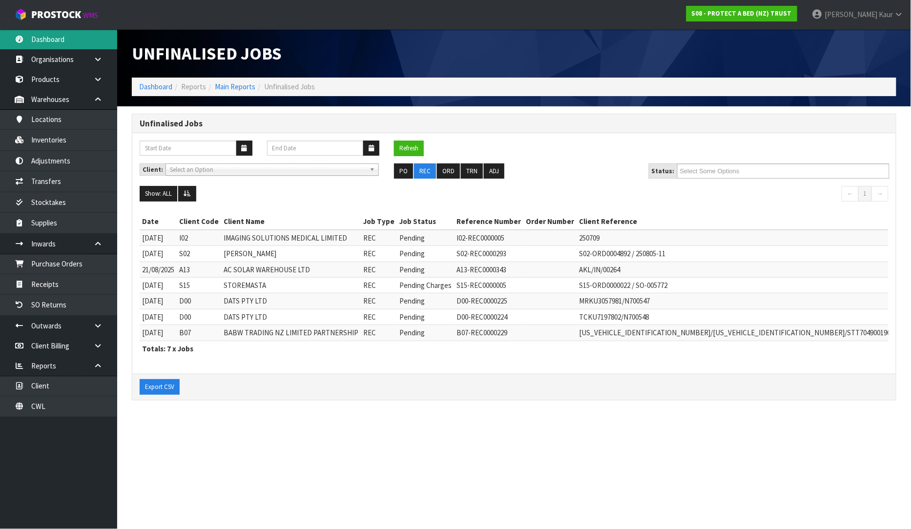
click at [64, 45] on link "Dashboard" at bounding box center [58, 39] width 117 height 20
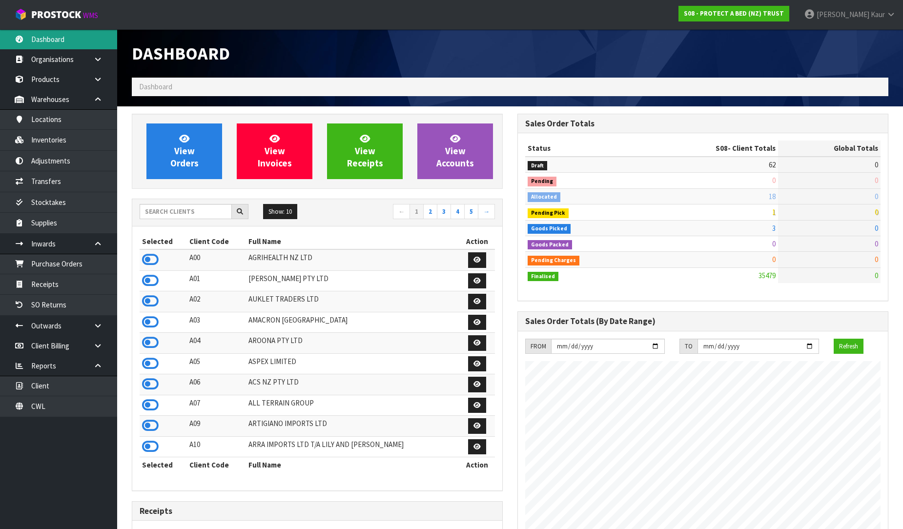
scroll to position [739, 385]
click at [157, 213] on input "text" at bounding box center [186, 211] width 92 height 15
click at [183, 214] on input "text" at bounding box center [186, 211] width 92 height 15
click at [164, 205] on input "text" at bounding box center [186, 211] width 92 height 15
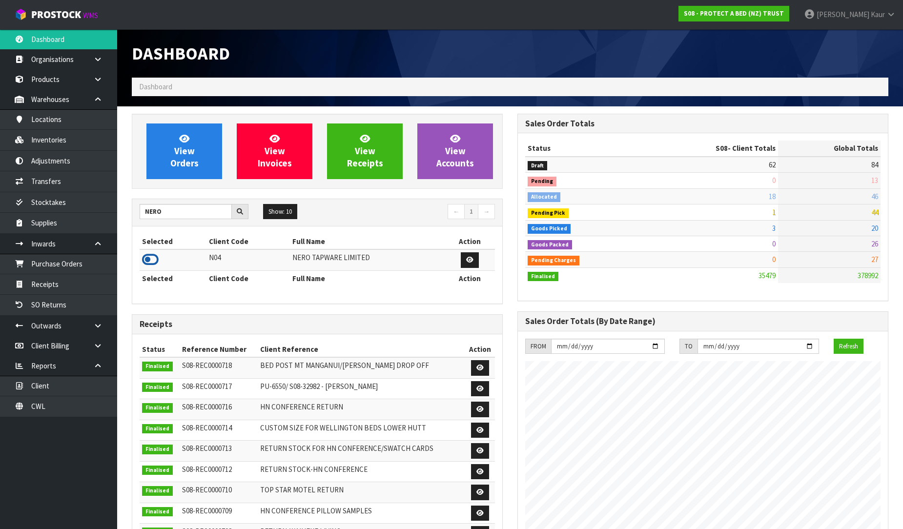
click at [154, 259] on icon at bounding box center [150, 259] width 17 height 15
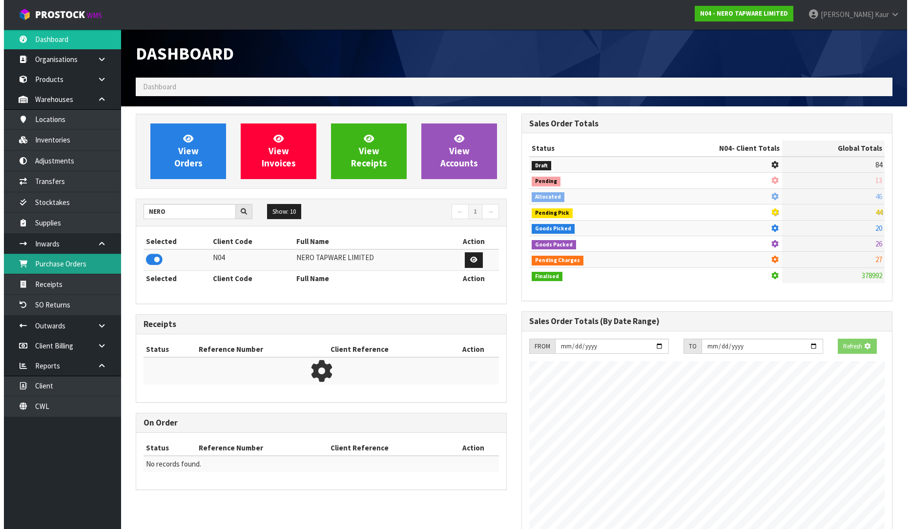
scroll to position [781, 385]
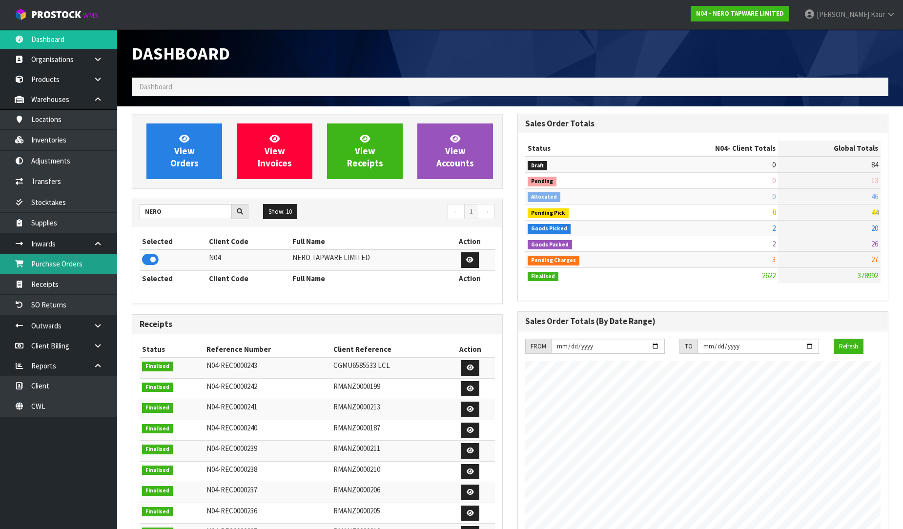
click at [93, 264] on link "Purchase Orders" at bounding box center [58, 264] width 117 height 20
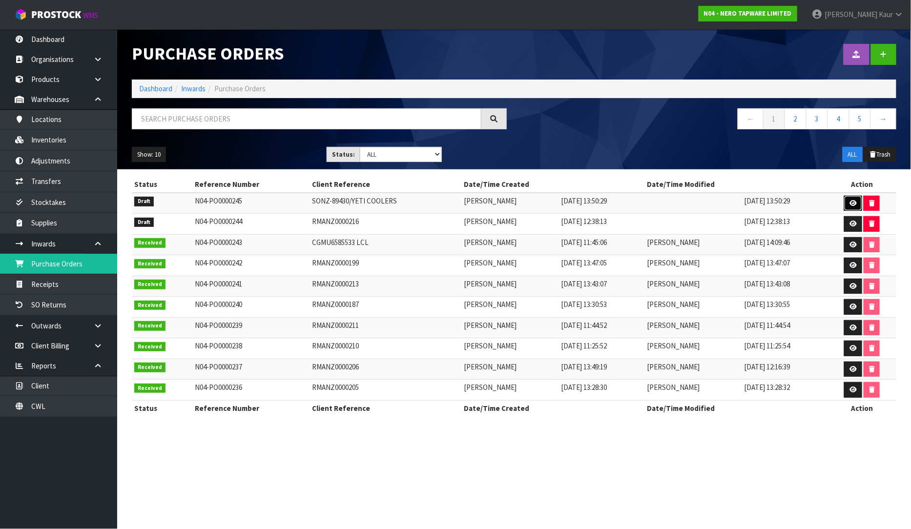
click at [852, 200] on icon at bounding box center [852, 203] width 7 height 6
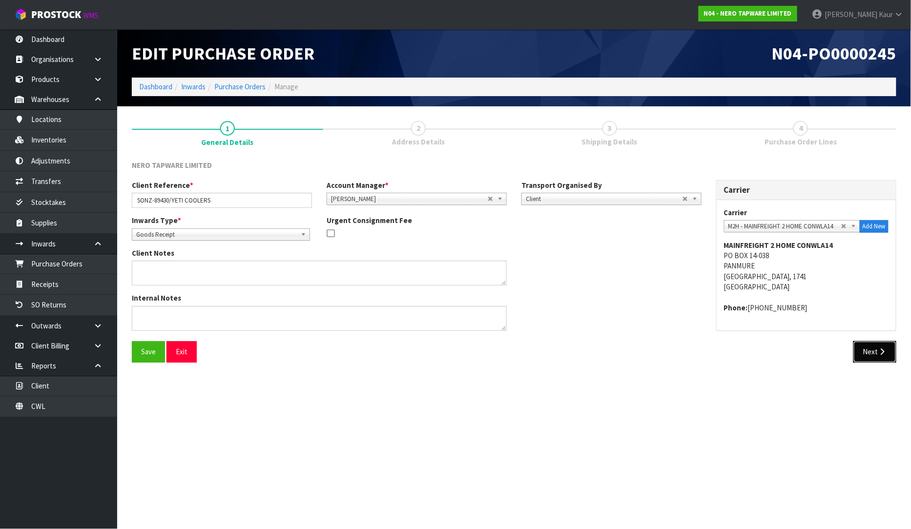
click at [861, 354] on button "Next" at bounding box center [874, 351] width 43 height 21
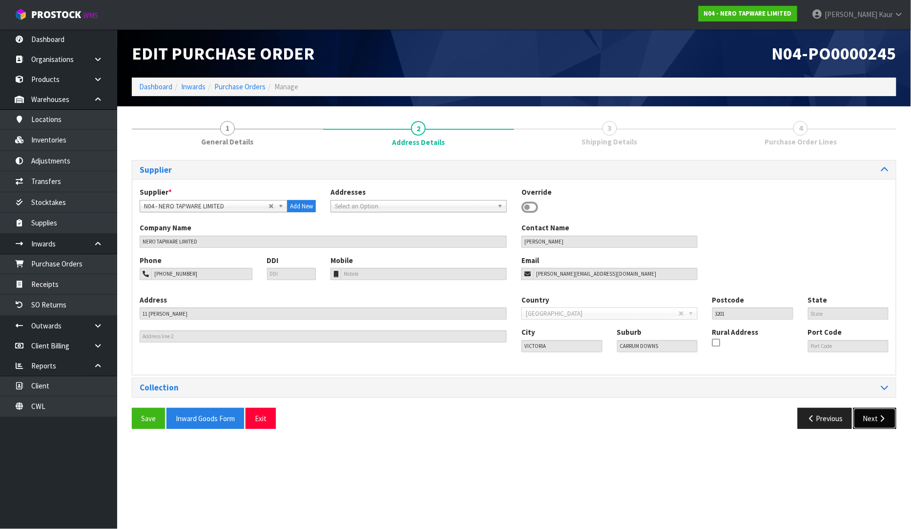
click at [874, 415] on button "Next" at bounding box center [874, 418] width 43 height 21
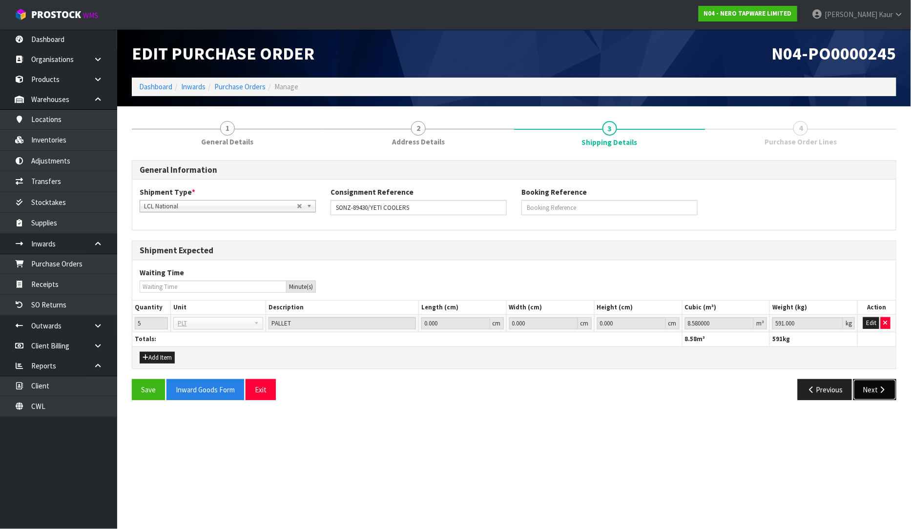
click at [870, 387] on button "Next" at bounding box center [874, 389] width 43 height 21
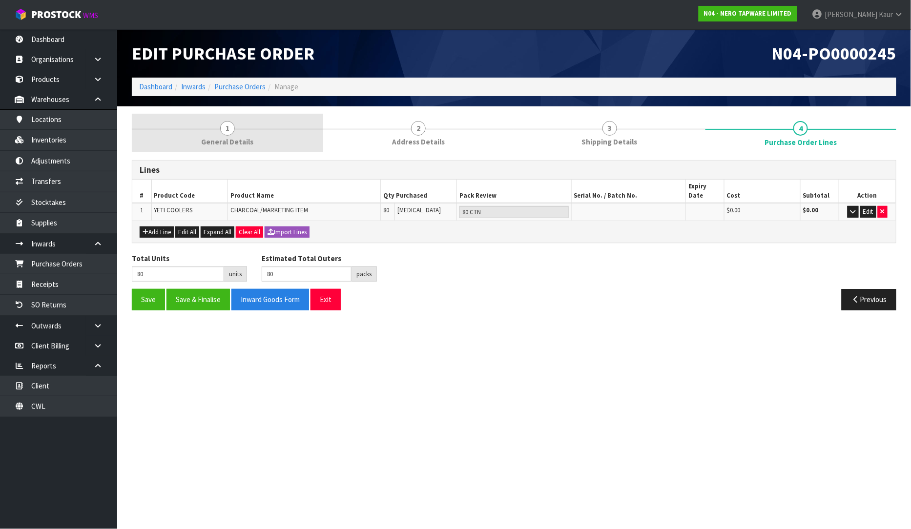
click at [223, 135] on link "1 General Details" at bounding box center [227, 133] width 191 height 39
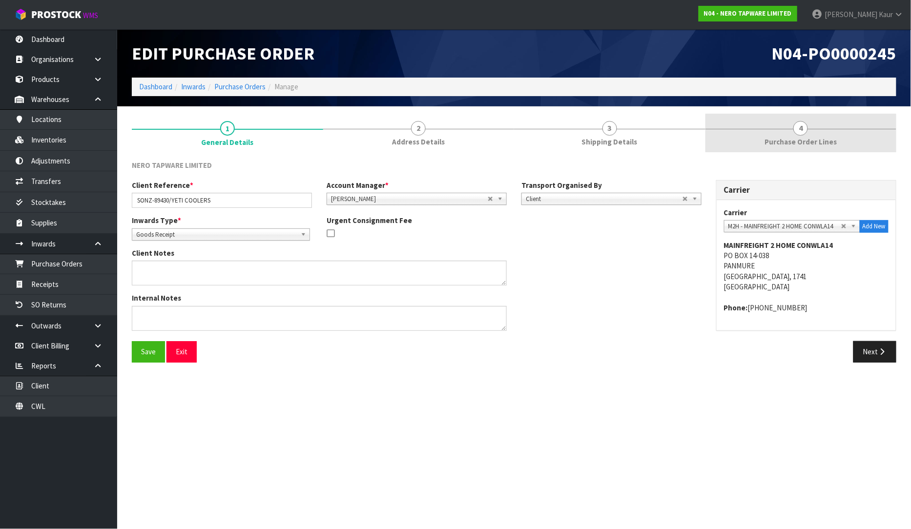
click at [767, 130] on link "4 Purchase Order Lines" at bounding box center [800, 133] width 191 height 39
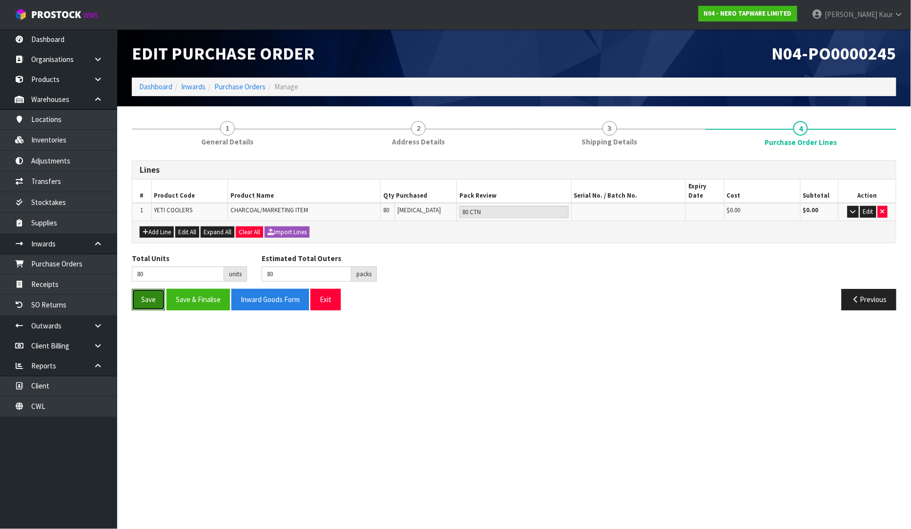
click at [149, 293] on button "Save" at bounding box center [148, 299] width 33 height 21
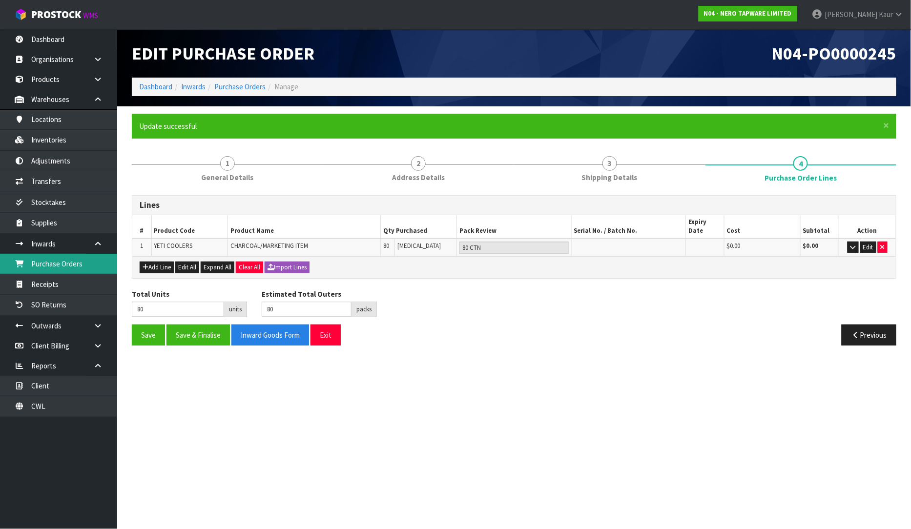
click at [82, 262] on link "Purchase Orders" at bounding box center [58, 264] width 117 height 20
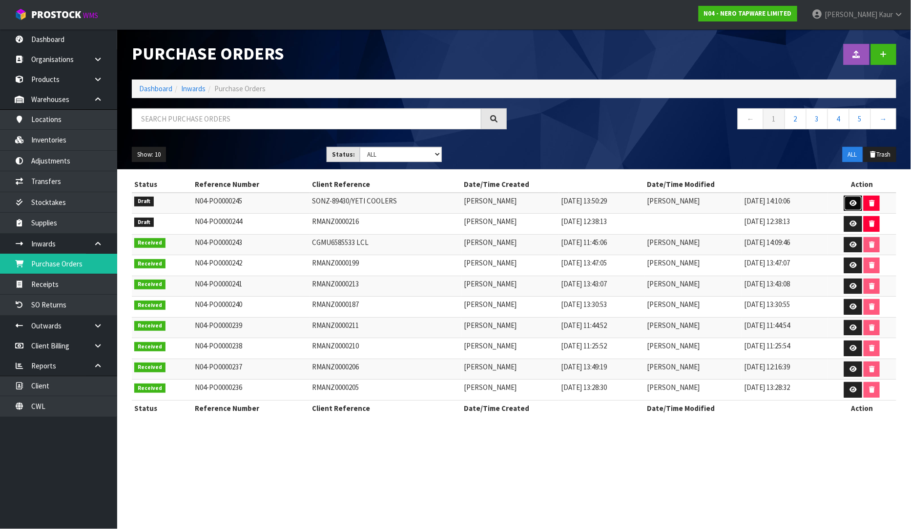
click at [852, 198] on link at bounding box center [853, 204] width 18 height 16
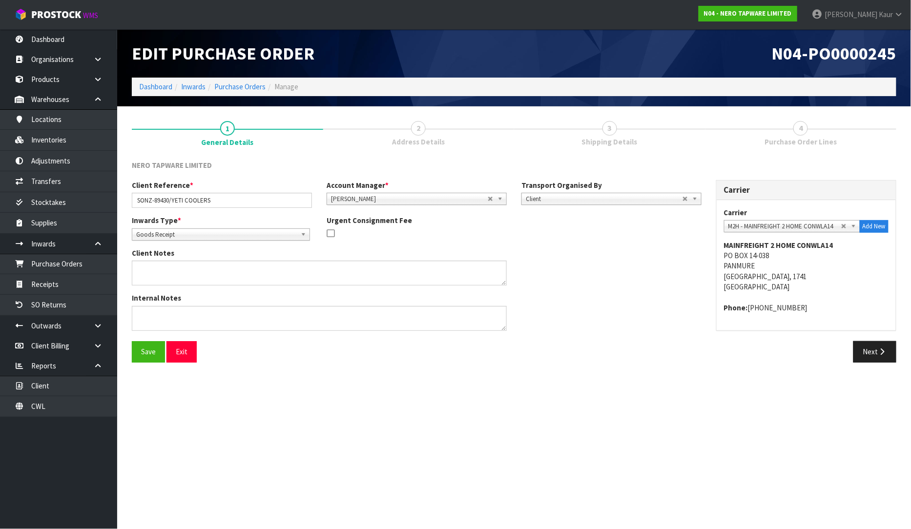
click at [791, 141] on span "Purchase Order Lines" at bounding box center [800, 142] width 72 height 10
click at [870, 363] on div "Save Exit Next" at bounding box center [513, 355] width 779 height 28
click at [881, 355] on icon "button" at bounding box center [881, 351] width 9 height 7
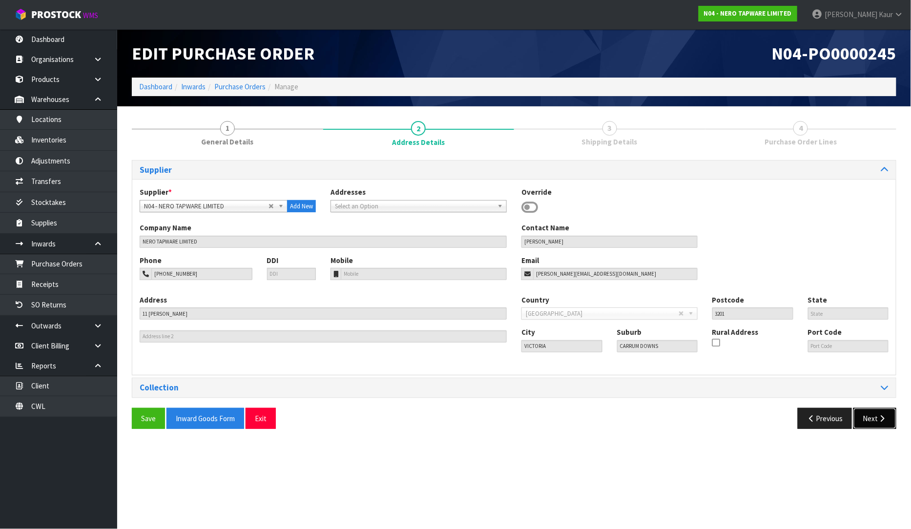
click at [875, 413] on button "Next" at bounding box center [874, 418] width 43 height 21
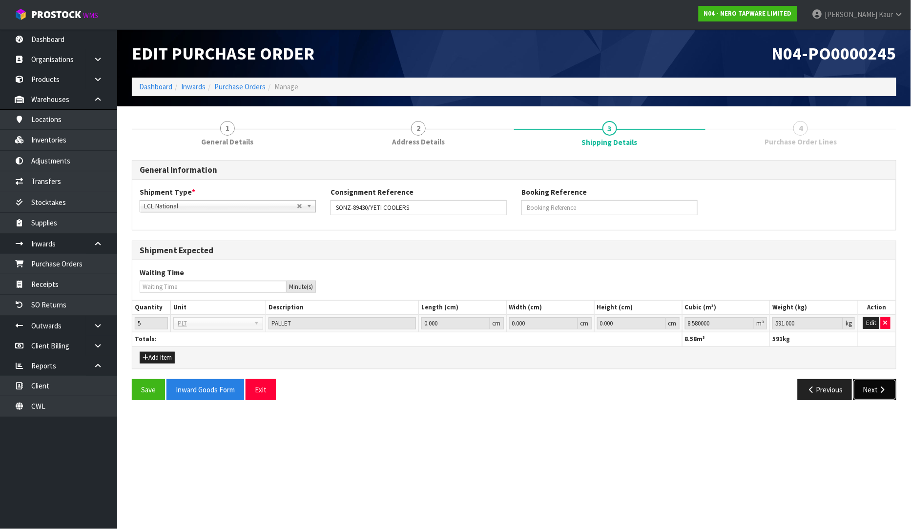
click at [870, 399] on button "Next" at bounding box center [874, 389] width 43 height 21
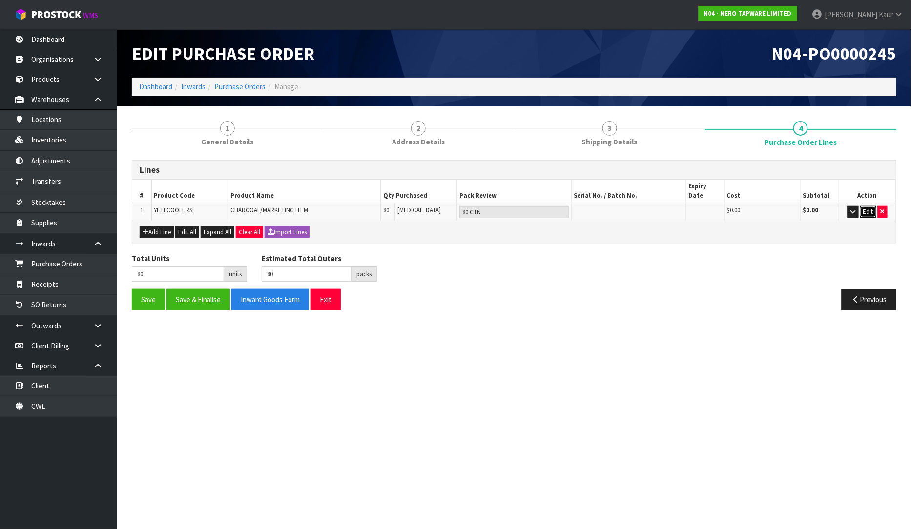
click at [866, 206] on button "Edit" at bounding box center [868, 212] width 16 height 12
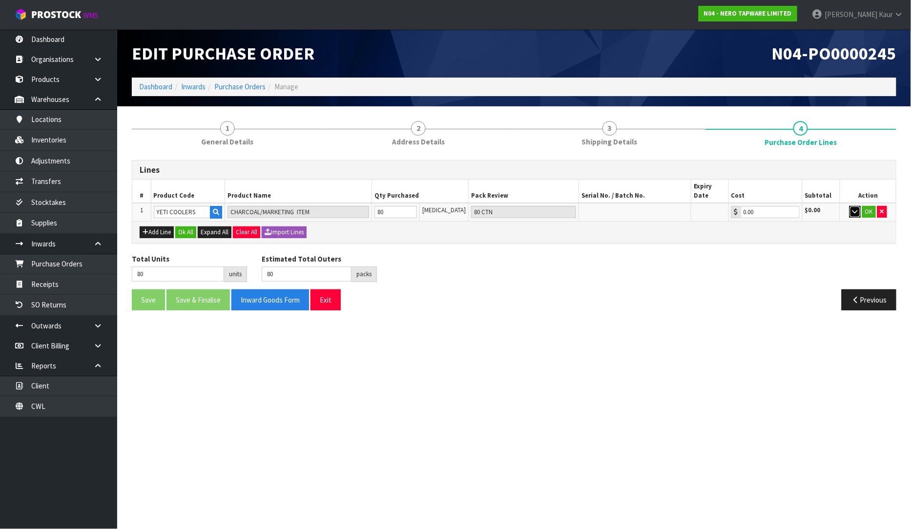
click at [856, 208] on icon "button" at bounding box center [854, 211] width 5 height 6
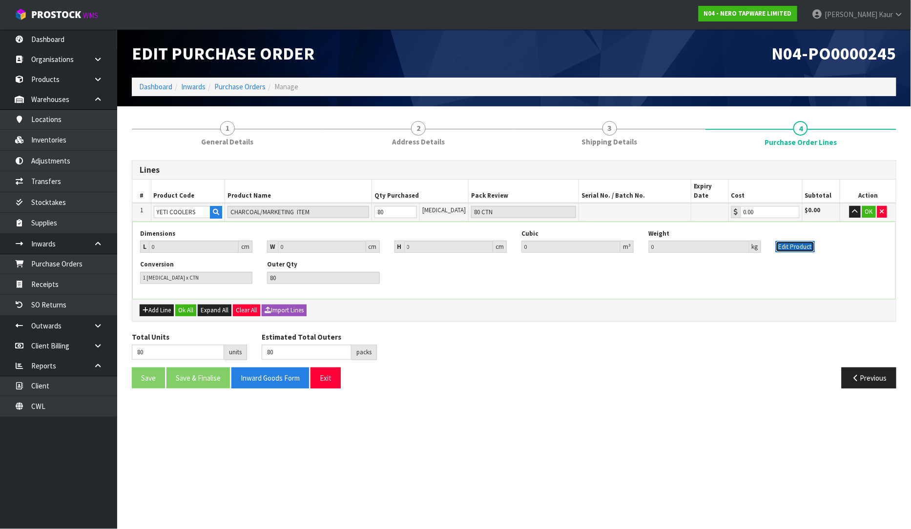
click at [810, 241] on button "Edit Product" at bounding box center [794, 247] width 39 height 12
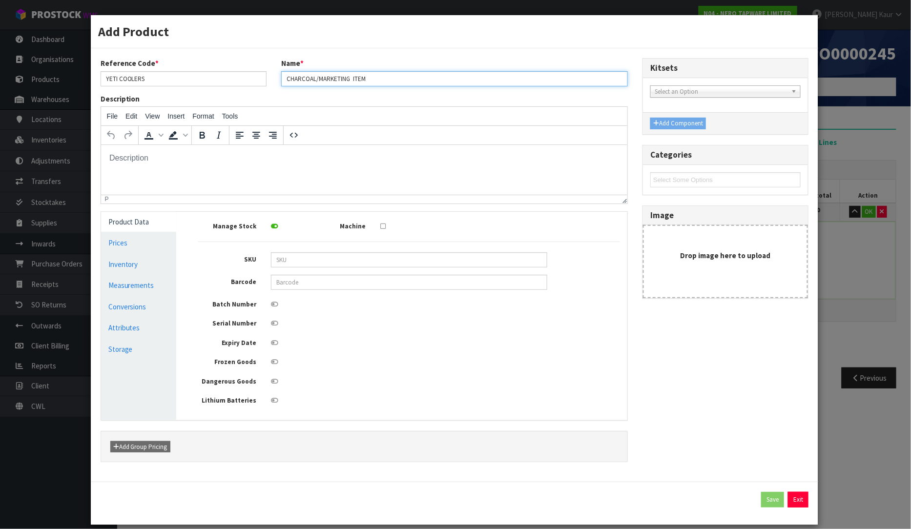
drag, startPoint x: 388, startPoint y: 83, endPoint x: 259, endPoint y: 72, distance: 129.4
click at [259, 72] on div "Reference Code * YETI COOLERS Name * CHARCOAL/MARKETING ITEM" at bounding box center [364, 75] width 542 height 35
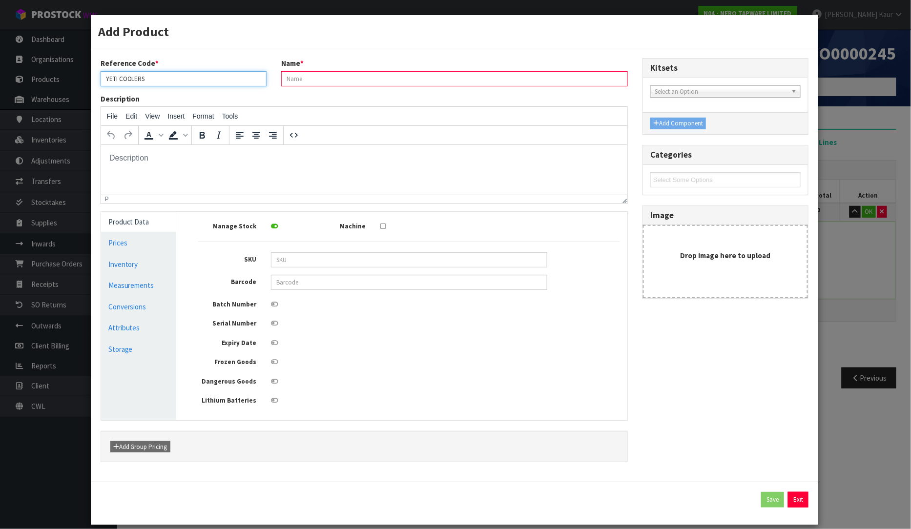
drag, startPoint x: 148, startPoint y: 80, endPoint x: 90, endPoint y: 71, distance: 58.7
click at [91, 71] on div "Reference Code * YETI COOLERS Name * Description File Edit View Insert Format T…" at bounding box center [455, 264] width 728 height 433
click at [315, 77] on input "text" at bounding box center [454, 78] width 346 height 15
paste input "YETI COOLERS"
type input "YETI COOLERS"
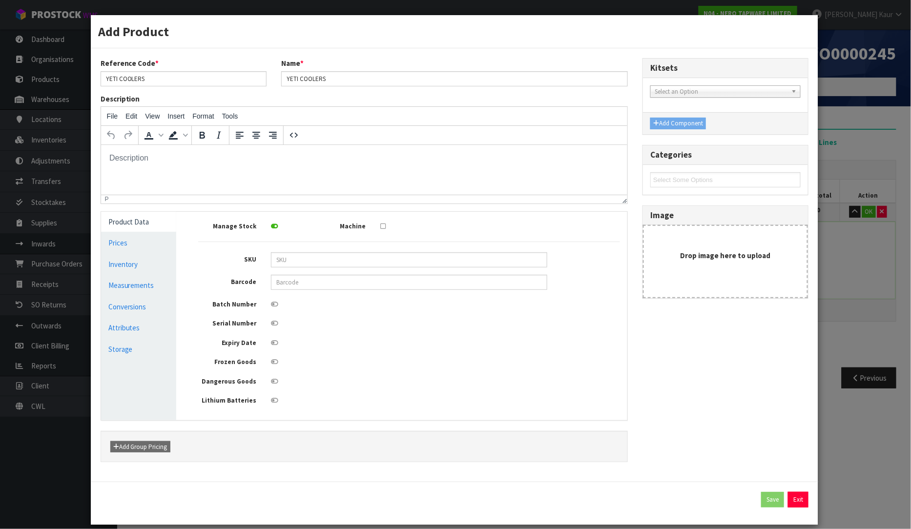
click at [723, 391] on div "Reference Code * YETI COOLERS Name * YETI COOLERS Description File Edit View In…" at bounding box center [454, 265] width 723 height 414
click at [847, 337] on div "Add Product Reference Code * YETI COOLERS Name * YETI COOLERS Description File …" at bounding box center [455, 264] width 911 height 529
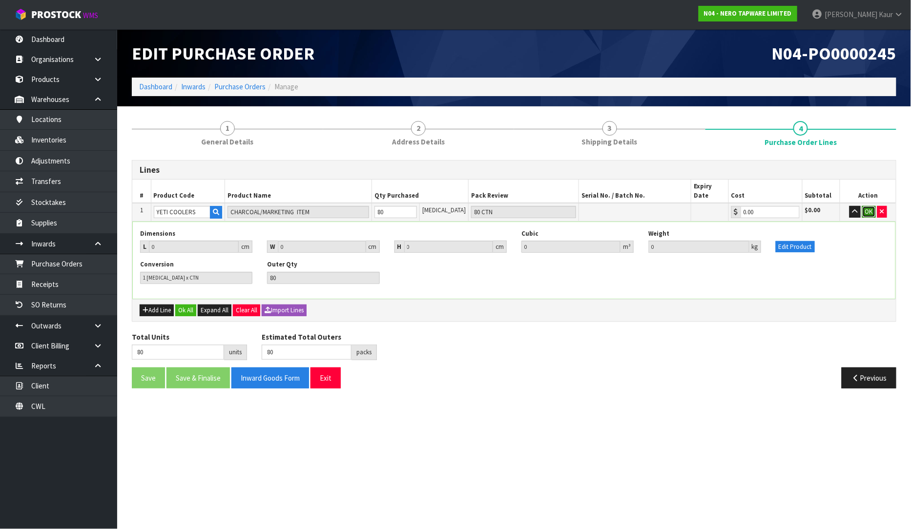
click at [866, 206] on button "OK" at bounding box center [869, 212] width 14 height 12
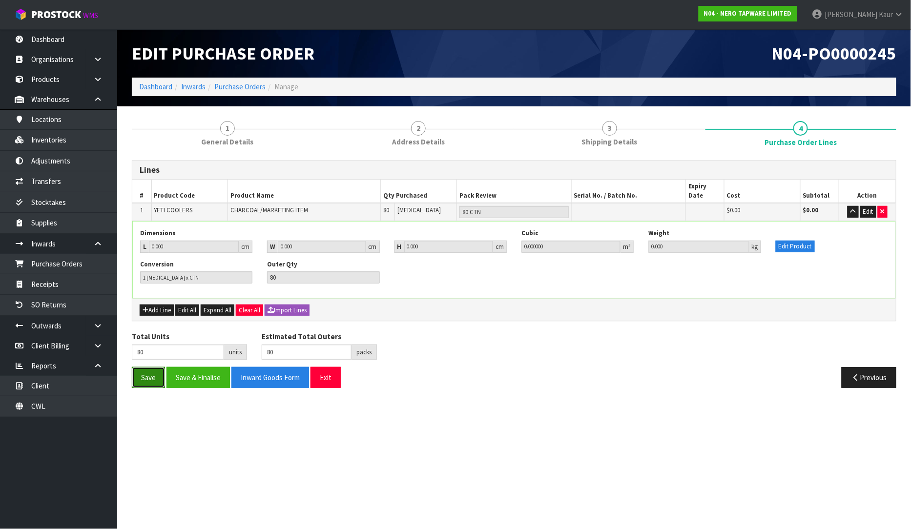
click at [144, 367] on button "Save" at bounding box center [148, 377] width 33 height 21
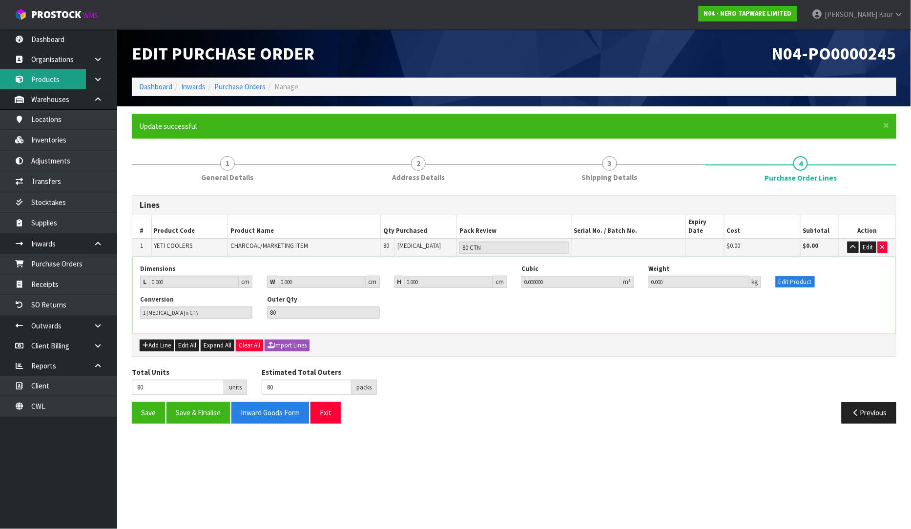
click at [59, 80] on link "Products" at bounding box center [58, 79] width 117 height 20
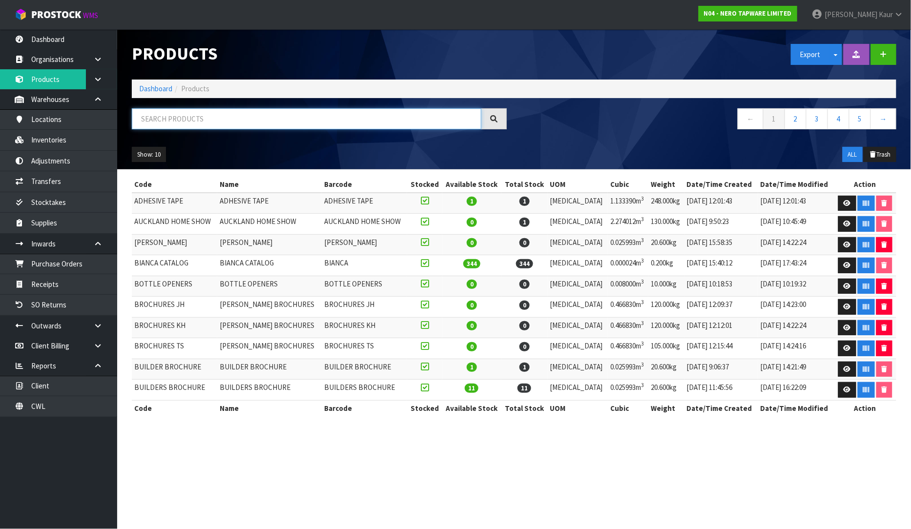
click at [165, 125] on input "text" at bounding box center [306, 118] width 349 height 21
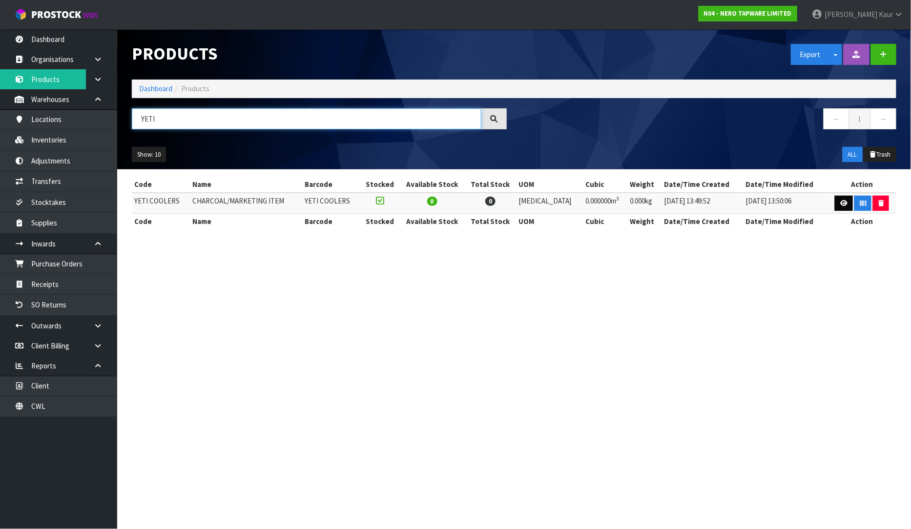
type input "YETI"
click at [843, 206] on icon at bounding box center [843, 203] width 7 height 6
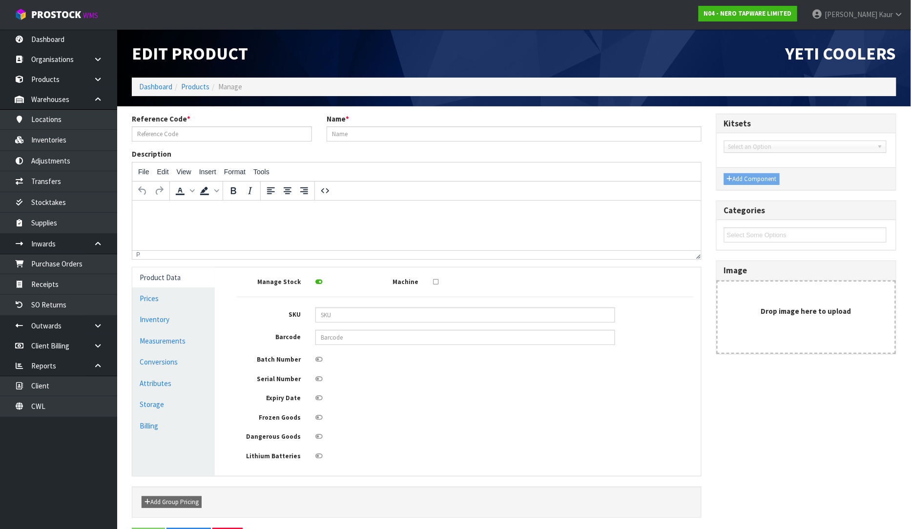
type input "YETI COOLERS"
type input "CHARCOAL/MARKETING ITEM"
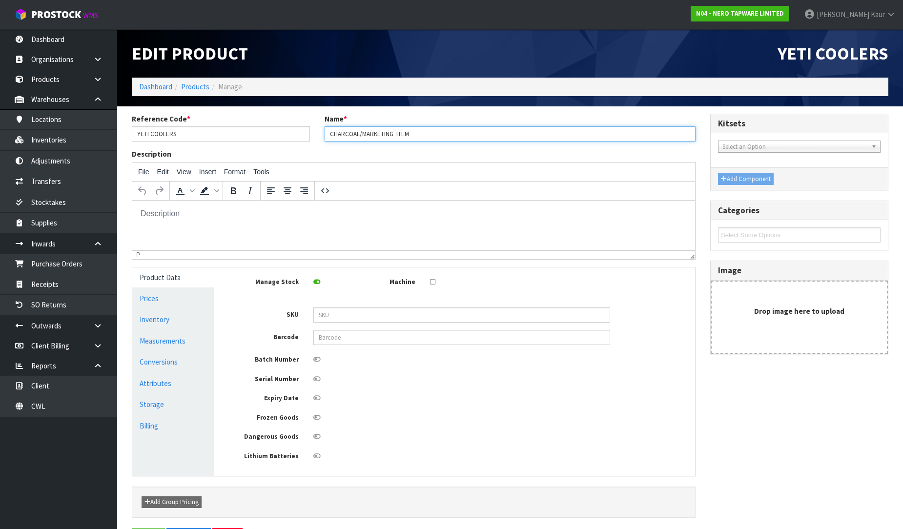
drag, startPoint x: 417, startPoint y: 134, endPoint x: 316, endPoint y: 138, distance: 101.1
click at [316, 138] on div "Reference Code * YETI COOLERS Name * CHARCOAL/MARKETING ITEM" at bounding box center [413, 131] width 578 height 35
type input "YETI COOLERS"
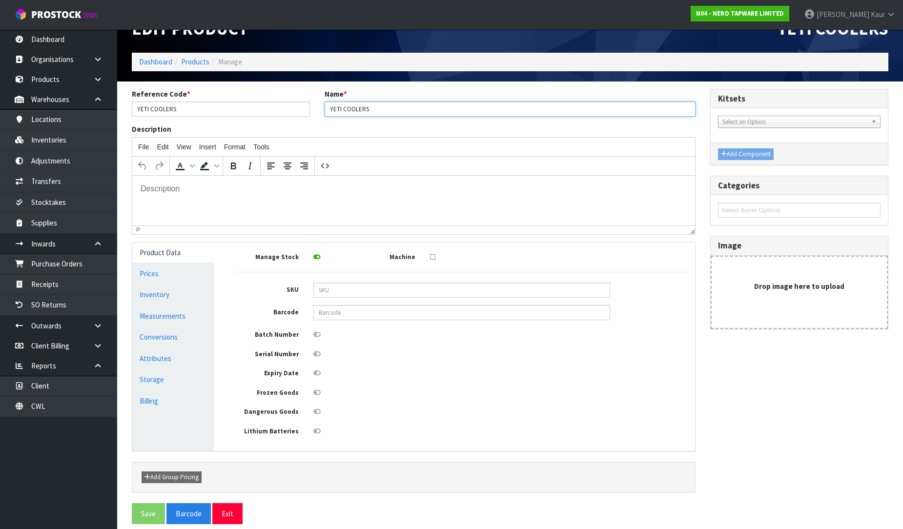
scroll to position [37, 0]
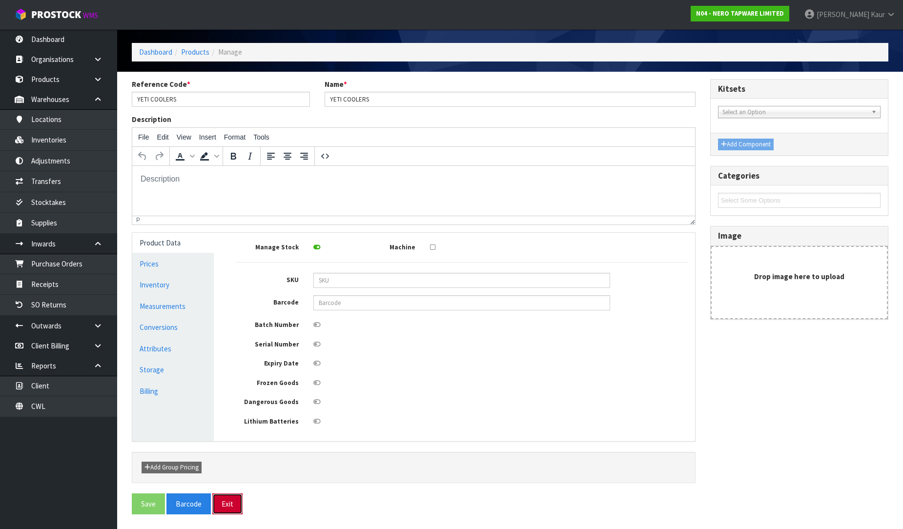
click at [233, 509] on button "Exit" at bounding box center [227, 503] width 30 height 21
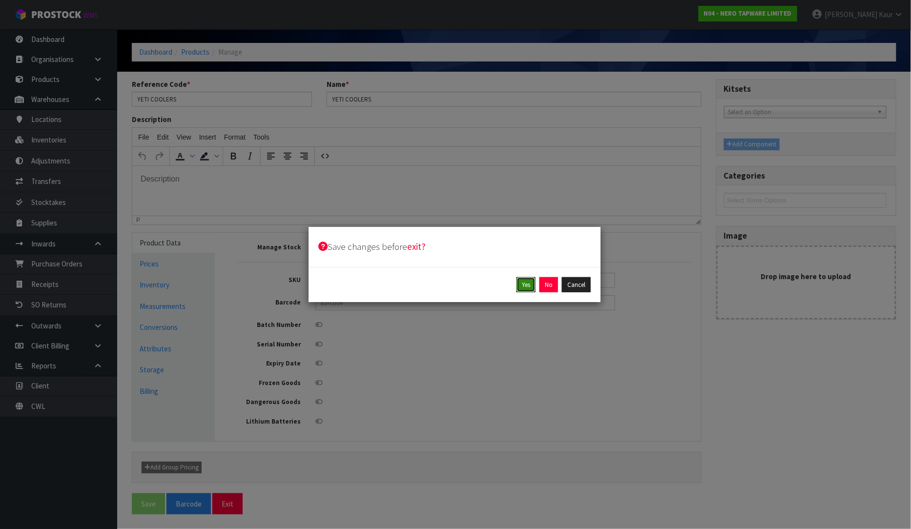
click at [529, 284] on button "Yes" at bounding box center [525, 285] width 19 height 16
click at [545, 281] on button "Yes" at bounding box center [548, 285] width 19 height 16
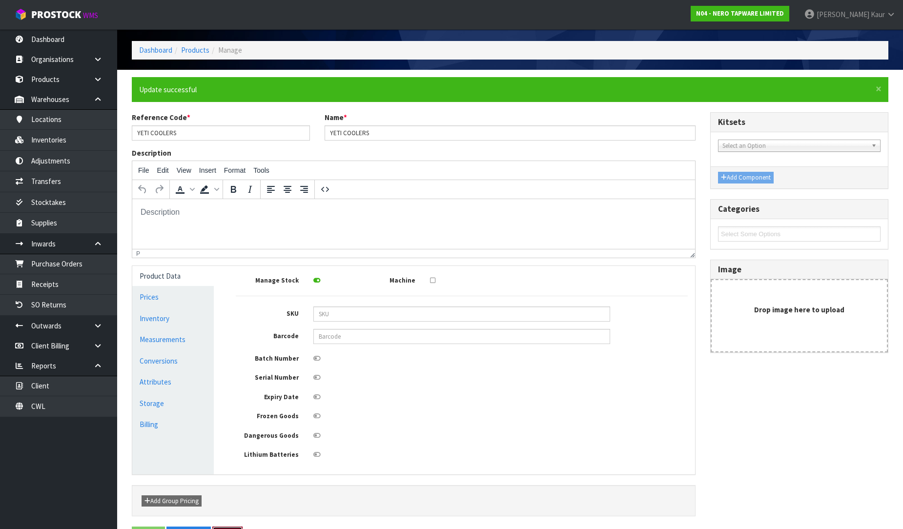
scroll to position [0, 0]
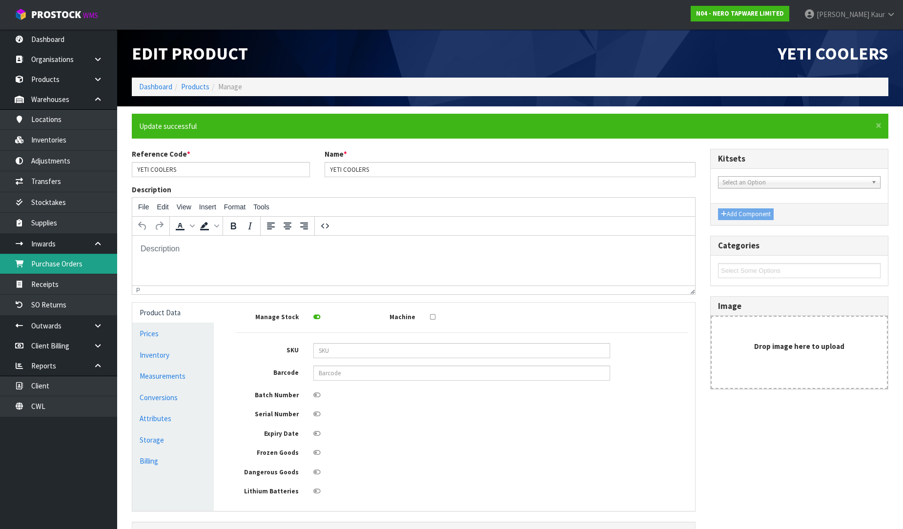
click at [69, 269] on link "Purchase Orders" at bounding box center [58, 264] width 117 height 20
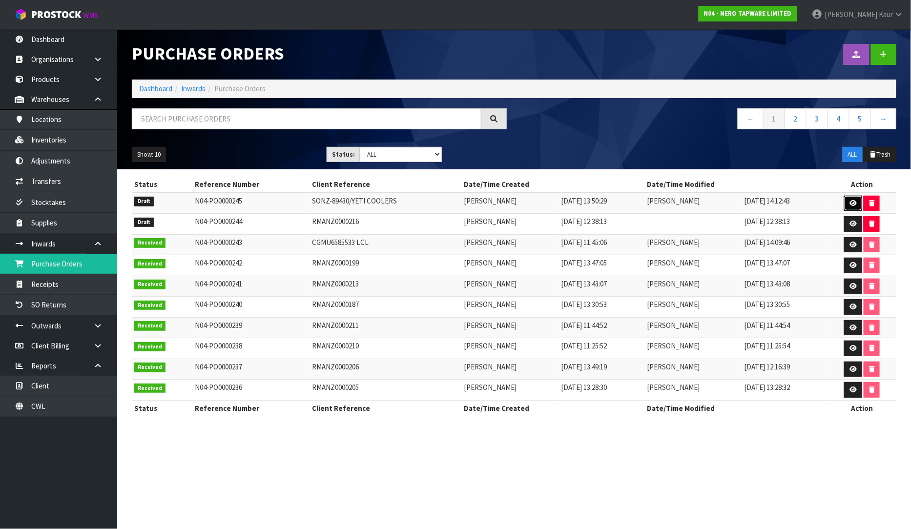
click at [852, 201] on icon at bounding box center [852, 203] width 7 height 6
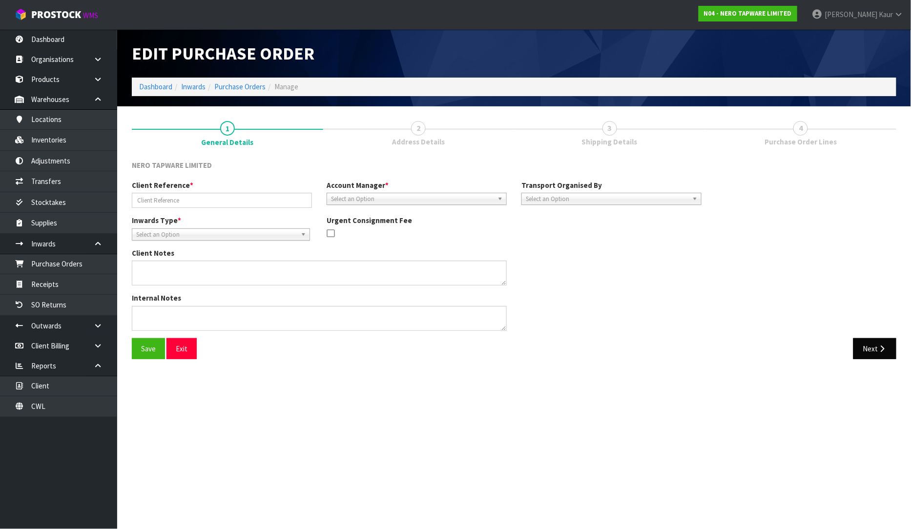
type input "SONZ-89430/YETI COOLERS"
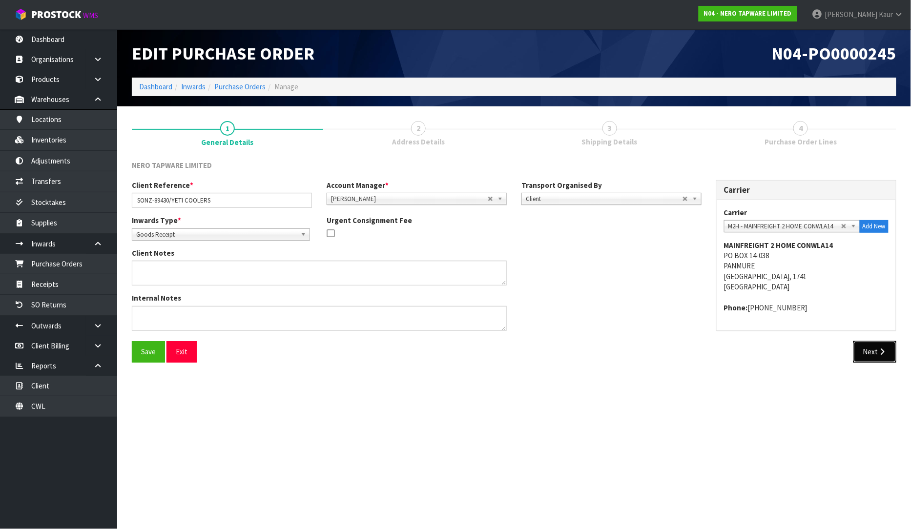
click at [875, 349] on button "Next" at bounding box center [874, 351] width 43 height 21
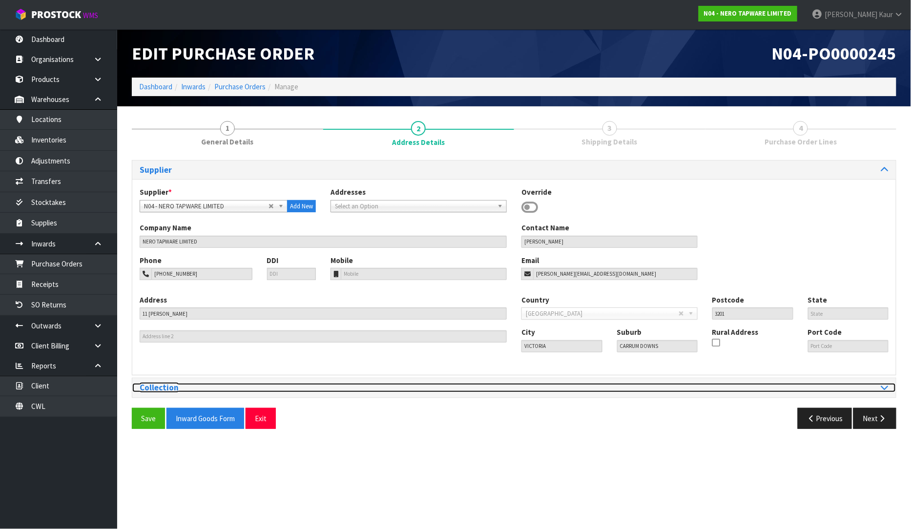
click at [871, 387] on div at bounding box center [704, 387] width 367 height 9
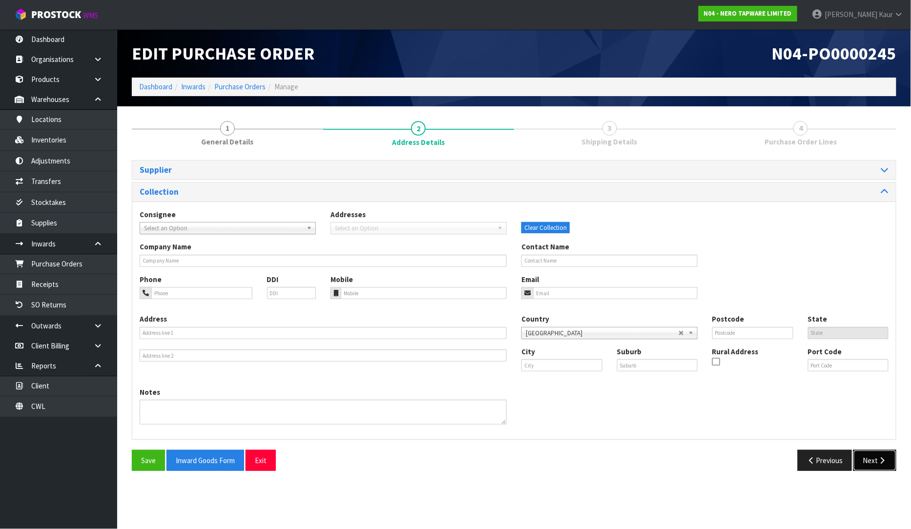
click at [871, 455] on button "Next" at bounding box center [874, 460] width 43 height 21
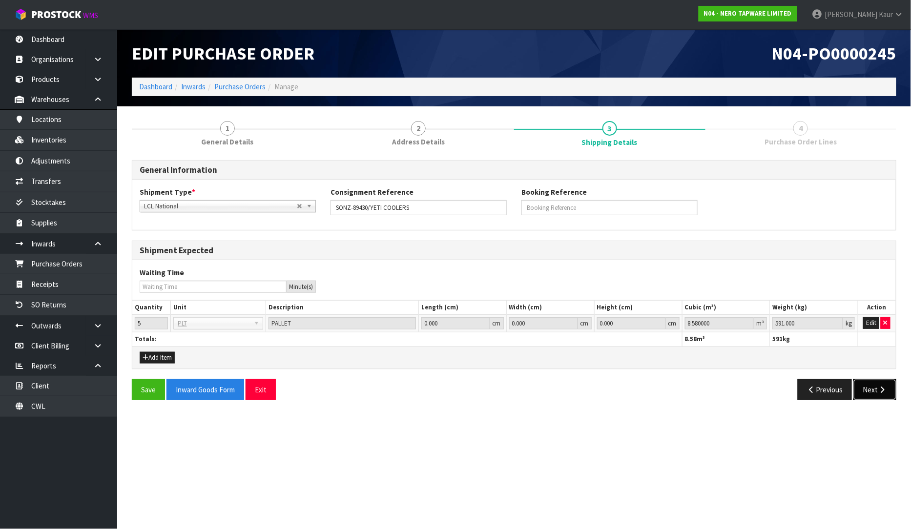
click at [879, 379] on button "Next" at bounding box center [874, 389] width 43 height 21
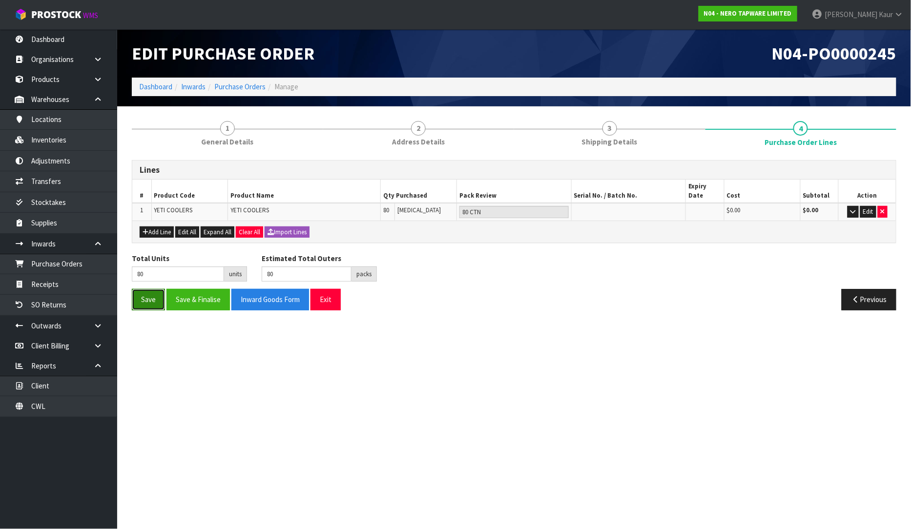
click at [155, 290] on button "Save" at bounding box center [148, 299] width 33 height 21
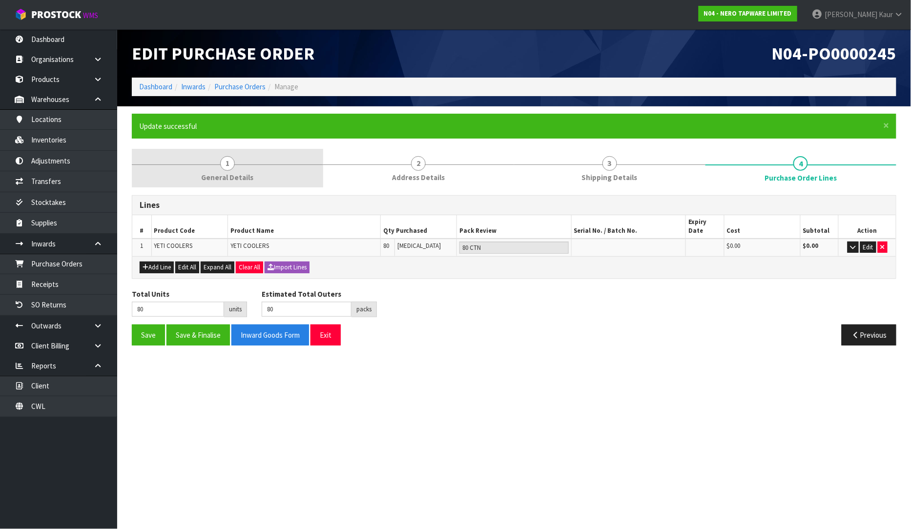
click at [225, 172] on span "General Details" at bounding box center [227, 177] width 52 height 10
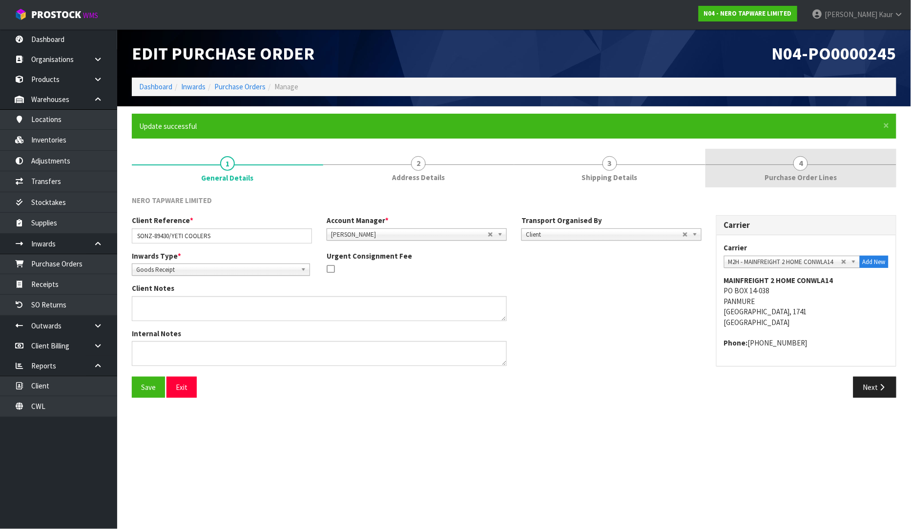
click at [813, 172] on span "Purchase Order Lines" at bounding box center [800, 177] width 72 height 10
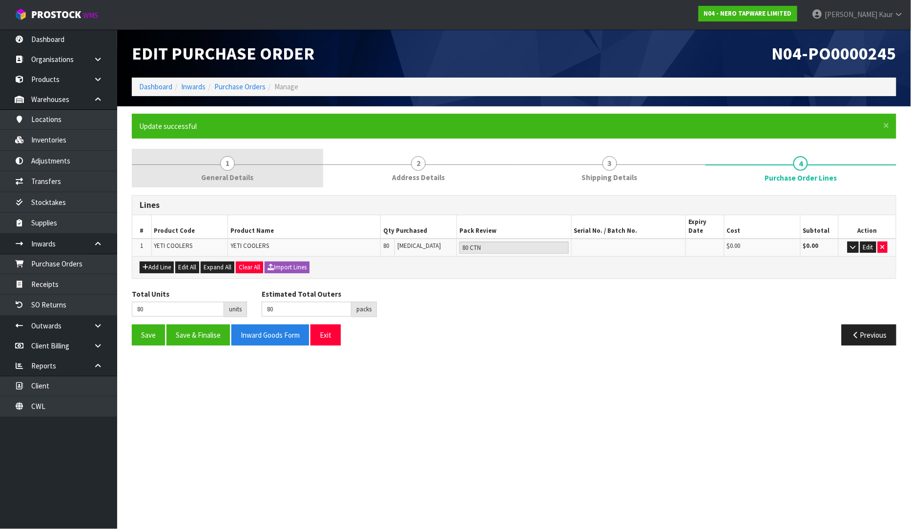
click at [237, 178] on span "General Details" at bounding box center [227, 177] width 52 height 10
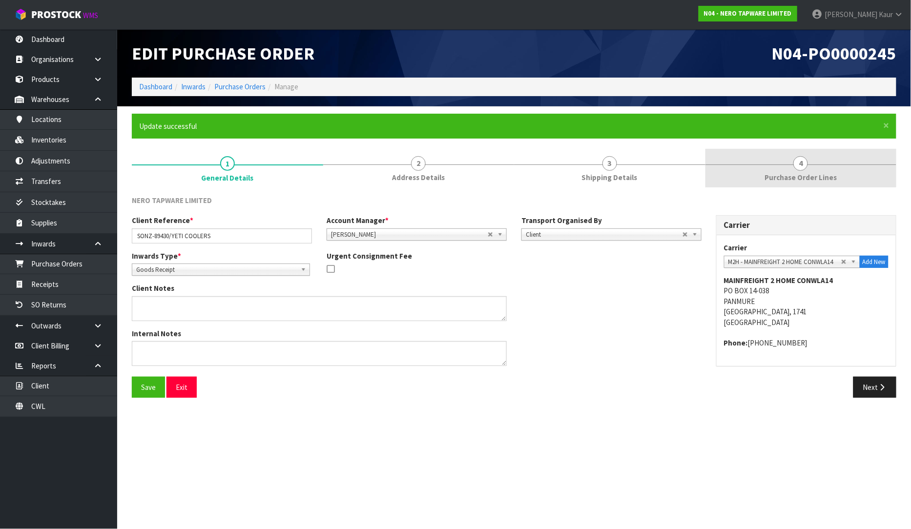
click at [793, 160] on link "4 Purchase Order Lines" at bounding box center [800, 168] width 191 height 39
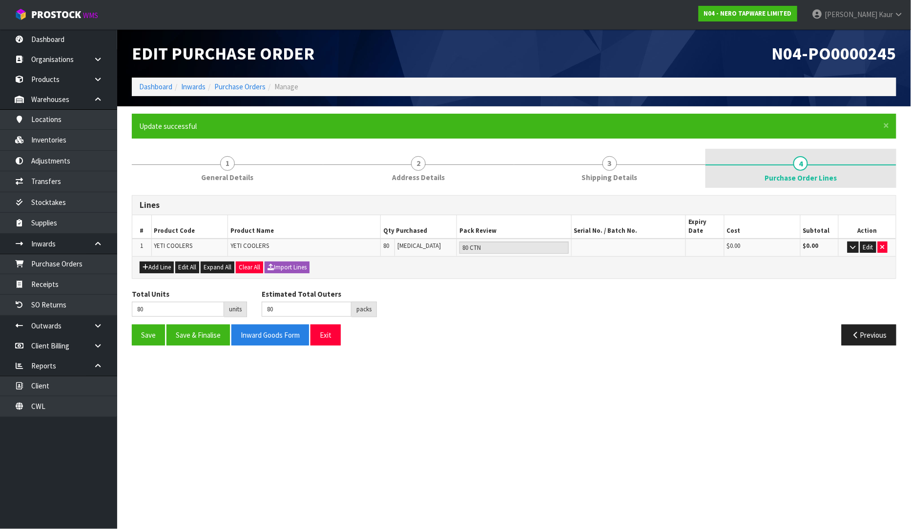
click at [820, 178] on span "Purchase Order Lines" at bounding box center [800, 178] width 72 height 10
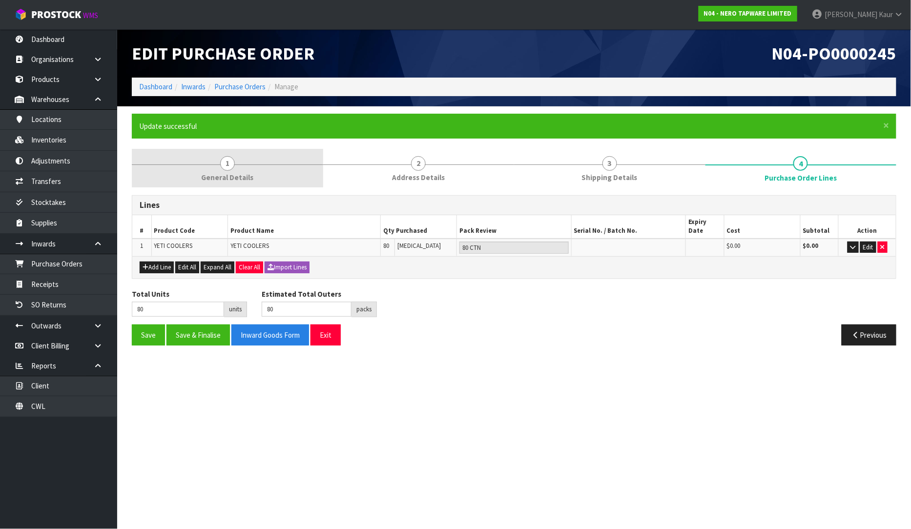
click at [244, 177] on span "General Details" at bounding box center [227, 177] width 52 height 10
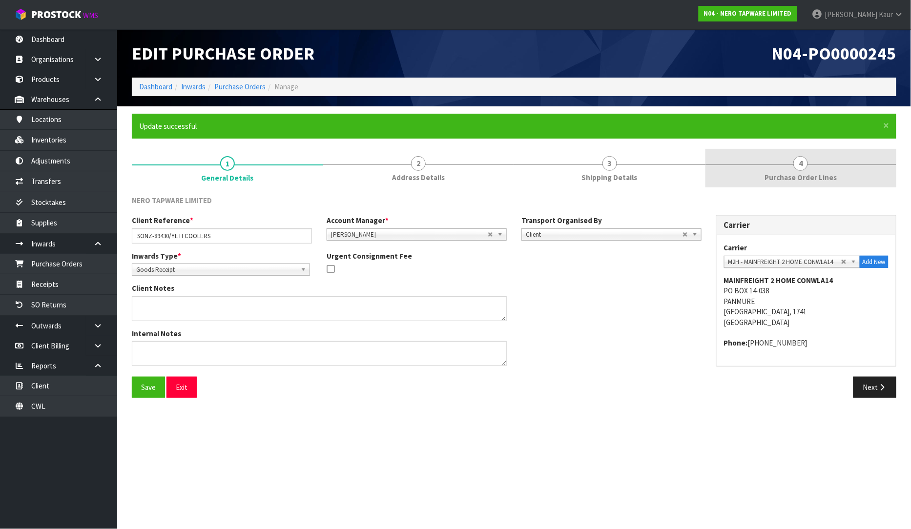
click at [809, 164] on link "4 Purchase Order Lines" at bounding box center [800, 168] width 191 height 39
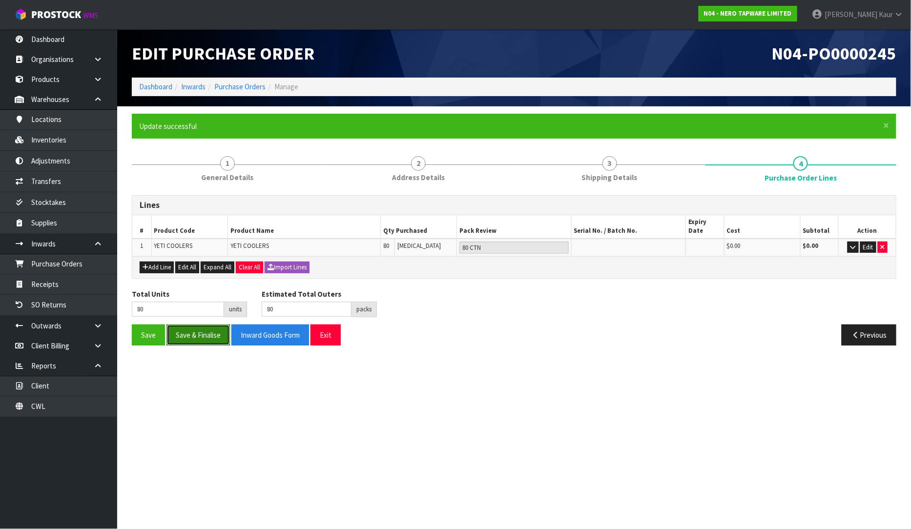
click at [178, 324] on button "Save & Finalise" at bounding box center [197, 334] width 63 height 21
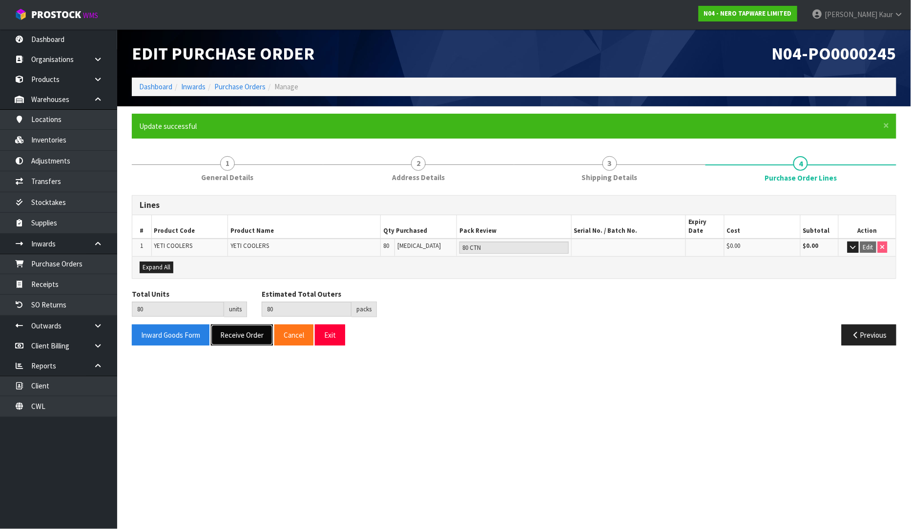
click at [244, 324] on button "Receive Order" at bounding box center [242, 334] width 62 height 21
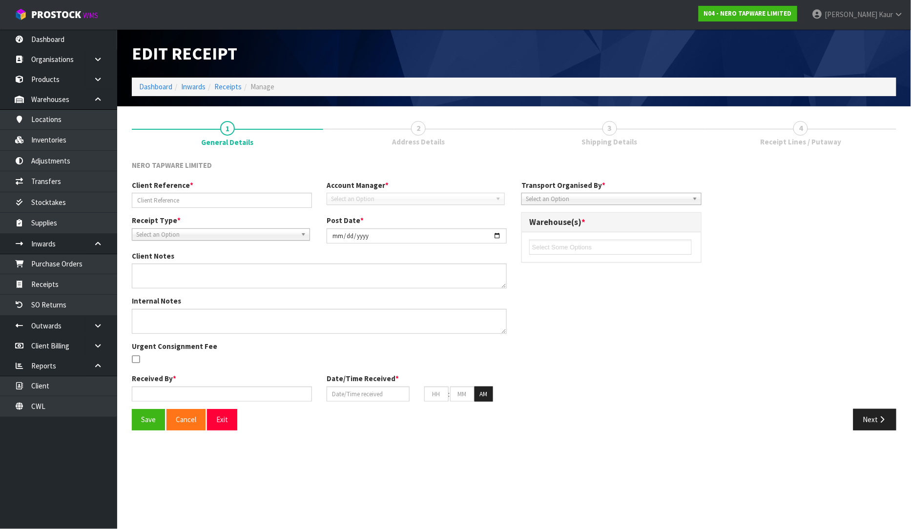
type input "SONZ-89430/YETI COOLERS"
type input "[DATE]"
type input "[PERSON_NAME]"
type input "[DATE]"
type input "02"
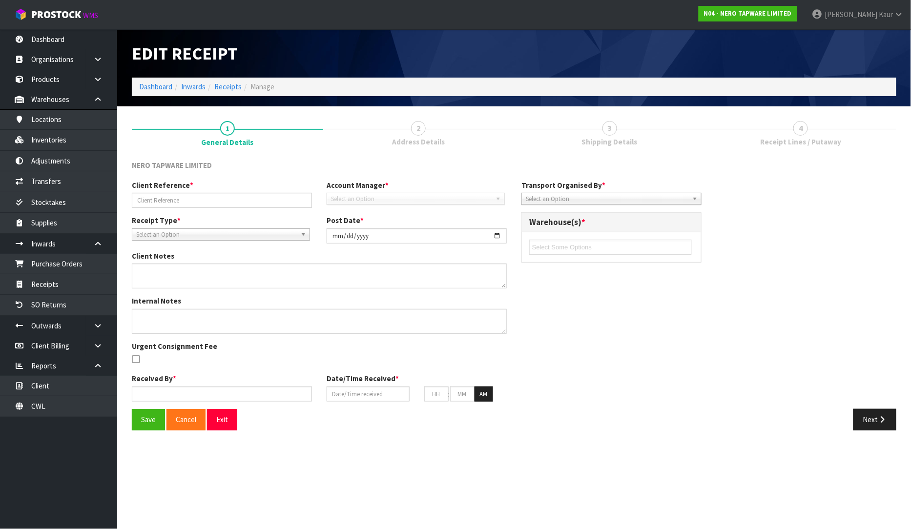
type input "14"
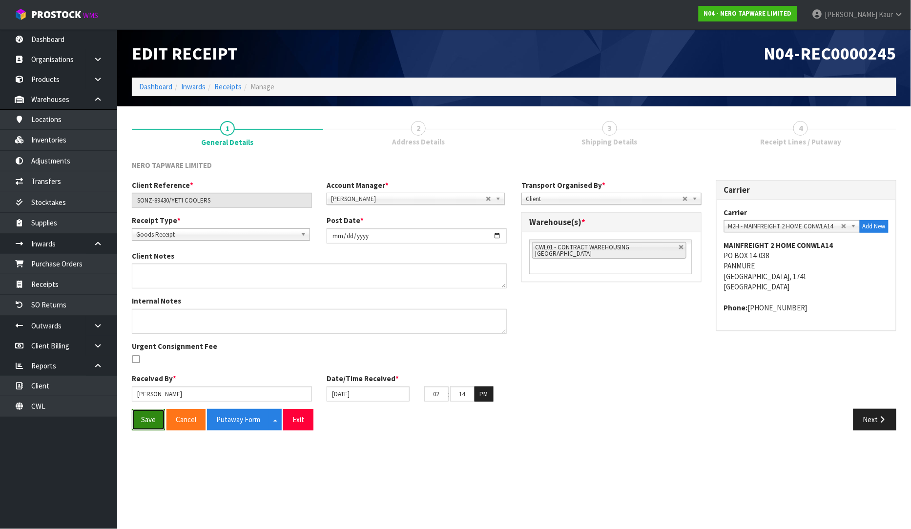
click at [157, 423] on button "Save" at bounding box center [148, 419] width 33 height 21
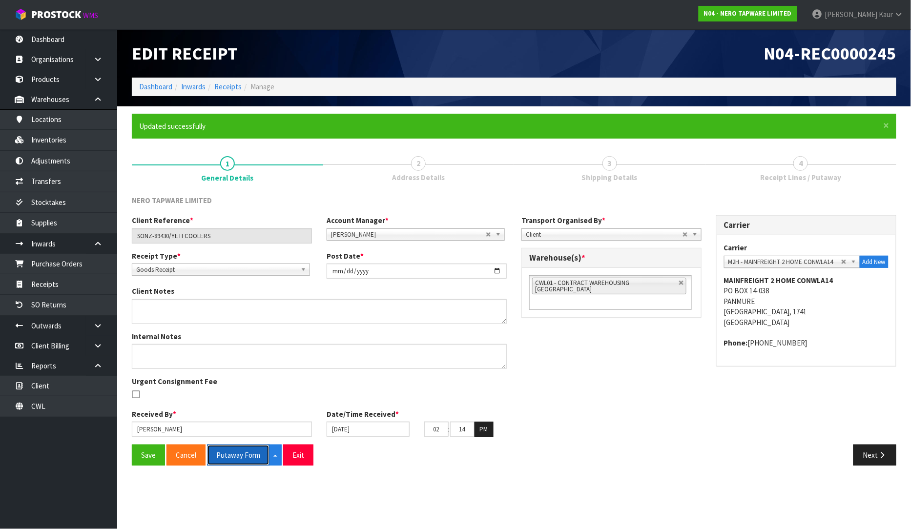
click at [246, 452] on button "Putaway Form" at bounding box center [238, 455] width 62 height 21
click at [234, 450] on button "Putaway Form" at bounding box center [243, 455] width 73 height 21
drag, startPoint x: 222, startPoint y: 237, endPoint x: 132, endPoint y: 229, distance: 90.1
click at [132, 229] on input "SONZ-89430/YETI COOLERS" at bounding box center [222, 235] width 180 height 15
click at [152, 454] on button "Save" at bounding box center [148, 455] width 33 height 21
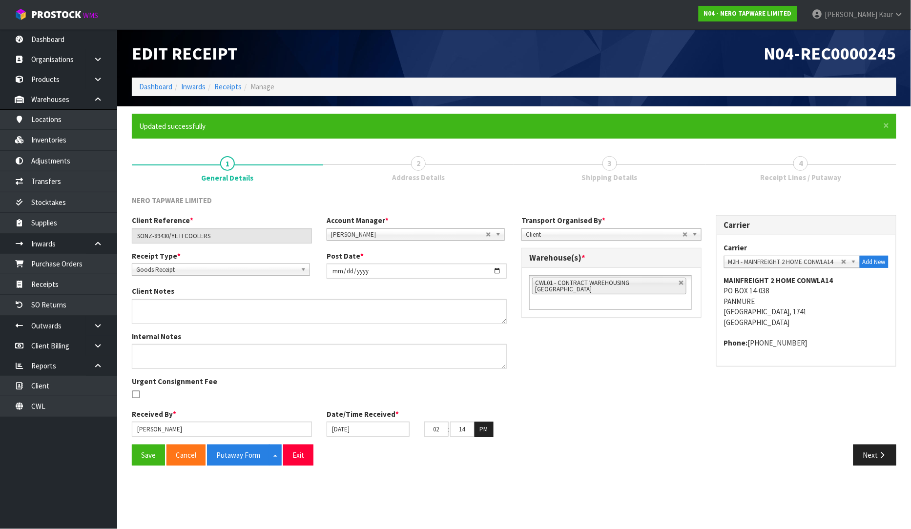
click at [566, 40] on div "N04-REC0000245" at bounding box center [708, 53] width 389 height 48
click at [64, 36] on link "Dashboard" at bounding box center [58, 39] width 117 height 20
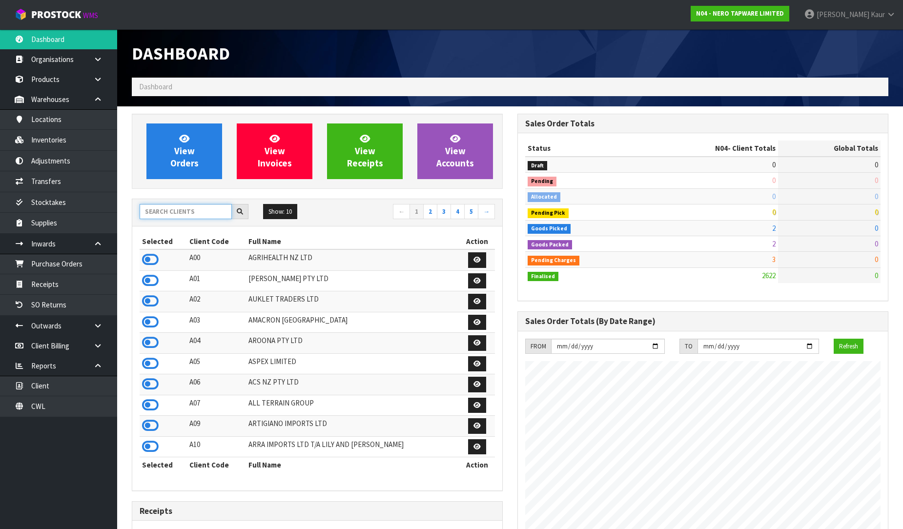
click at [184, 208] on input "text" at bounding box center [186, 211] width 92 height 15
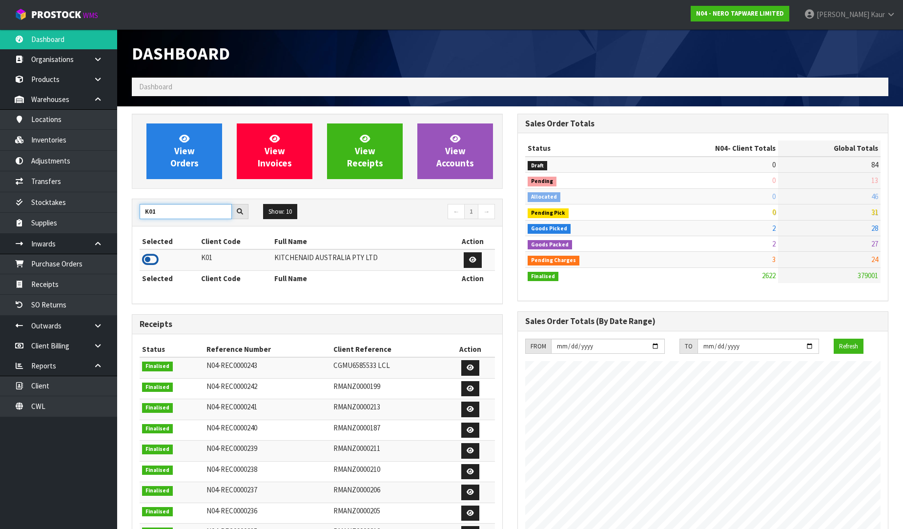
type input "K01"
click at [154, 260] on icon at bounding box center [150, 259] width 17 height 15
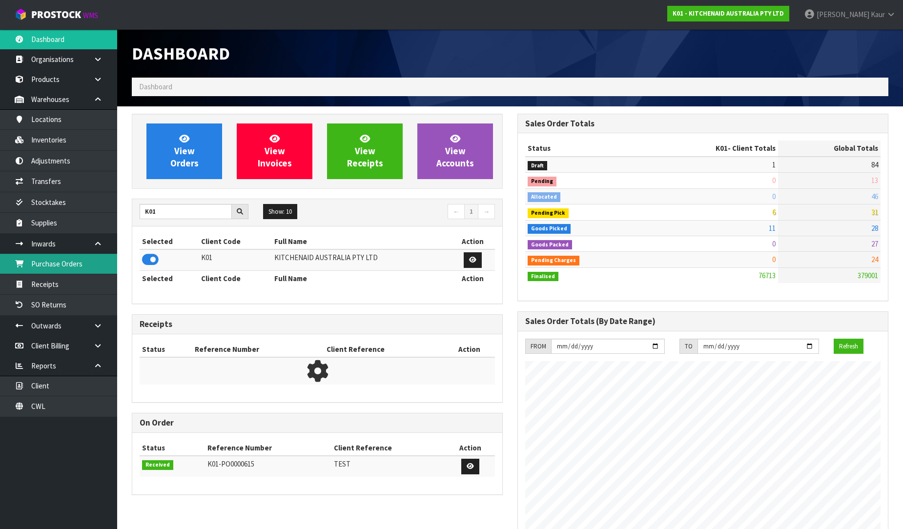
scroll to position [739, 385]
click at [86, 271] on link "Purchase Orders" at bounding box center [58, 264] width 117 height 20
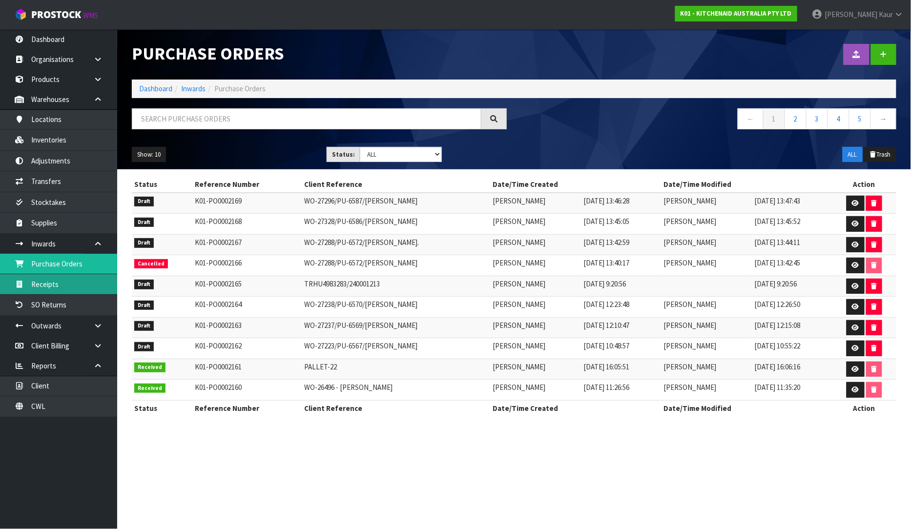
click at [72, 286] on link "Receipts" at bounding box center [58, 284] width 117 height 20
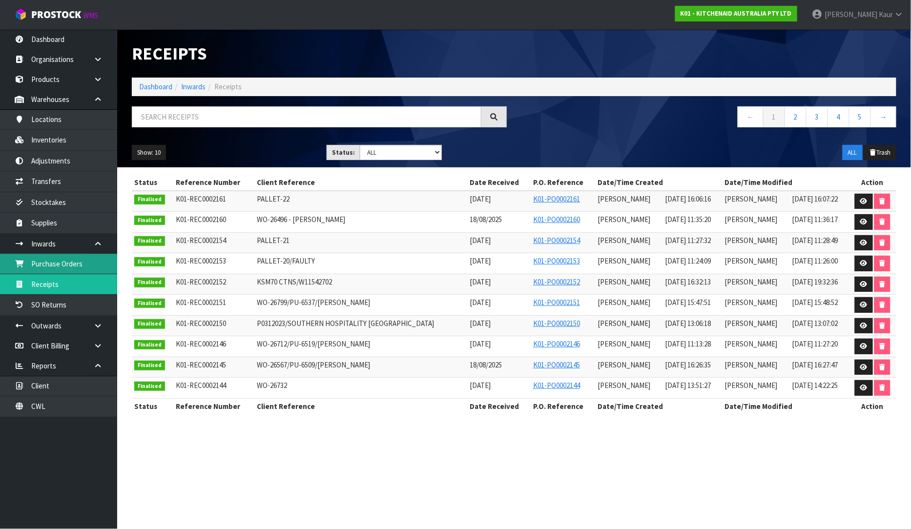
click at [57, 263] on link "Purchase Orders" at bounding box center [58, 264] width 117 height 20
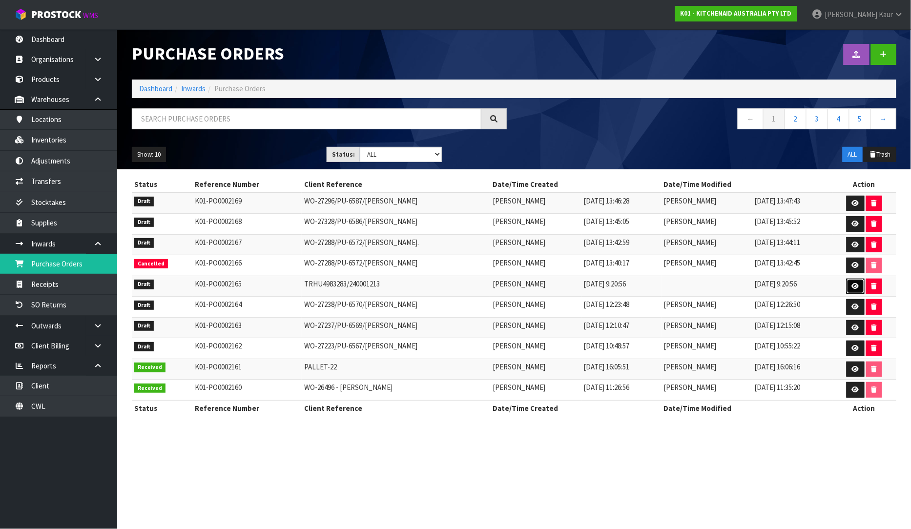
click at [855, 283] on icon at bounding box center [854, 286] width 7 height 6
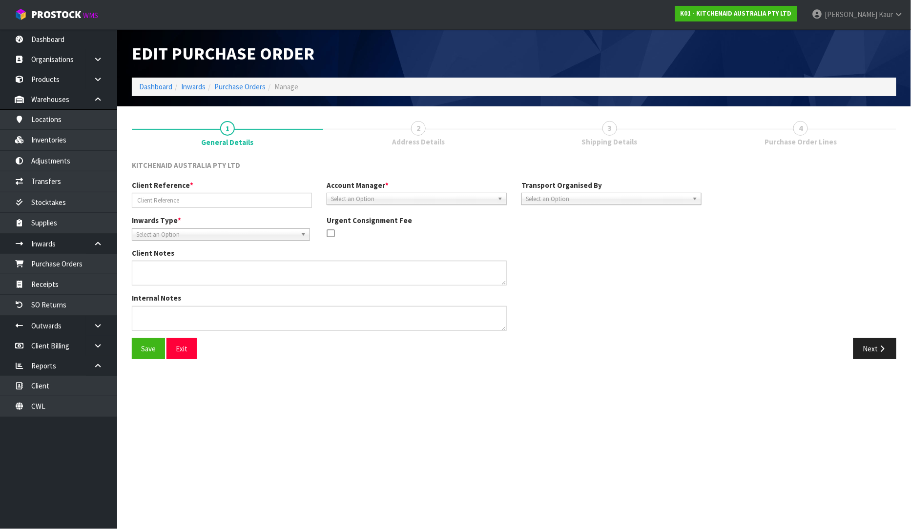
type input "TRHU4983283/240001213"
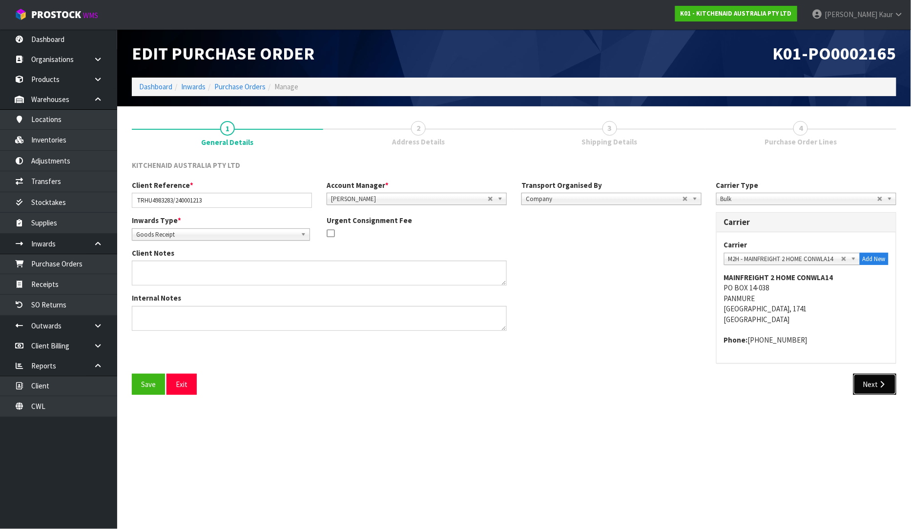
click at [858, 388] on button "Next" at bounding box center [874, 384] width 43 height 21
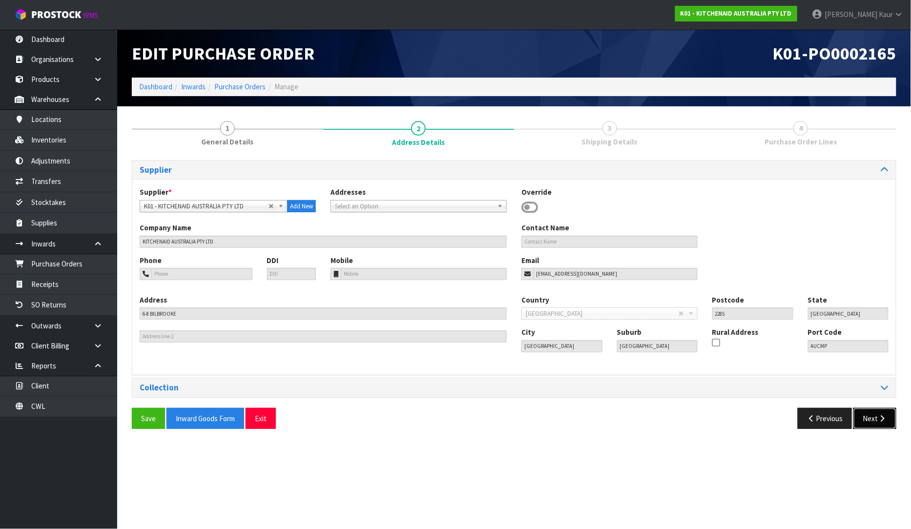
click at [874, 412] on button "Next" at bounding box center [874, 418] width 43 height 21
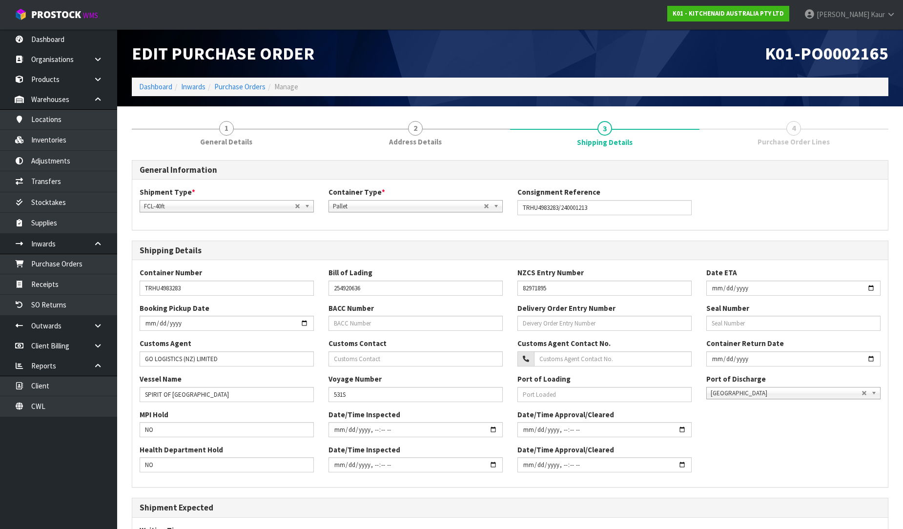
scroll to position [224, 0]
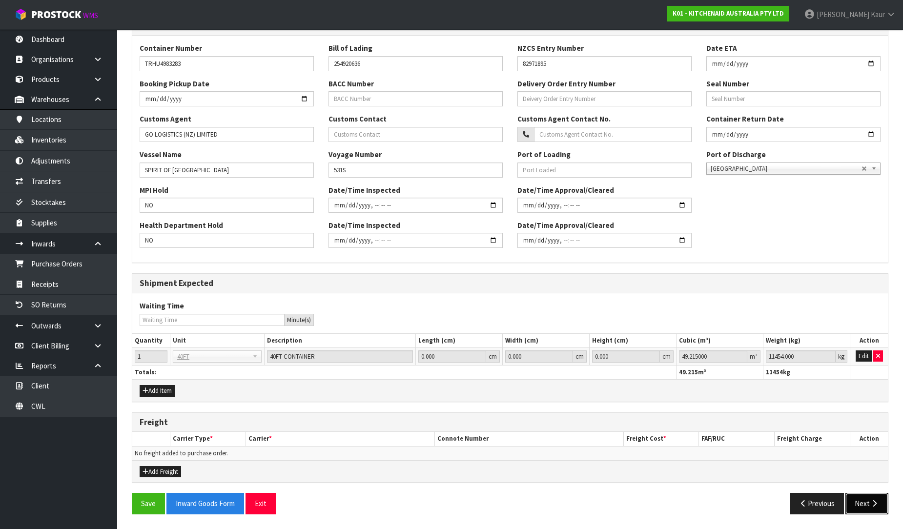
click at [883, 506] on button "Next" at bounding box center [866, 503] width 43 height 21
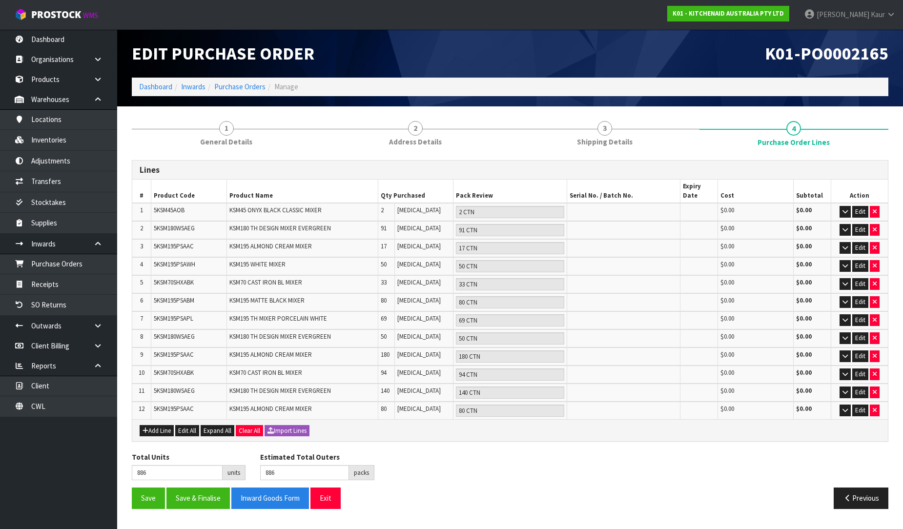
scroll to position [0, 0]
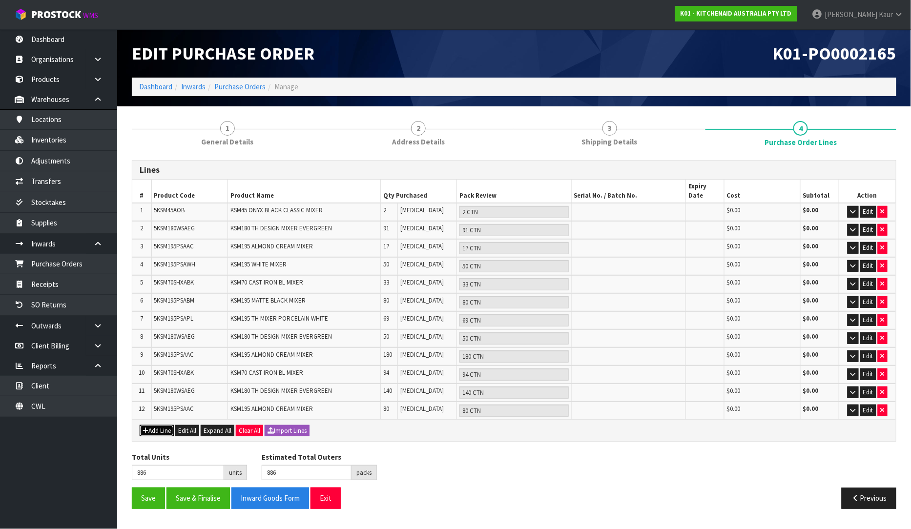
click at [144, 427] on icon "button" at bounding box center [145, 430] width 6 height 6
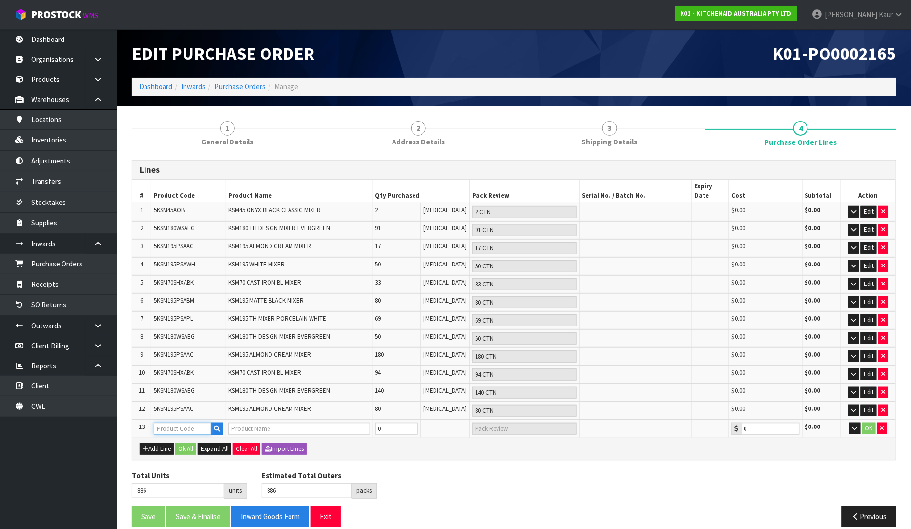
click at [175, 423] on input "text" at bounding box center [183, 429] width 58 height 12
click at [214, 423] on button "button" at bounding box center [217, 429] width 12 height 13
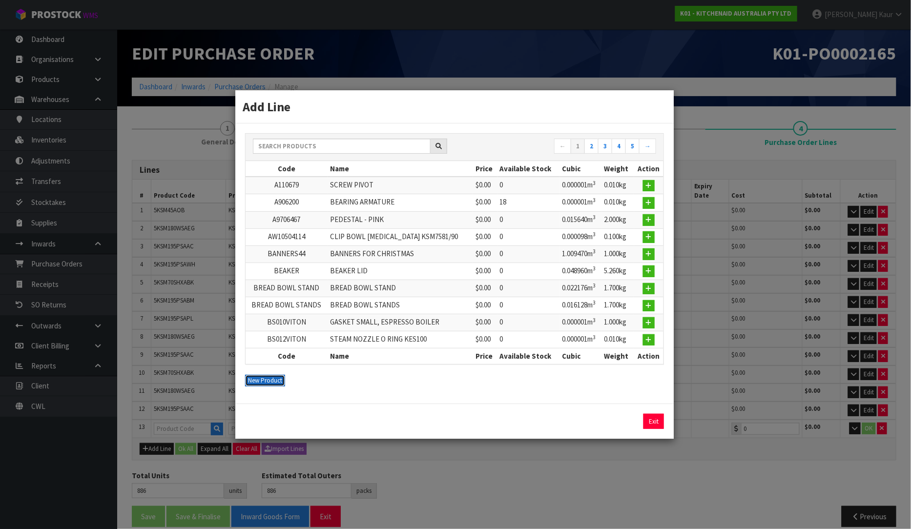
click at [264, 378] on button "New Product" at bounding box center [265, 381] width 40 height 12
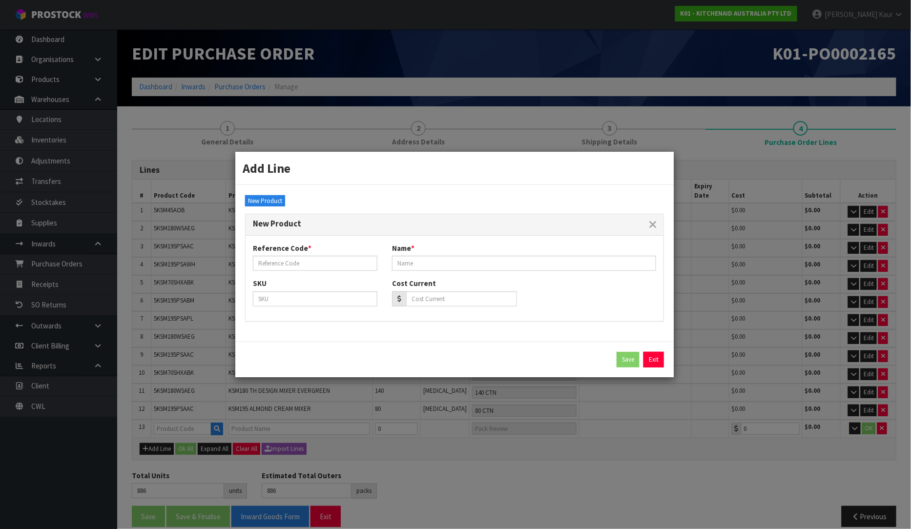
click at [290, 272] on div "Reference Code * Name *" at bounding box center [454, 260] width 418 height 35
click at [291, 265] on input "text" at bounding box center [315, 263] width 124 height 15
type input "5KSM195PSAWF"
click at [465, 262] on input "text" at bounding box center [524, 263] width 264 height 15
type input "KSM195 TH MIXER WILDFLOWER"
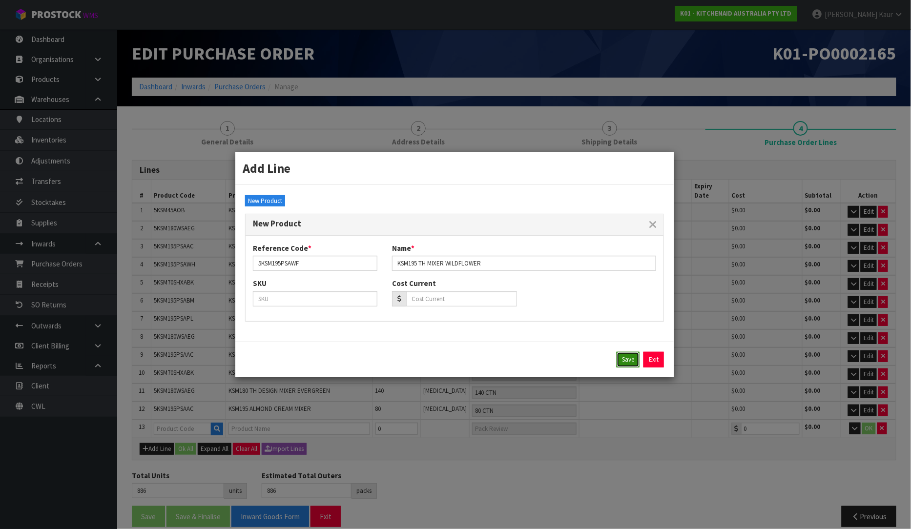
click at [626, 362] on button "Save" at bounding box center [627, 360] width 23 height 16
type input "5KSM195PSAWF"
type input "KSM195 TH MIXER WILDFLOWER"
type input "0.00"
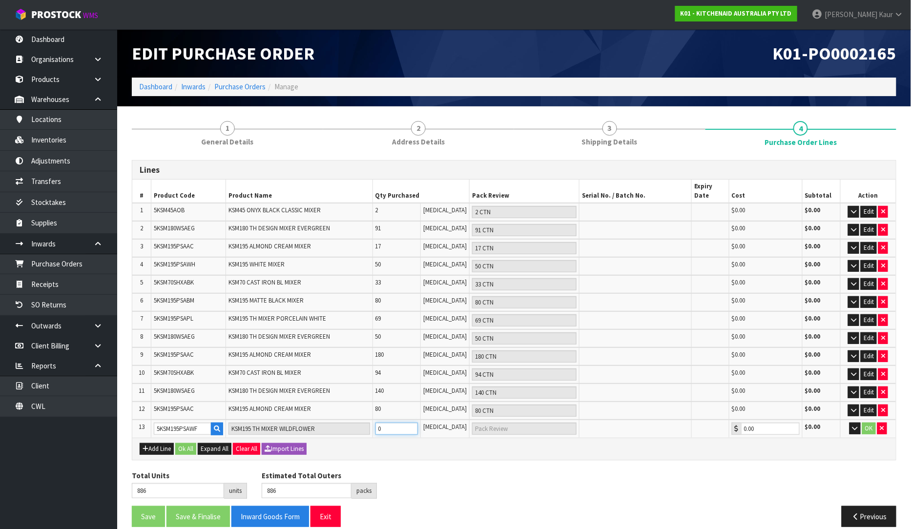
click at [373, 420] on tr "13 5KSM195PSAWF KSM195 TH MIXER WILDFLOWER 0 PCE 0.00 $0.00 OK" at bounding box center [513, 429] width 763 height 18
type input "890"
type input "4"
type input "4 PCE"
type input "926"
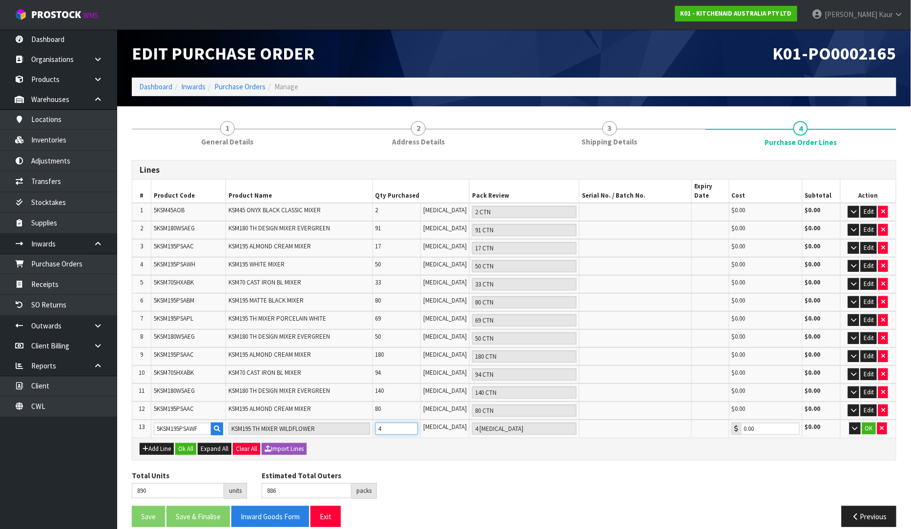
type input "40"
type input "40 PCE"
type input "40"
click at [191, 443] on button "Ok All" at bounding box center [185, 449] width 21 height 12
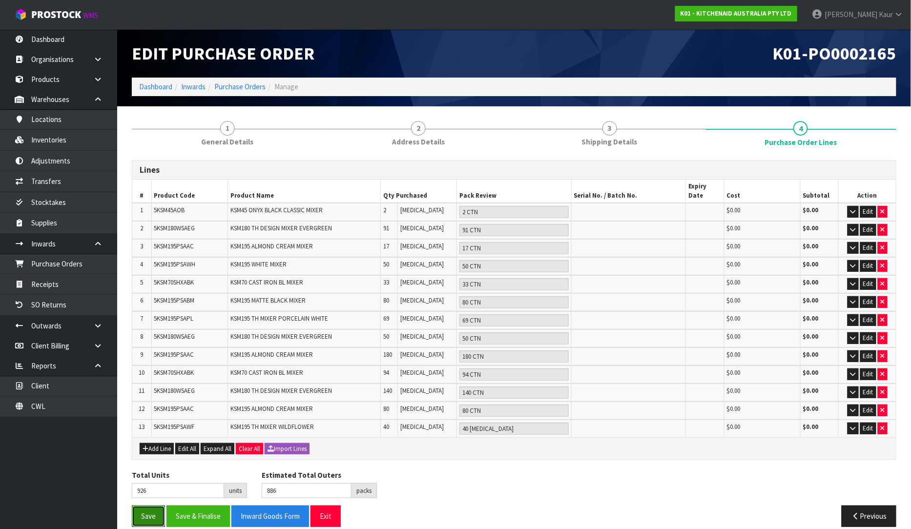
click at [150, 506] on button "Save" at bounding box center [148, 516] width 33 height 21
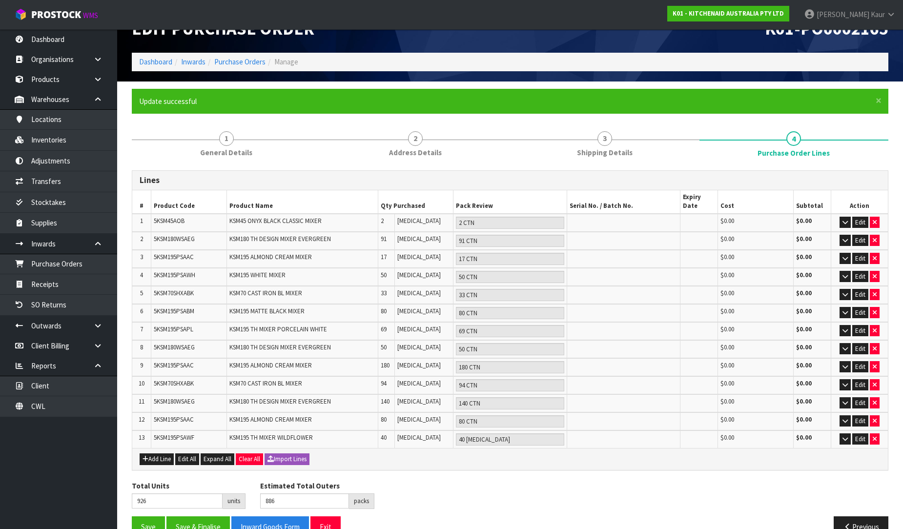
scroll to position [32, 0]
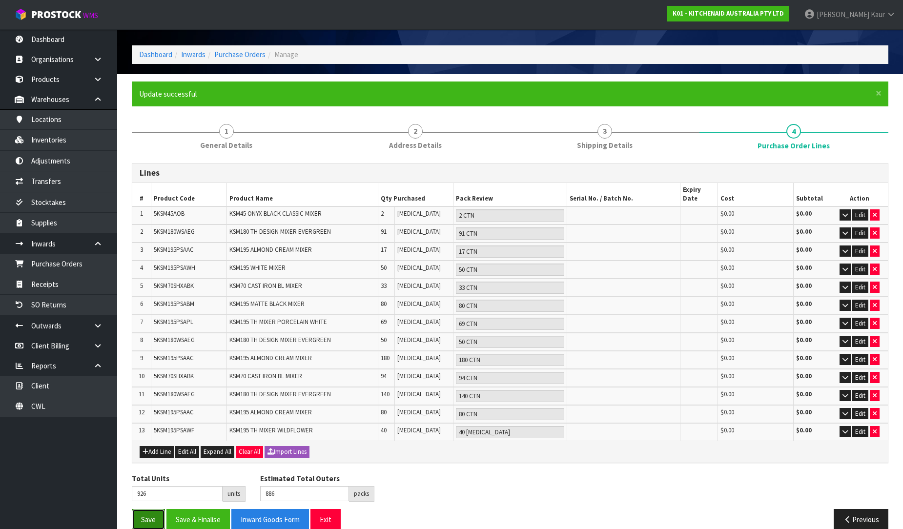
click at [147, 509] on button "Save" at bounding box center [148, 519] width 33 height 21
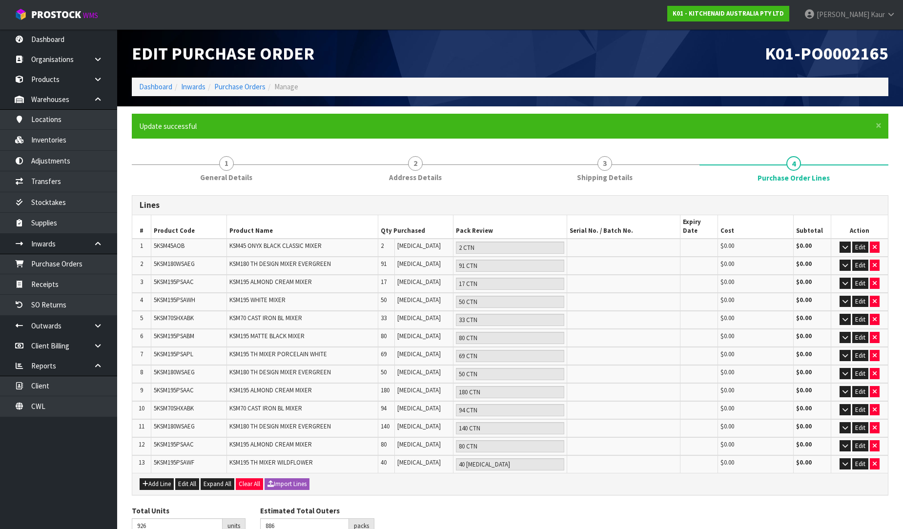
click at [601, 31] on div "K01-PO0002165" at bounding box center [702, 53] width 385 height 48
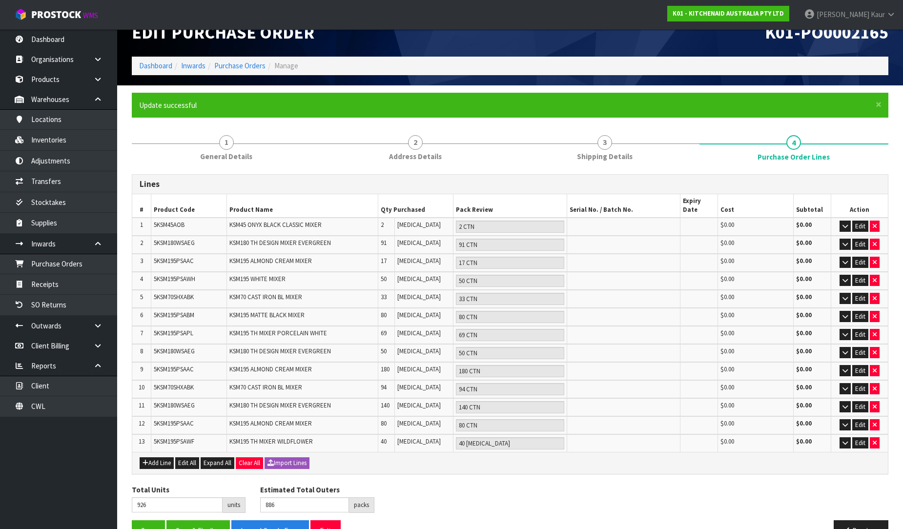
scroll to position [32, 0]
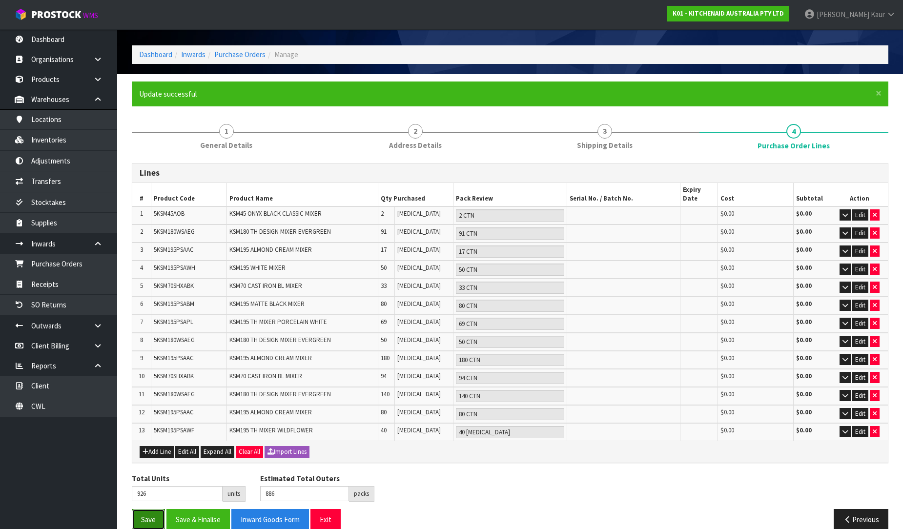
click at [153, 509] on button "Save" at bounding box center [148, 519] width 33 height 21
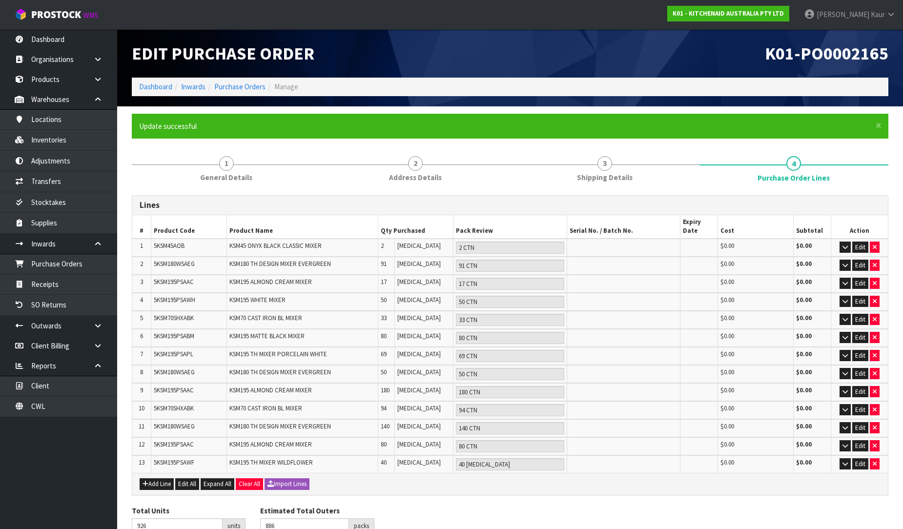
click at [519, 37] on div "K01-PO0002165" at bounding box center [702, 53] width 385 height 48
click at [67, 44] on link "Dashboard" at bounding box center [58, 39] width 117 height 20
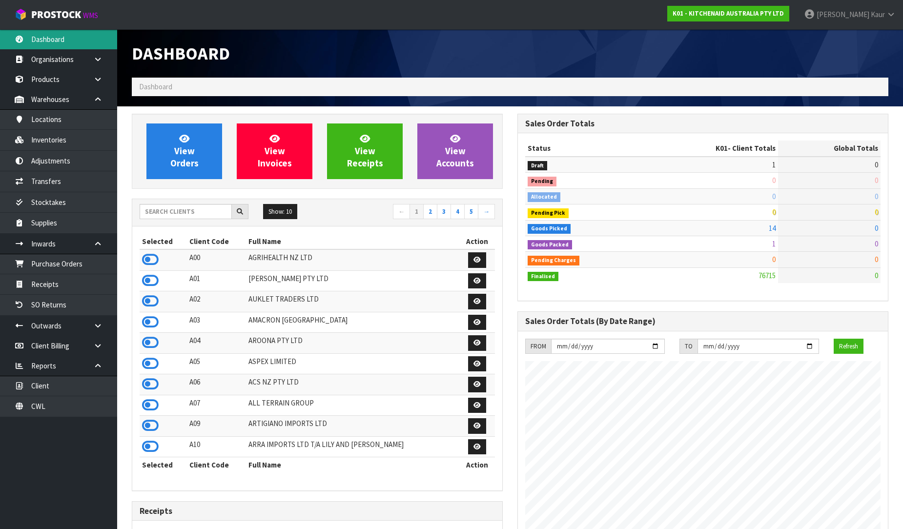
scroll to position [739, 385]
click at [45, 417] on li "CWL" at bounding box center [58, 406] width 117 height 20
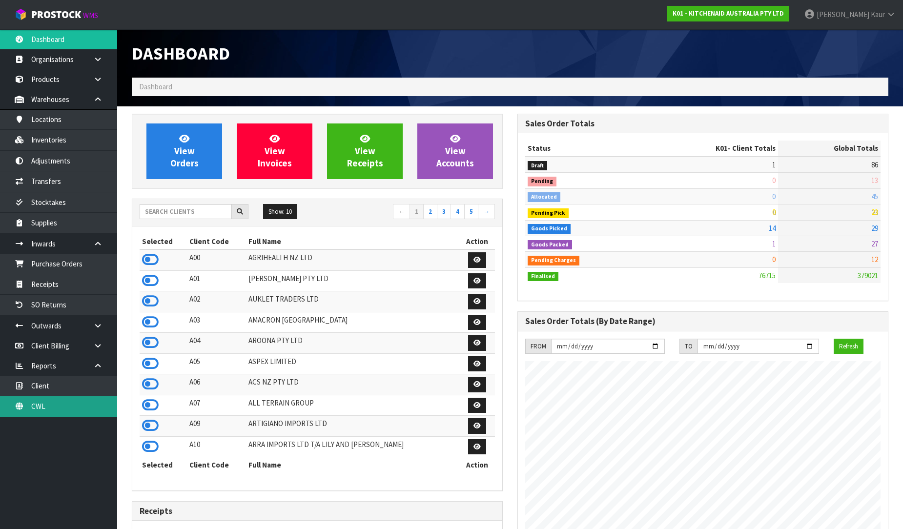
click at [49, 407] on link "CWL" at bounding box center [58, 406] width 117 height 20
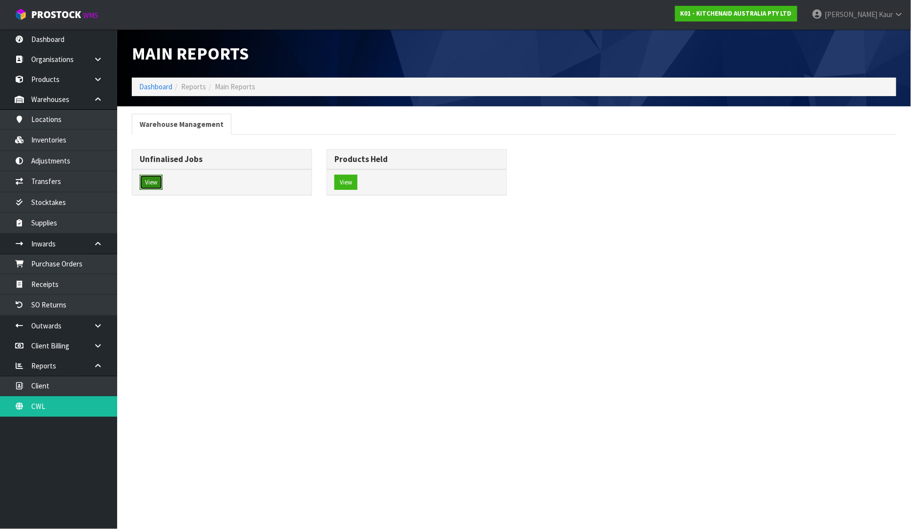
click at [147, 182] on button "View" at bounding box center [151, 183] width 23 height 16
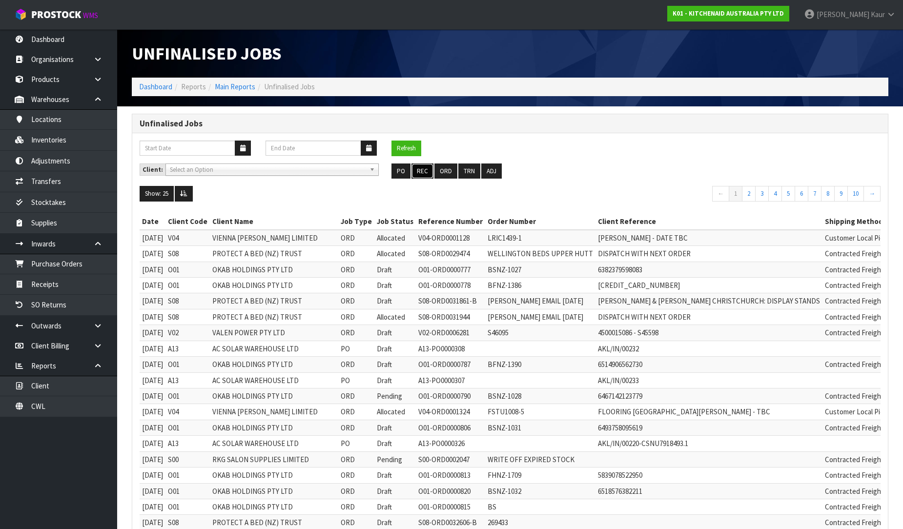
click at [423, 174] on button "REC" at bounding box center [422, 171] width 22 height 16
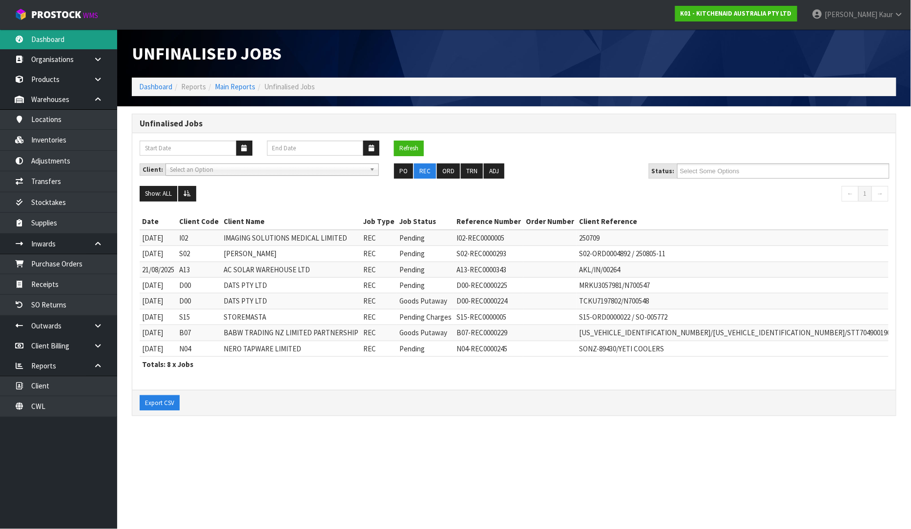
click at [81, 40] on link "Dashboard" at bounding box center [58, 39] width 117 height 20
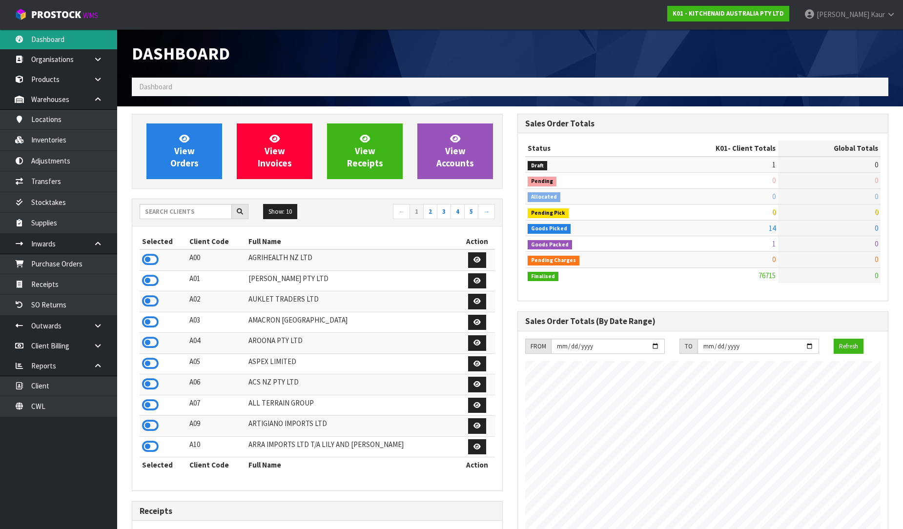
scroll to position [739, 385]
click at [593, 41] on div at bounding box center [702, 36] width 385 height 15
